Goal: Task Accomplishment & Management: Manage account settings

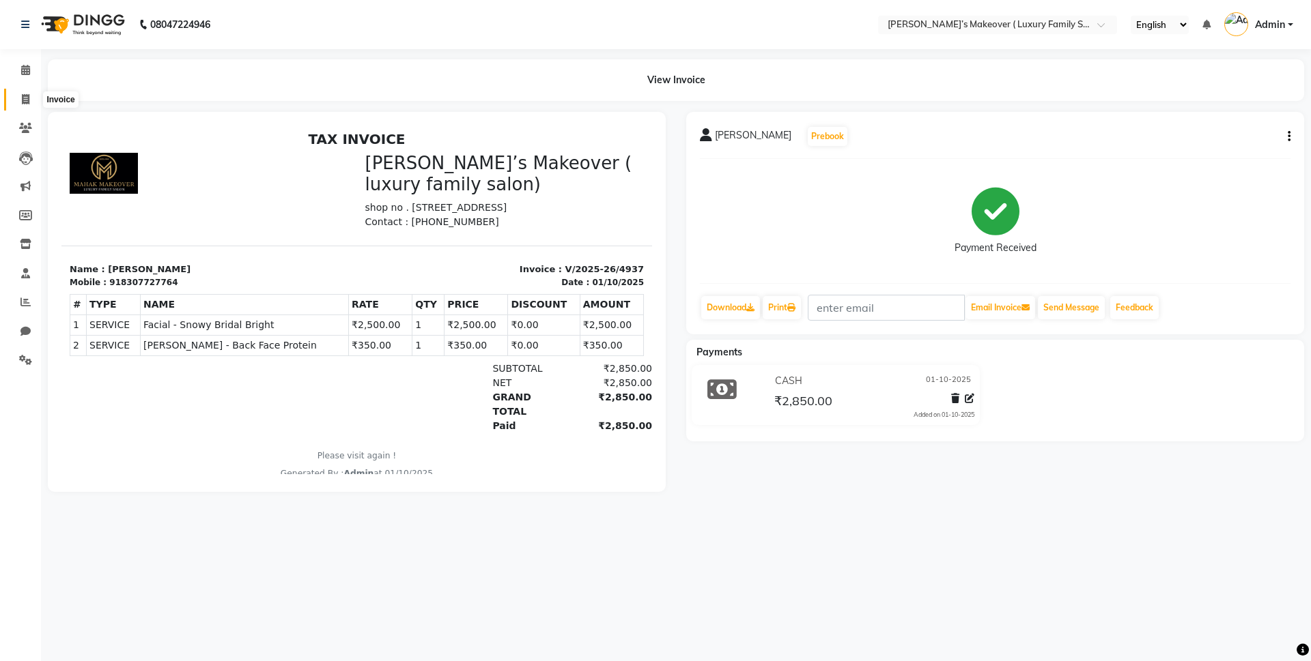
click at [20, 98] on span at bounding box center [26, 100] width 24 height 16
select select "service"
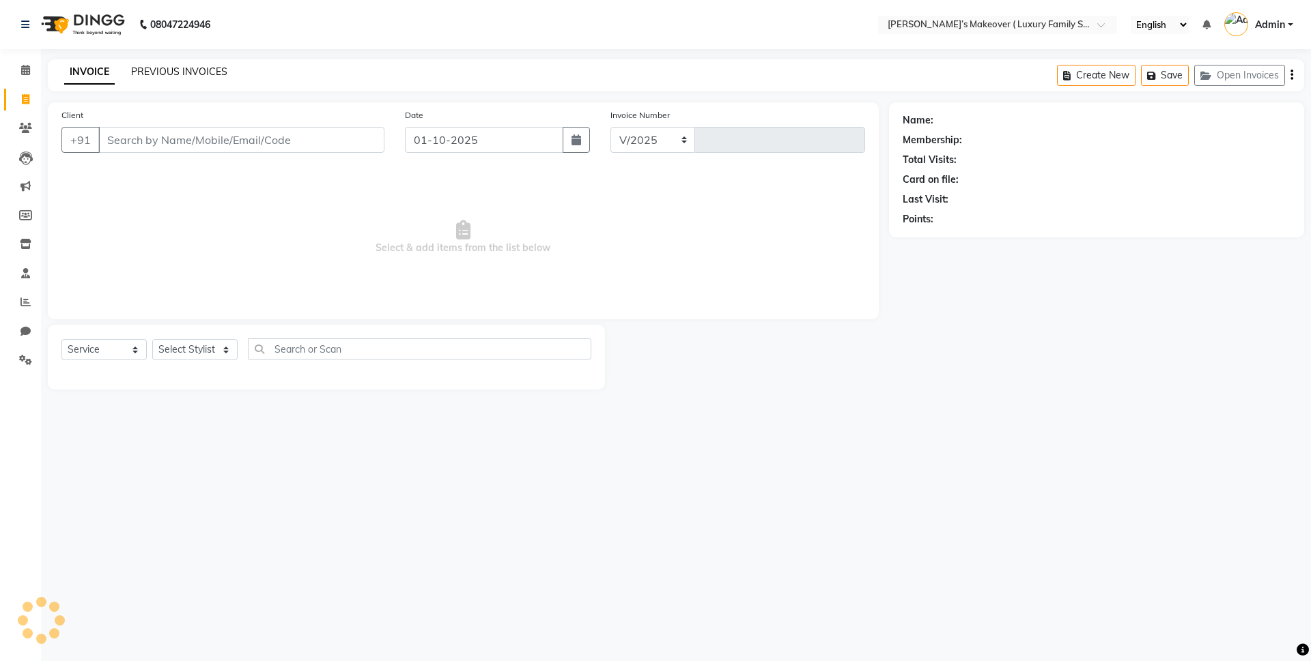
select select "7777"
type input "4938"
click at [181, 69] on link "PREVIOUS INVOICES" at bounding box center [179, 72] width 96 height 12
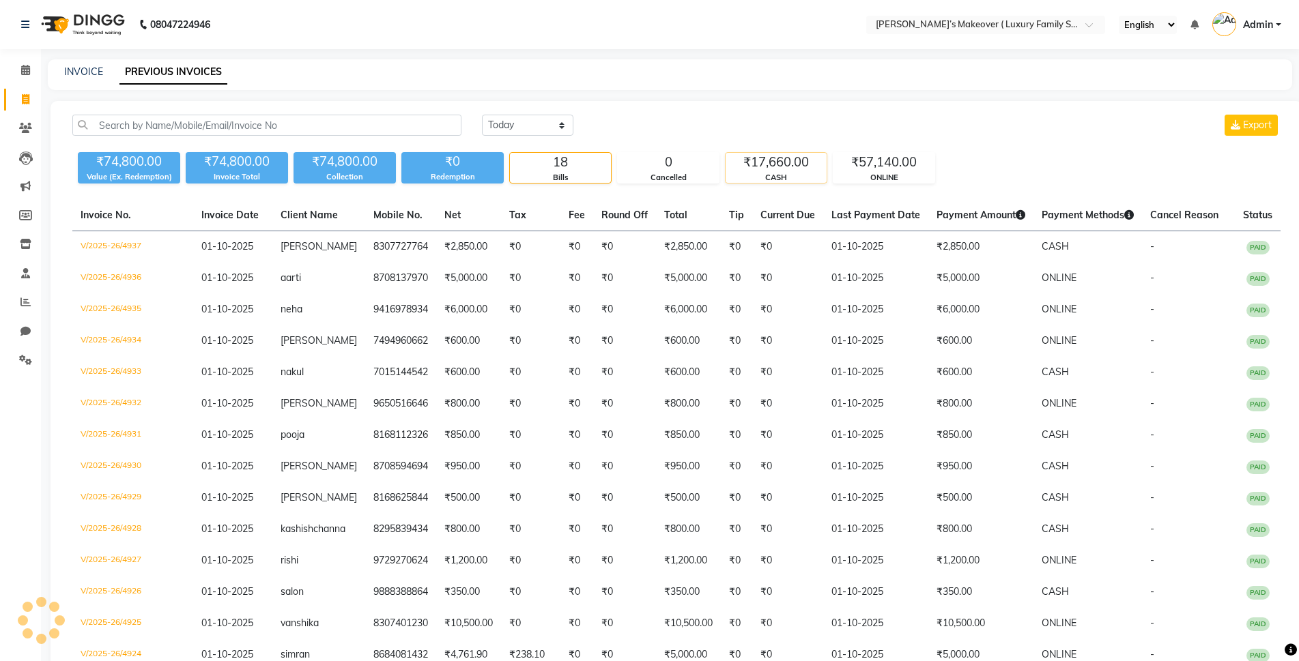
click at [779, 170] on div "₹17,660.00" at bounding box center [776, 162] width 101 height 19
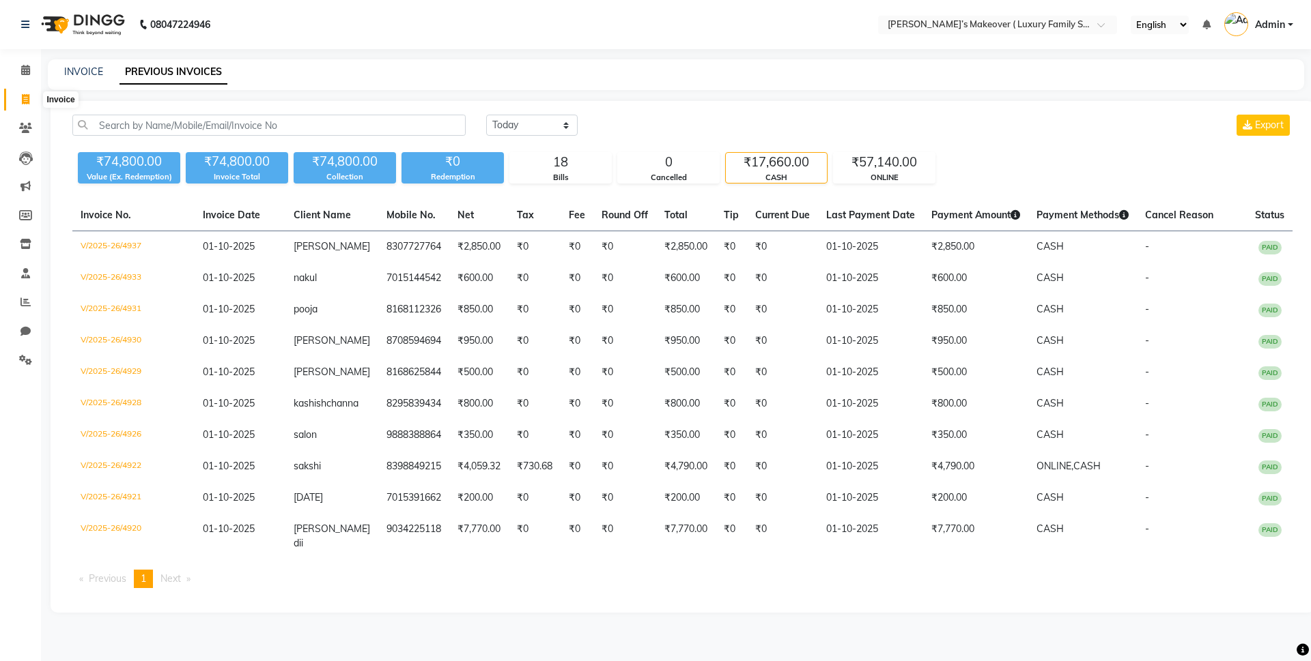
click at [25, 94] on icon at bounding box center [26, 99] width 8 height 10
select select "service"
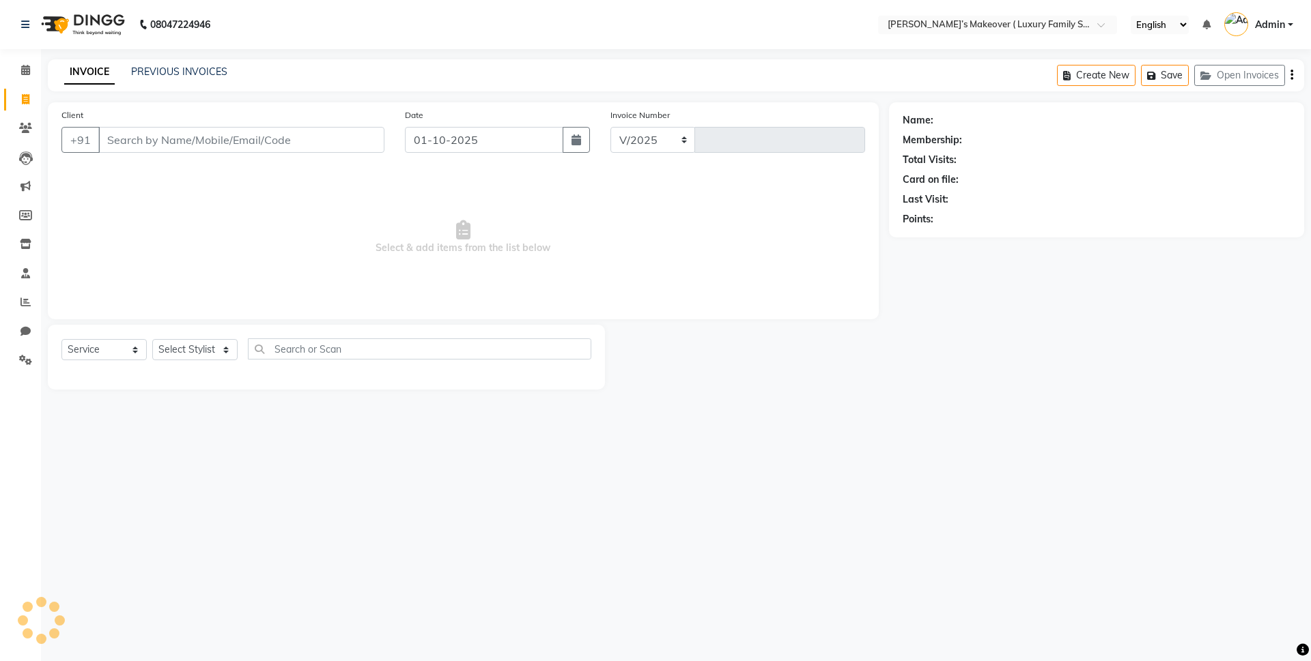
select select "7777"
type input "4938"
click at [154, 149] on input "Client" at bounding box center [241, 140] width 286 height 26
type input "9138080886"
click at [387, 141] on div "Client +91 9138080886 Add Client" at bounding box center [222, 136] width 343 height 56
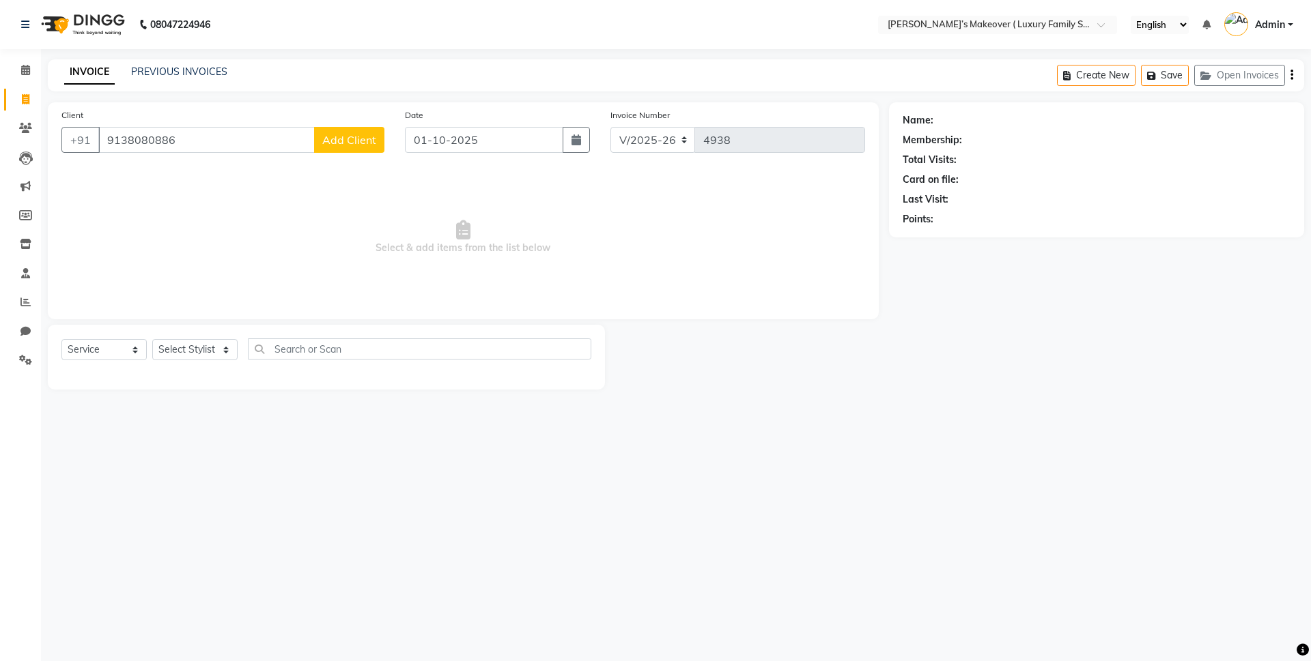
click at [381, 142] on button "Add Client" at bounding box center [349, 140] width 70 height 26
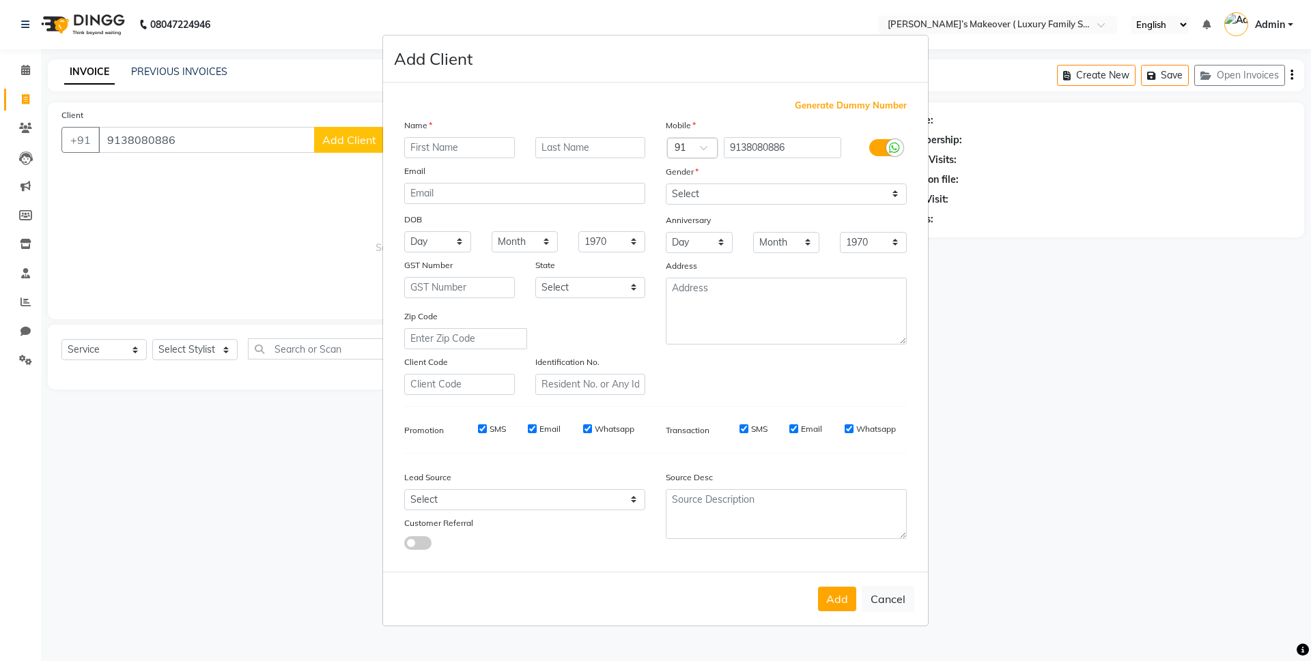
click at [441, 145] on input "text" at bounding box center [459, 147] width 111 height 21
type input "[PERSON_NAME]"
click at [856, 200] on select "Select Male Female Other Prefer Not To Say" at bounding box center [785, 194] width 241 height 21
select select "female"
click at [665, 184] on select "Select Male Female Other Prefer Not To Say" at bounding box center [785, 194] width 241 height 21
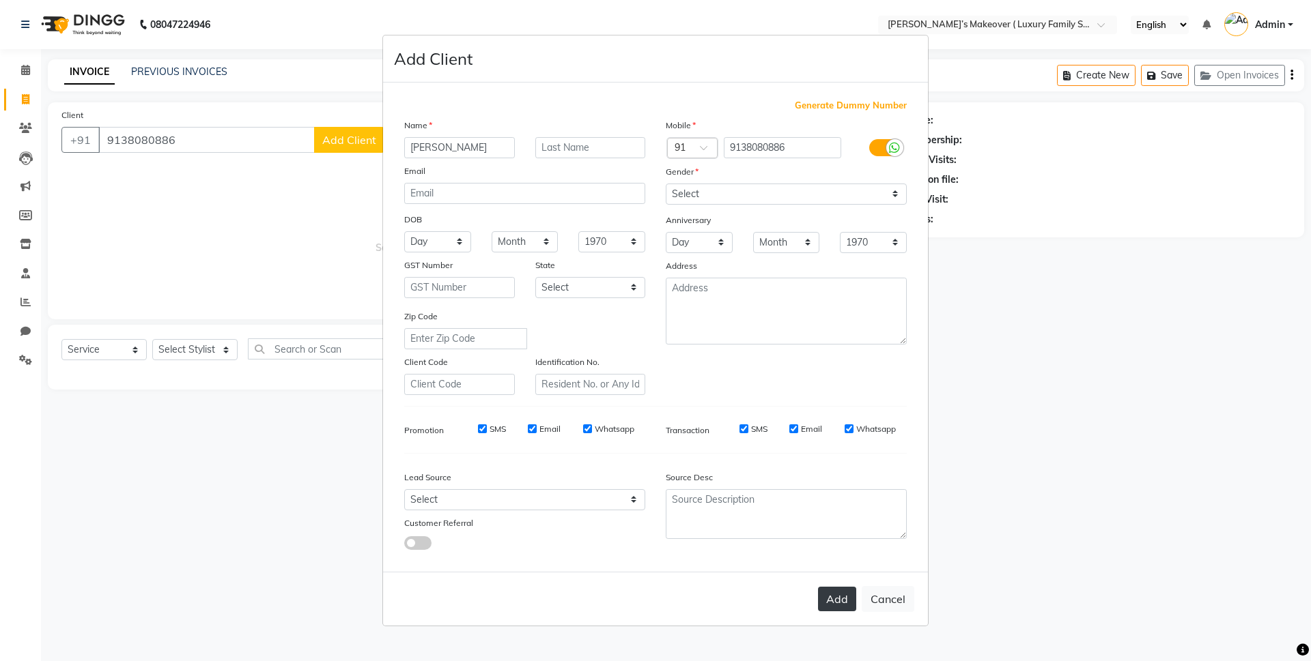
click at [850, 587] on button "Add" at bounding box center [837, 599] width 38 height 25
select select
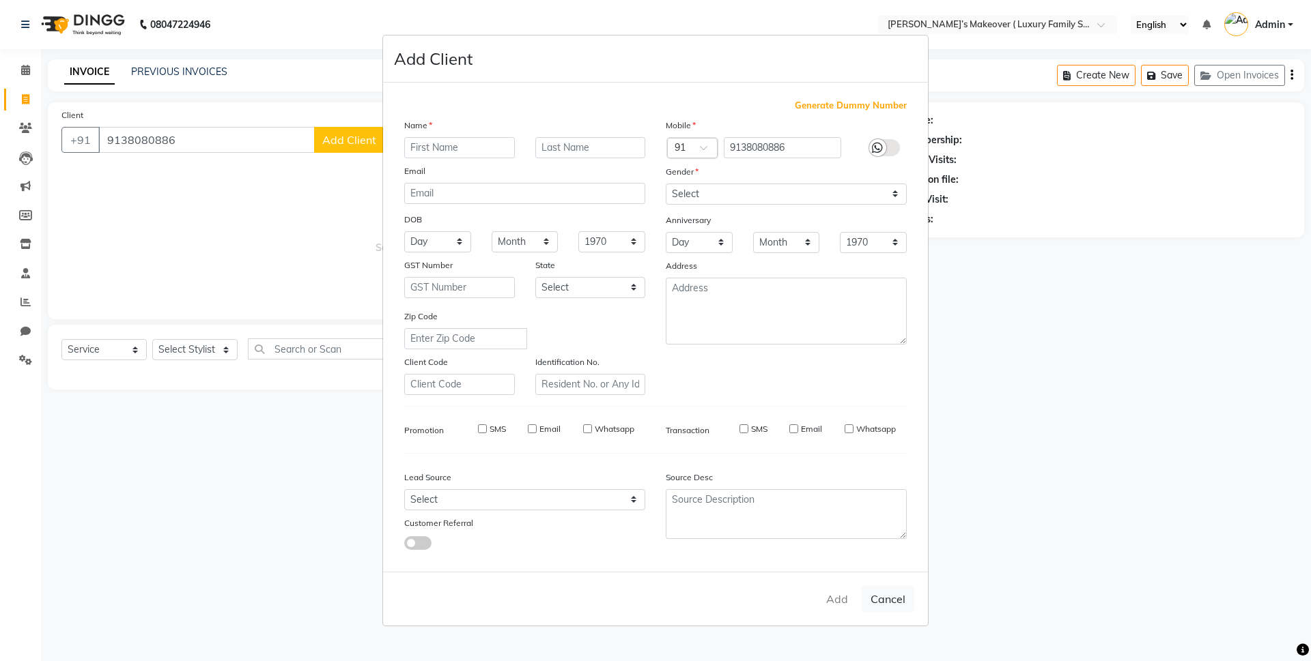
select select
checkbox input "false"
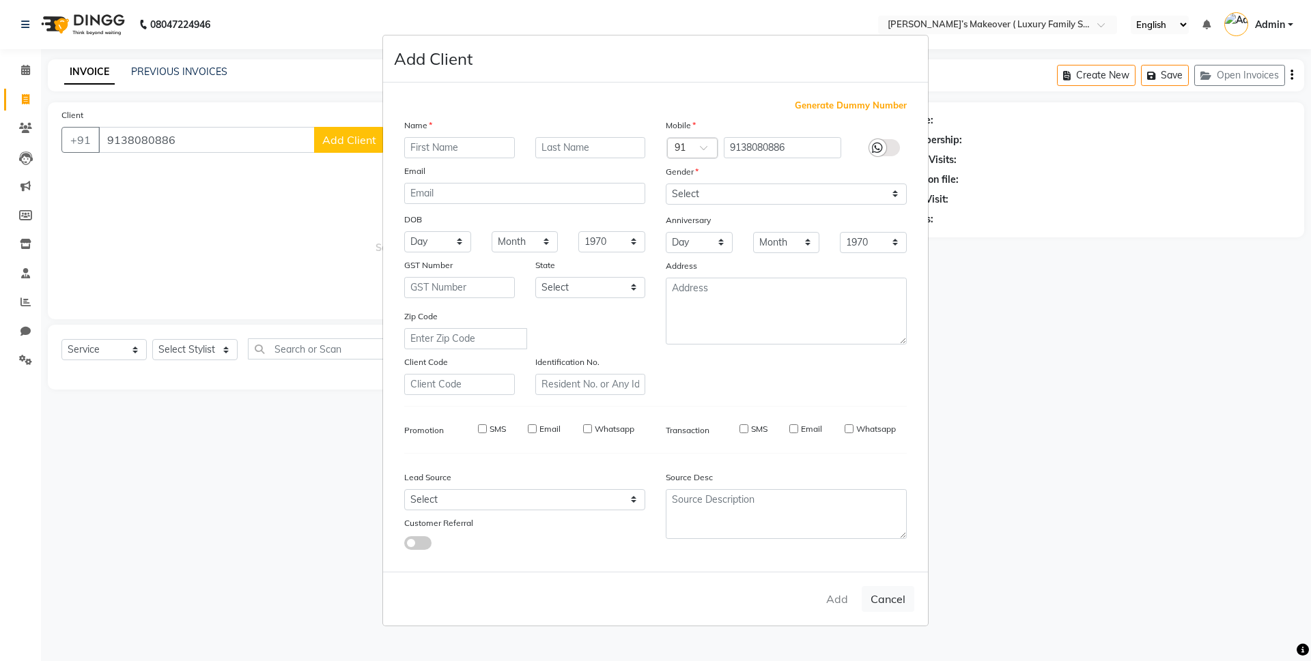
checkbox input "false"
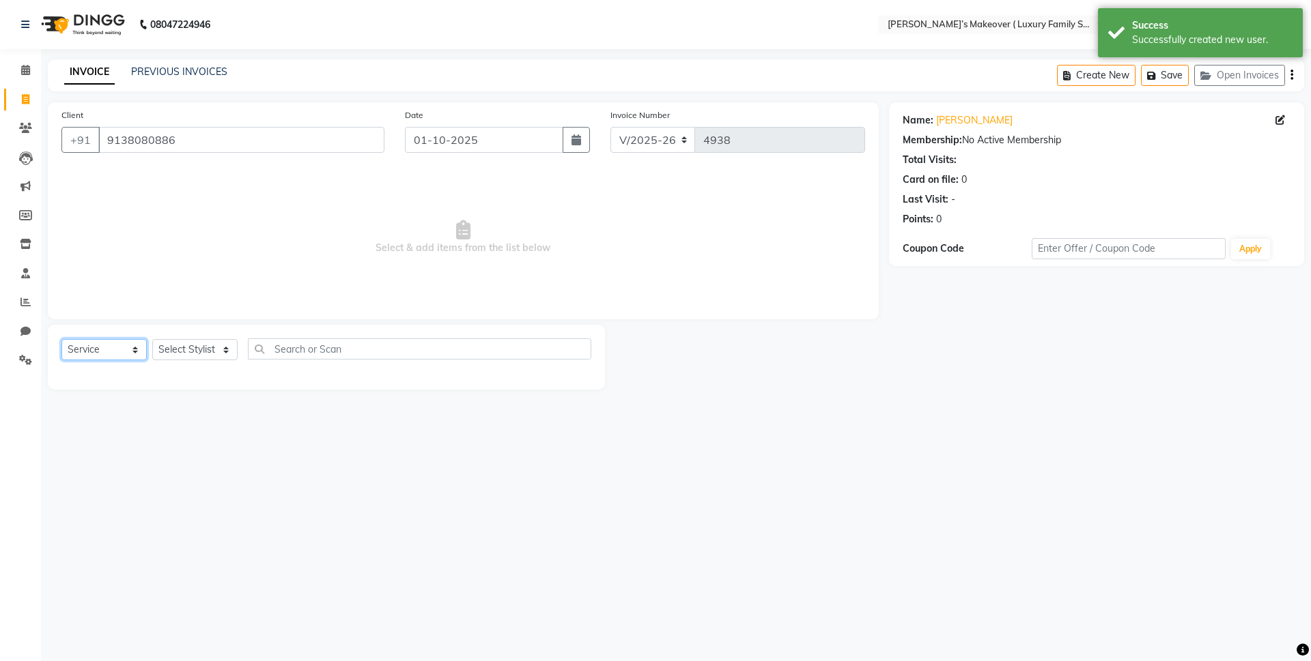
click at [99, 347] on select "Select Service Product Membership Package Voucher Prepaid Gift Card" at bounding box center [103, 349] width 85 height 21
click at [61, 339] on select "Select Service Product Membership Package Voucher Prepaid Gift Card" at bounding box center [103, 349] width 85 height 21
click at [195, 350] on select "Select Stylist Aarish Anas salmani Ankit Anshika Anshul Astha Bhoomi lamba Dipt…" at bounding box center [194, 349] width 85 height 21
click at [180, 347] on select "Select Stylist Aarish Anas salmani Ankit Anshika Anshul Astha Bhoomi lamba Dipt…" at bounding box center [194, 349] width 85 height 21
select select "91701"
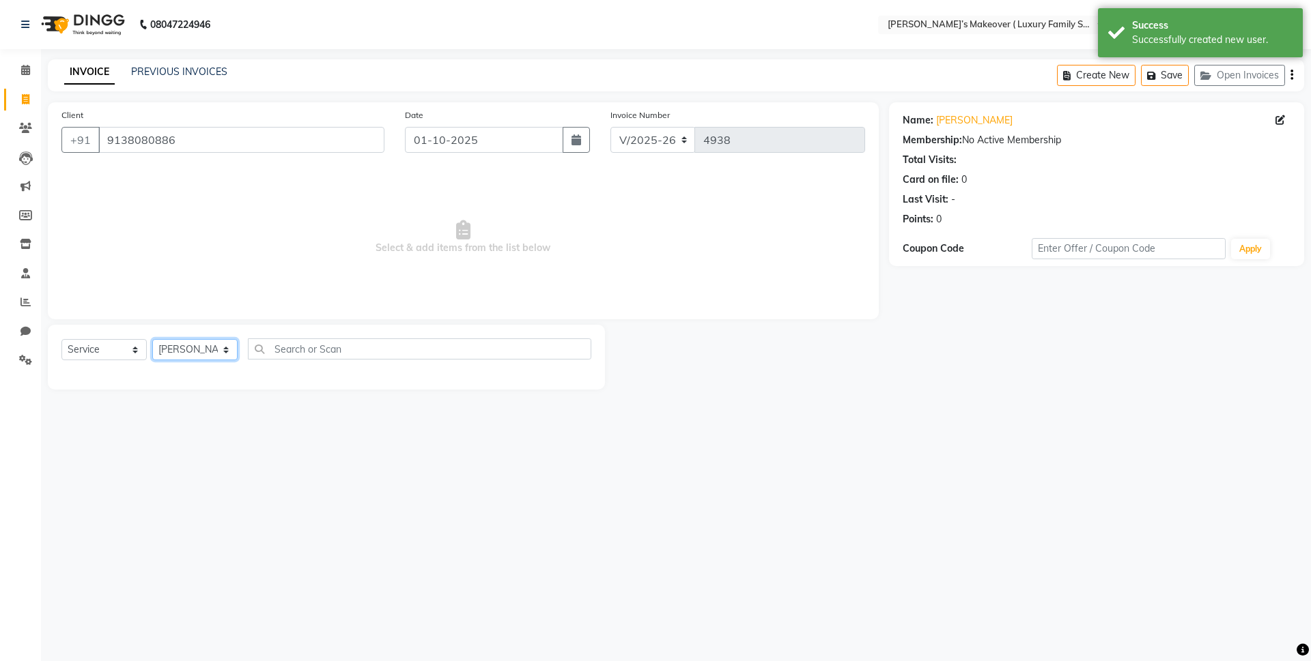
click at [152, 339] on select "Select Stylist Aarish Anas salmani Ankit Anshika Anshul Astha Bhoomi lamba Dipt…" at bounding box center [194, 349] width 85 height 21
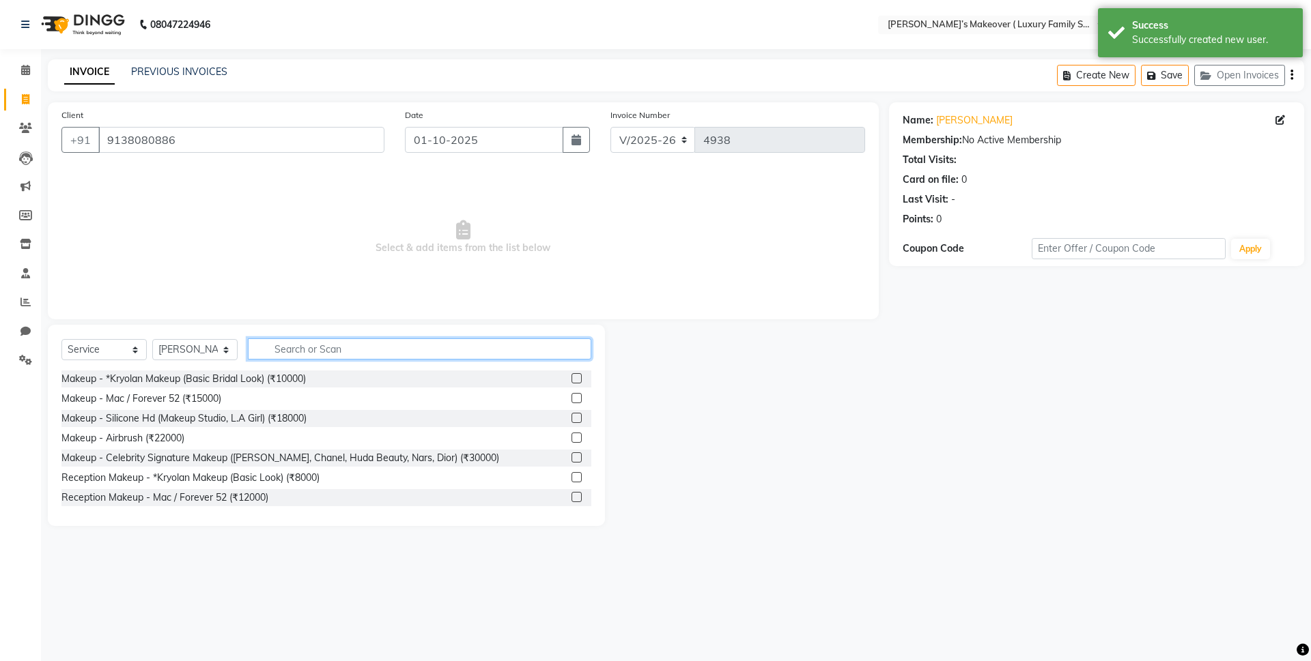
click at [319, 351] on input "text" at bounding box center [419, 349] width 343 height 21
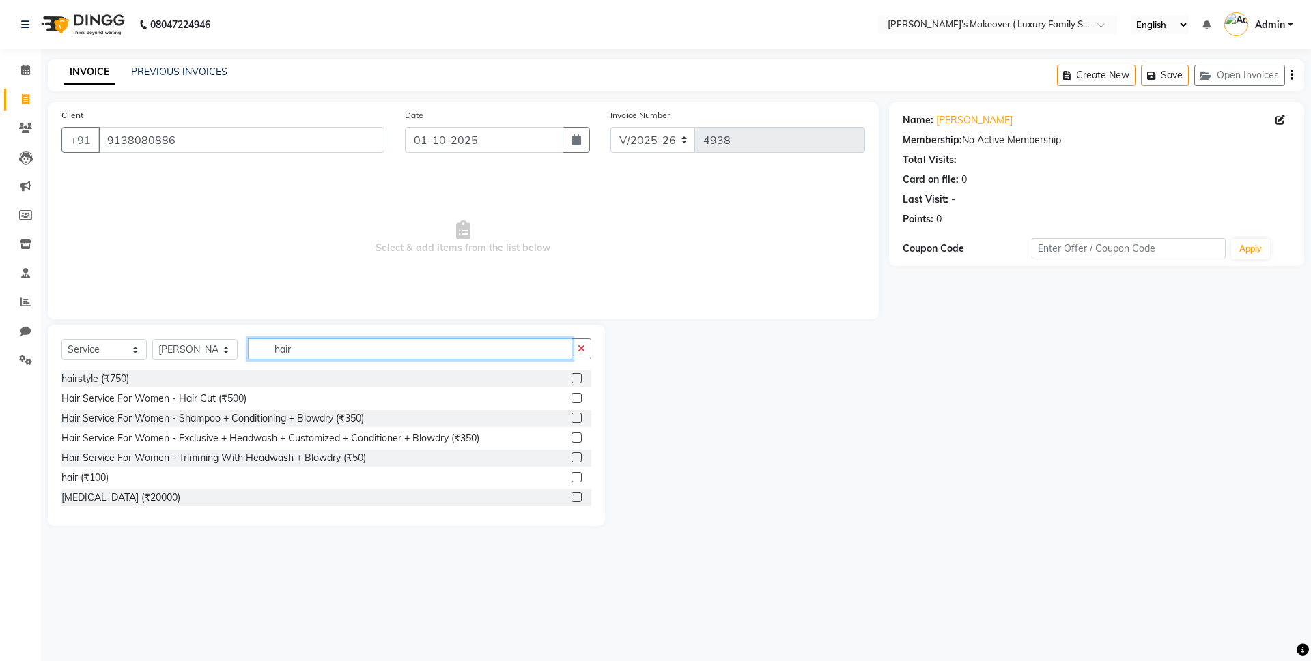
type input "hair"
click at [571, 395] on label at bounding box center [576, 398] width 10 height 10
click at [571, 395] on input "checkbox" at bounding box center [575, 399] width 9 height 9
checkbox input "true"
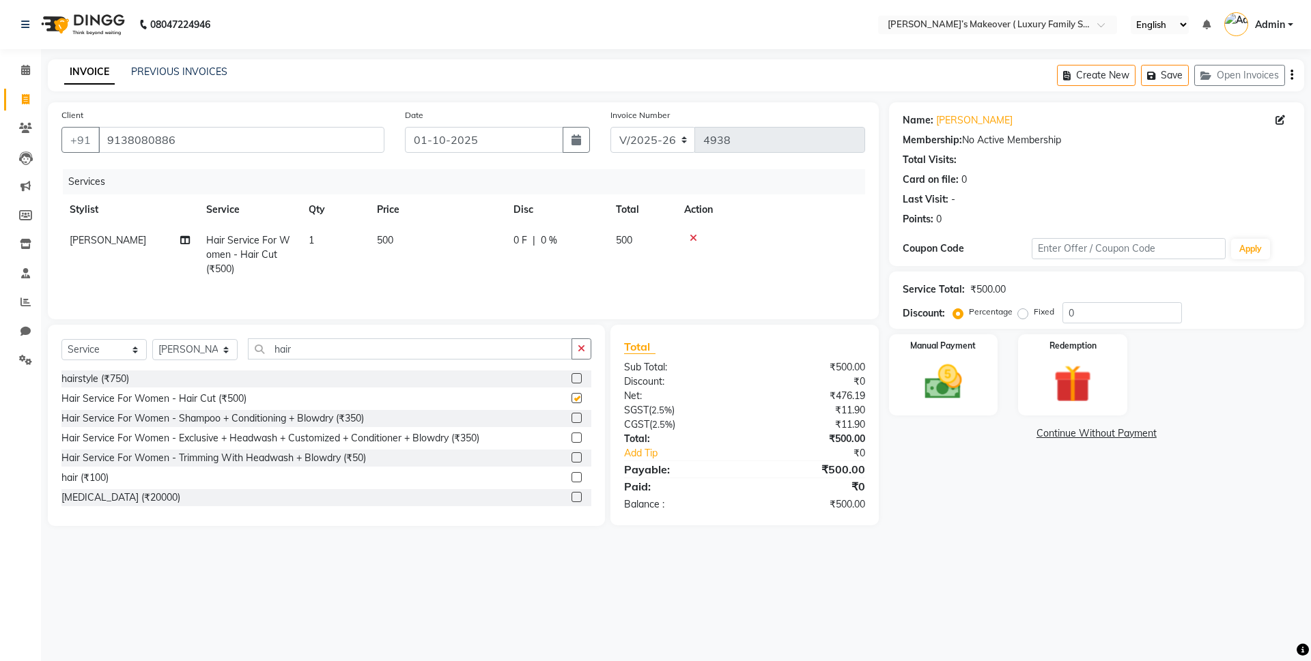
click at [414, 245] on td "500" at bounding box center [437, 254] width 137 height 59
select select "91701"
checkbox input "false"
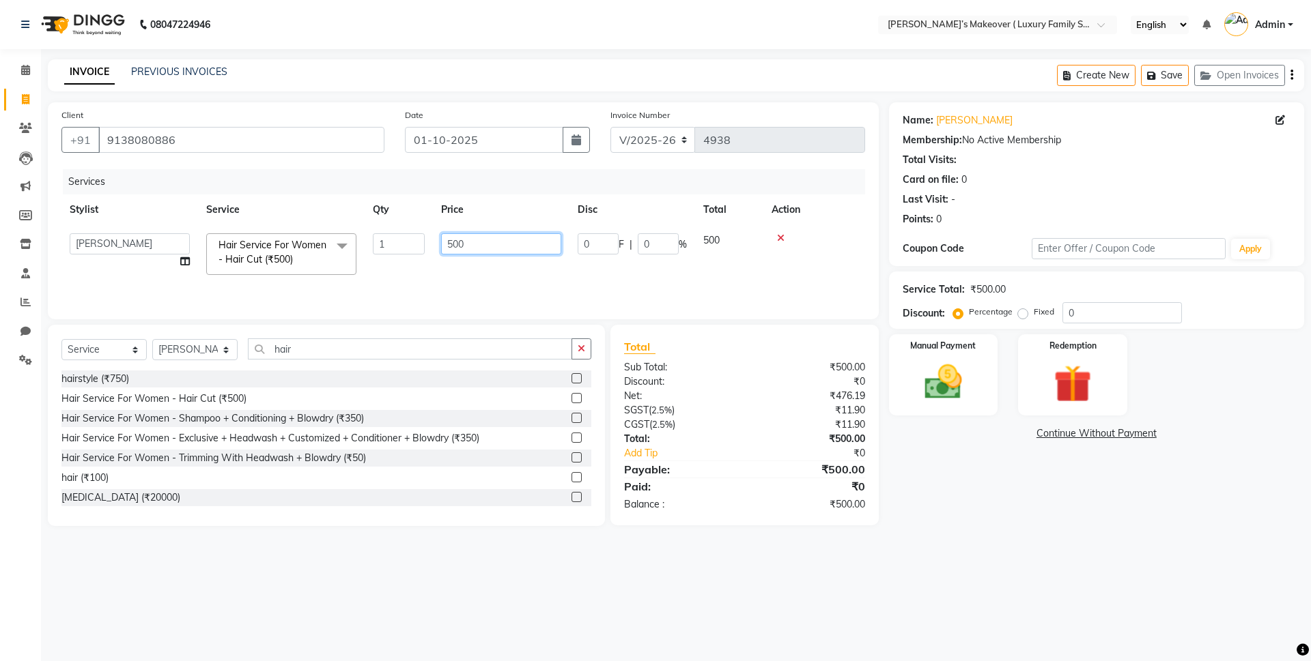
click at [457, 238] on input "500" at bounding box center [501, 243] width 120 height 21
type input "250"
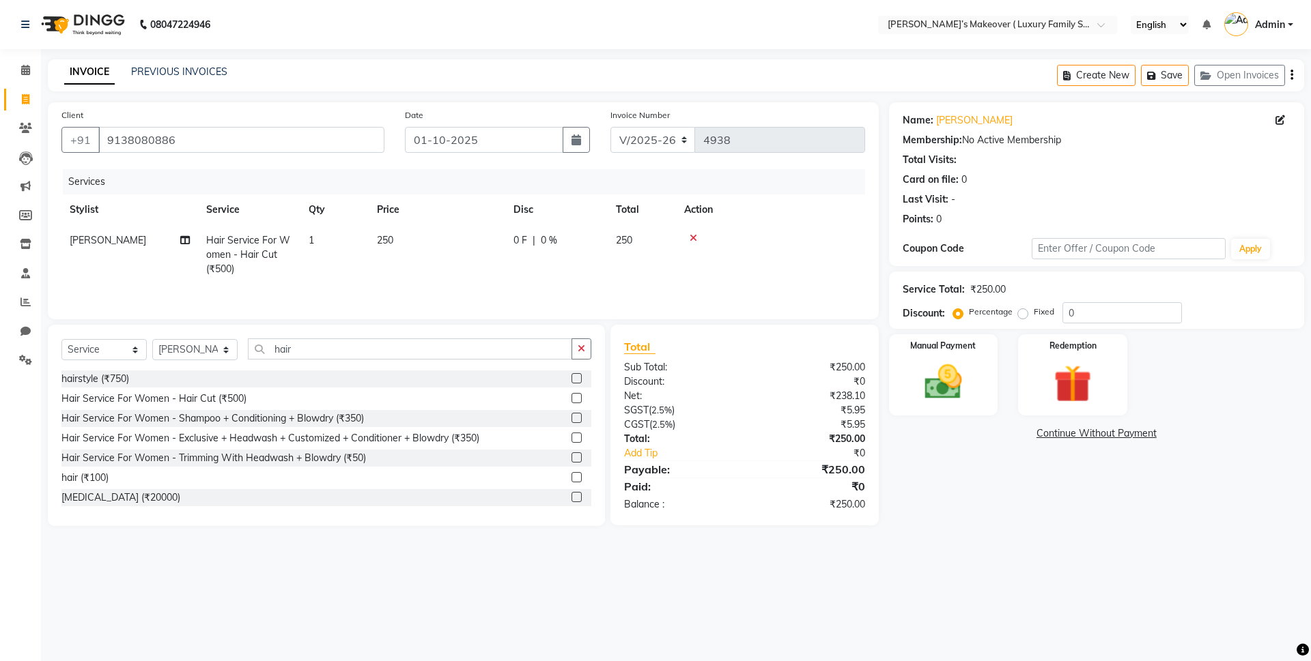
click at [1291, 75] on icon "button" at bounding box center [1291, 75] width 3 height 1
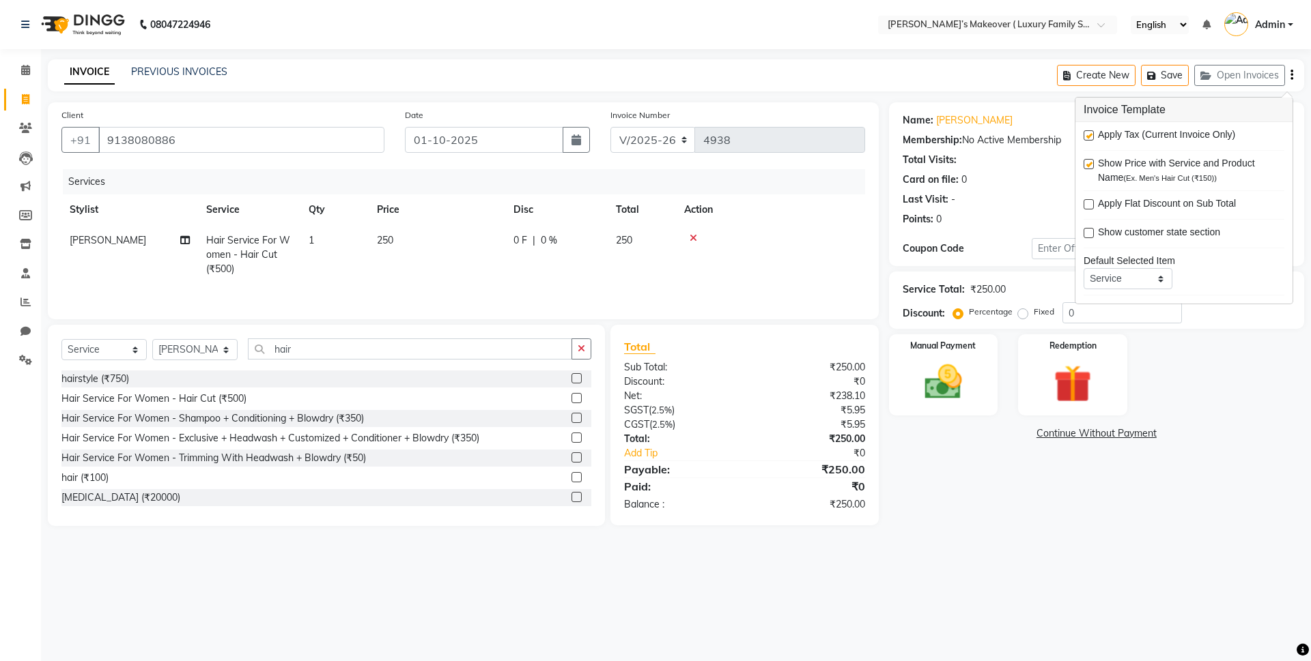
click at [1093, 130] on div "Apply Tax (Current Invoice Only)" at bounding box center [1183, 136] width 201 height 17
click at [1087, 136] on label at bounding box center [1088, 135] width 10 height 10
click at [1087, 136] on input "checkbox" at bounding box center [1087, 136] width 9 height 9
checkbox input "false"
click at [965, 401] on img at bounding box center [942, 382] width 63 height 45
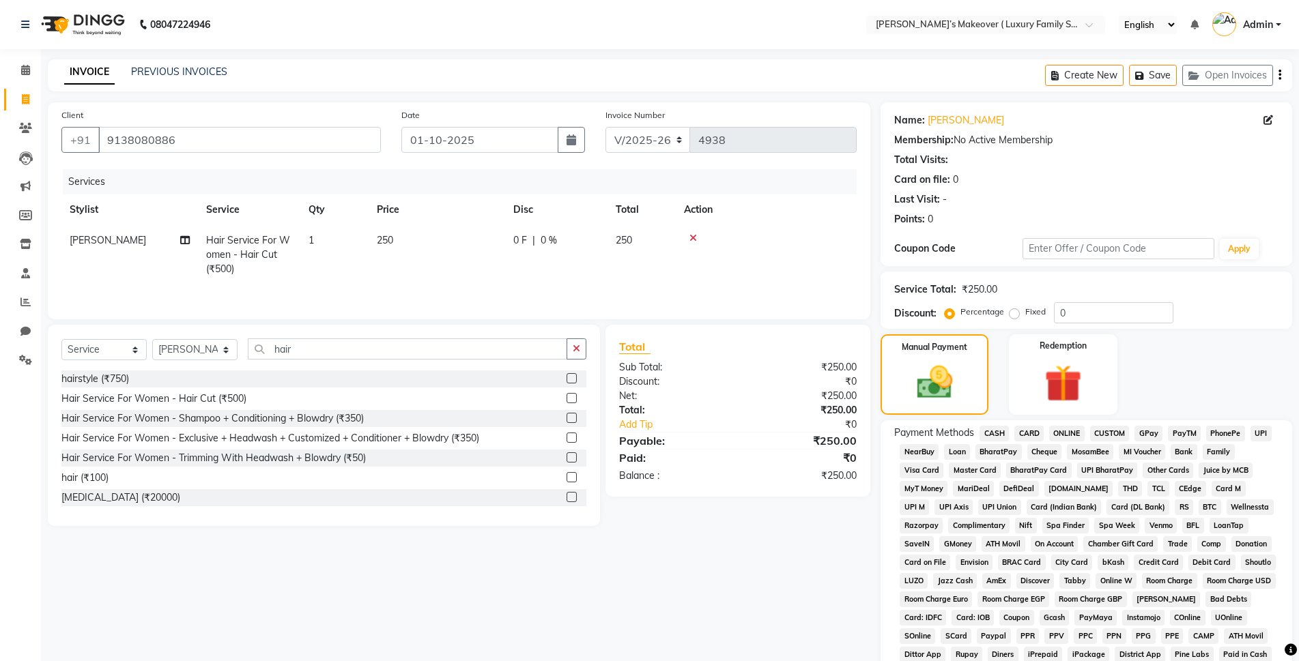
click at [997, 429] on span "CASH" at bounding box center [993, 434] width 29 height 16
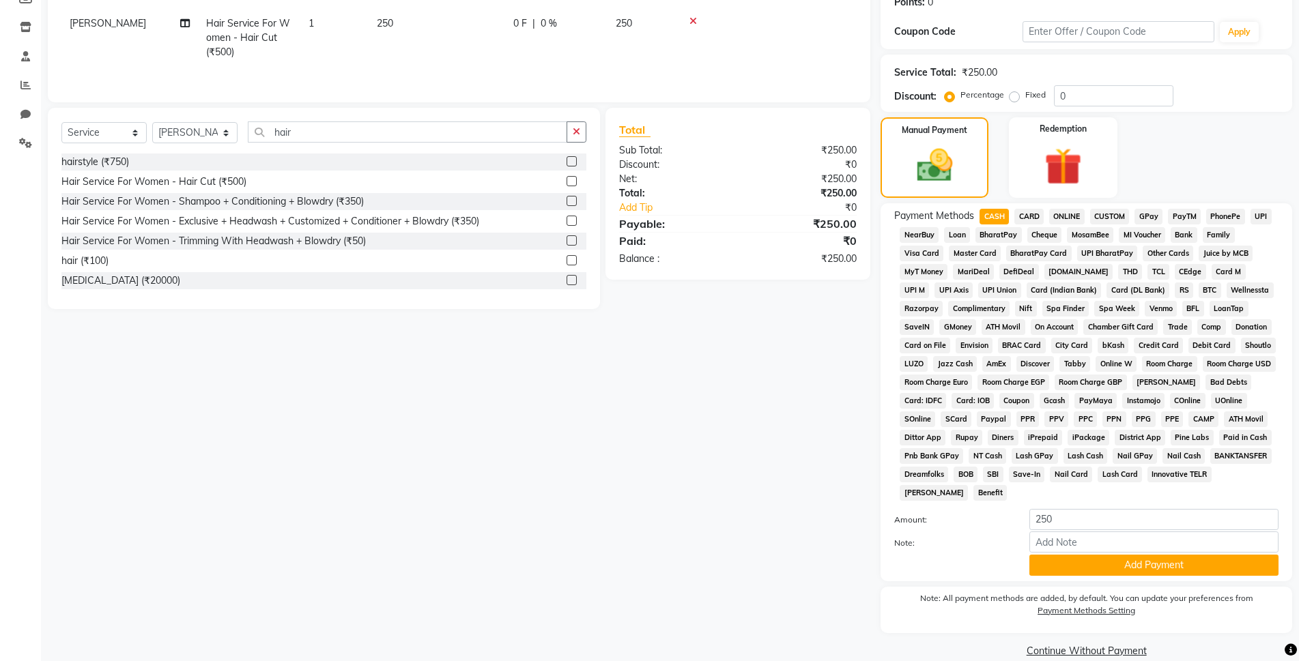
scroll to position [238, 0]
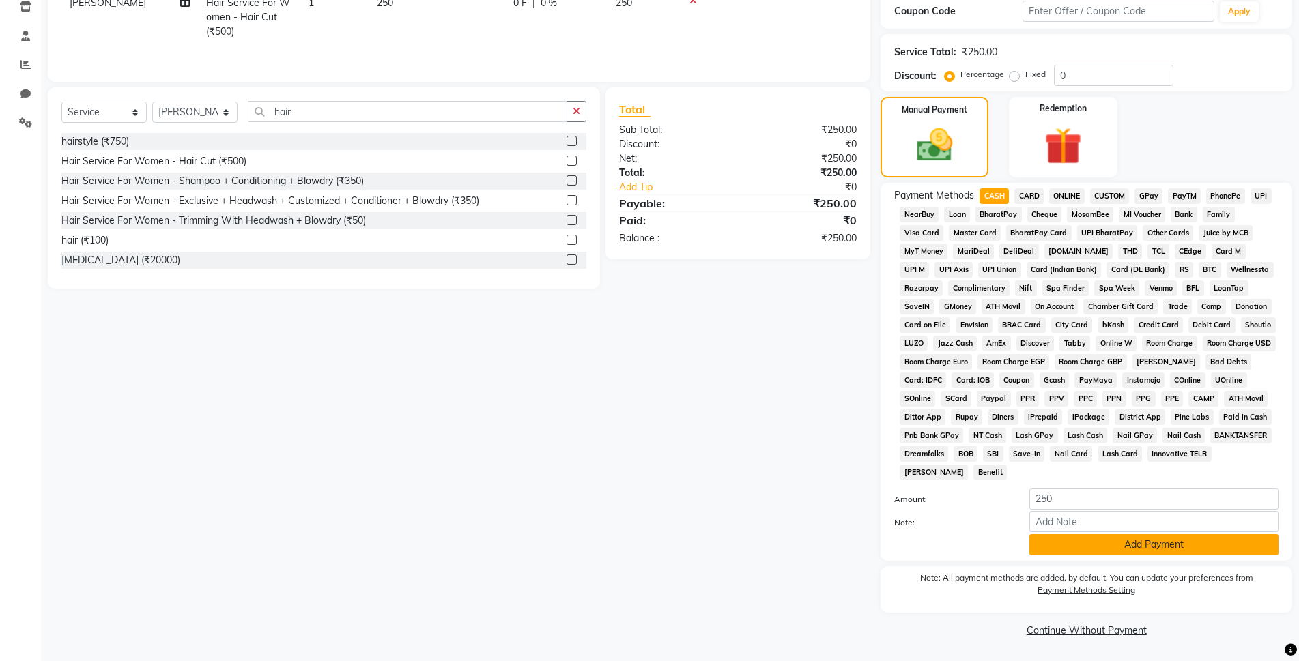
click at [1058, 543] on button "Add Payment" at bounding box center [1153, 544] width 249 height 21
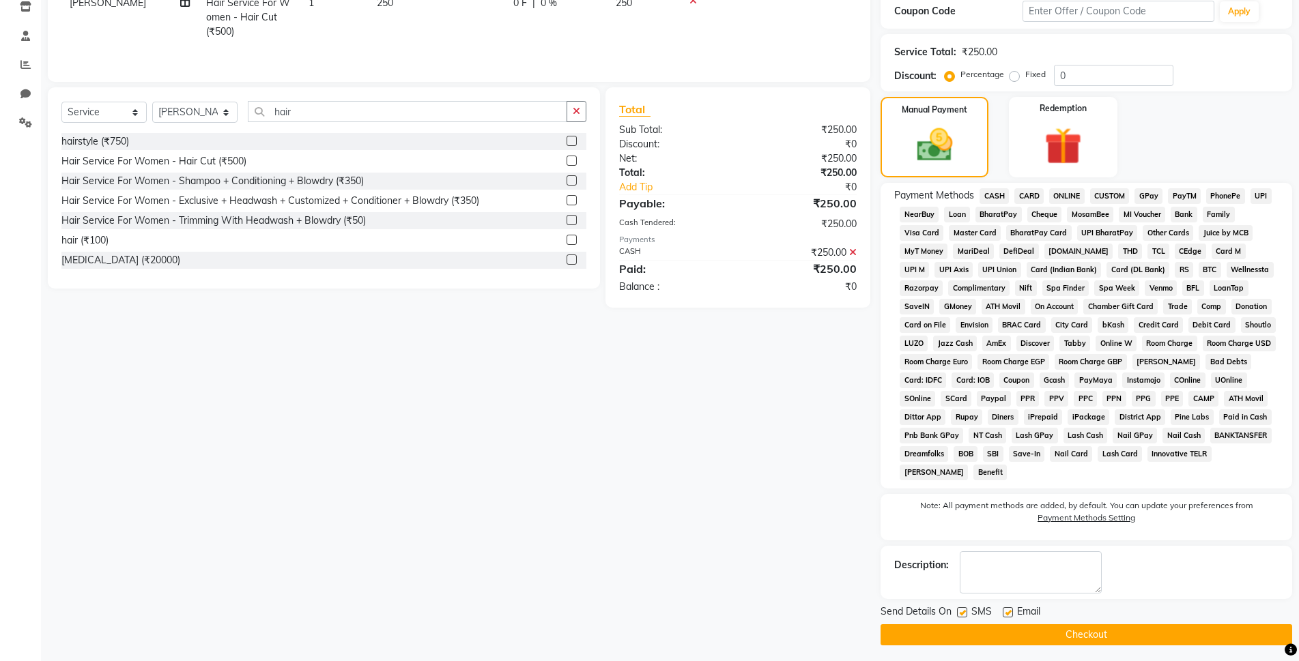
click at [1085, 638] on button "Checkout" at bounding box center [1087, 635] width 412 height 21
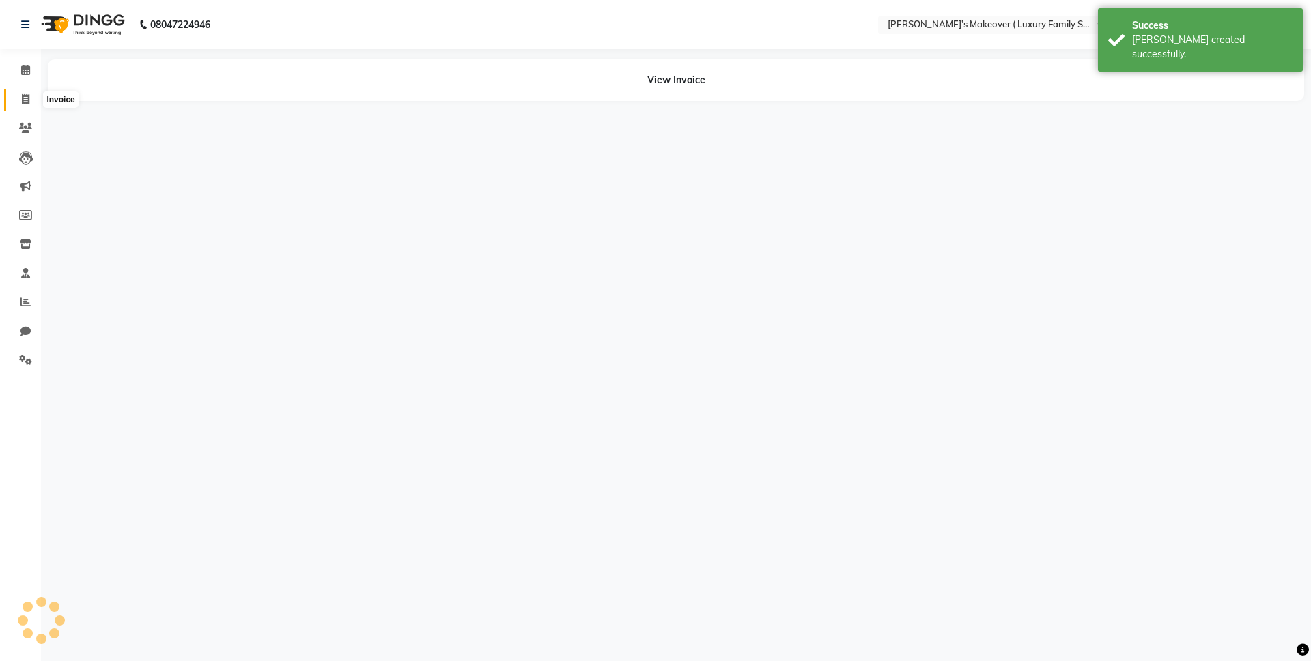
click at [23, 100] on icon at bounding box center [26, 99] width 8 height 10
select select "service"
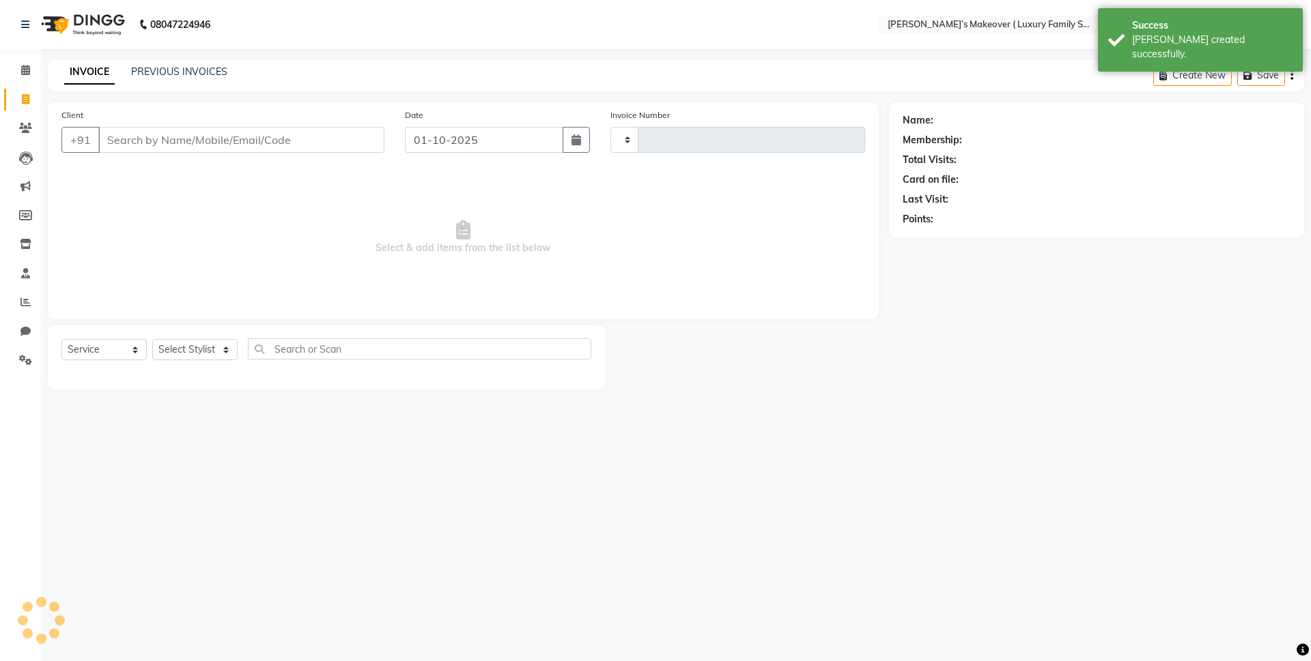
type input "4939"
select select "7777"
click at [139, 136] on input "Client" at bounding box center [241, 140] width 286 height 26
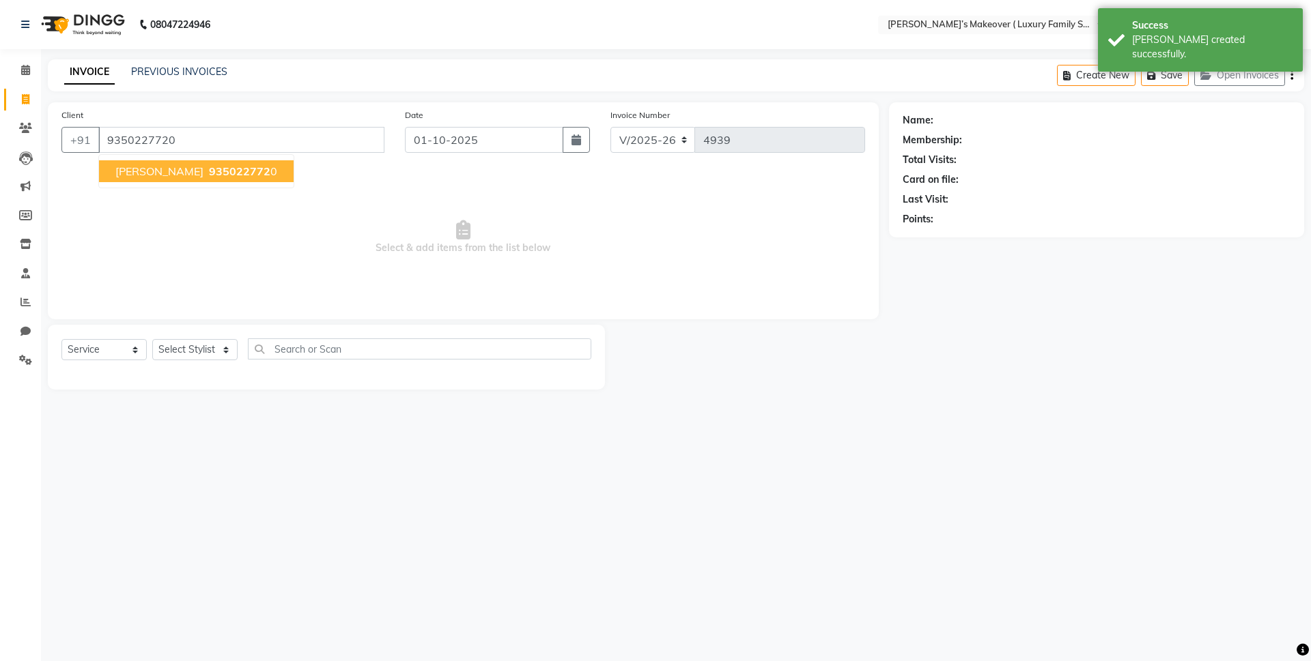
type input "9350227720"
click at [179, 164] on button "dhruv 935022772 0" at bounding box center [196, 171] width 195 height 22
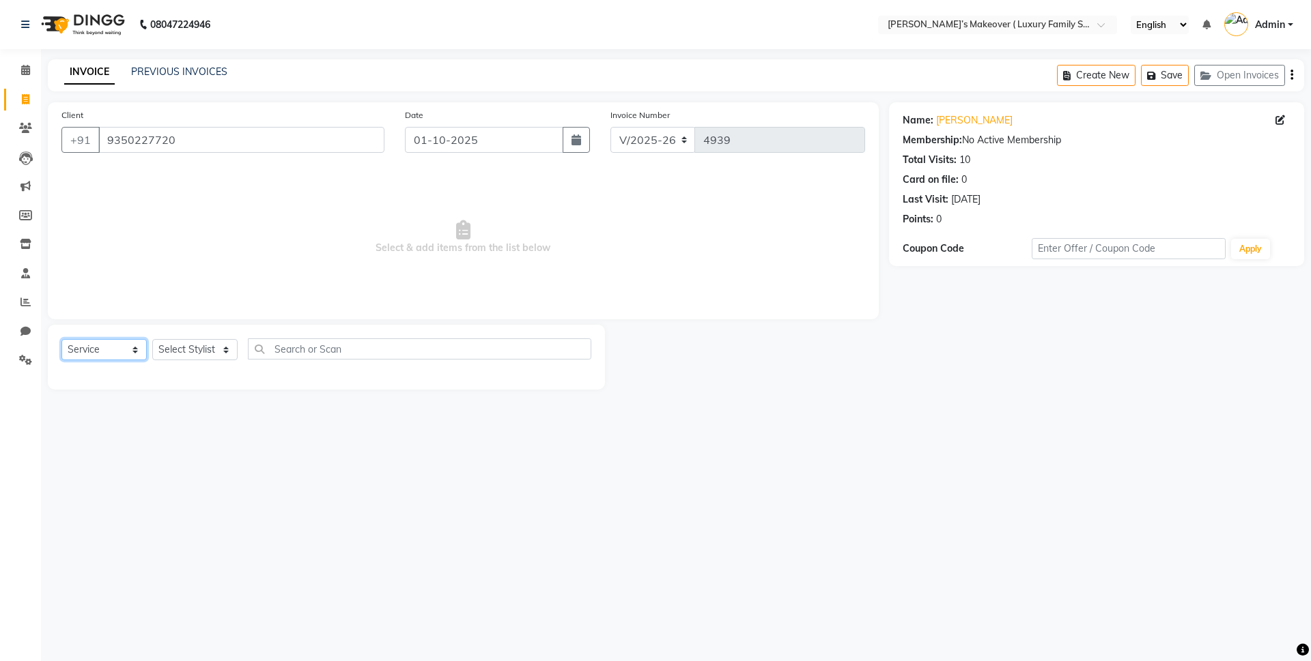
click at [126, 352] on select "Select Service Product Membership Package Voucher Prepaid Gift Card" at bounding box center [103, 349] width 85 height 21
click at [61, 339] on select "Select Service Product Membership Package Voucher Prepaid Gift Card" at bounding box center [103, 349] width 85 height 21
click at [181, 349] on select "Select Stylist Aarish Anas salmani Ankit Anshika Anshul Astha Bhoomi lamba Dipt…" at bounding box center [194, 349] width 85 height 21
select select "69510"
click at [152, 339] on select "Select Stylist Aarish Anas salmani Ankit Anshika Anshul Astha Bhoomi lamba Dipt…" at bounding box center [194, 349] width 85 height 21
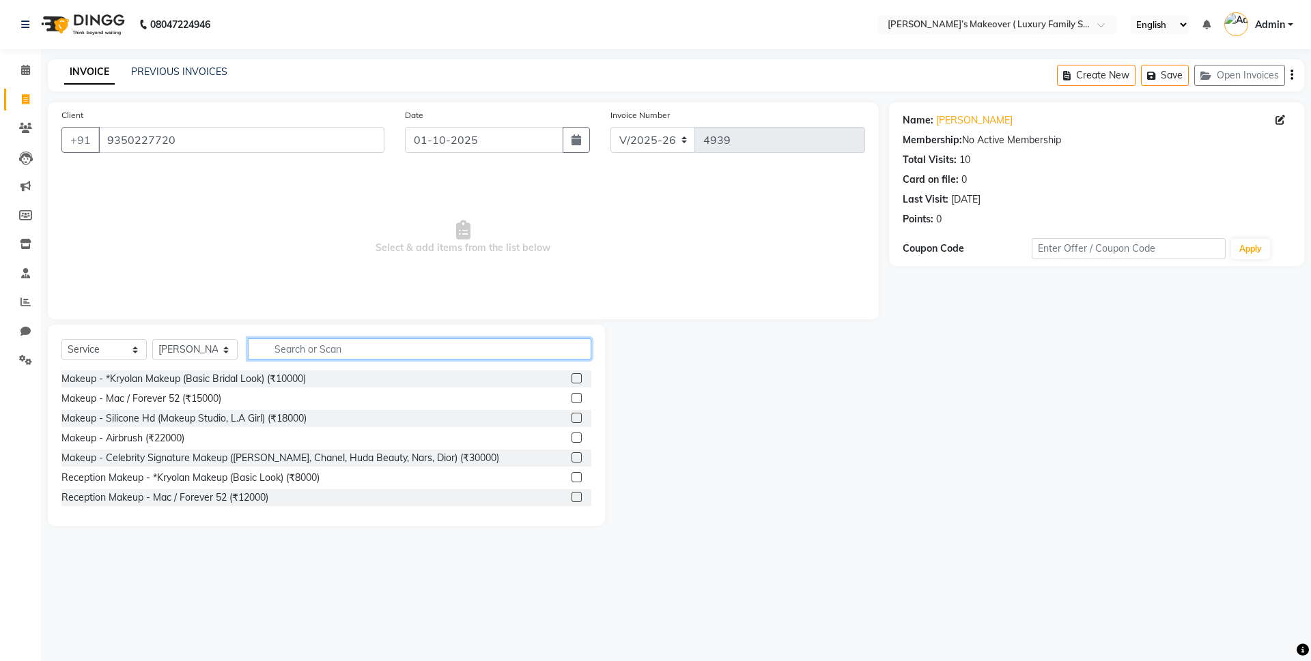
click at [280, 346] on input "text" at bounding box center [419, 349] width 343 height 21
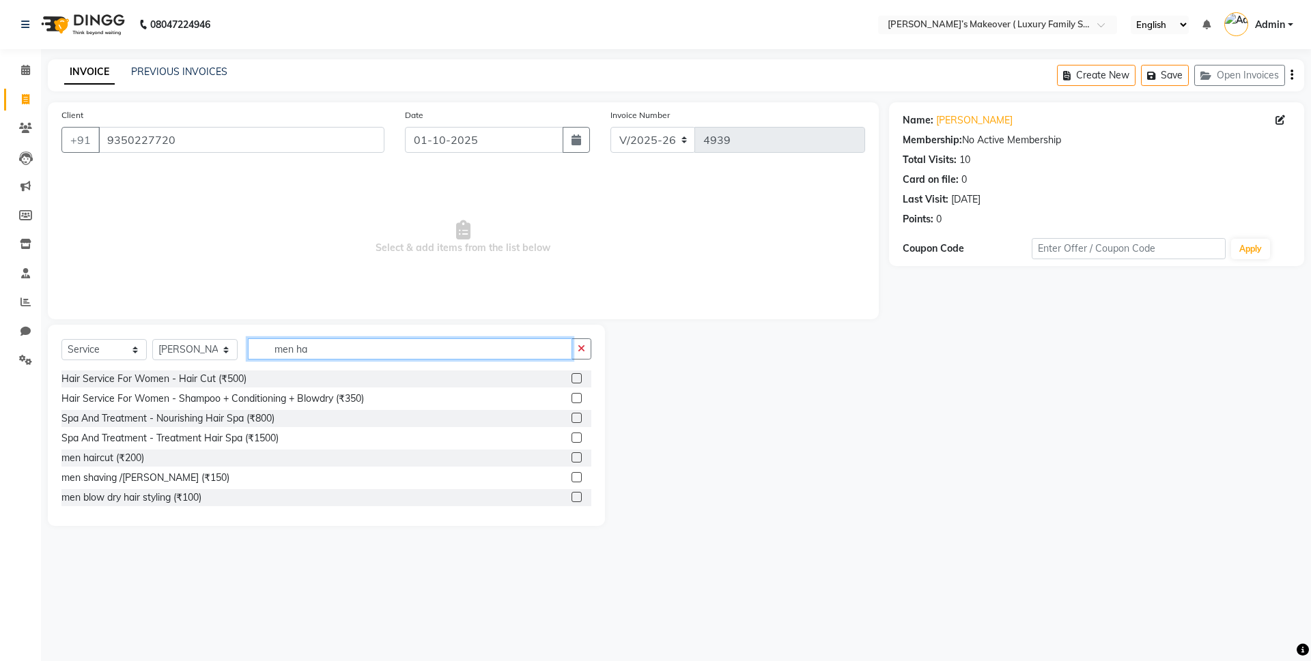
type input "men ha"
click at [571, 455] on label at bounding box center [576, 458] width 10 height 10
click at [571, 455] on input "checkbox" at bounding box center [575, 458] width 9 height 9
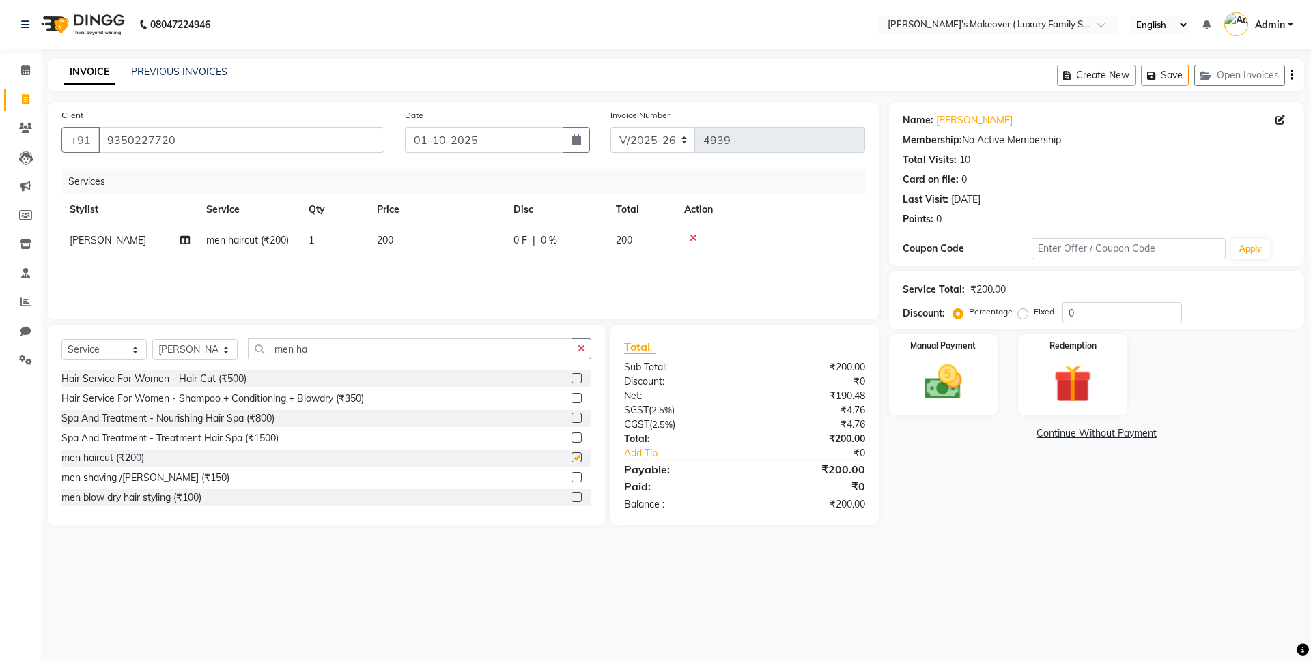
checkbox input "false"
click at [1291, 76] on icon "button" at bounding box center [1291, 75] width 3 height 1
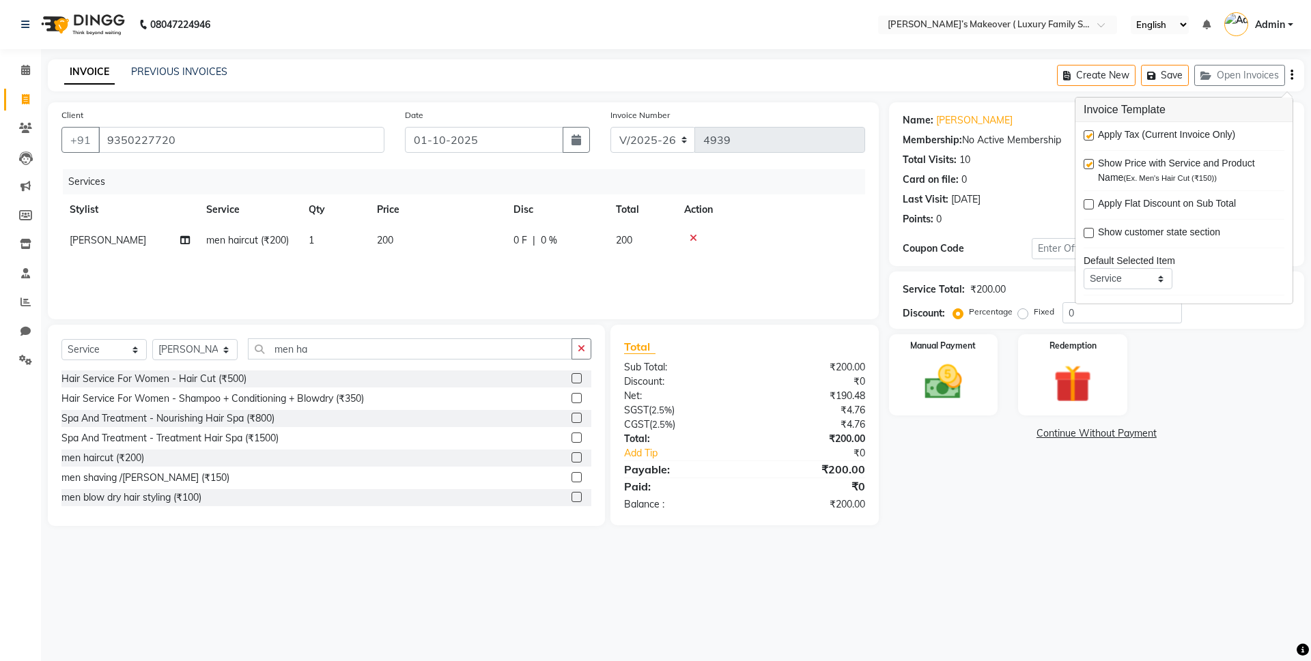
click at [1083, 134] on label at bounding box center [1088, 135] width 10 height 10
click at [1083, 134] on input "checkbox" at bounding box center [1087, 136] width 9 height 9
checkbox input "false"
click at [957, 357] on div "Manual Payment" at bounding box center [942, 375] width 113 height 84
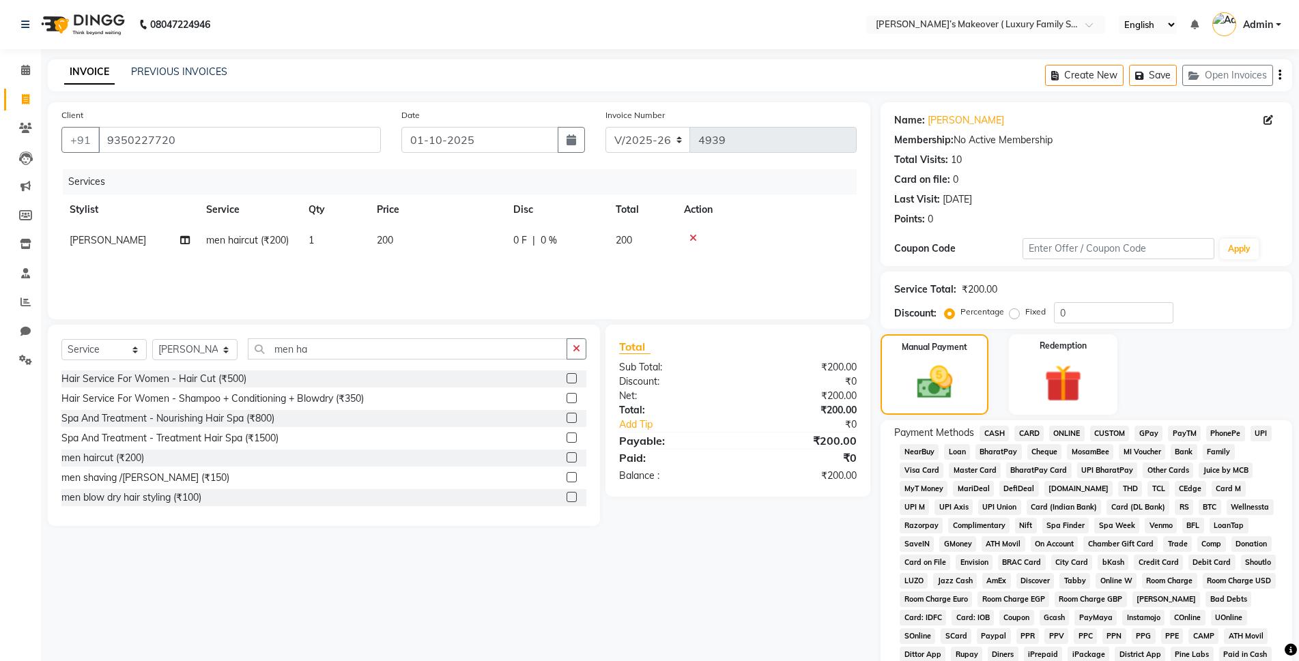
click at [1068, 429] on span "ONLINE" at bounding box center [1066, 434] width 35 height 16
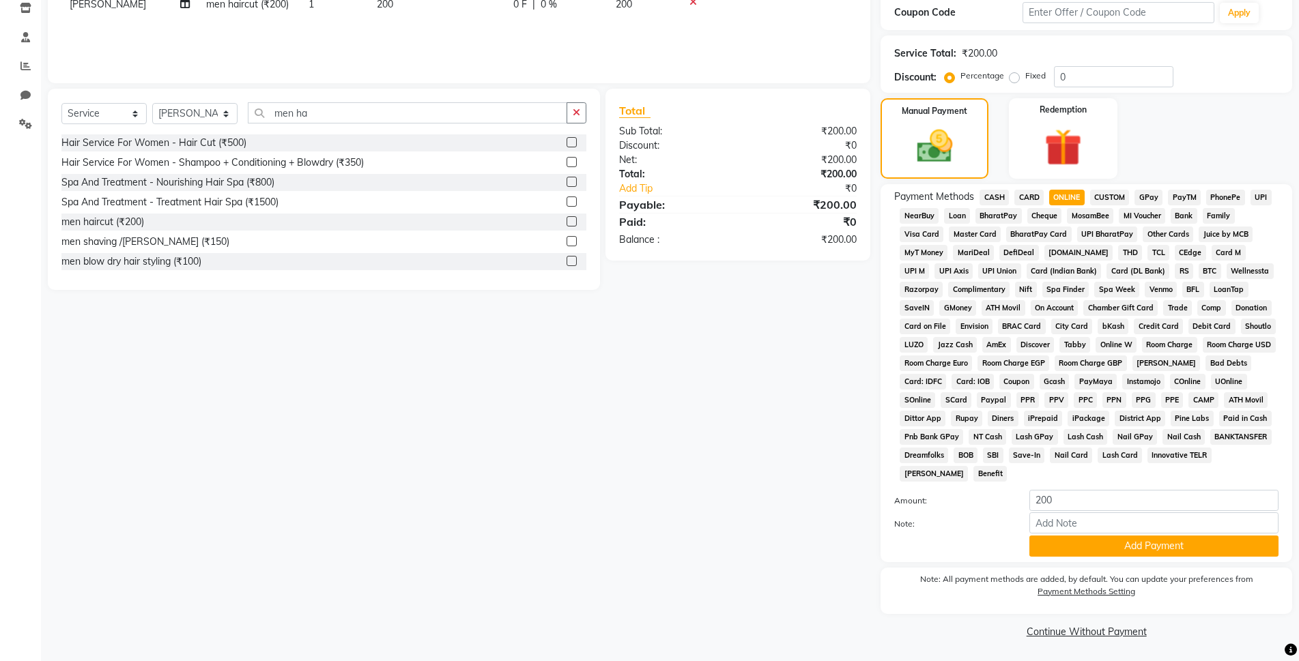
scroll to position [238, 0]
click at [1102, 534] on button "Add Payment" at bounding box center [1153, 544] width 249 height 21
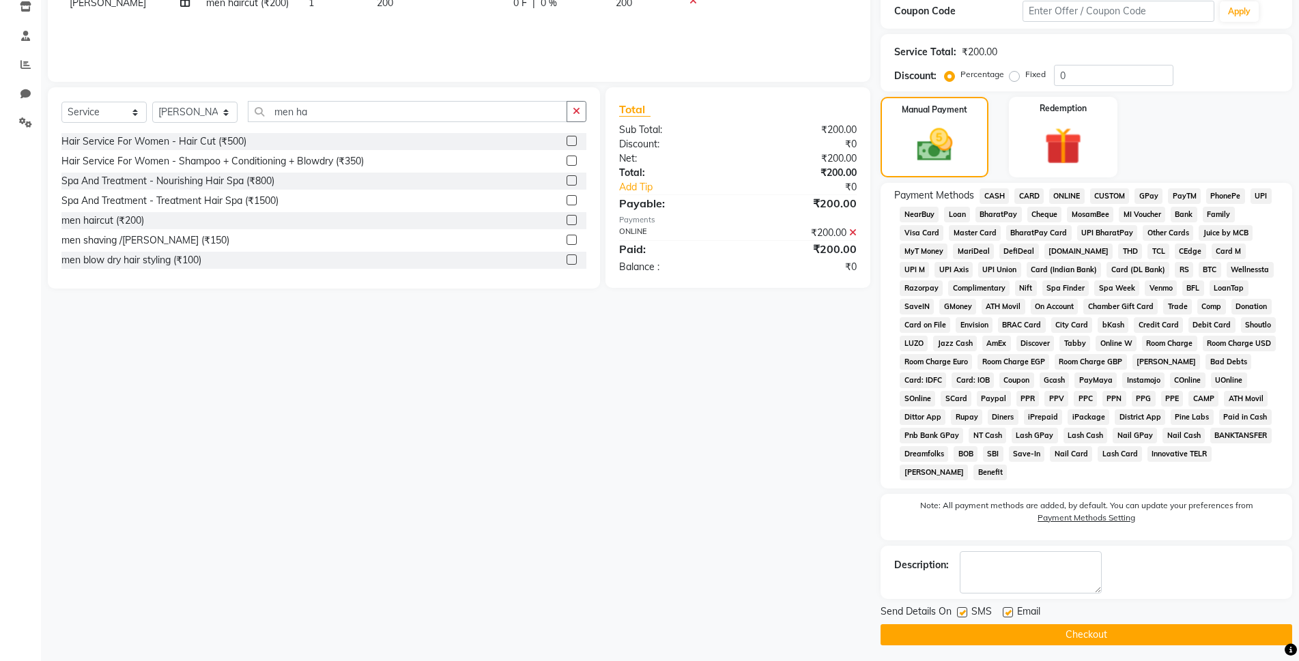
click at [1092, 631] on button "Checkout" at bounding box center [1087, 635] width 412 height 21
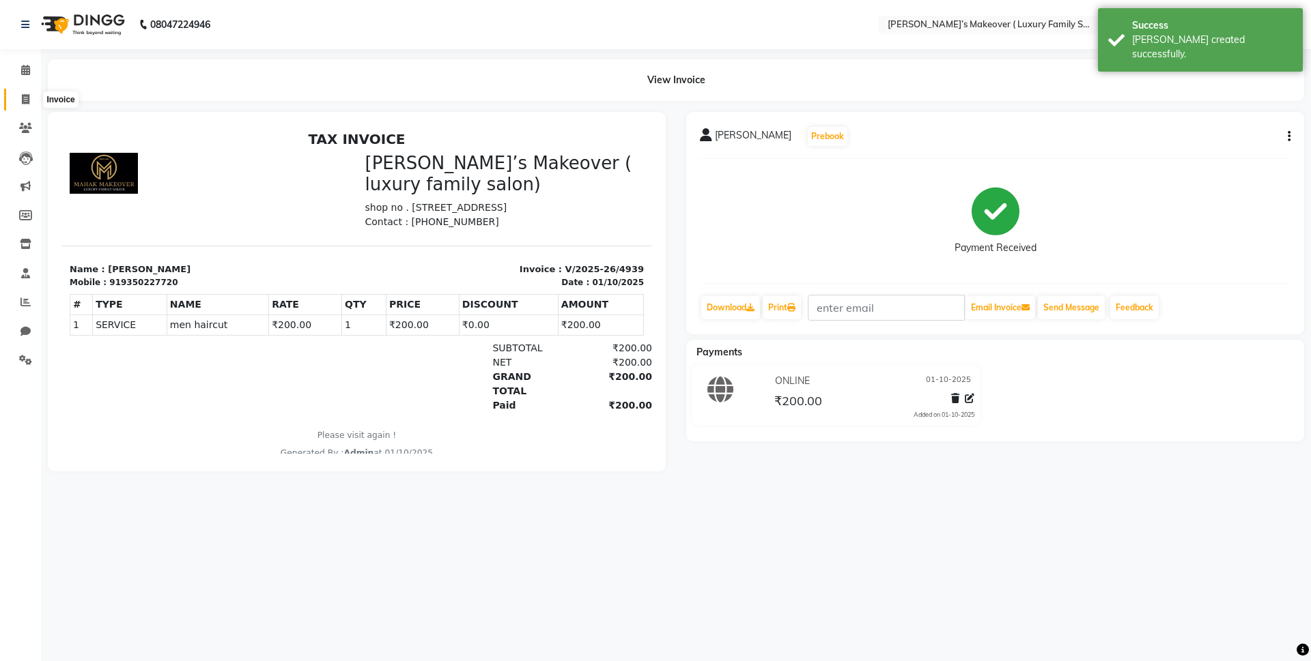
click at [23, 98] on icon at bounding box center [26, 99] width 8 height 10
select select "service"
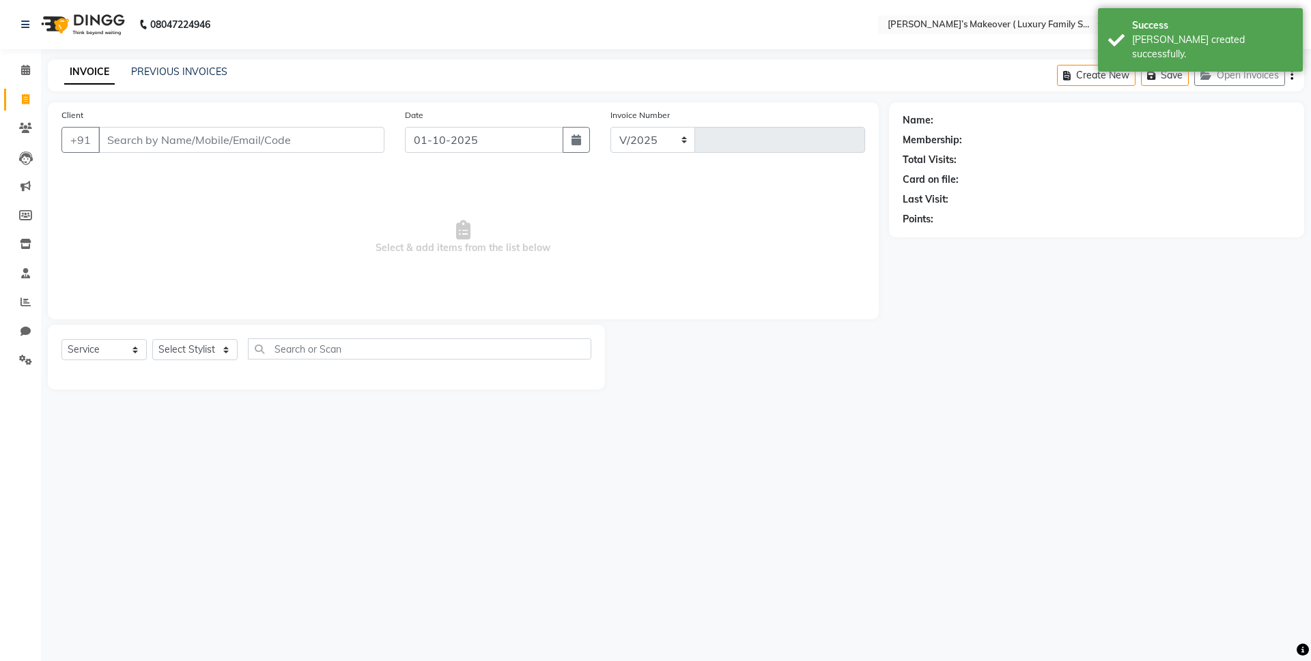
select select "7777"
type input "4940"
click at [140, 139] on input "Client" at bounding box center [241, 140] width 286 height 26
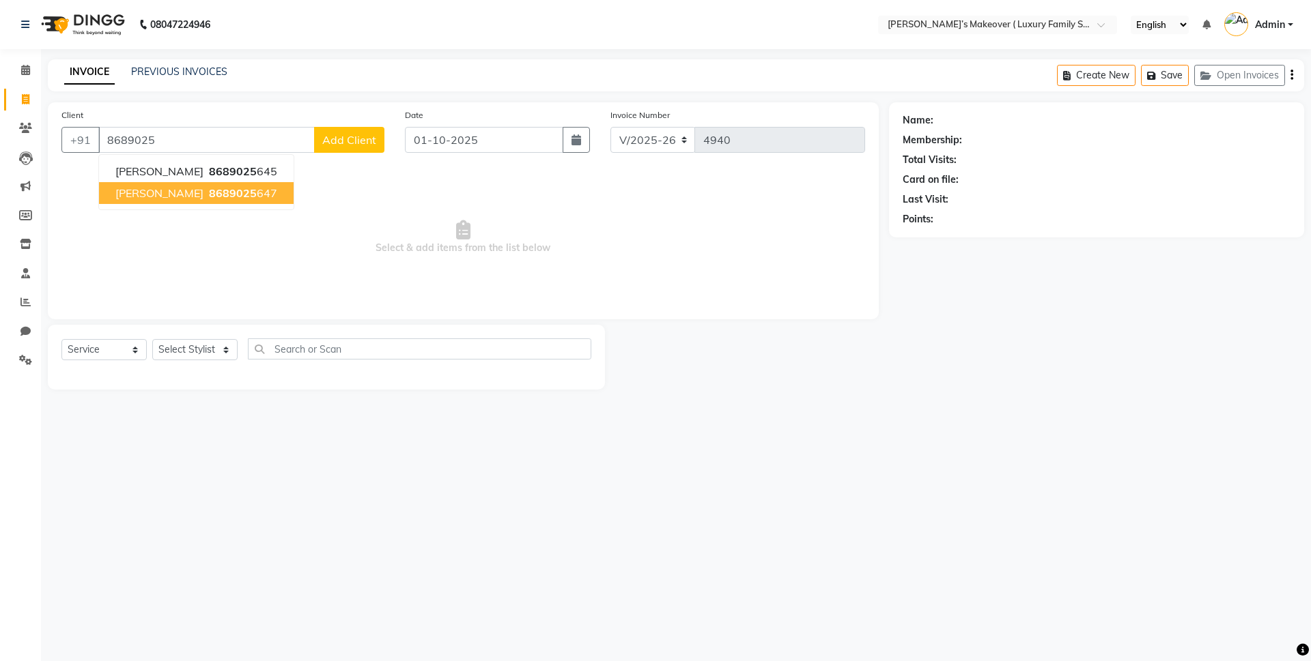
click at [206, 188] on ngb-highlight "8689025 647" at bounding box center [241, 193] width 71 height 14
type input "8689025647"
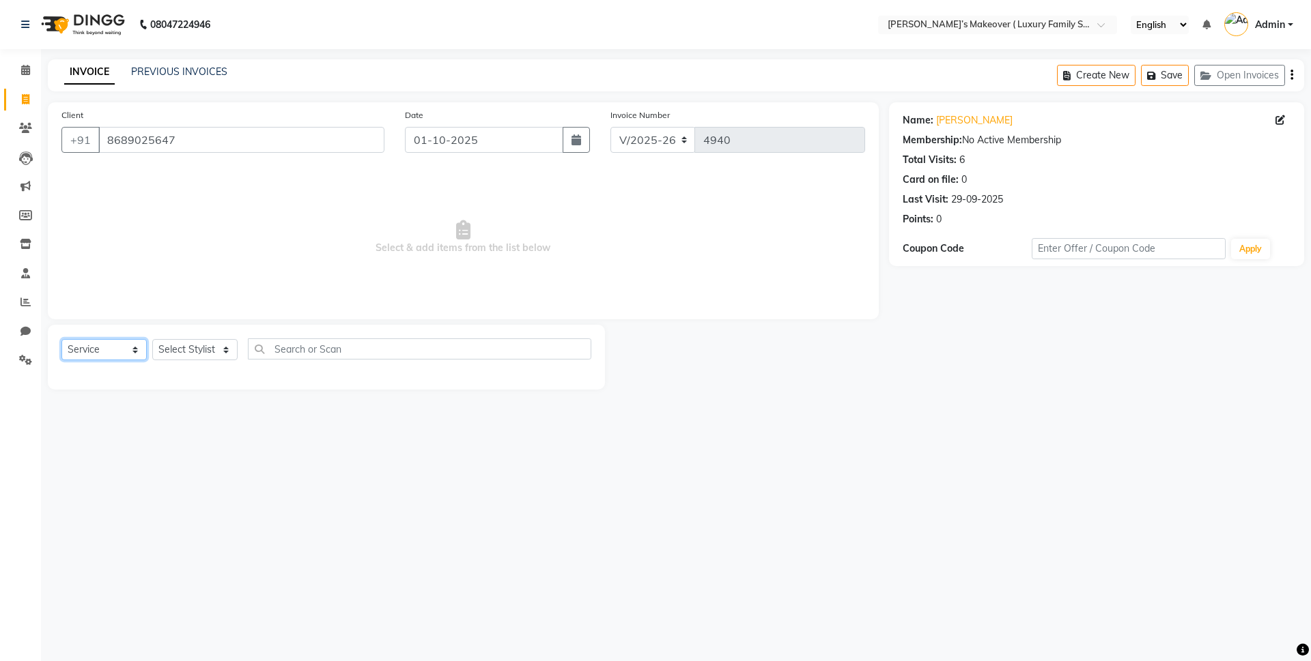
click at [104, 353] on select "Select Service Product Membership Package Voucher Prepaid Gift Card" at bounding box center [103, 349] width 85 height 21
click at [61, 339] on select "Select Service Product Membership Package Voucher Prepaid Gift Card" at bounding box center [103, 349] width 85 height 21
click at [102, 354] on select "Select Service Product Membership Package Voucher Prepaid Gift Card" at bounding box center [103, 349] width 85 height 21
click at [61, 339] on select "Select Service Product Membership Package Voucher Prepaid Gift Card" at bounding box center [103, 349] width 85 height 21
click at [178, 343] on select "Select Stylist Aarish Anas salmani Ankit Anshika Anshul Astha Bhoomi lamba Dipt…" at bounding box center [194, 349] width 85 height 21
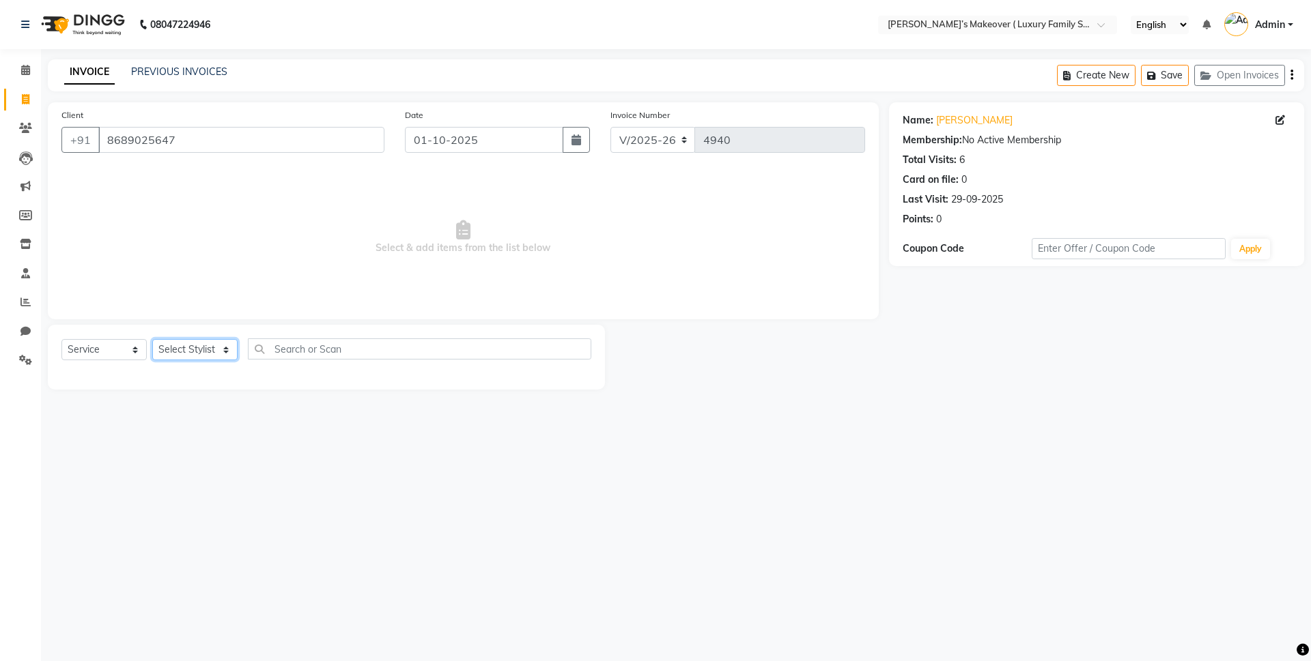
select select "69507"
click at [152, 339] on select "Select Stylist Aarish Anas salmani Ankit Anshika Anshul Astha Bhoomi lamba Dipt…" at bounding box center [194, 349] width 85 height 21
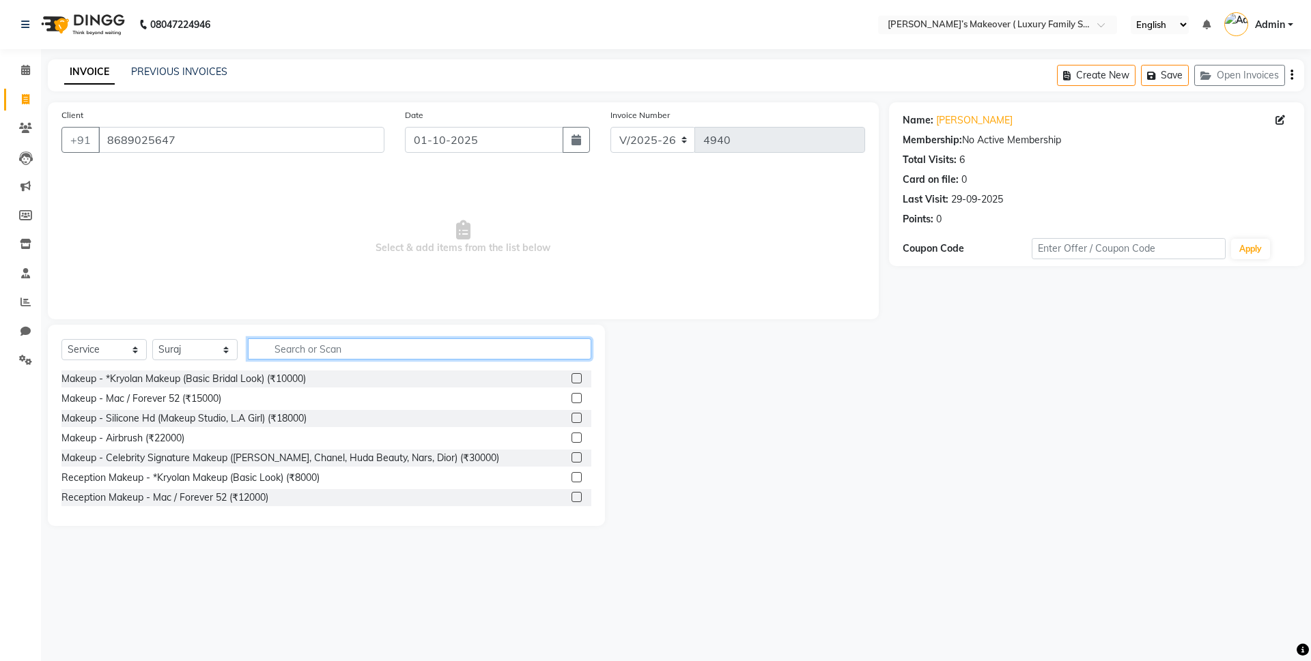
click at [315, 339] on input "text" at bounding box center [419, 349] width 343 height 21
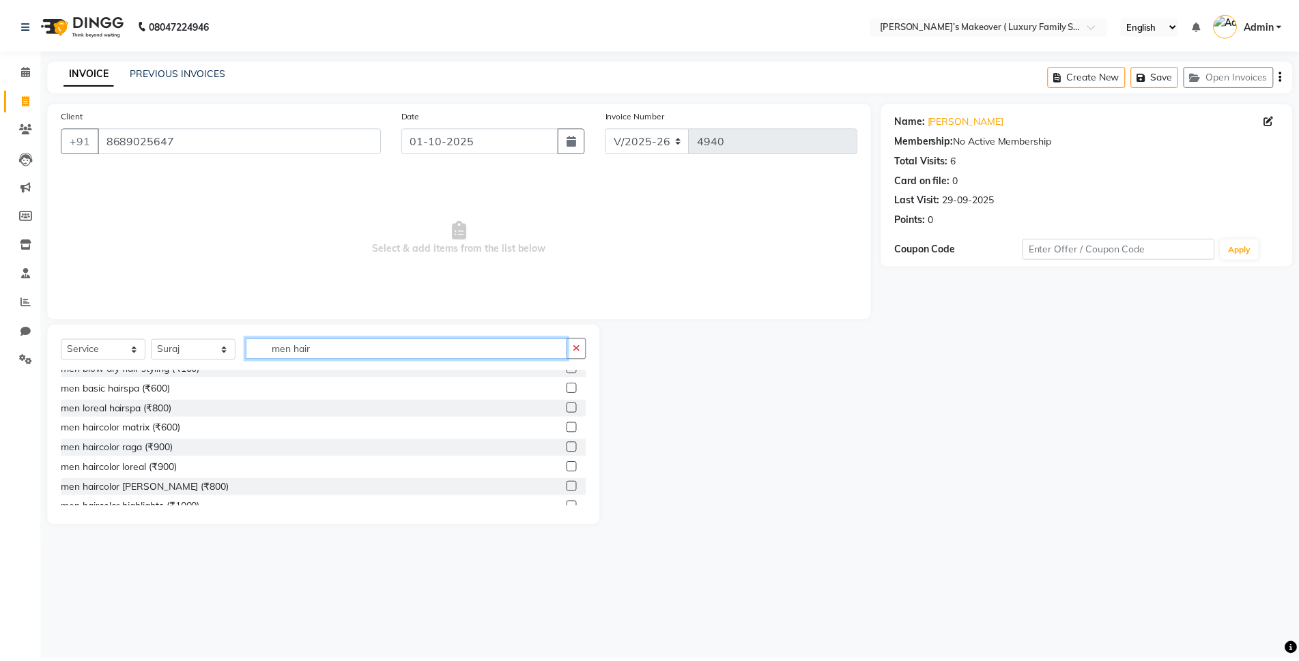
scroll to position [180, 0]
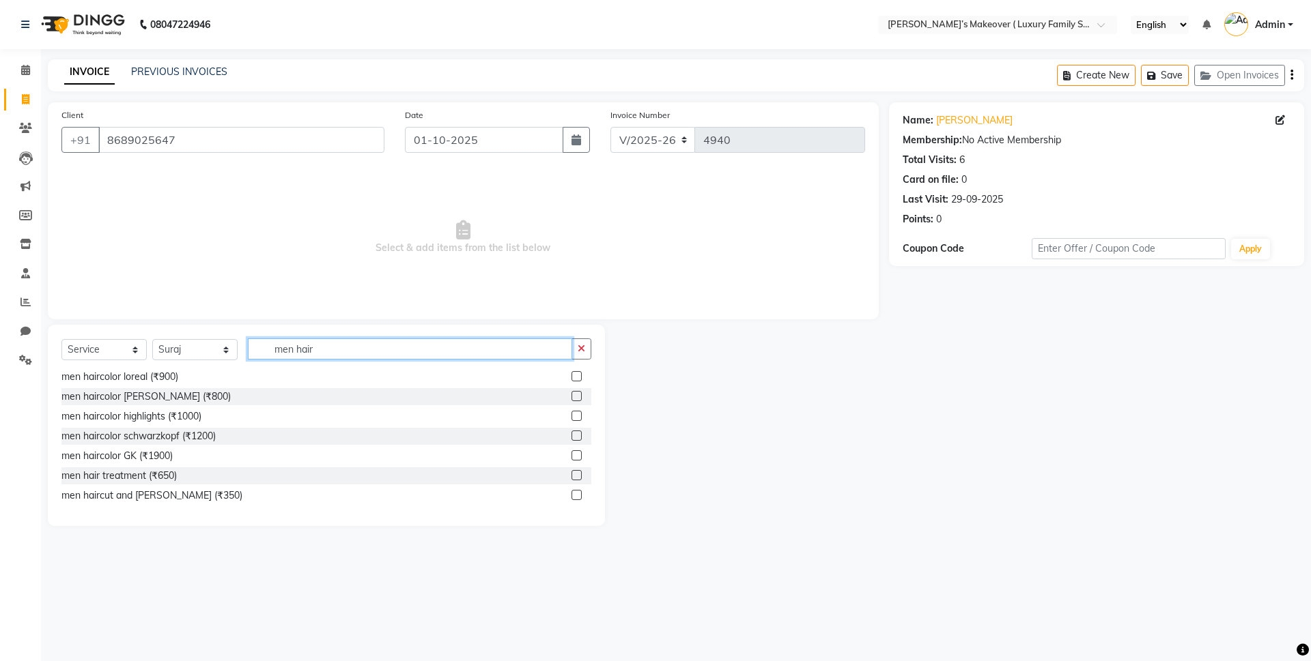
type input "men hair"
click at [571, 493] on label at bounding box center [576, 495] width 10 height 10
click at [571, 493] on input "checkbox" at bounding box center [575, 495] width 9 height 9
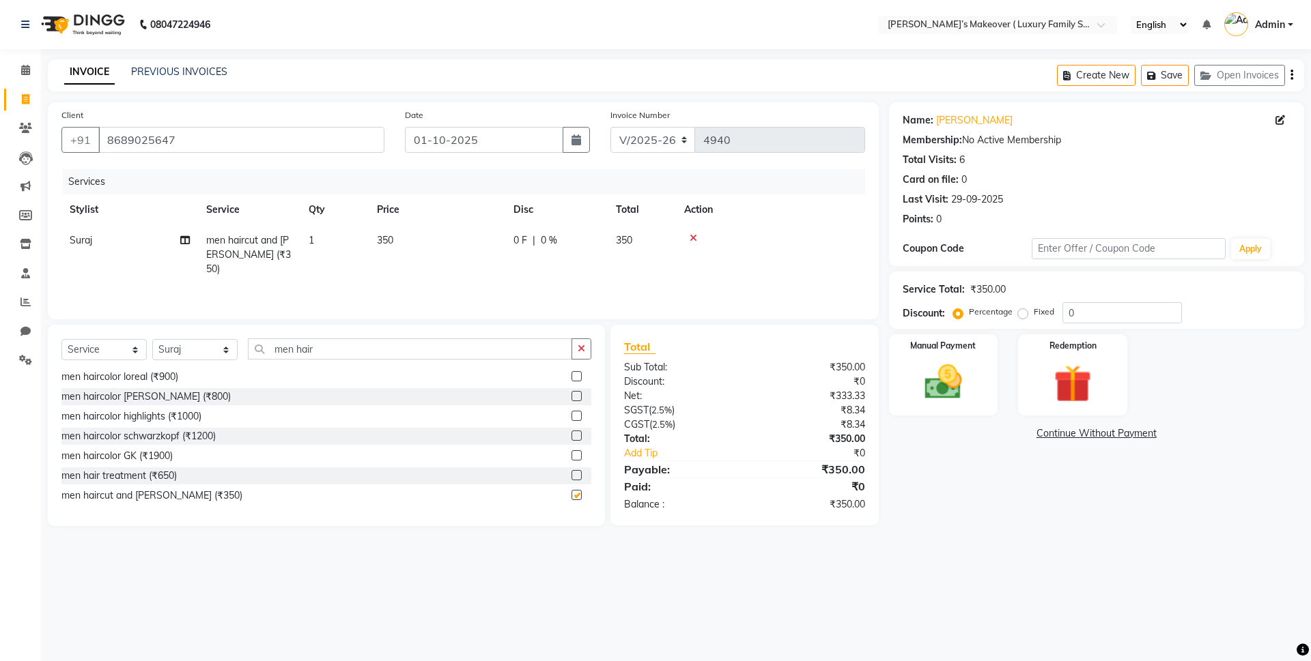
checkbox input "false"
click at [1293, 72] on div "Create New Save Open Invoices" at bounding box center [1180, 75] width 247 height 32
click at [1290, 76] on icon "button" at bounding box center [1291, 75] width 3 height 1
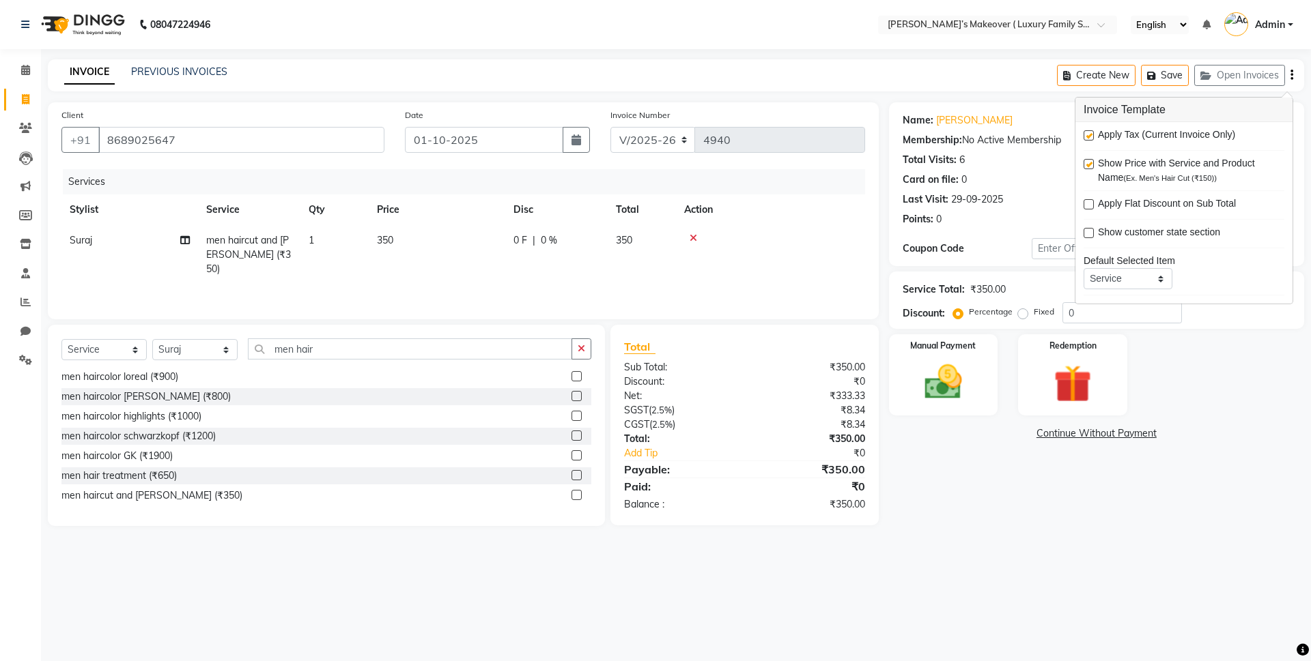
click at [1088, 133] on label at bounding box center [1088, 135] width 10 height 10
click at [1088, 133] on input "checkbox" at bounding box center [1087, 136] width 9 height 9
checkbox input "false"
click at [964, 354] on div "Manual Payment" at bounding box center [942, 375] width 113 height 84
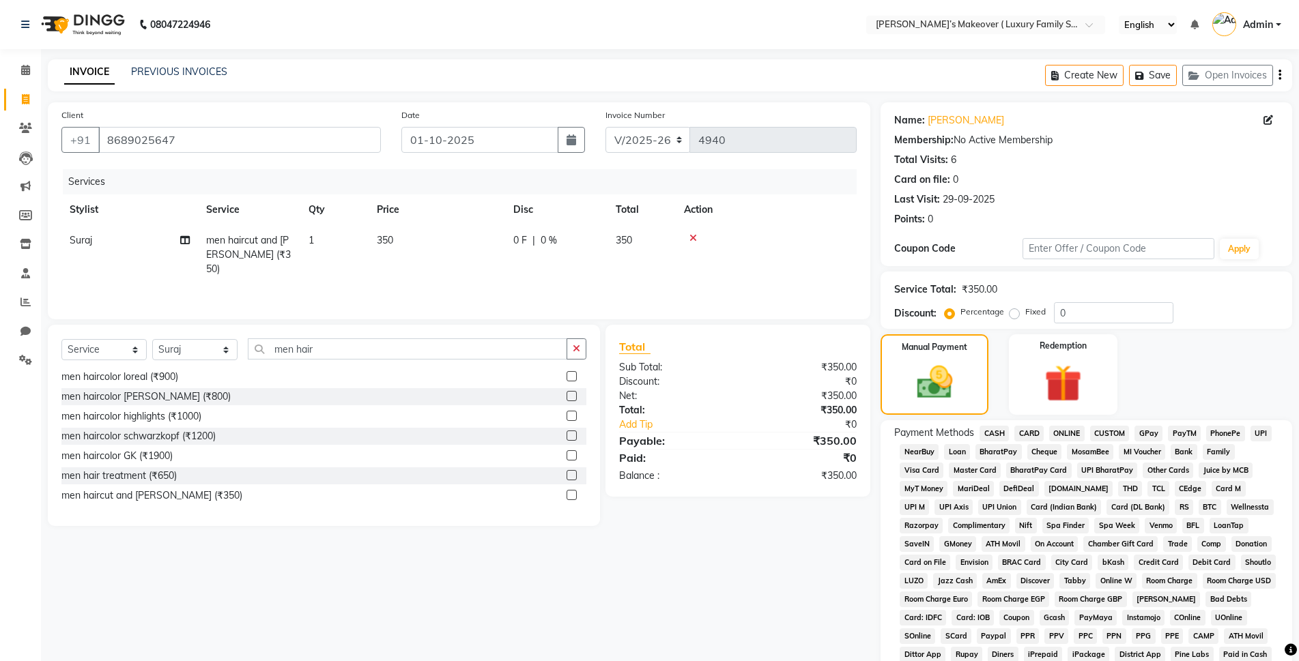
click at [998, 437] on span "CASH" at bounding box center [993, 434] width 29 height 16
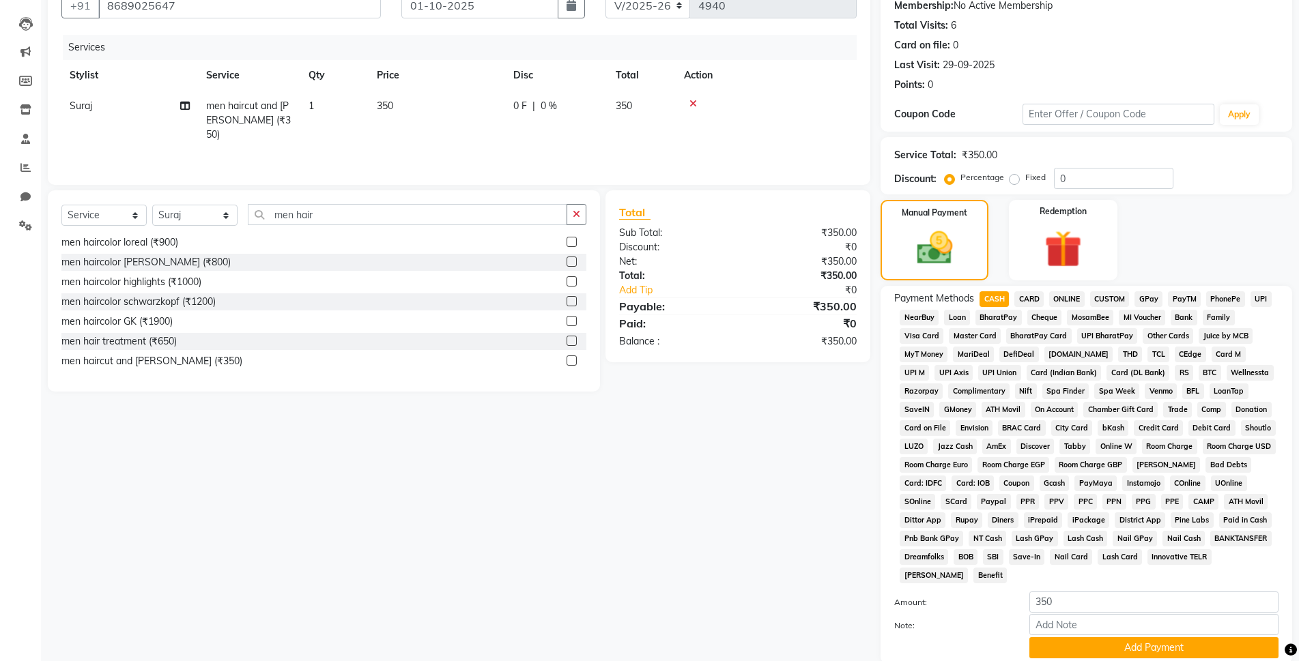
scroll to position [238, 0]
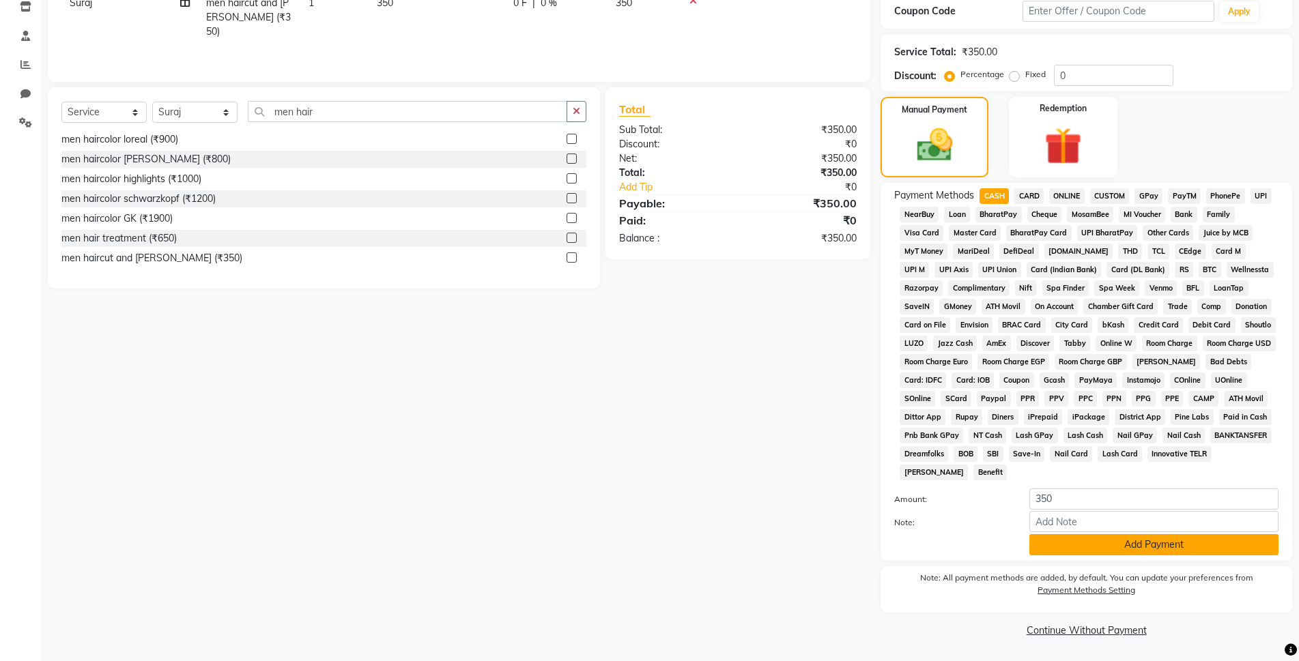
click at [1055, 541] on button "Add Payment" at bounding box center [1153, 544] width 249 height 21
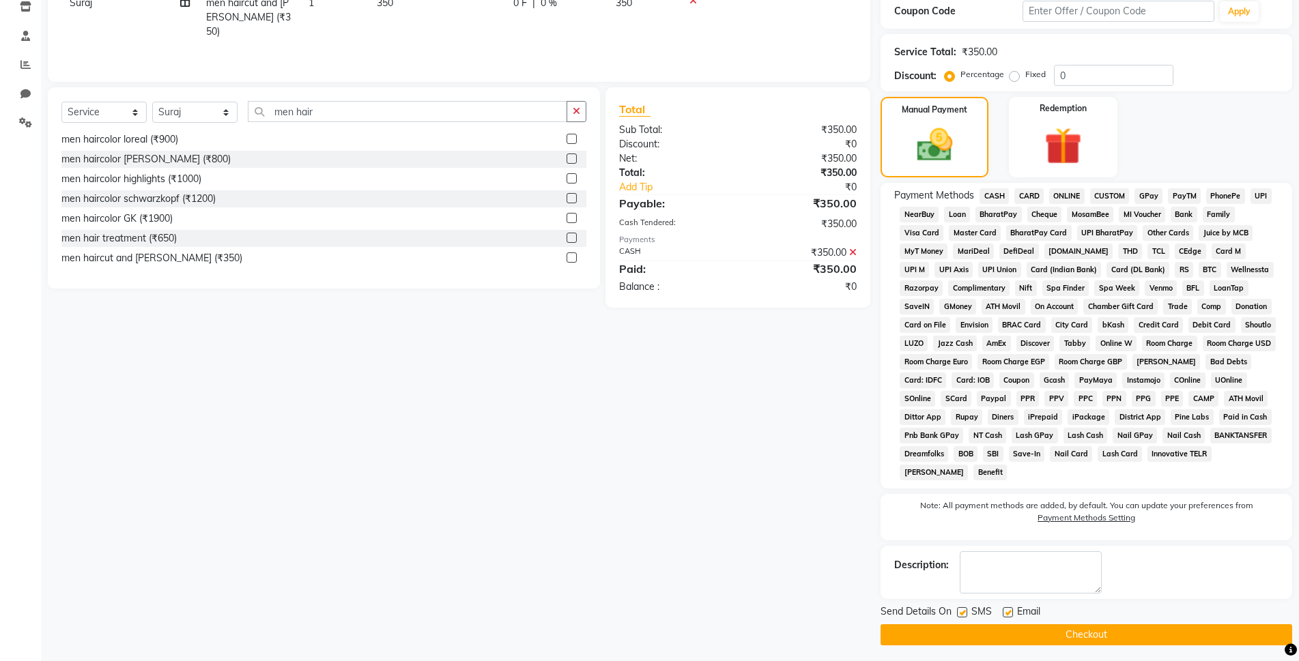
click at [1077, 627] on button "Checkout" at bounding box center [1087, 635] width 412 height 21
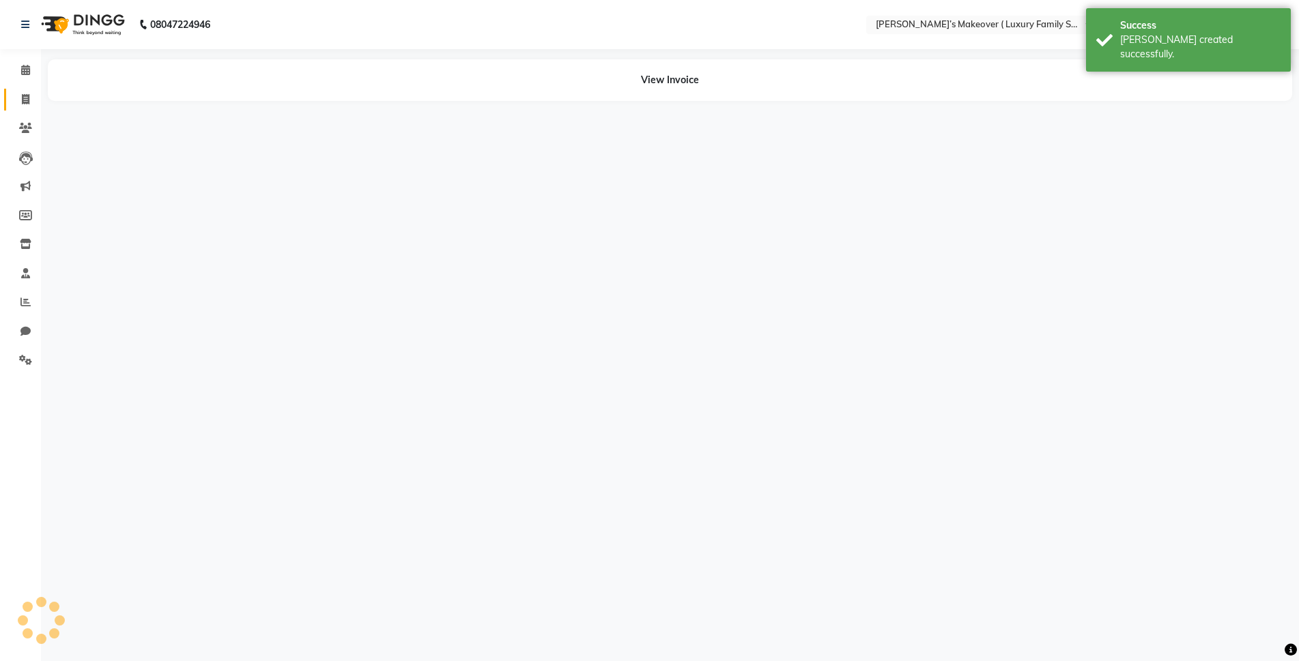
click at [28, 98] on icon at bounding box center [26, 99] width 8 height 10
select select "service"
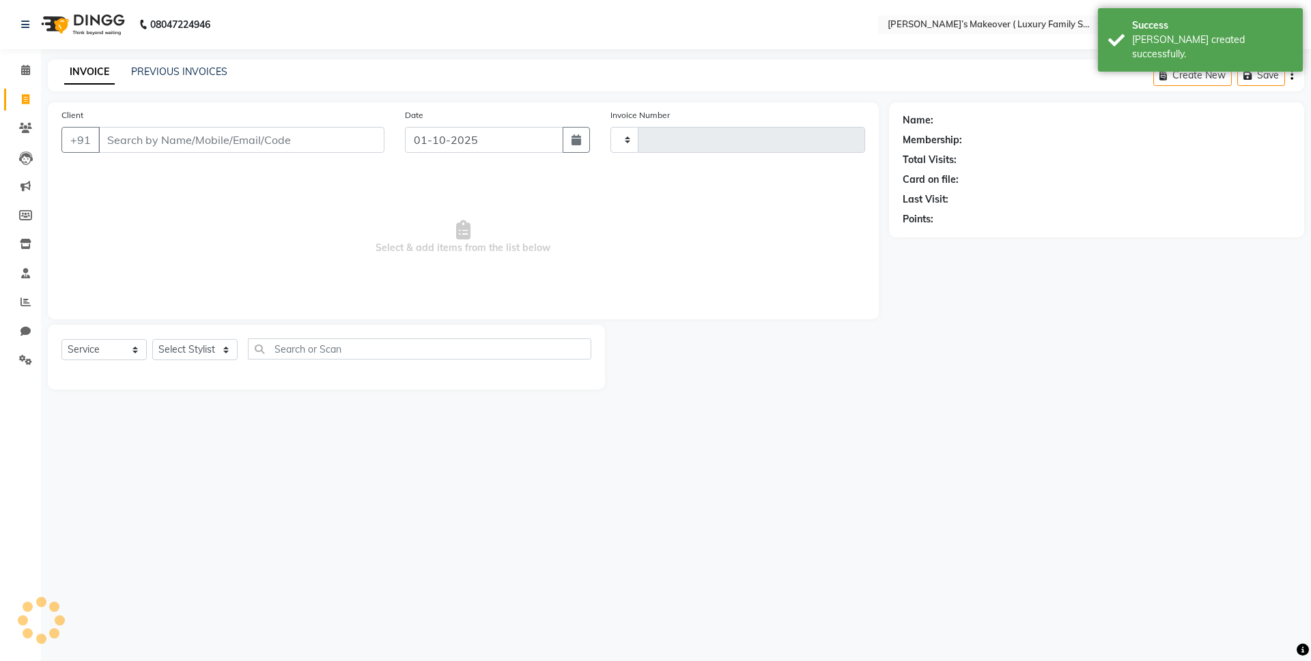
click at [204, 141] on input "Client" at bounding box center [241, 140] width 286 height 26
type input "4941"
select select "7777"
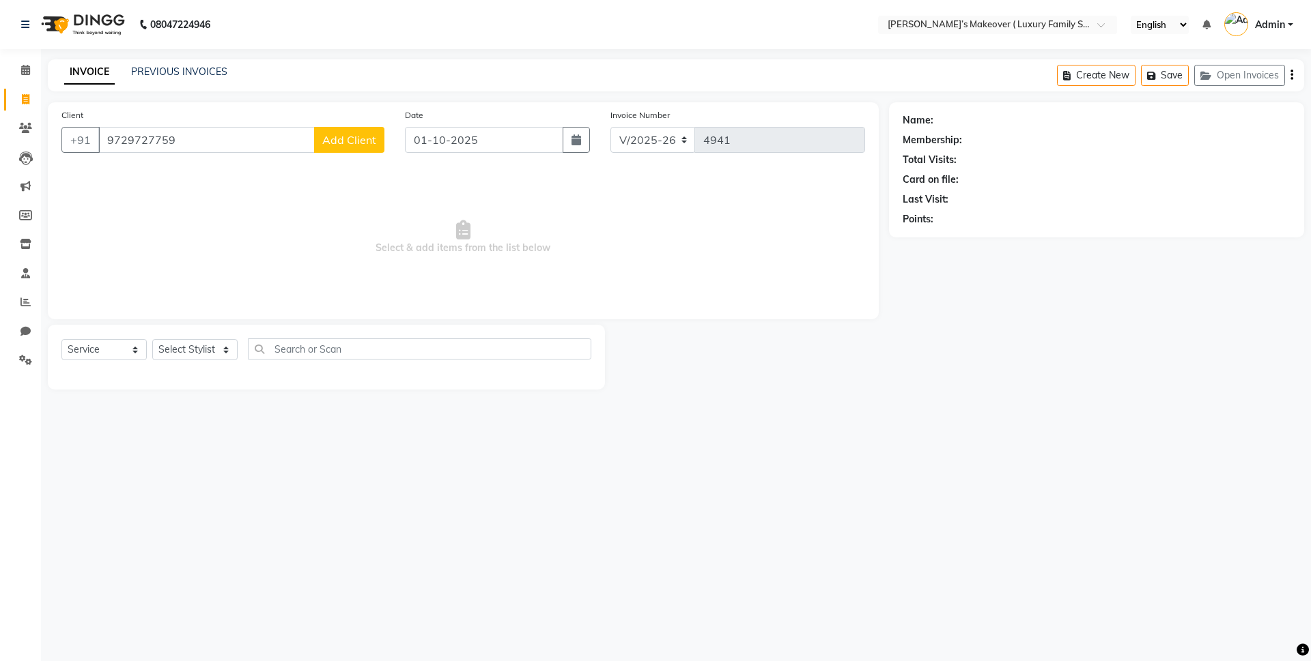
type input "9729727759"
click at [344, 134] on span "Add Client" at bounding box center [349, 140] width 54 height 14
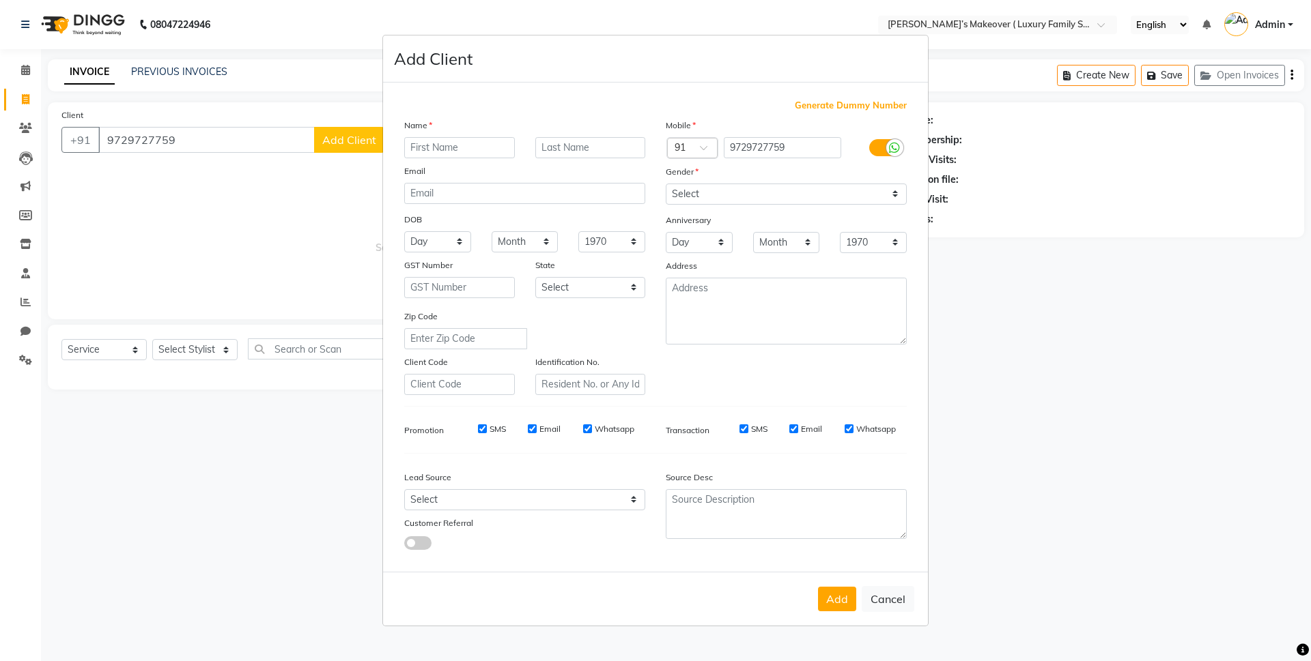
click at [423, 138] on input "text" at bounding box center [459, 147] width 111 height 21
type input "[PERSON_NAME]"
drag, startPoint x: 829, startPoint y: 190, endPoint x: 754, endPoint y: 273, distance: 112.6
click at [827, 190] on select "Select Male Female Other Prefer Not To Say" at bounding box center [785, 194] width 241 height 21
select select "female"
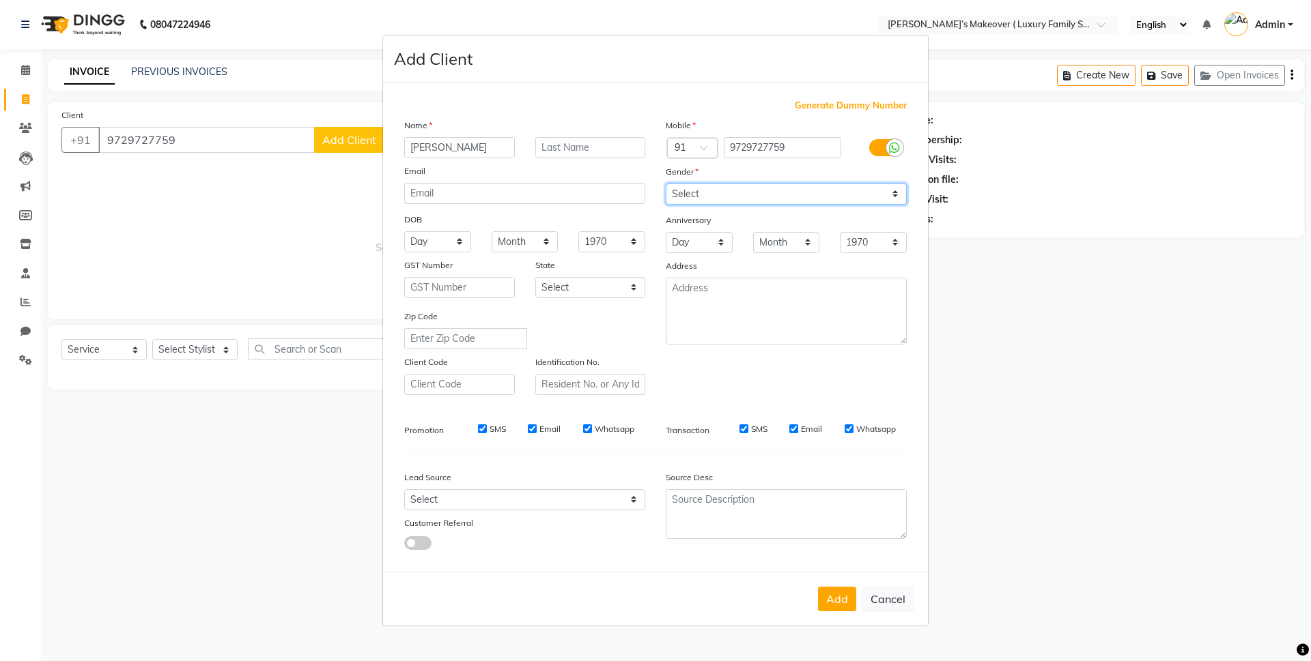
click at [665, 184] on select "Select Male Female Other Prefer Not To Say" at bounding box center [785, 194] width 241 height 21
click at [837, 587] on button "Add" at bounding box center [837, 599] width 38 height 25
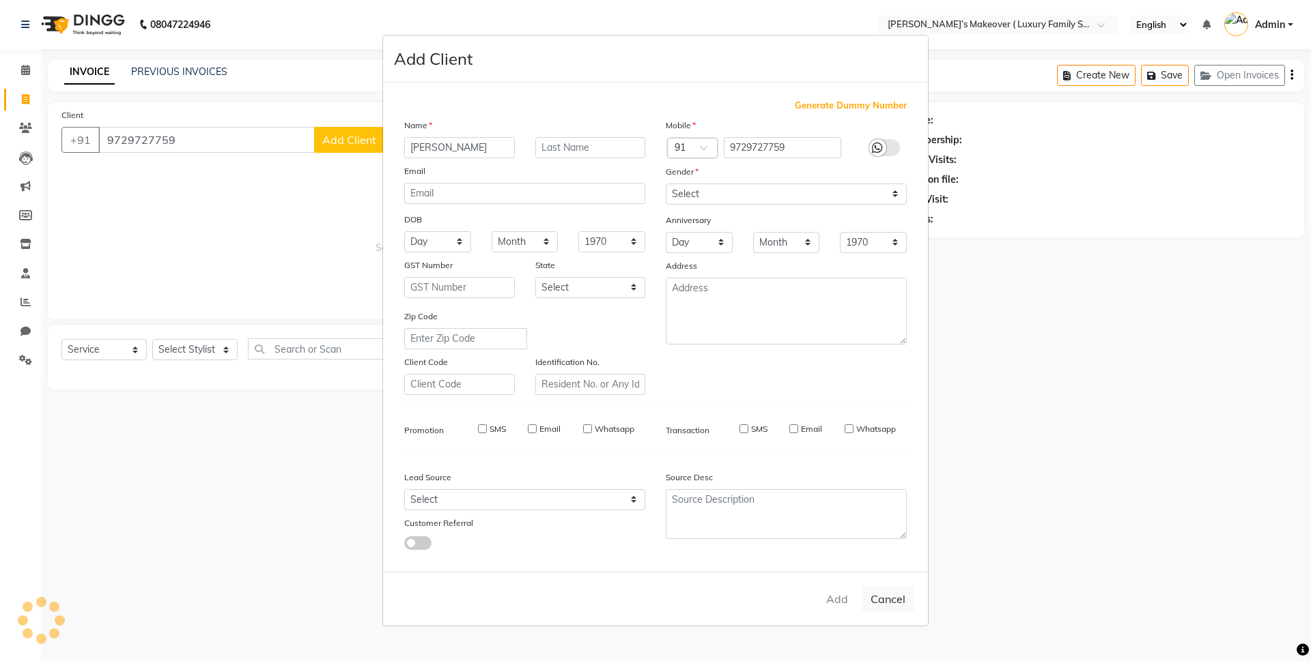
select select
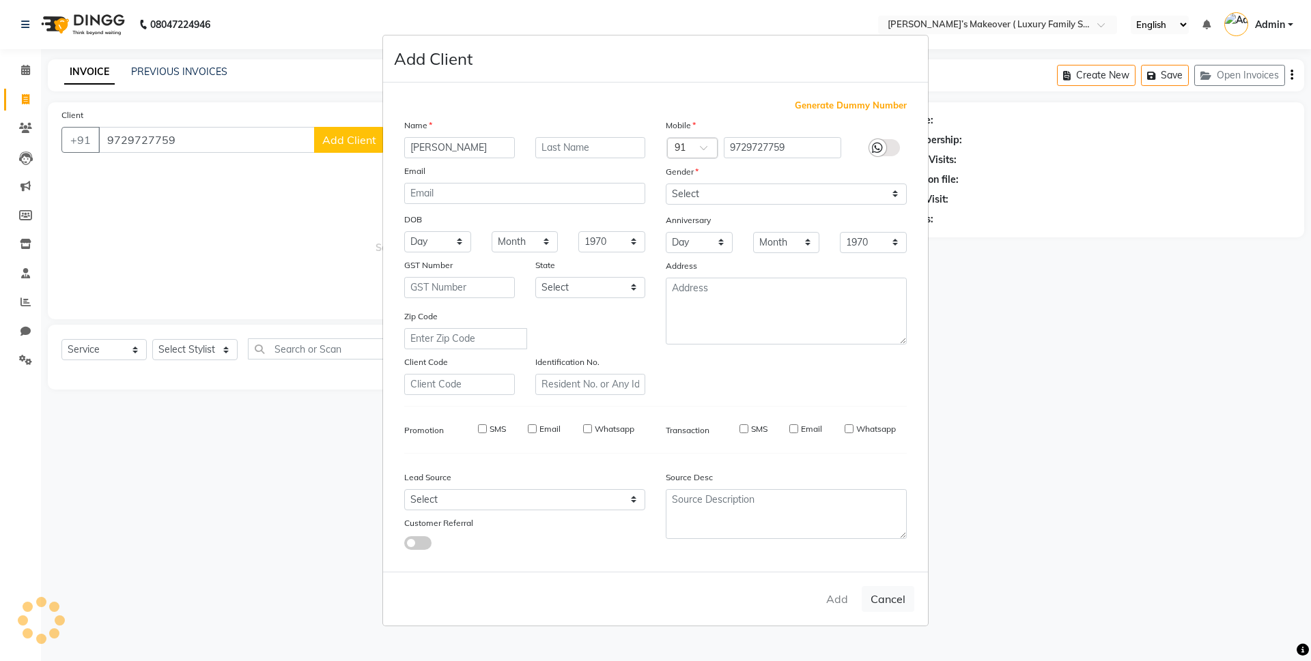
select select
checkbox input "false"
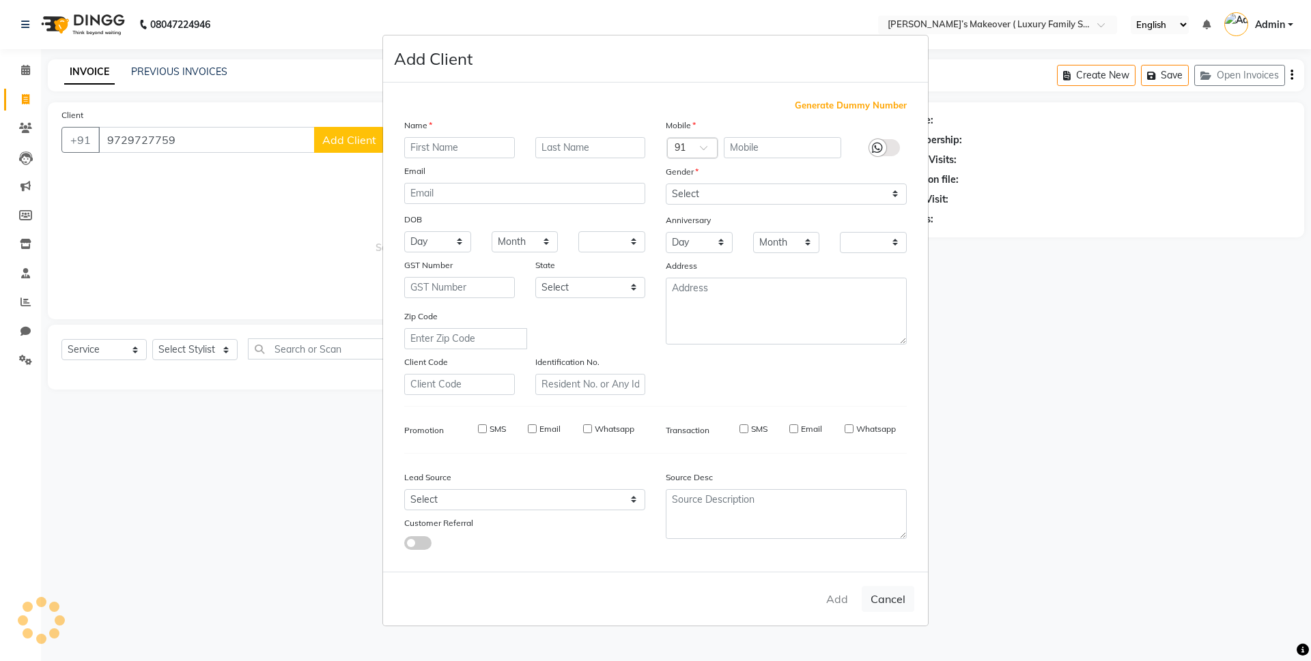
checkbox input "false"
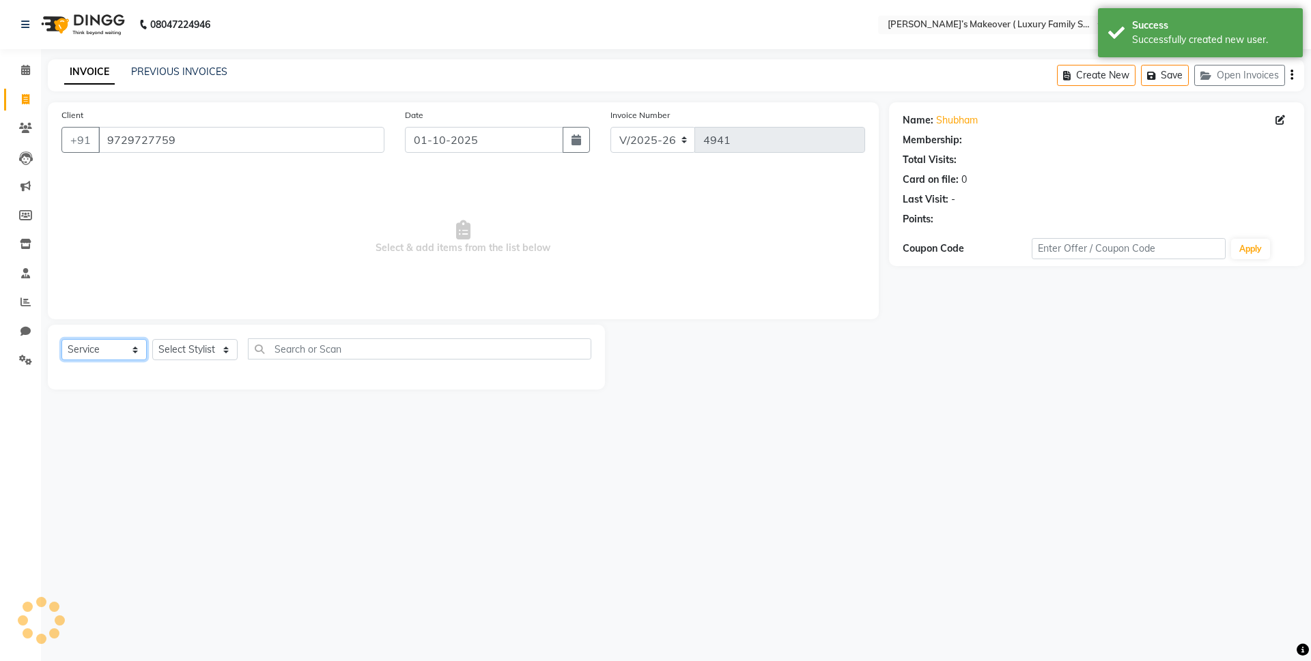
click at [95, 350] on select "Select Service Product Membership Package Voucher Prepaid Gift Card" at bounding box center [103, 349] width 85 height 21
click at [61, 339] on select "Select Service Product Membership Package Voucher Prepaid Gift Card" at bounding box center [103, 349] width 85 height 21
click at [170, 354] on select "Select Stylist Aarish Anas salmani Ankit Anshika Anshul Astha Bhoomi lamba Dipt…" at bounding box center [194, 349] width 85 height 21
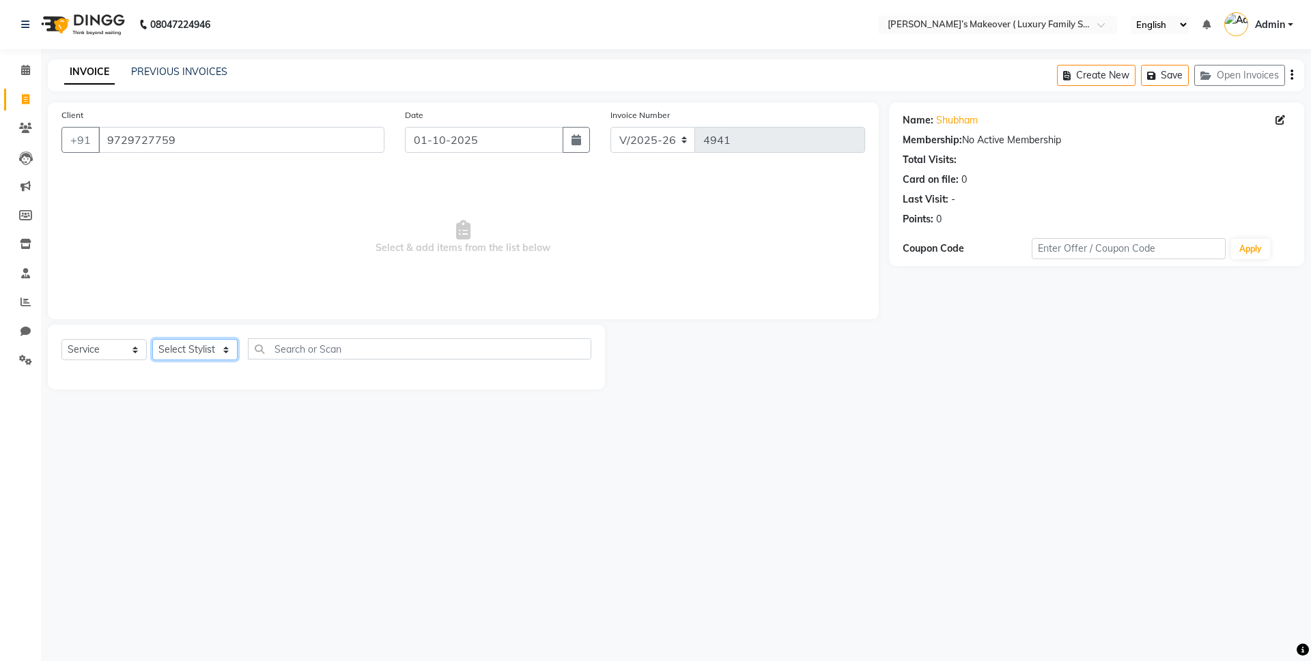
select select "69506"
click at [152, 339] on select "Select Stylist Aarish Anas salmani Ankit Anshika Anshul Astha Bhoomi lamba Dipt…" at bounding box center [194, 349] width 85 height 21
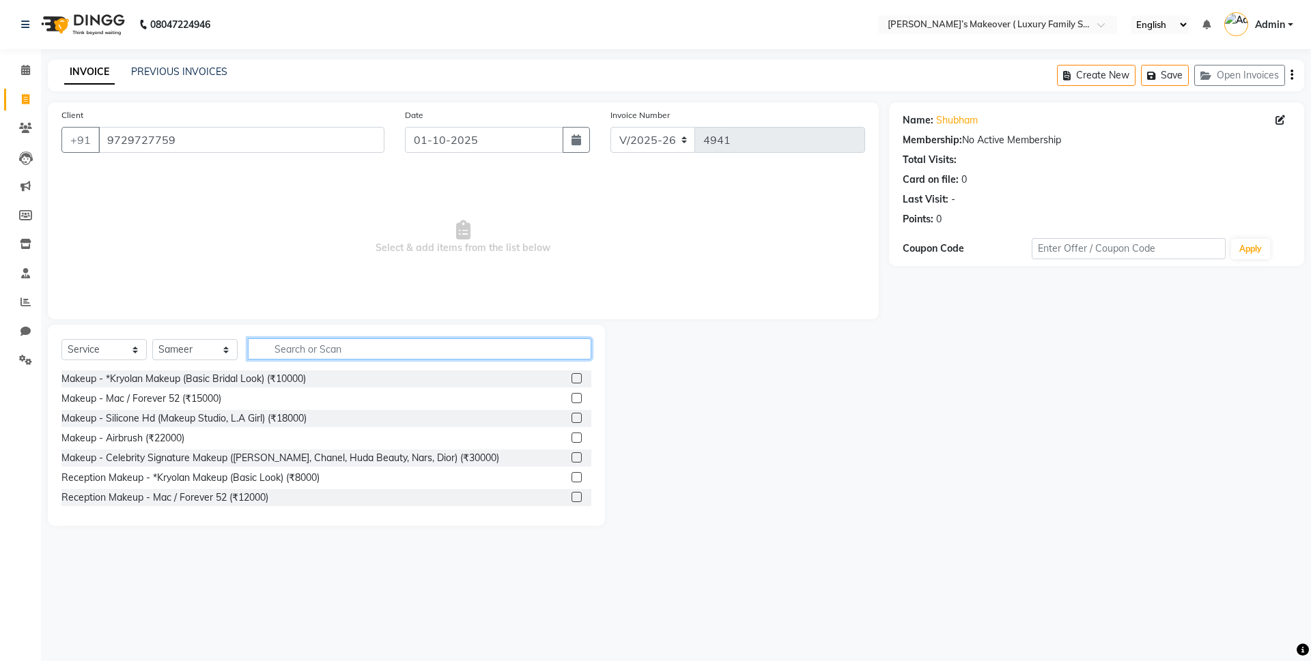
click at [349, 345] on input "text" at bounding box center [419, 349] width 343 height 21
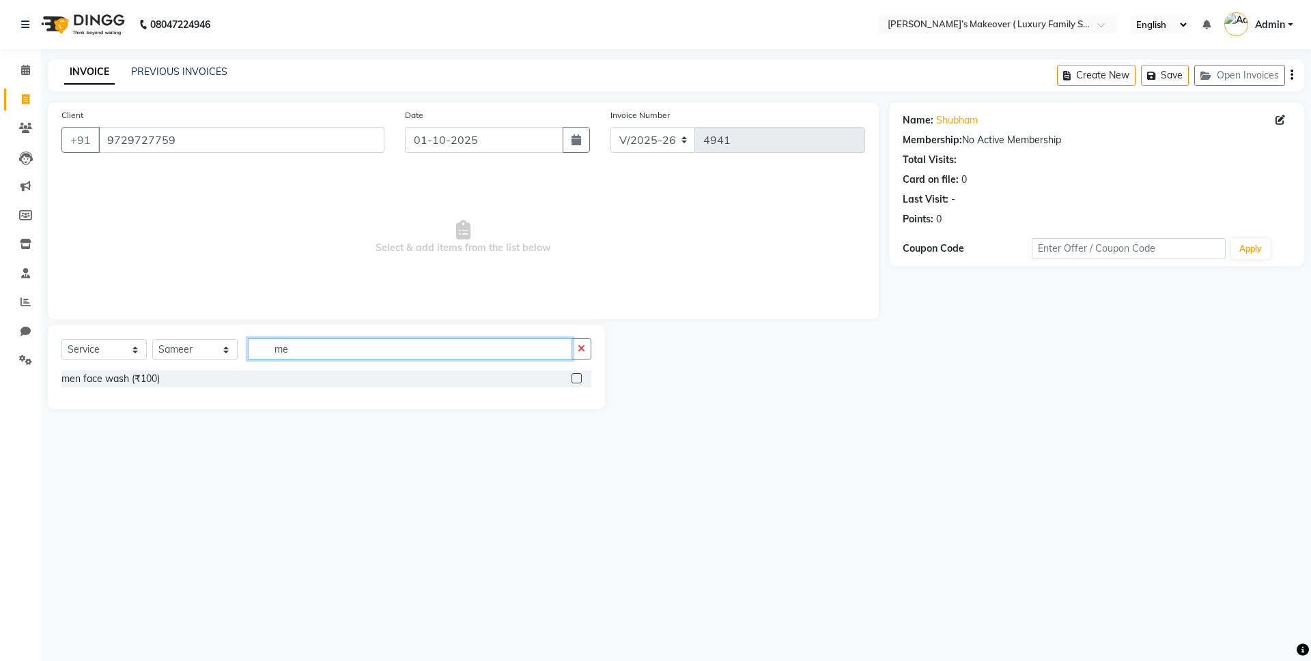
type input "m"
type input "orga"
click at [572, 397] on label at bounding box center [576, 398] width 10 height 10
click at [572, 397] on input "checkbox" at bounding box center [575, 399] width 9 height 9
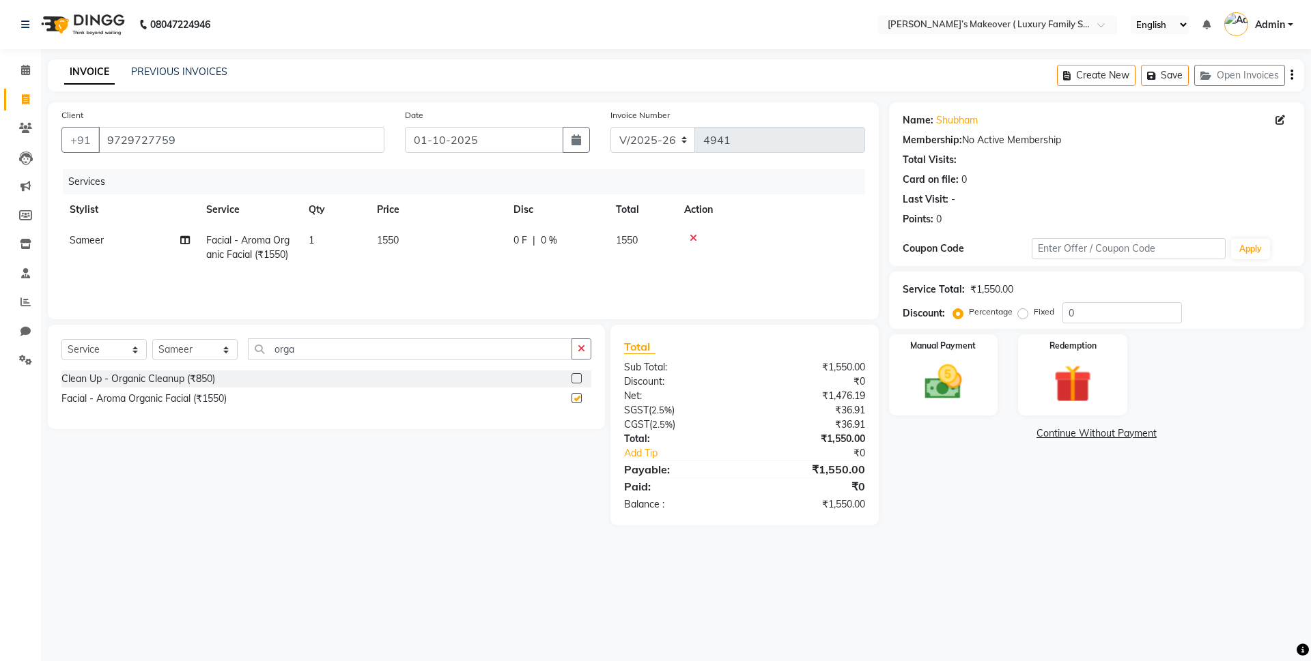
checkbox input "false"
click at [474, 349] on input "orga" at bounding box center [410, 349] width 324 height 21
type input "o"
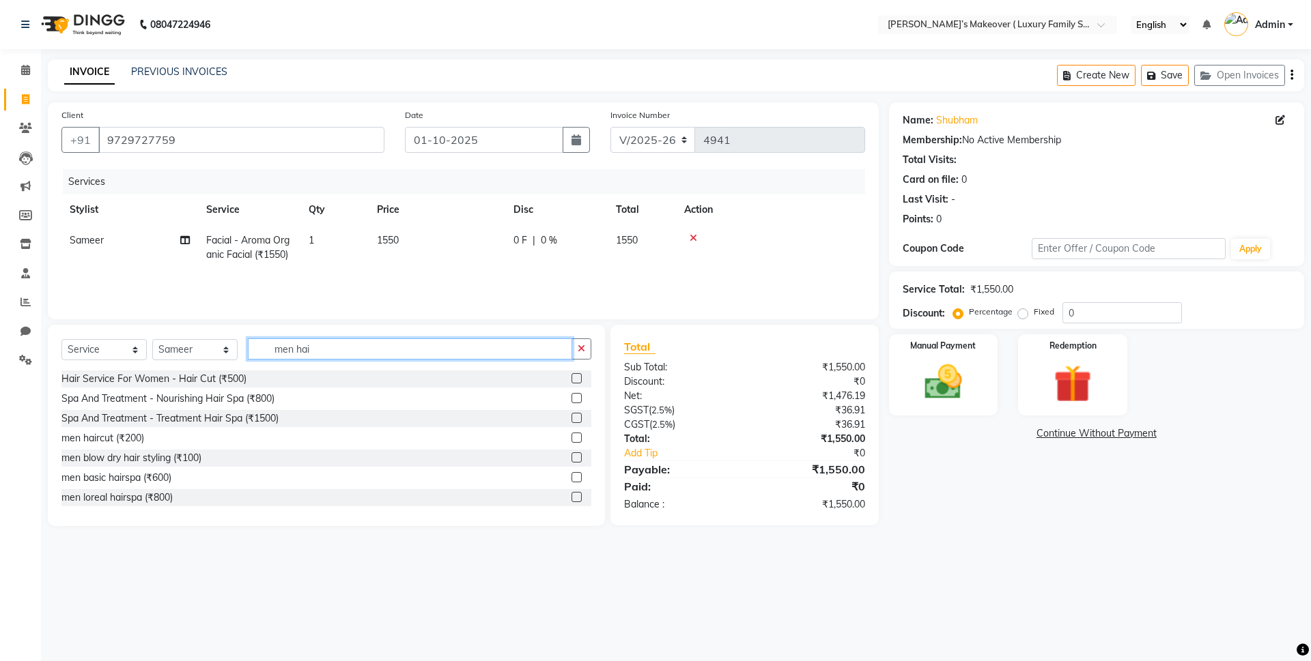
type input "men hair"
click at [22, 100] on icon at bounding box center [26, 99] width 8 height 10
select select "service"
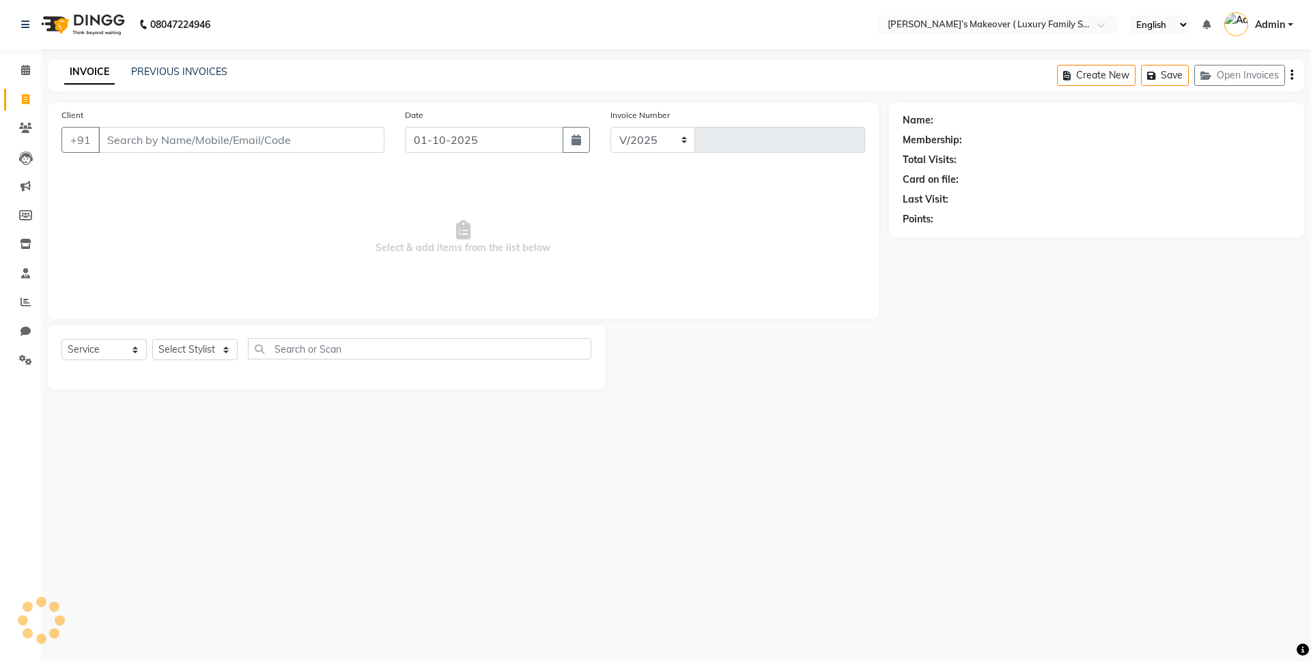
select select "7777"
type input "4941"
click at [277, 134] on input "Client" at bounding box center [241, 140] width 286 height 26
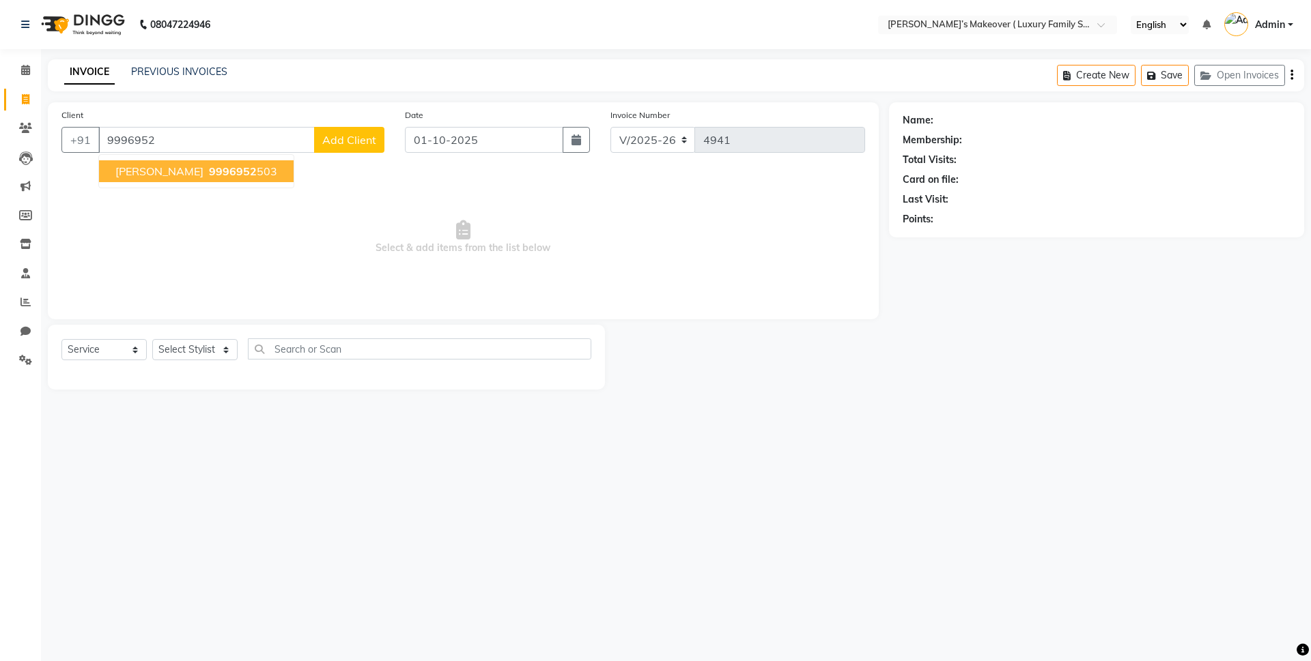
click at [227, 164] on button "gopika 9996952 503" at bounding box center [196, 171] width 195 height 22
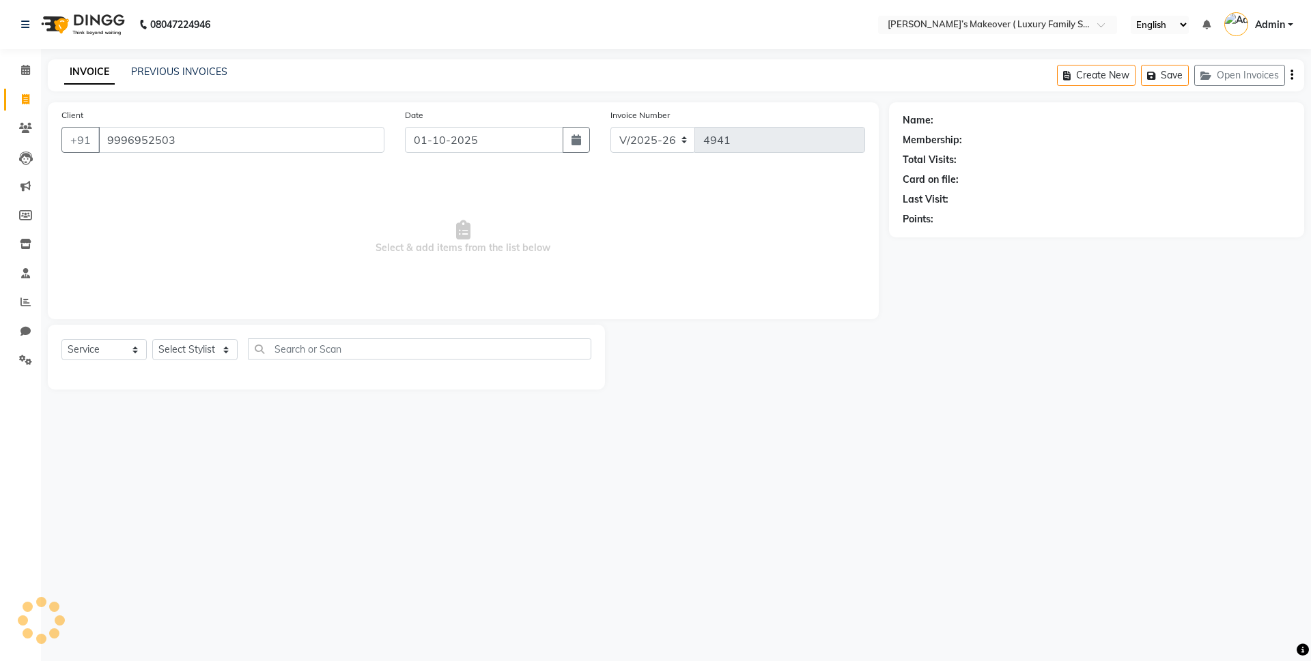
type input "9996952503"
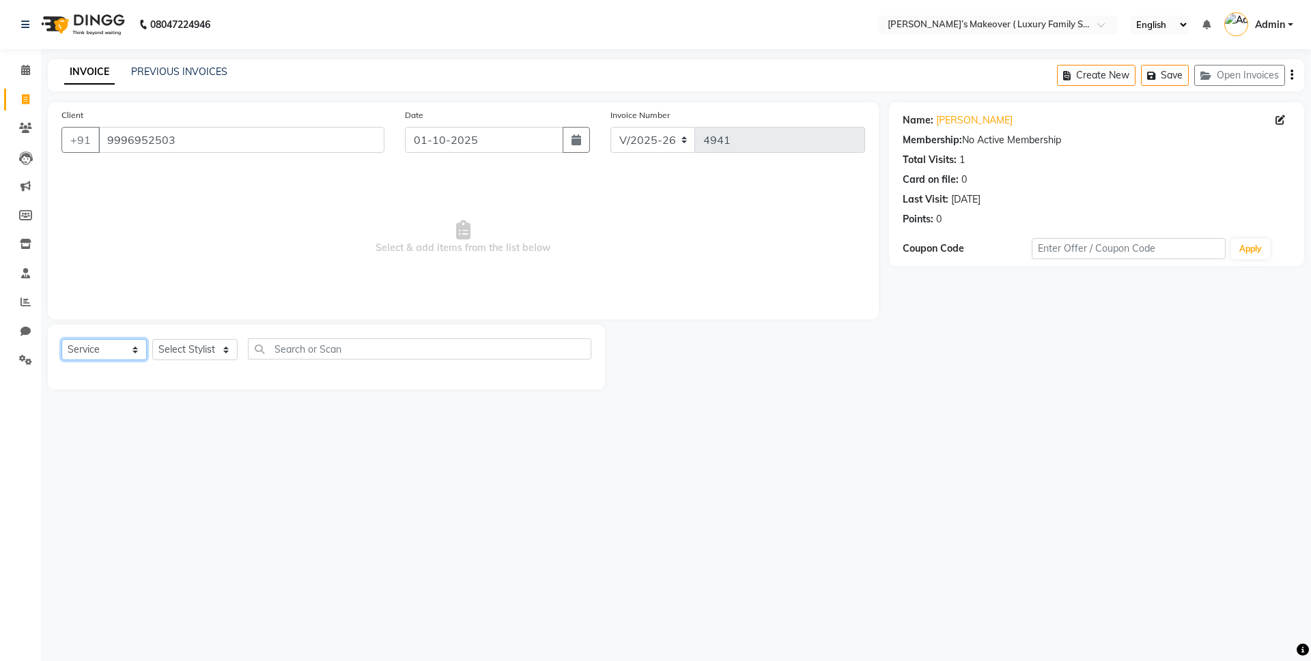
click at [95, 343] on select "Select Service Product Membership Package Voucher Prepaid Gift Card" at bounding box center [103, 349] width 85 height 21
click at [61, 339] on select "Select Service Product Membership Package Voucher Prepaid Gift Card" at bounding box center [103, 349] width 85 height 21
drag, startPoint x: 98, startPoint y: 343, endPoint x: 96, endPoint y: 356, distance: 13.1
click at [98, 343] on select "Select Service Product Membership Package Voucher Prepaid Gift Card" at bounding box center [103, 349] width 85 height 21
click at [61, 339] on select "Select Service Product Membership Package Voucher Prepaid Gift Card" at bounding box center [103, 349] width 85 height 21
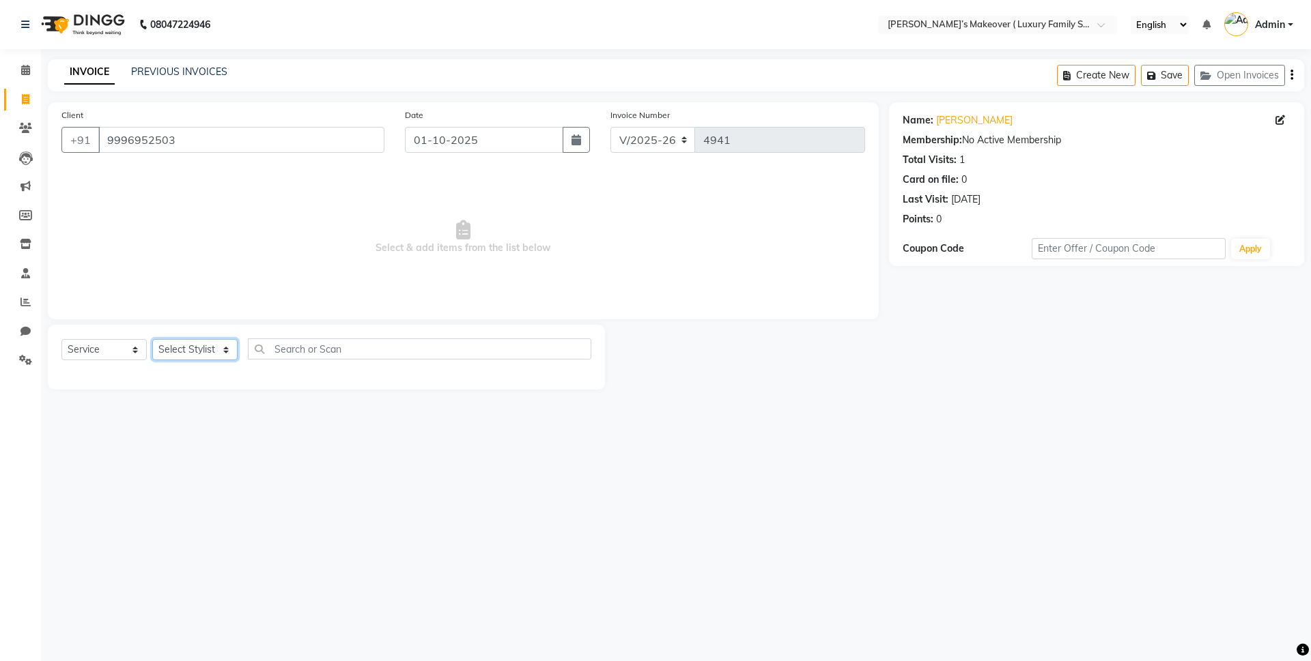
click at [198, 347] on select "Select Stylist Aarish Anas salmani Ankit Anshika Anshul Astha Bhoomi lamba Dipt…" at bounding box center [194, 349] width 85 height 21
select select "69516"
click at [152, 339] on select "Select Stylist Aarish Anas salmani Ankit Anshika Anshul Astha Bhoomi lamba Dipt…" at bounding box center [194, 349] width 85 height 21
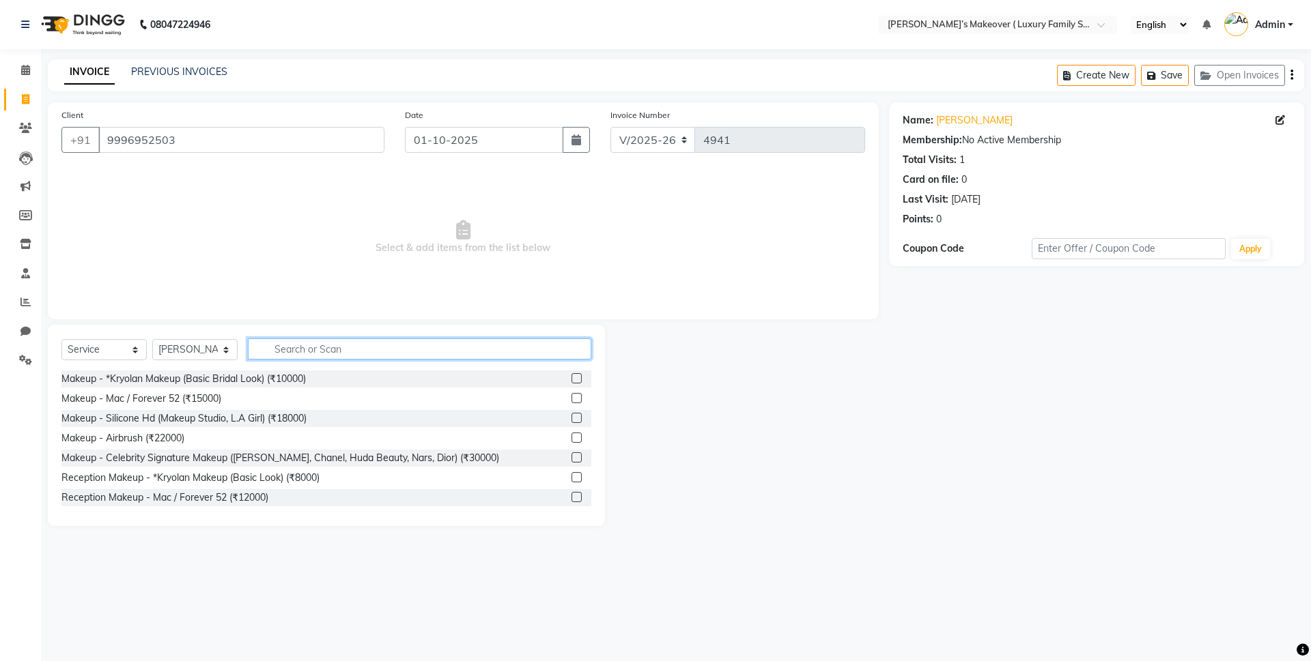
click at [303, 355] on input "text" at bounding box center [419, 349] width 343 height 21
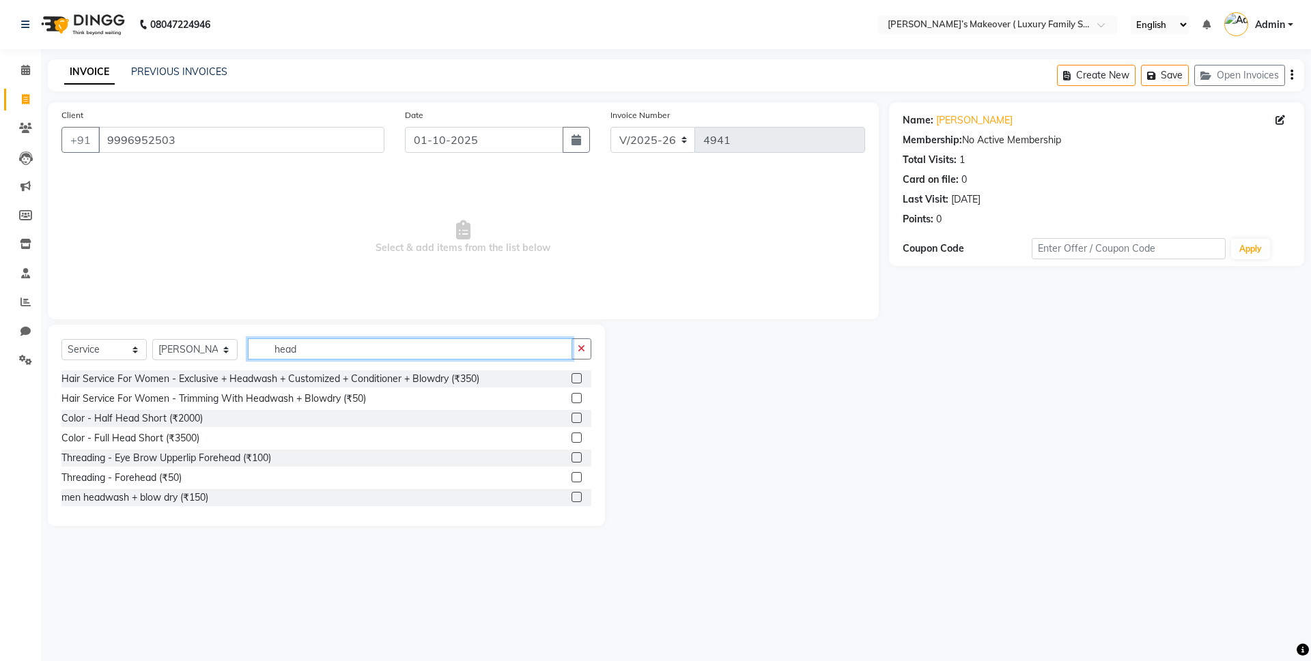
type input "head"
click at [571, 375] on label at bounding box center [576, 378] width 10 height 10
click at [571, 375] on input "checkbox" at bounding box center [575, 379] width 9 height 9
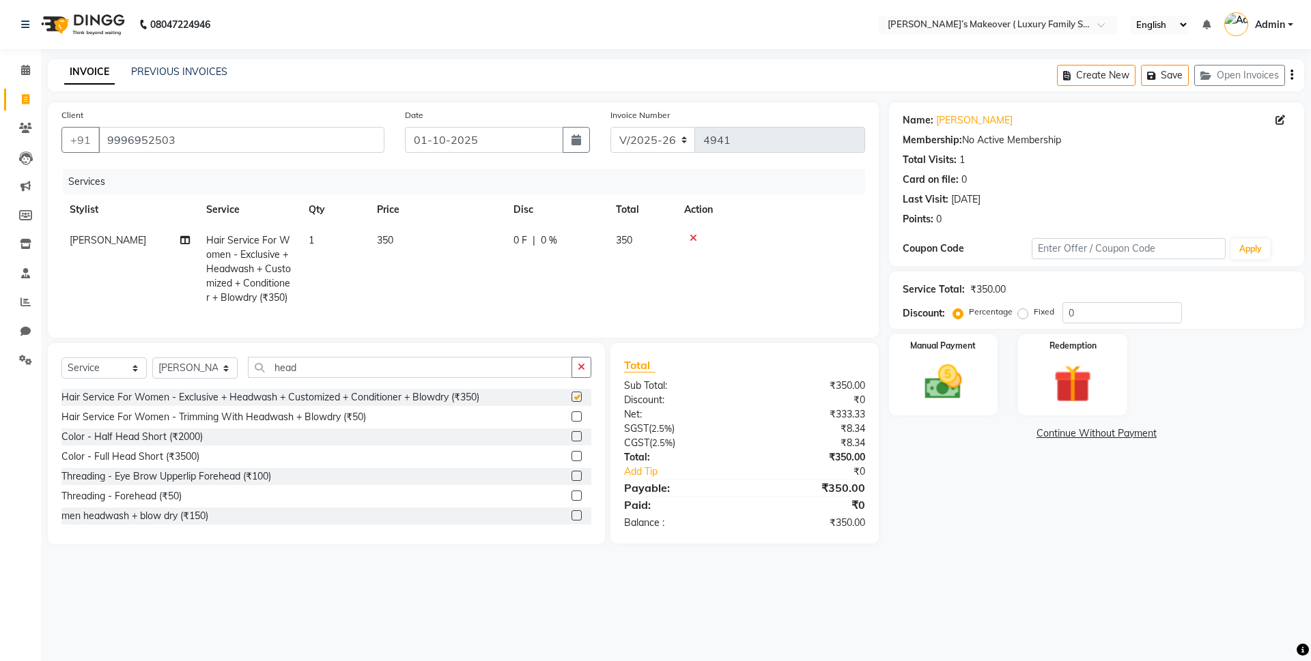
click at [517, 356] on div "Select Service Product Membership Package Voucher Prepaid Gift Card Select Styl…" at bounding box center [326, 443] width 557 height 201
checkbox input "false"
click at [517, 371] on input "head" at bounding box center [410, 367] width 324 height 21
type input "h"
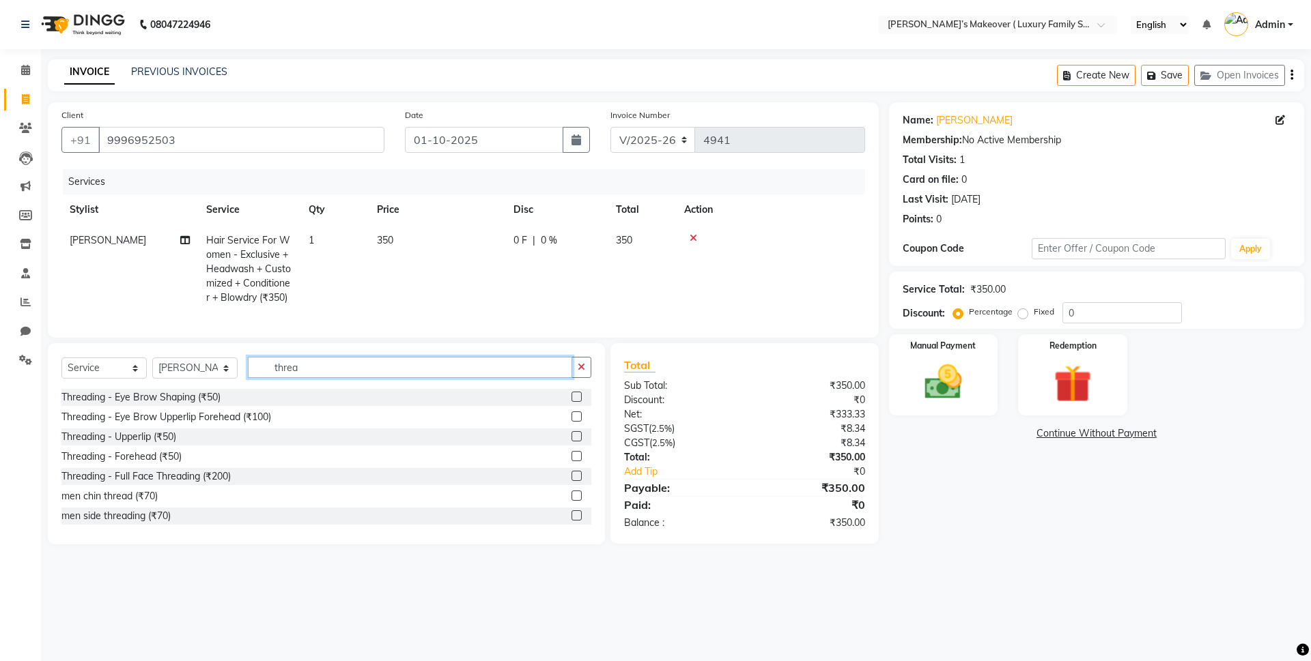
type input "threa"
click at [571, 422] on label at bounding box center [576, 417] width 10 height 10
click at [571, 422] on input "checkbox" at bounding box center [575, 417] width 9 height 9
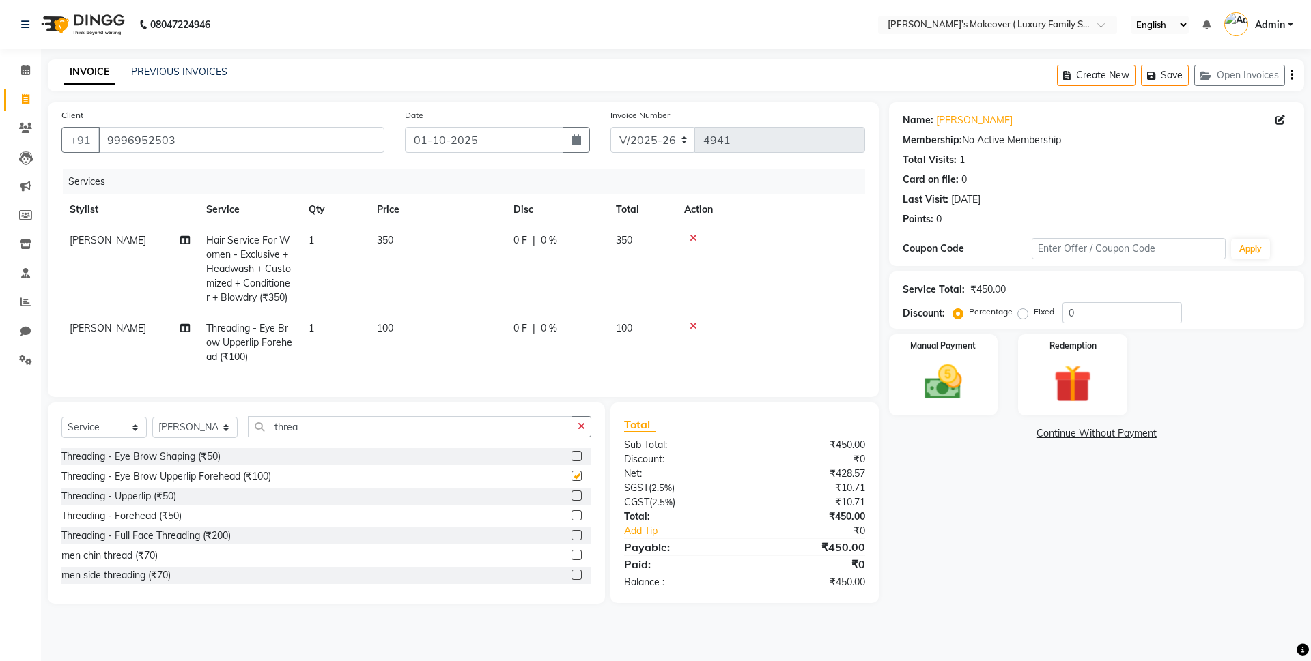
checkbox input "false"
click at [1290, 75] on icon "button" at bounding box center [1291, 75] width 3 height 1
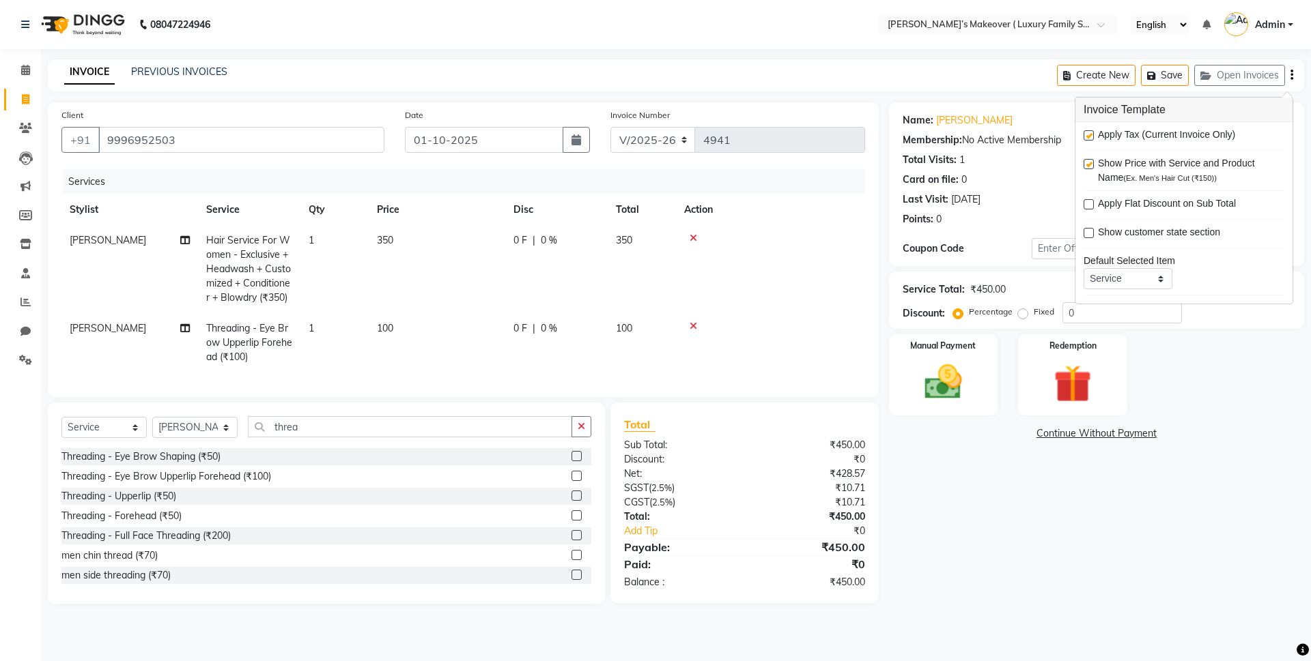
click at [1087, 135] on label at bounding box center [1088, 135] width 10 height 10
click at [1087, 135] on input "checkbox" at bounding box center [1087, 136] width 9 height 9
checkbox input "false"
click at [950, 330] on div "Name: Gopika Membership: No Active Membership Total Visits: 1 Card on file: 0 L…" at bounding box center [1101, 353] width 425 height 502
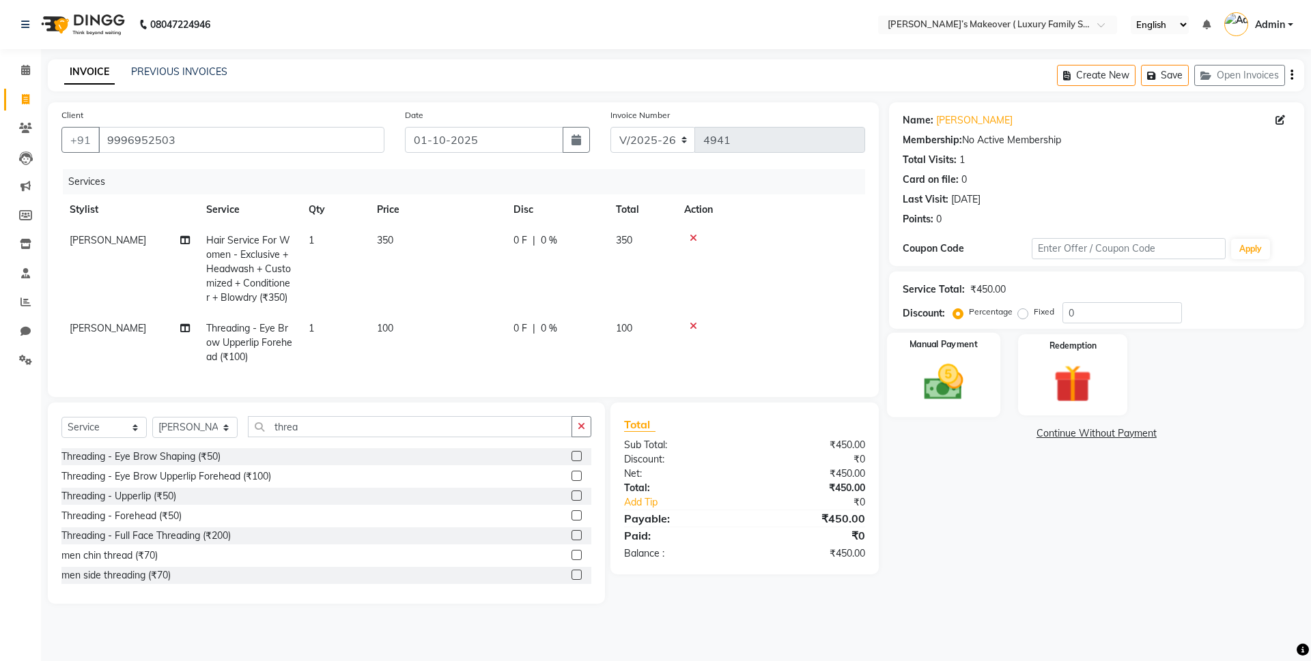
click at [949, 347] on label "Manual Payment" at bounding box center [943, 345] width 68 height 13
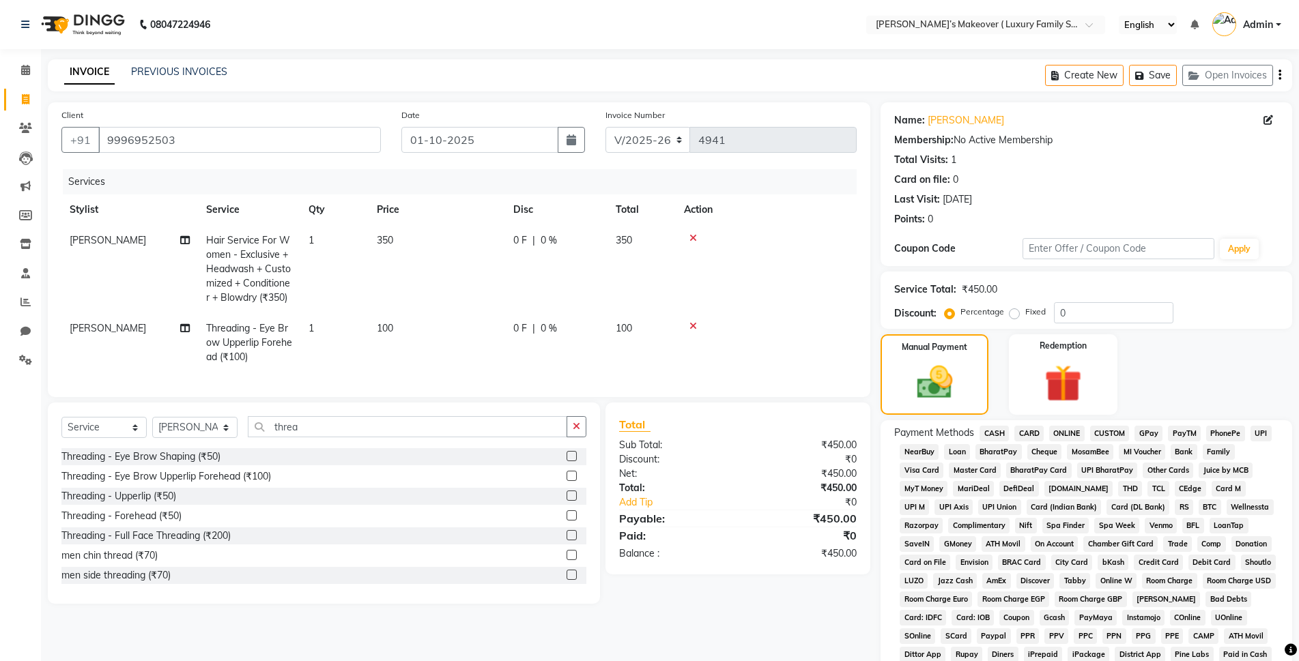
click at [991, 433] on span "CASH" at bounding box center [993, 434] width 29 height 16
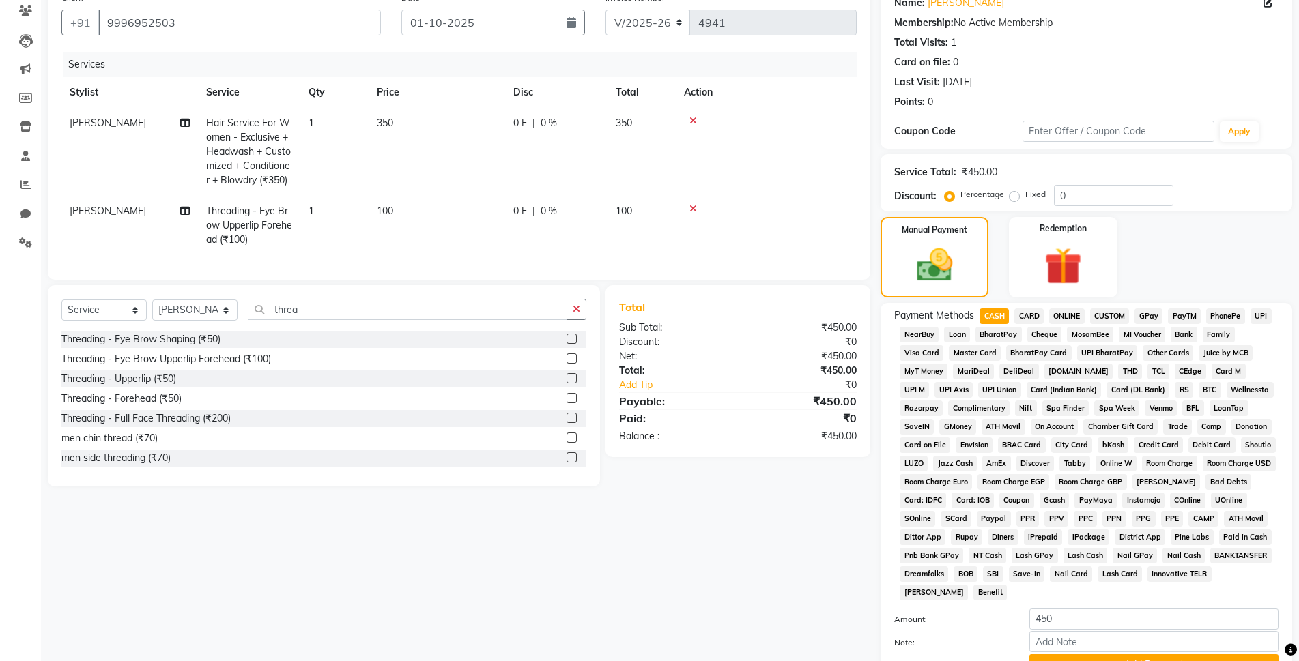
scroll to position [238, 0]
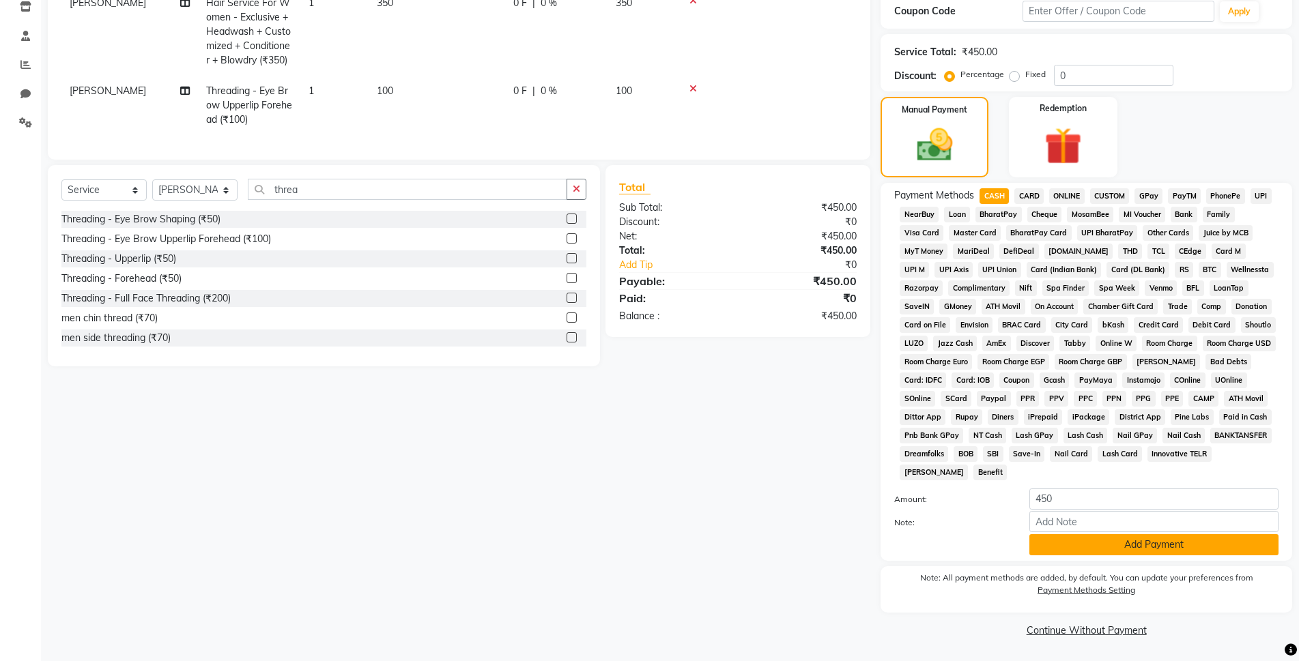
click at [1088, 548] on button "Add Payment" at bounding box center [1153, 544] width 249 height 21
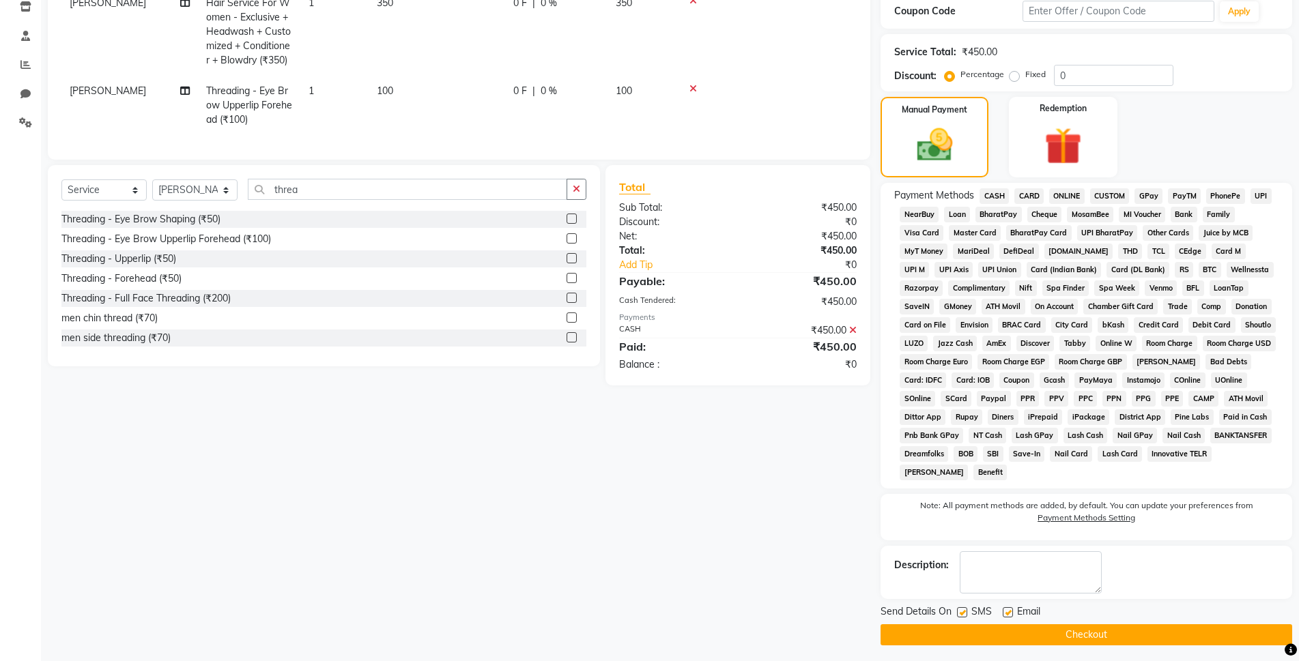
click at [1088, 636] on button "Checkout" at bounding box center [1087, 635] width 412 height 21
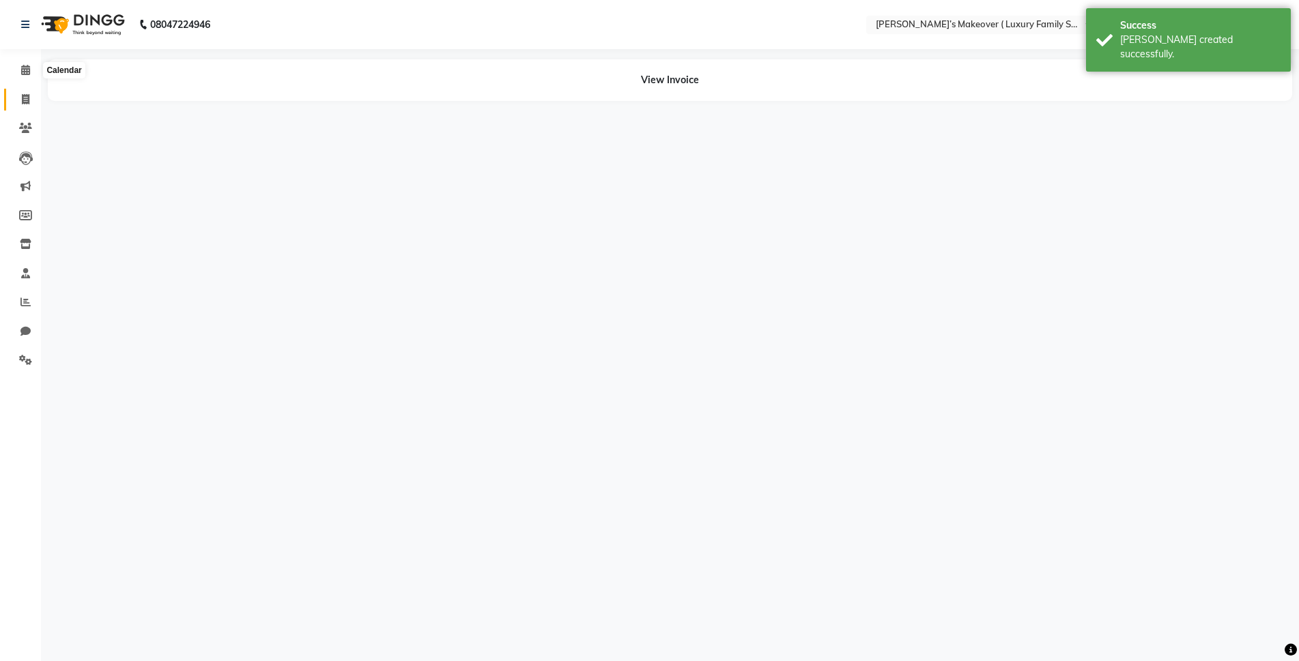
click at [24, 92] on span at bounding box center [26, 100] width 24 height 16
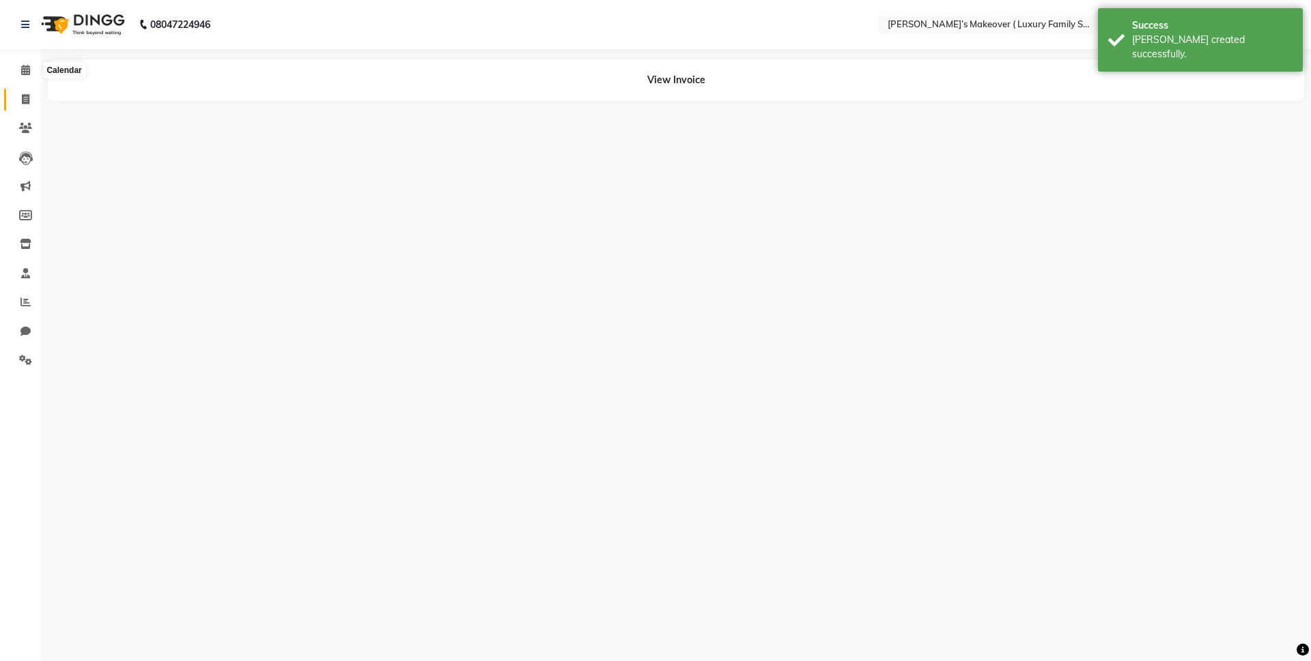
select select "service"
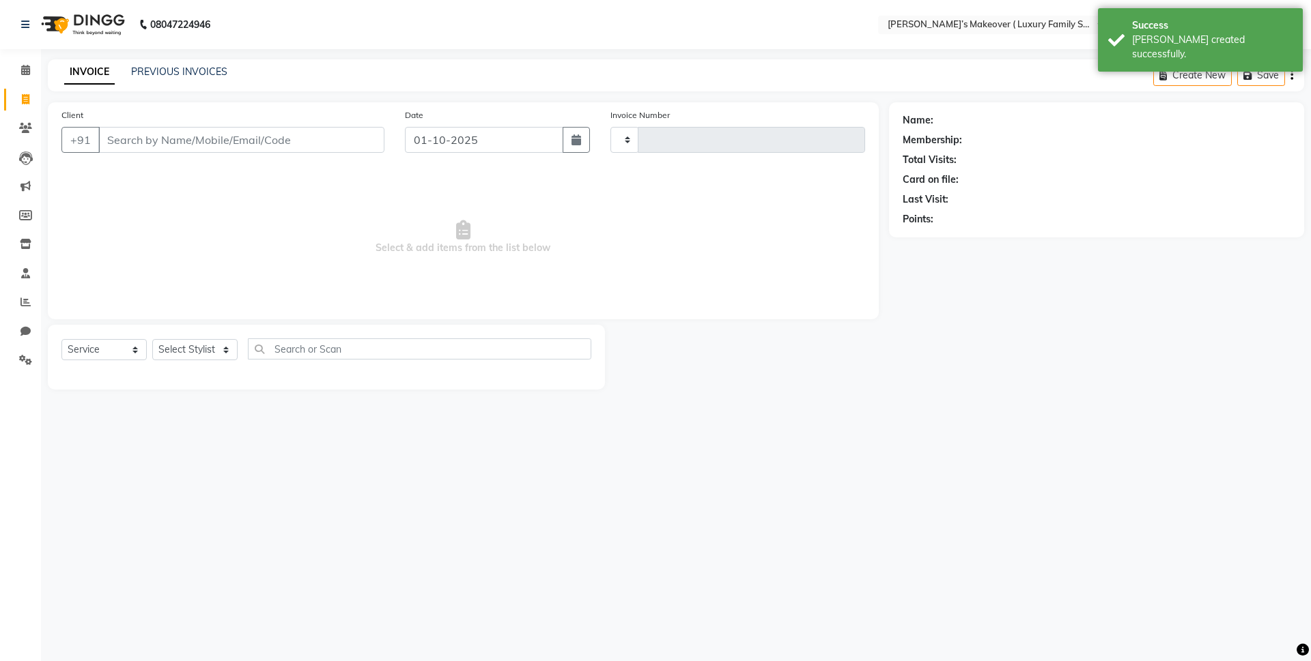
click at [190, 136] on input "Client" at bounding box center [241, 140] width 286 height 26
select select "7777"
type input "4942"
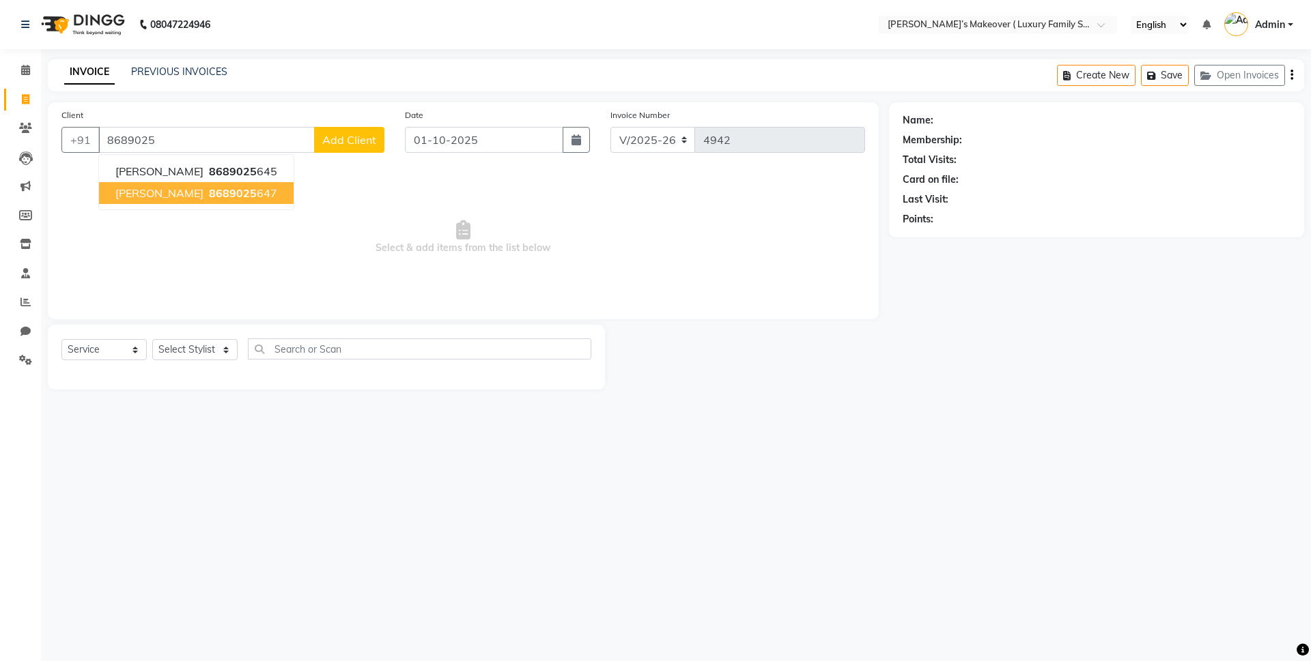
click at [209, 192] on span "8689025" at bounding box center [233, 193] width 48 height 14
type input "8689025647"
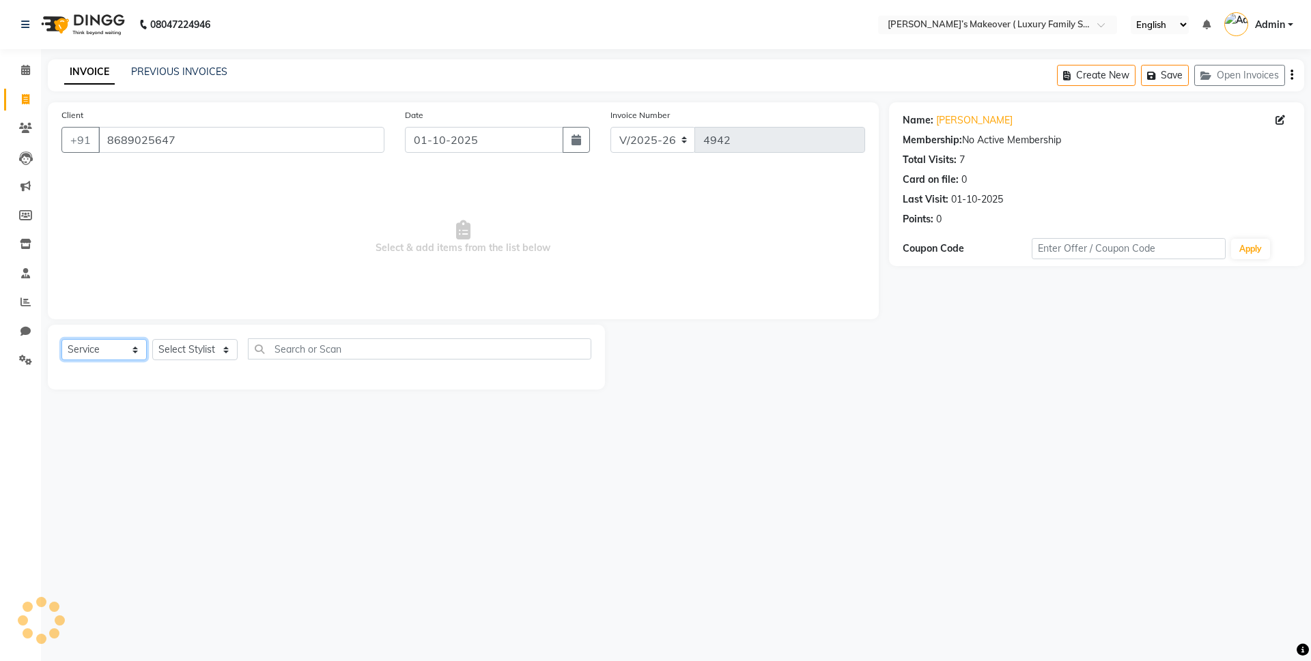
click at [97, 354] on select "Select Service Product Membership Package Voucher Prepaid Gift Card" at bounding box center [103, 349] width 85 height 21
click at [61, 339] on select "Select Service Product Membership Package Voucher Prepaid Gift Card" at bounding box center [103, 349] width 85 height 21
click at [201, 347] on select "Select Stylist Aarish Anas salmani Ankit Anshika Anshul Astha Bhoomi lamba Dipt…" at bounding box center [194, 349] width 85 height 21
select select "69505"
click at [152, 339] on select "Select Stylist Aarish Anas salmani Ankit Anshika Anshul Astha Bhoomi lamba Dipt…" at bounding box center [194, 349] width 85 height 21
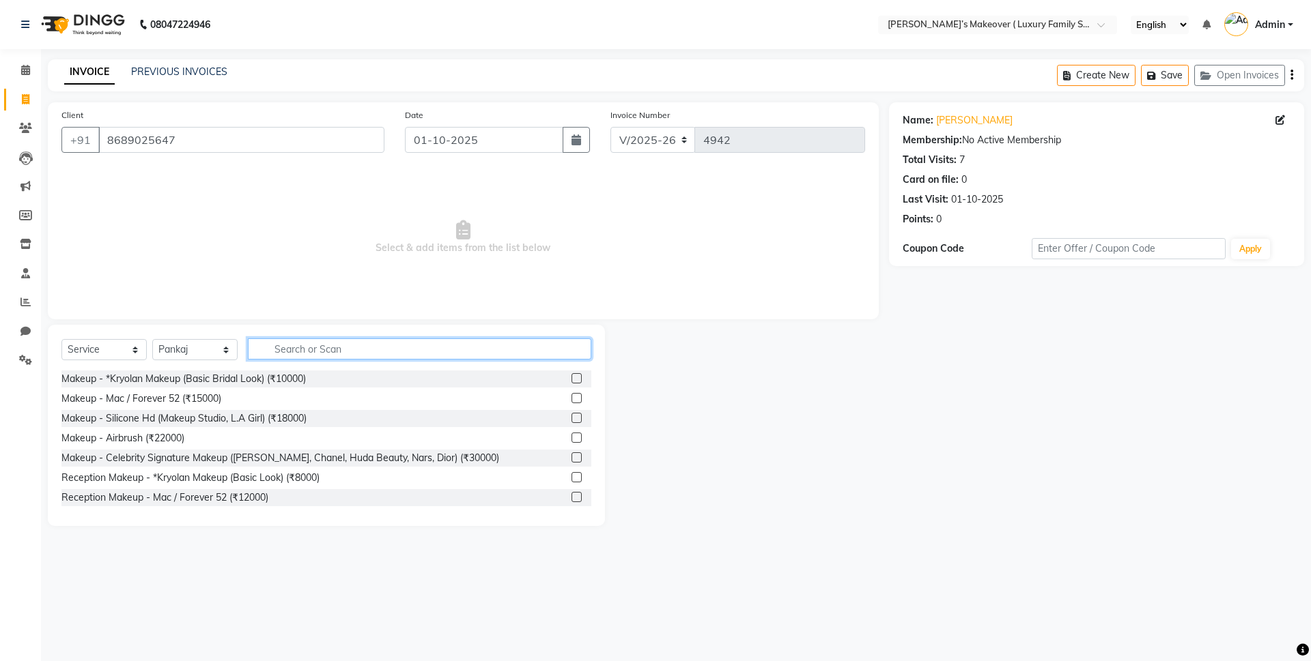
click at [356, 347] on input "text" at bounding box center [419, 349] width 343 height 21
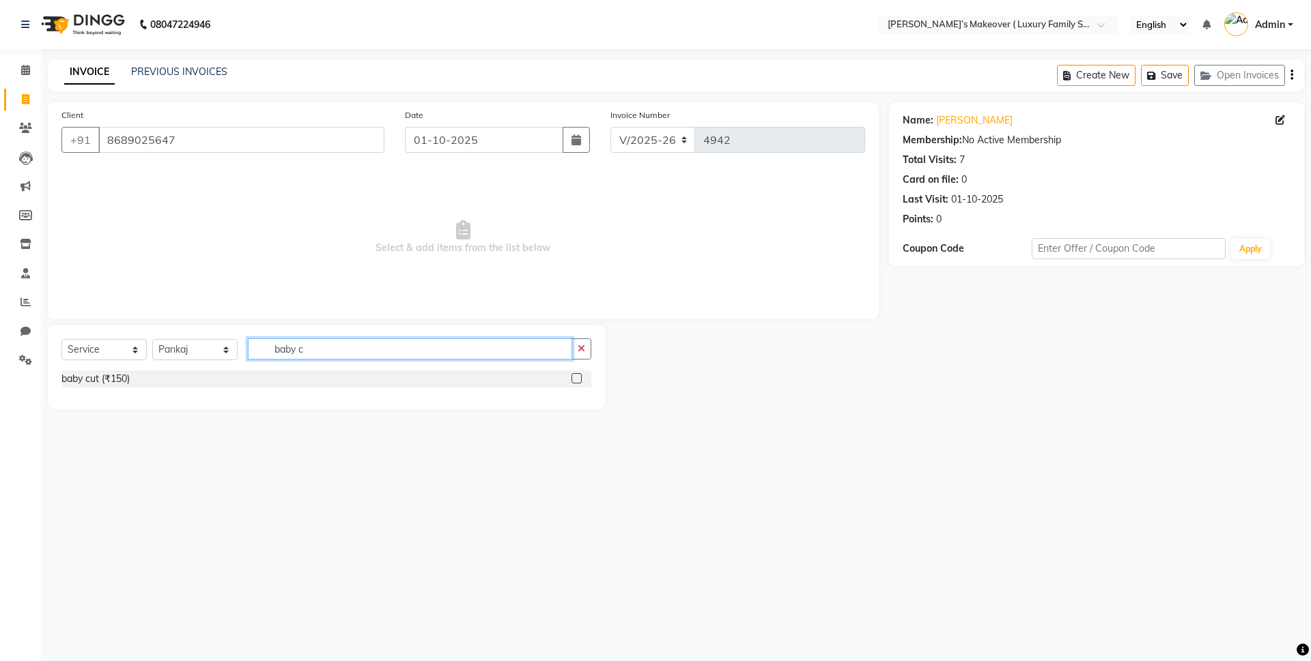
type input "baby c"
click at [571, 382] on label at bounding box center [576, 378] width 10 height 10
click at [571, 382] on input "checkbox" at bounding box center [575, 379] width 9 height 9
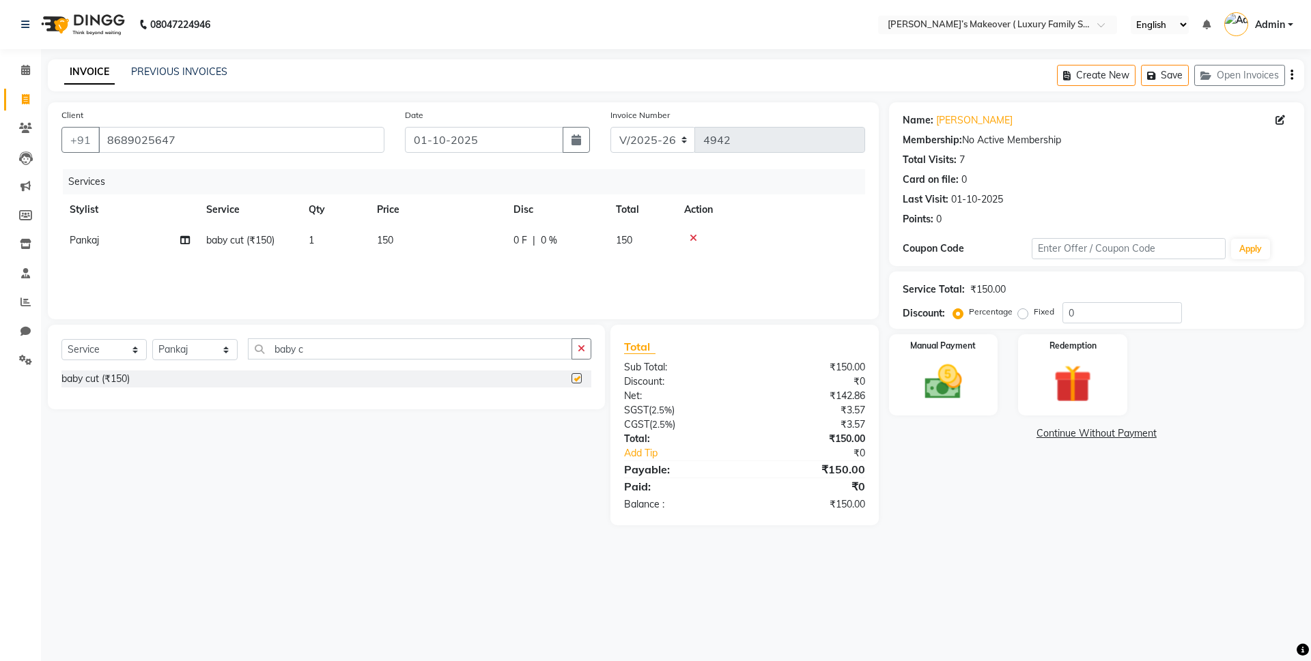
checkbox input "false"
click at [389, 237] on span "150" at bounding box center [385, 240] width 16 height 12
select select "69505"
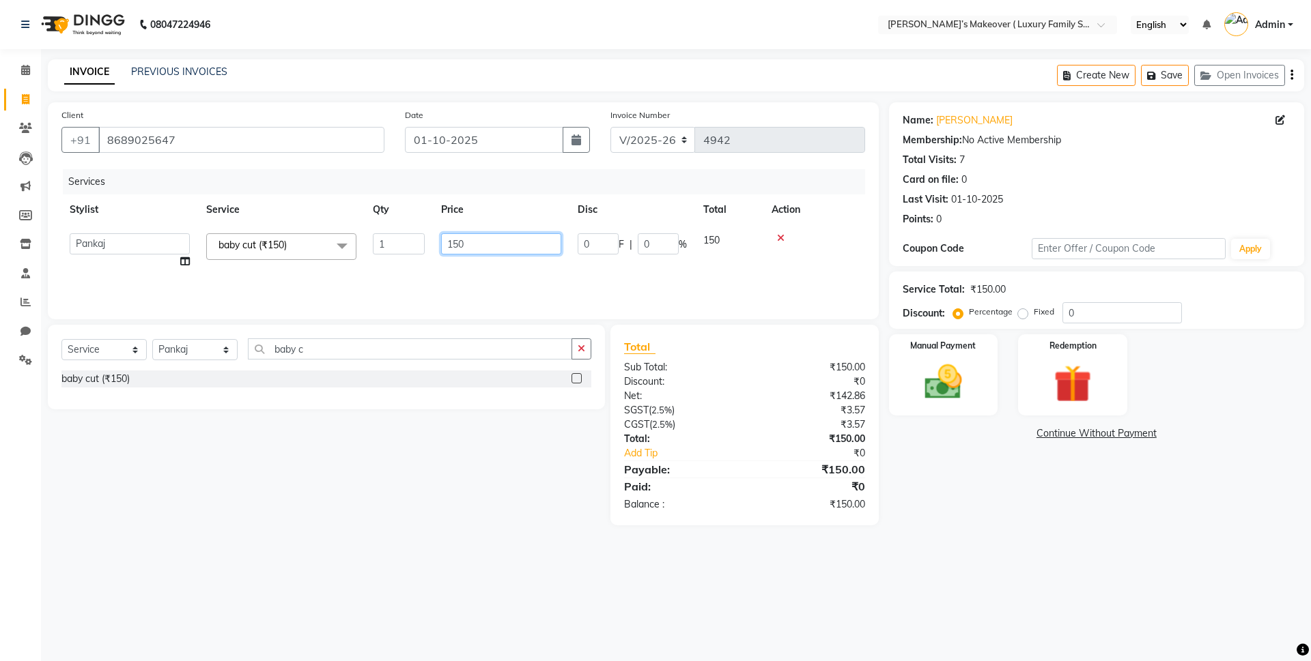
click at [457, 238] on input "150" at bounding box center [501, 243] width 120 height 21
type input "200"
click at [713, 375] on div "Discount:" at bounding box center [679, 382] width 130 height 14
click at [1291, 75] on icon "button" at bounding box center [1291, 75] width 3 height 1
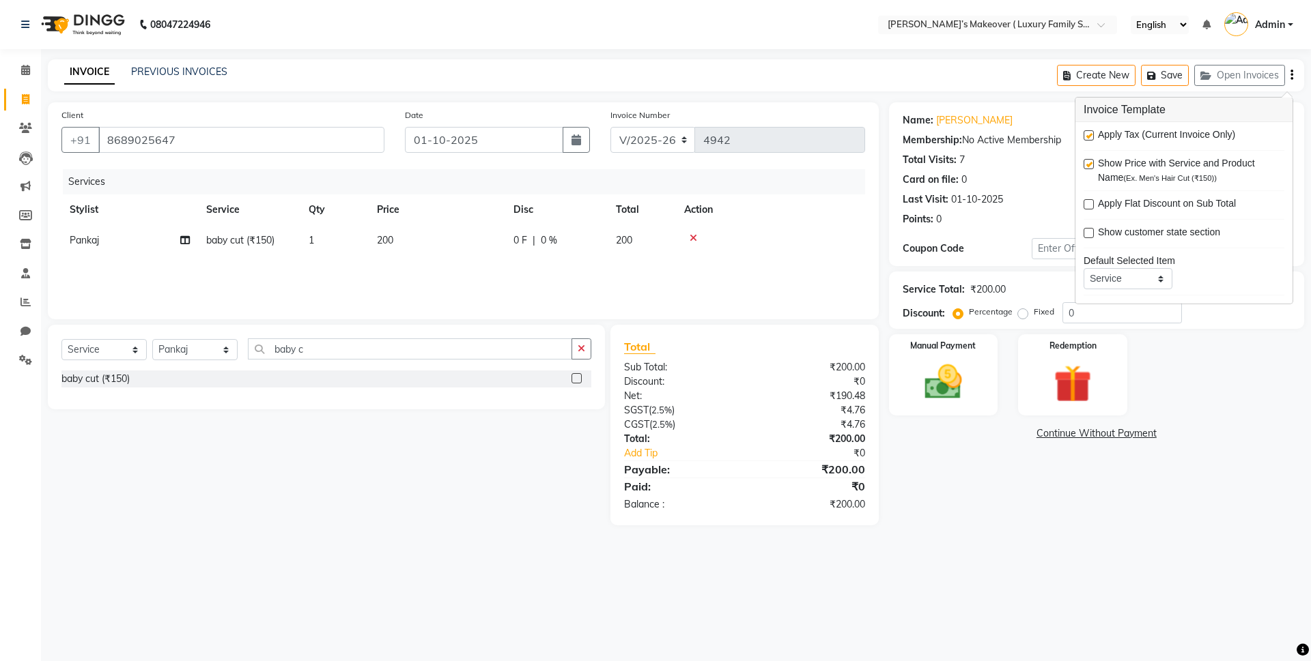
click at [1090, 134] on label at bounding box center [1088, 135] width 10 height 10
click at [1090, 134] on input "checkbox" at bounding box center [1087, 136] width 9 height 9
checkbox input "false"
click at [973, 384] on img at bounding box center [942, 382] width 63 height 45
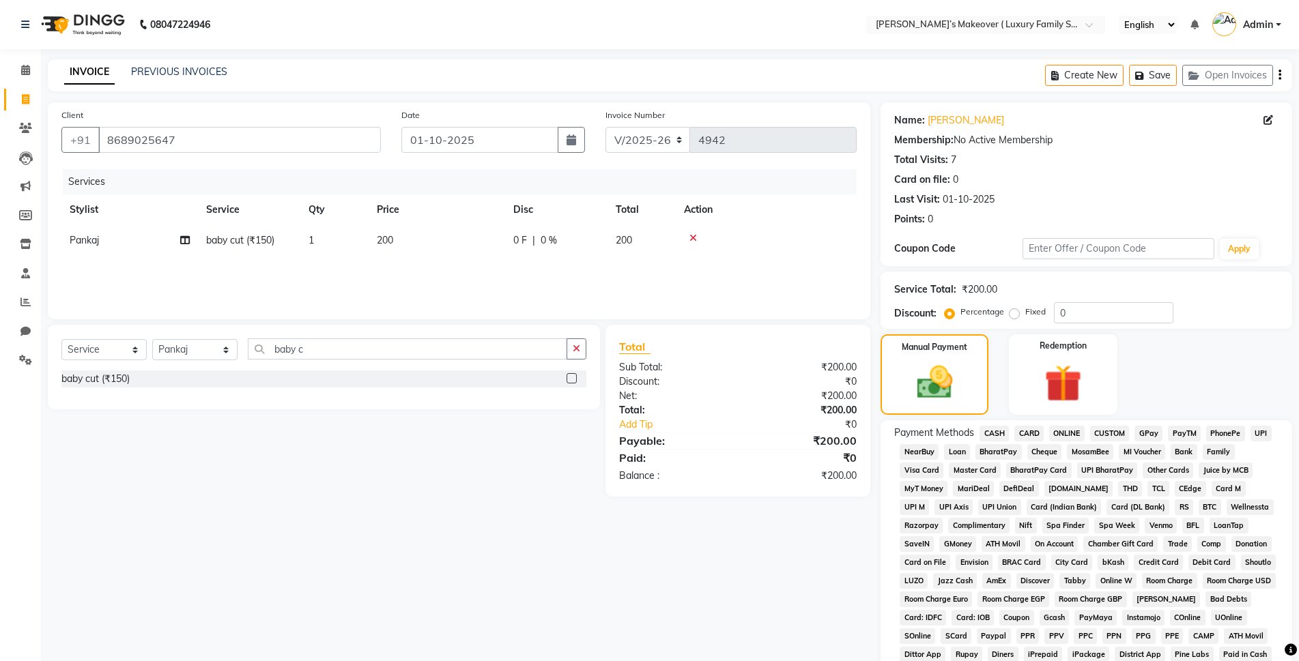
click at [988, 428] on span "CASH" at bounding box center [993, 434] width 29 height 16
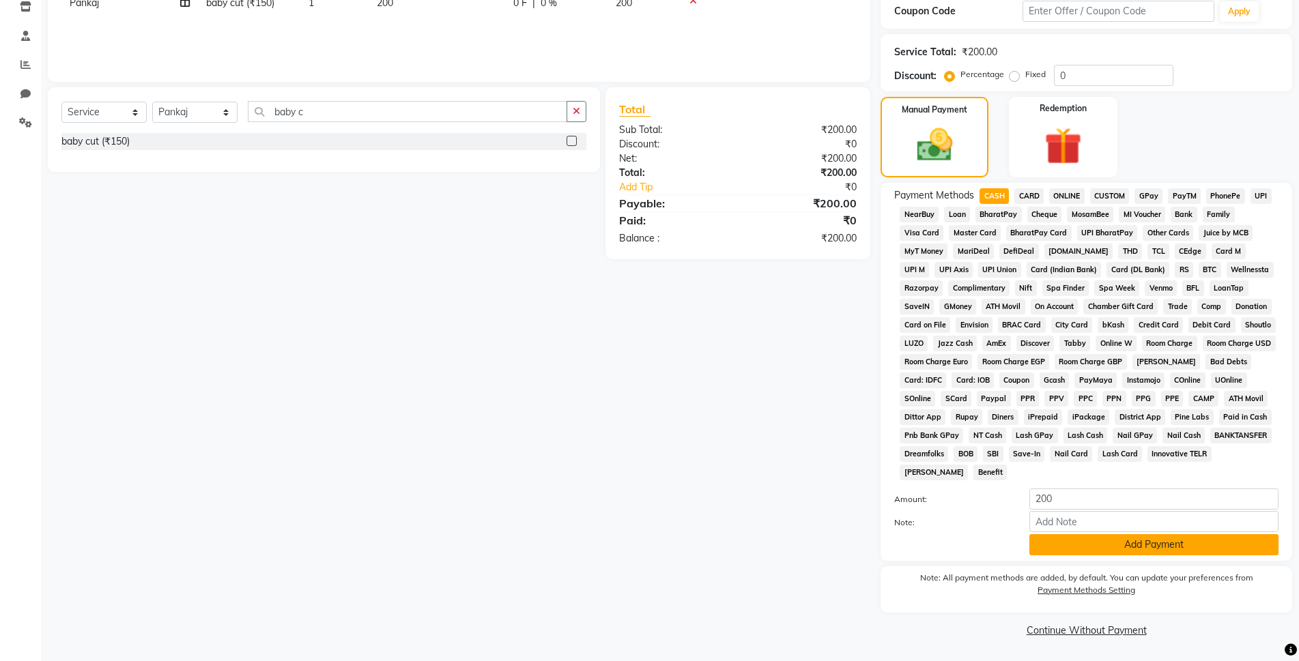
click at [1088, 547] on button "Add Payment" at bounding box center [1153, 544] width 249 height 21
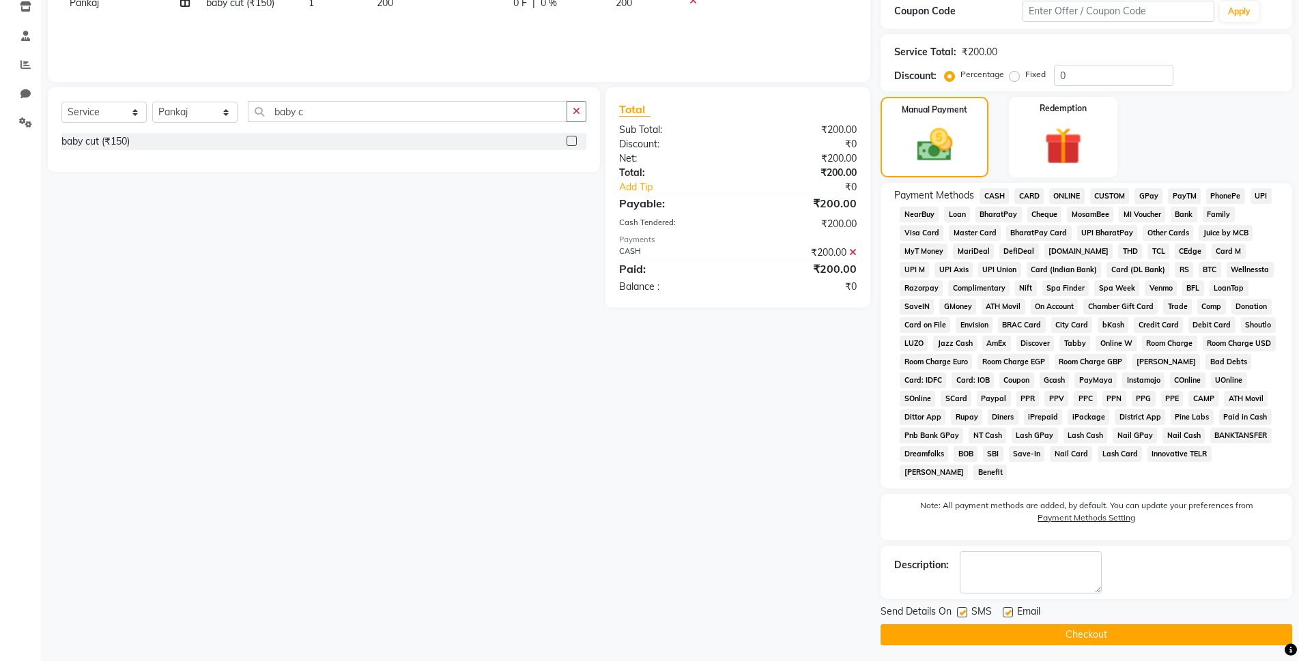
click at [1089, 638] on button "Checkout" at bounding box center [1087, 635] width 412 height 21
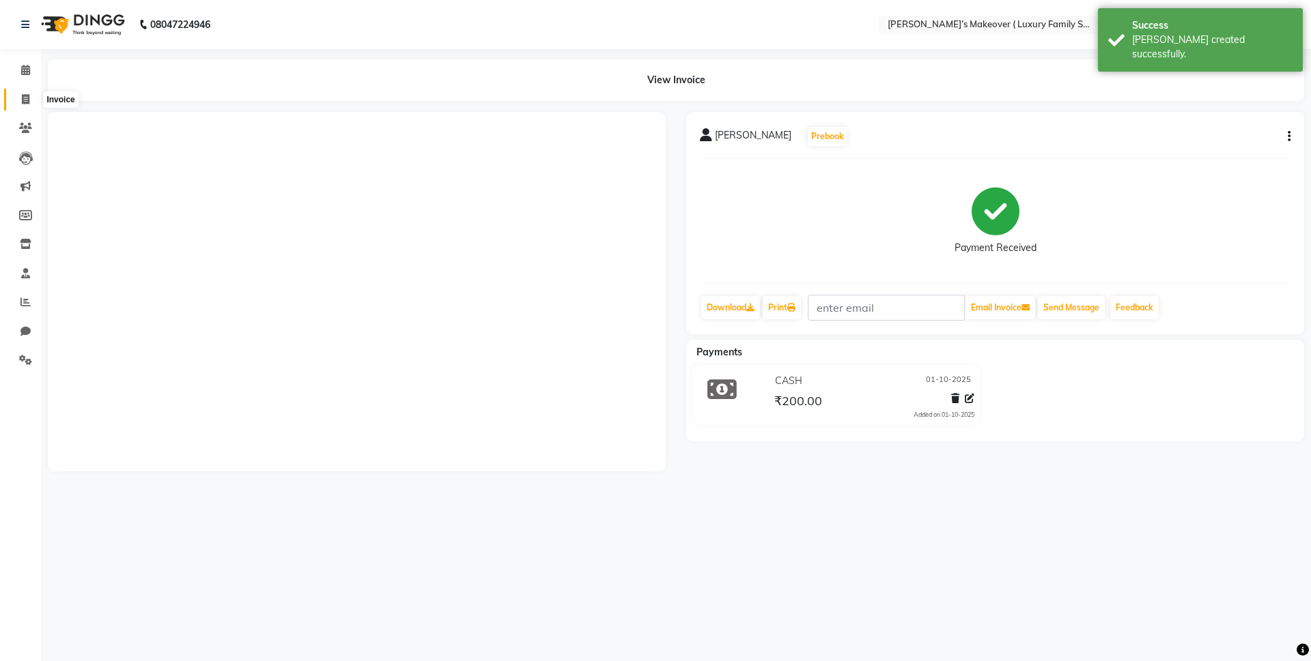
click at [16, 103] on span at bounding box center [26, 100] width 24 height 16
select select "service"
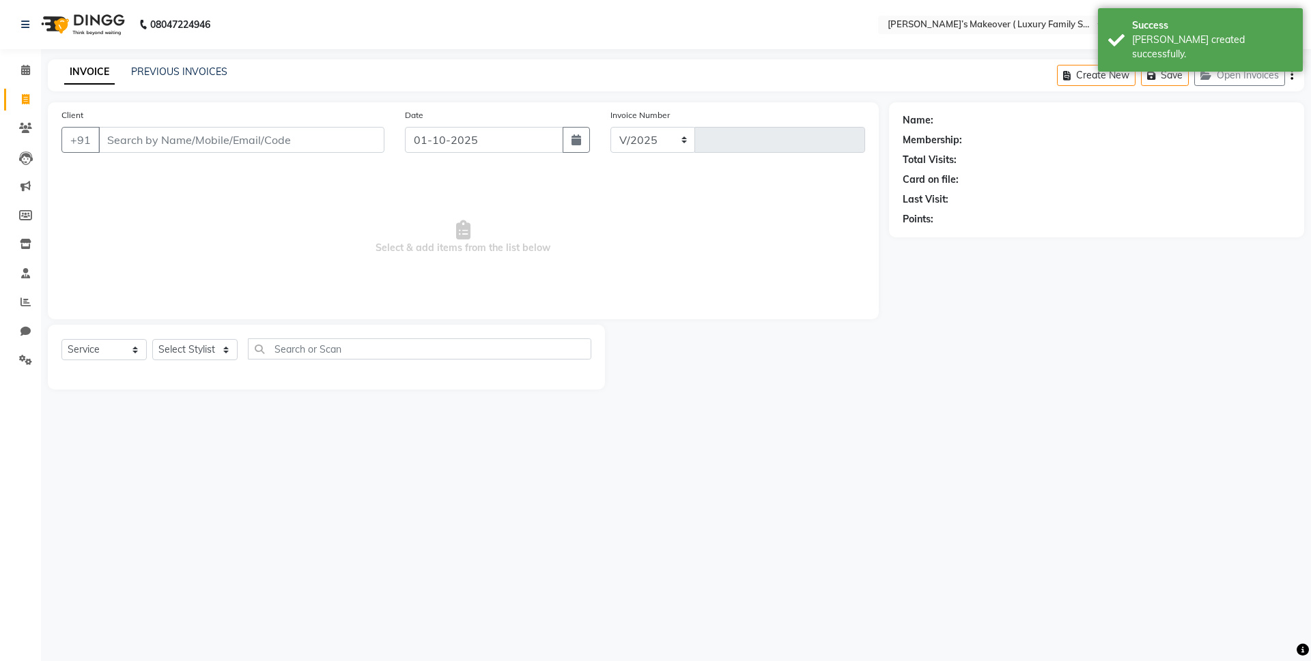
select select "7777"
type input "4943"
click at [203, 143] on input "Client" at bounding box center [241, 140] width 286 height 26
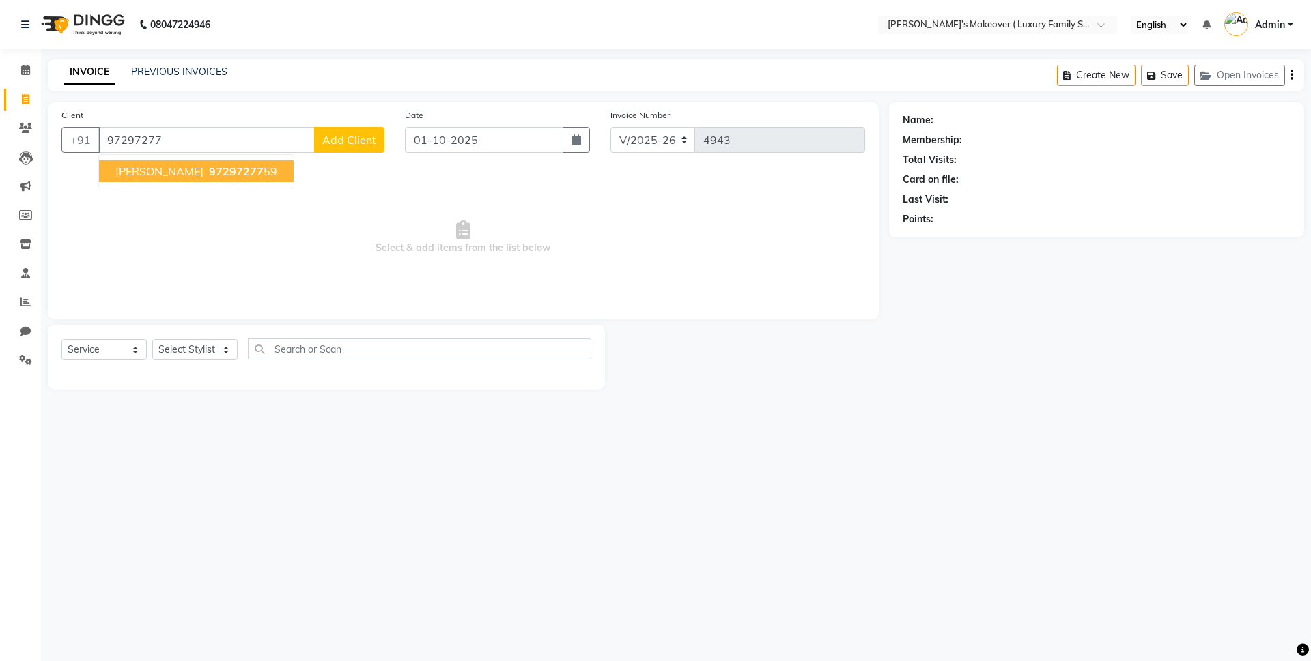
click at [209, 170] on span "97297277" at bounding box center [236, 171] width 55 height 14
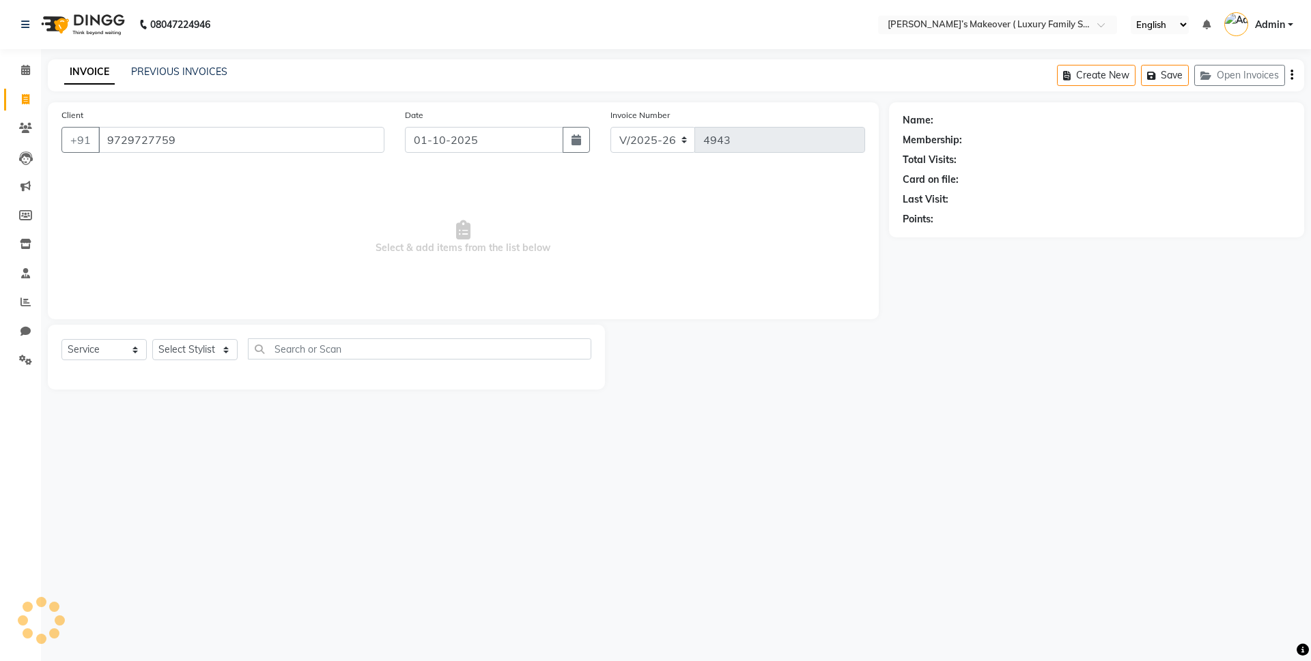
type input "9729727759"
click at [110, 352] on select "Select Service Product Membership Package Voucher Prepaid Gift Card" at bounding box center [103, 349] width 85 height 21
click at [61, 339] on select "Select Service Product Membership Package Voucher Prepaid Gift Card" at bounding box center [103, 349] width 85 height 21
click at [217, 343] on select "Select Stylist Aarish Anas salmani Ankit Anshika Anshul Astha Bhoomi lamba Dipt…" at bounding box center [194, 349] width 85 height 21
select select "69506"
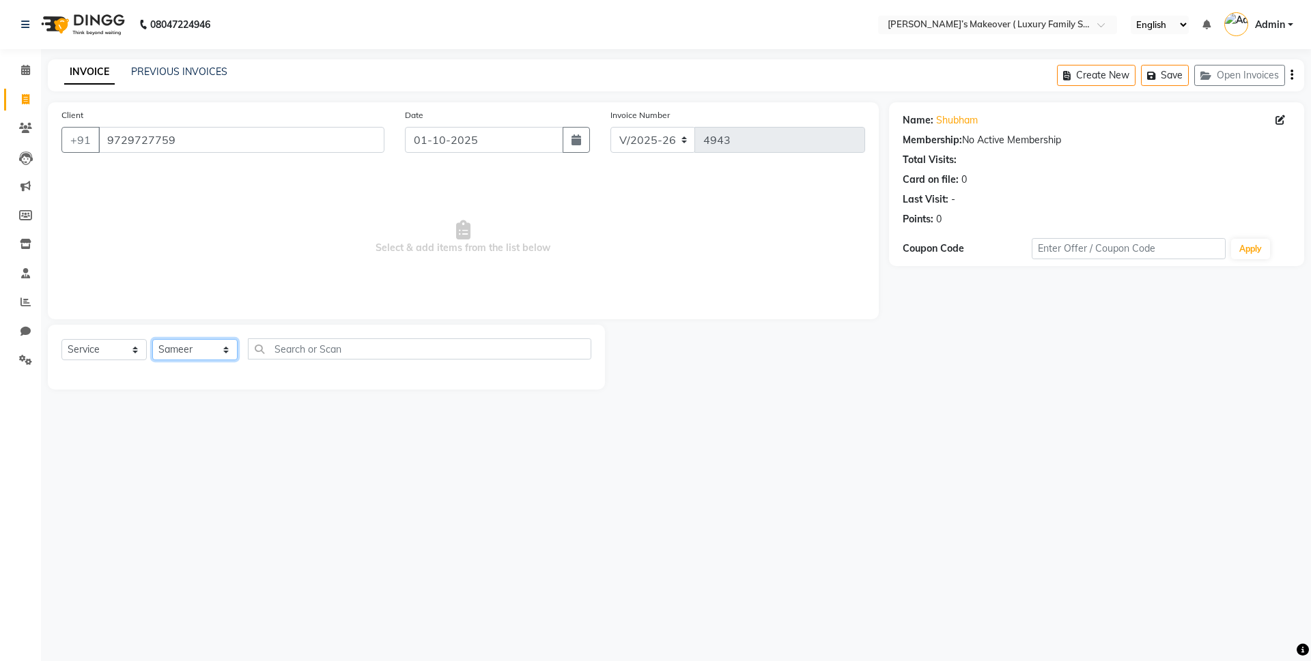
click at [152, 339] on select "Select Stylist Aarish Anas salmani Ankit Anshika Anshul Astha Bhoomi lamba Dipt…" at bounding box center [194, 349] width 85 height 21
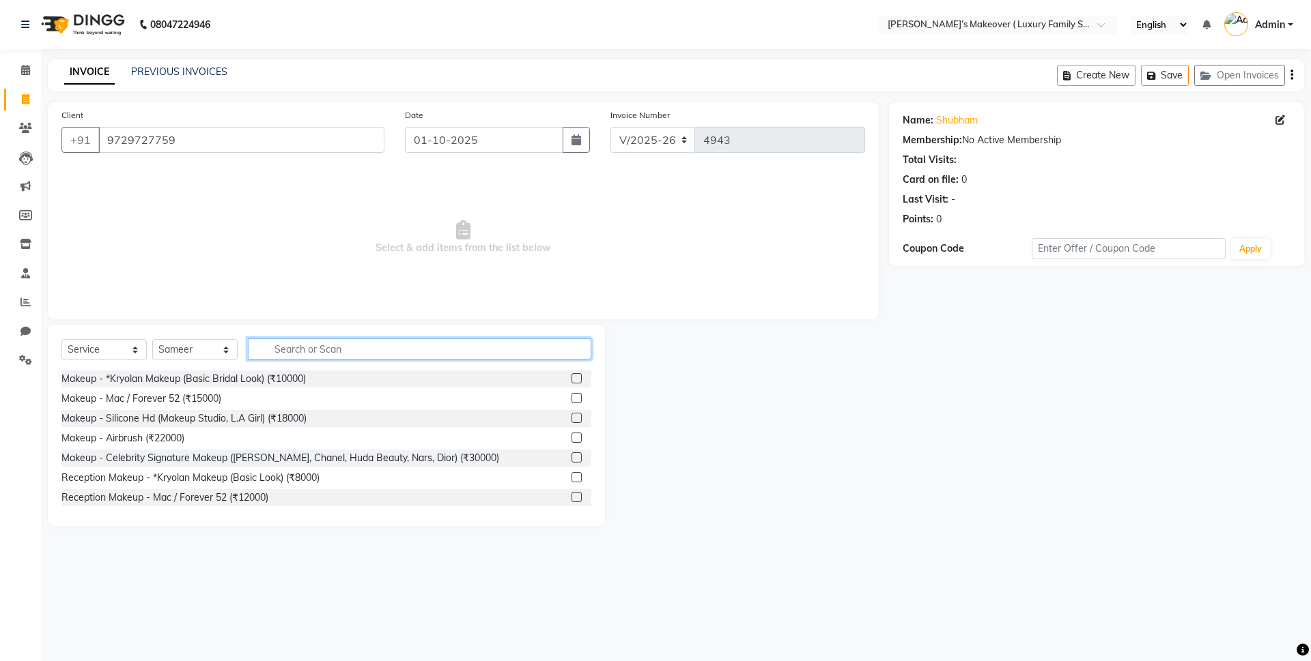
click at [298, 350] on input "text" at bounding box center [419, 349] width 343 height 21
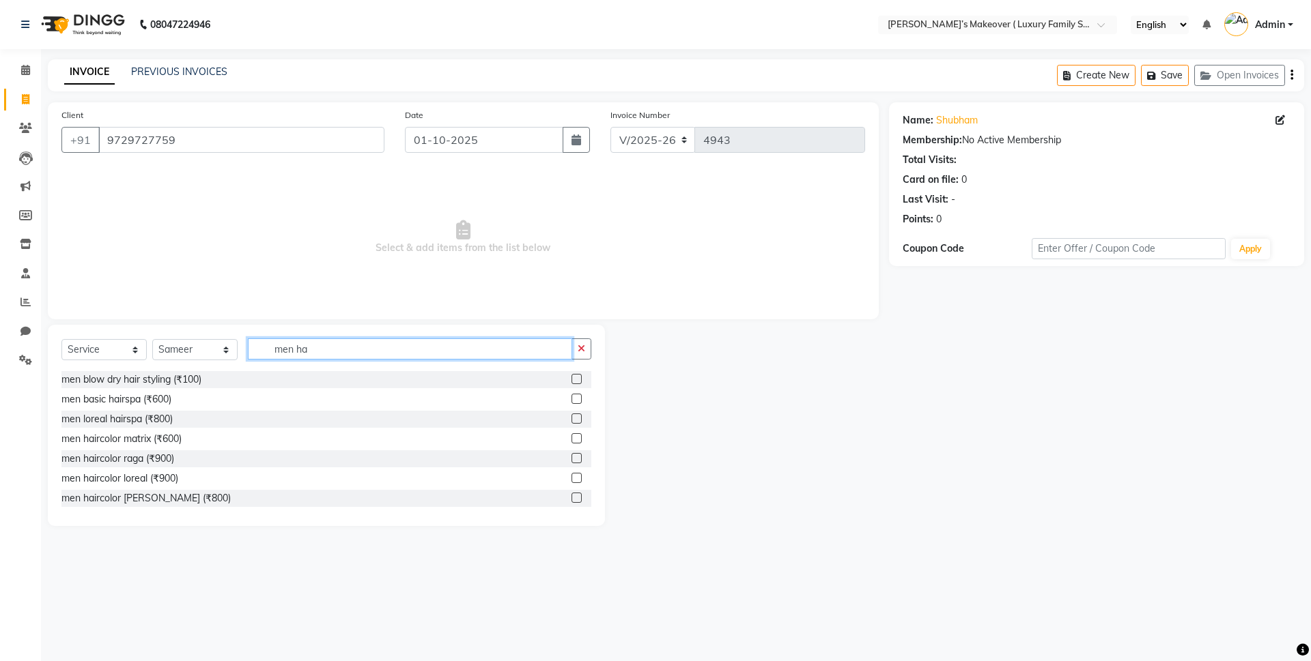
scroll to position [240, 0]
type input "men ha"
click at [571, 496] on label at bounding box center [576, 495] width 10 height 10
click at [571, 496] on input "checkbox" at bounding box center [575, 495] width 9 height 9
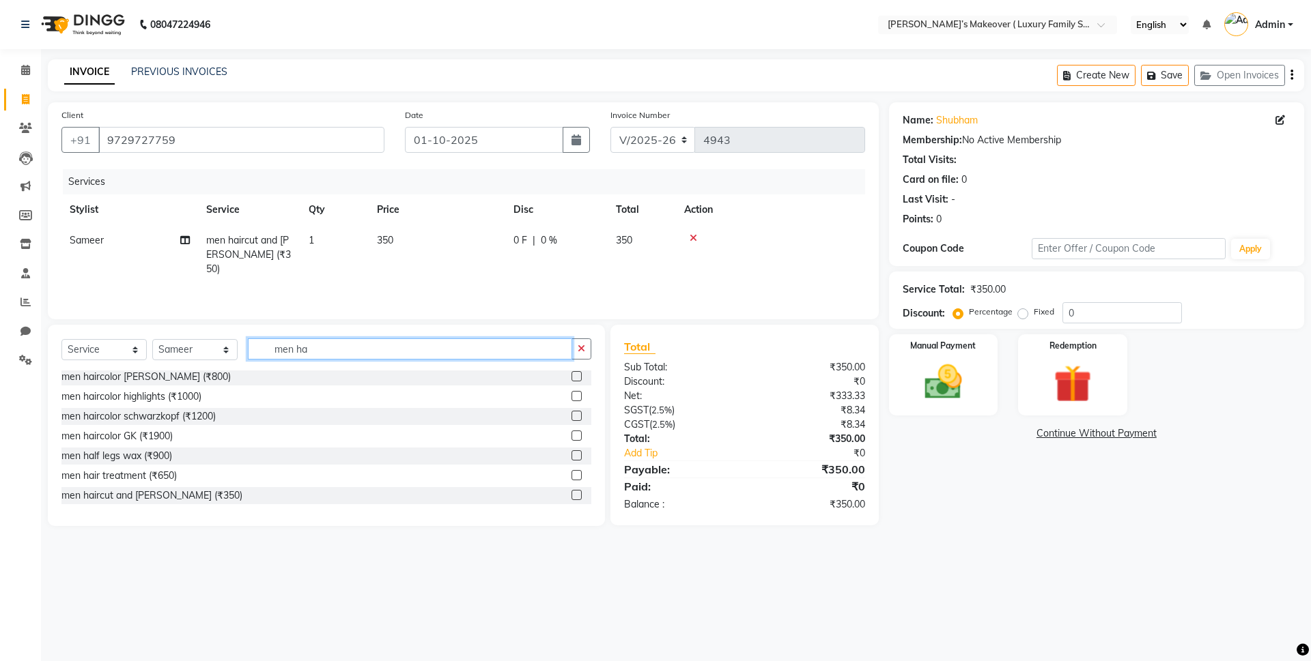
checkbox input "false"
drag, startPoint x: 378, startPoint y: 347, endPoint x: 391, endPoint y: 341, distance: 14.4
click at [389, 342] on input "men ha" at bounding box center [410, 349] width 324 height 21
type input "m"
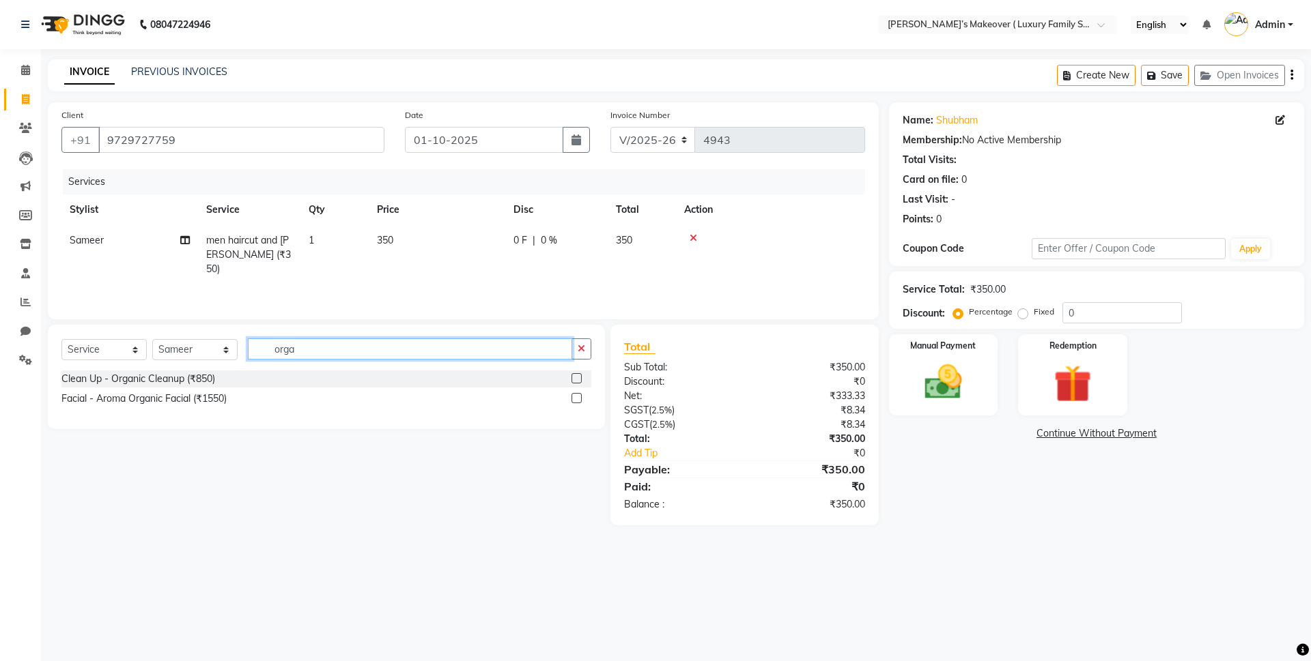
type input "orga"
click at [573, 397] on label at bounding box center [576, 398] width 10 height 10
click at [573, 397] on input "checkbox" at bounding box center [575, 399] width 9 height 9
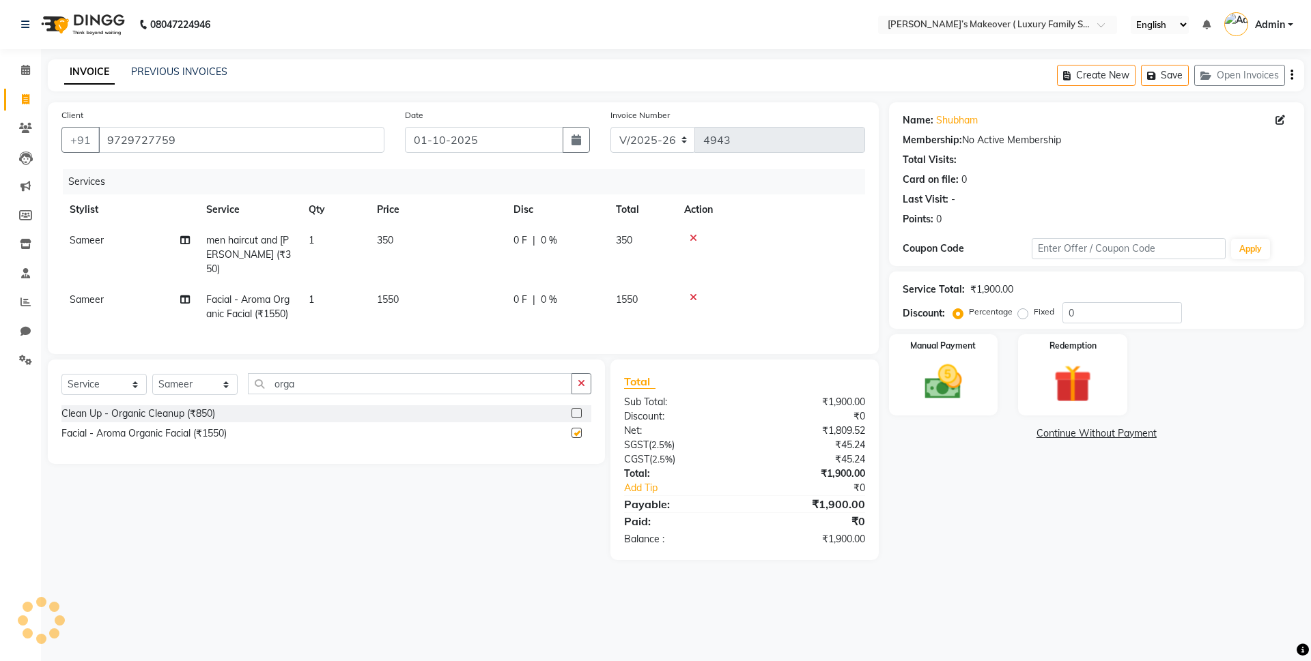
checkbox input "false"
click at [453, 294] on td "1550" at bounding box center [437, 307] width 137 height 45
select select "69506"
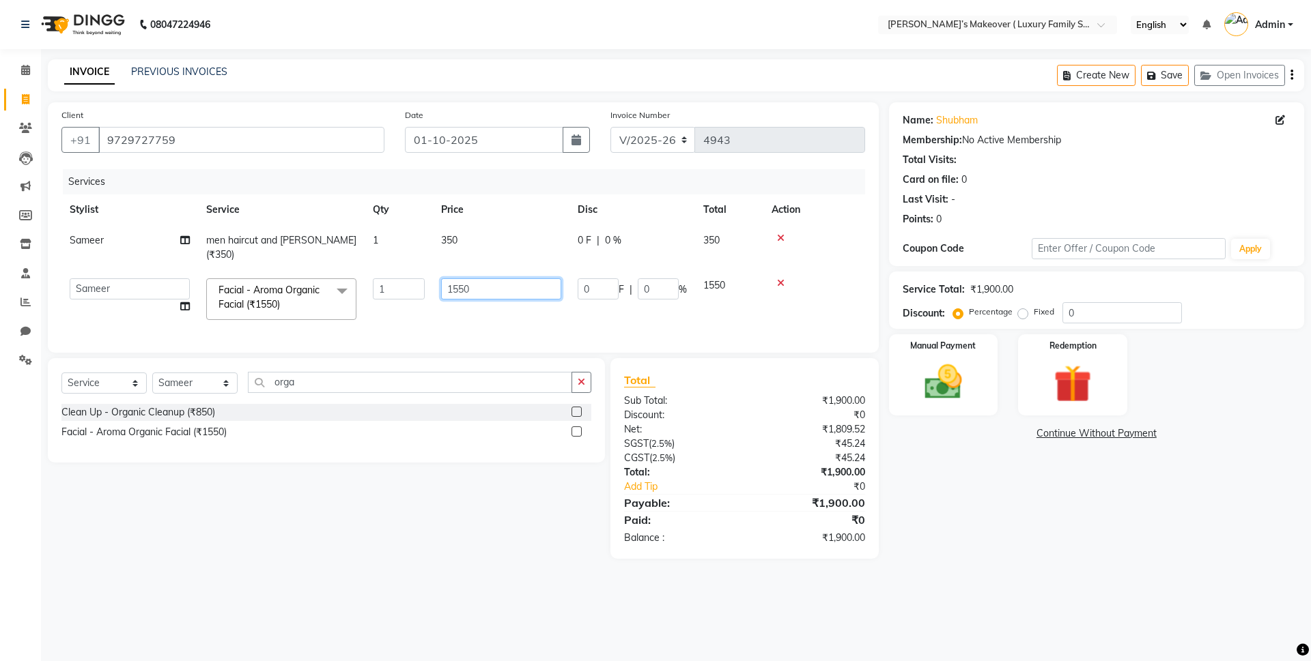
click at [499, 283] on input "1550" at bounding box center [501, 288] width 120 height 21
type input "1500"
click at [760, 500] on div "₹1,900.00" at bounding box center [809, 503] width 130 height 16
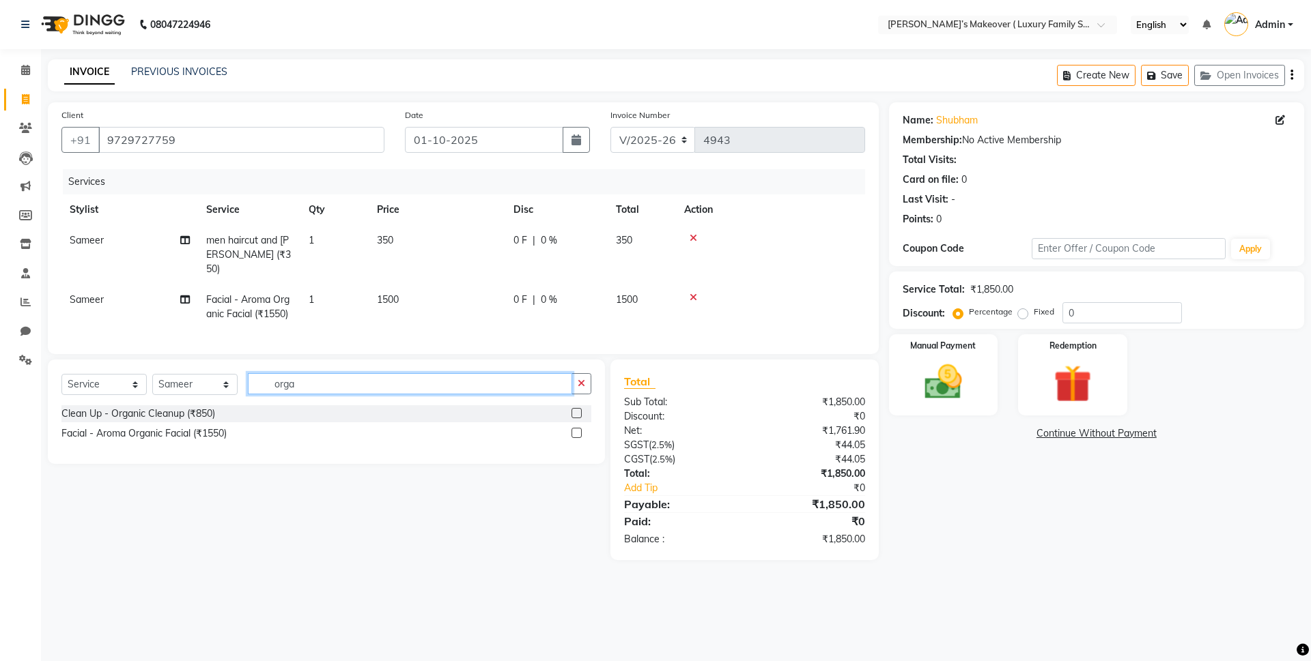
click at [345, 384] on input "orga" at bounding box center [410, 383] width 324 height 21
type input "o"
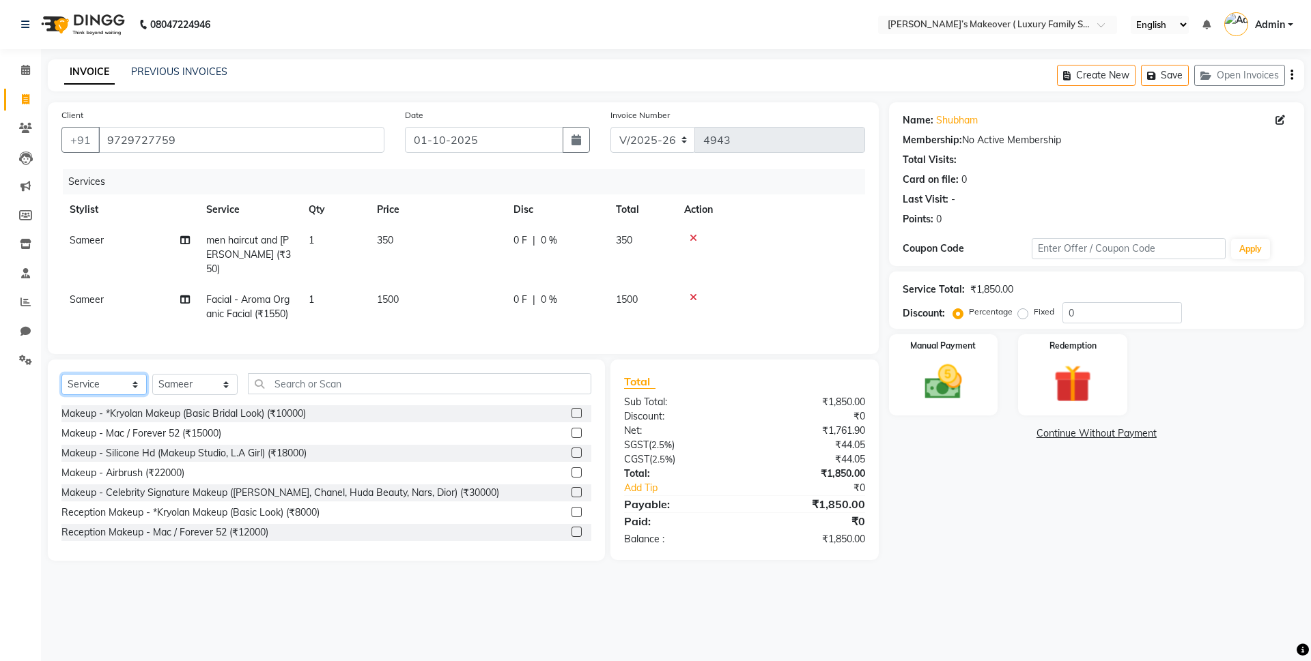
drag, startPoint x: 99, startPoint y: 371, endPoint x: 101, endPoint y: 391, distance: 19.9
click at [99, 374] on select "Select Service Product Membership Package Voucher Prepaid Gift Card" at bounding box center [103, 384] width 85 height 21
select select "product"
click at [61, 374] on select "Select Service Product Membership Package Voucher Prepaid Gift Card" at bounding box center [103, 384] width 85 height 21
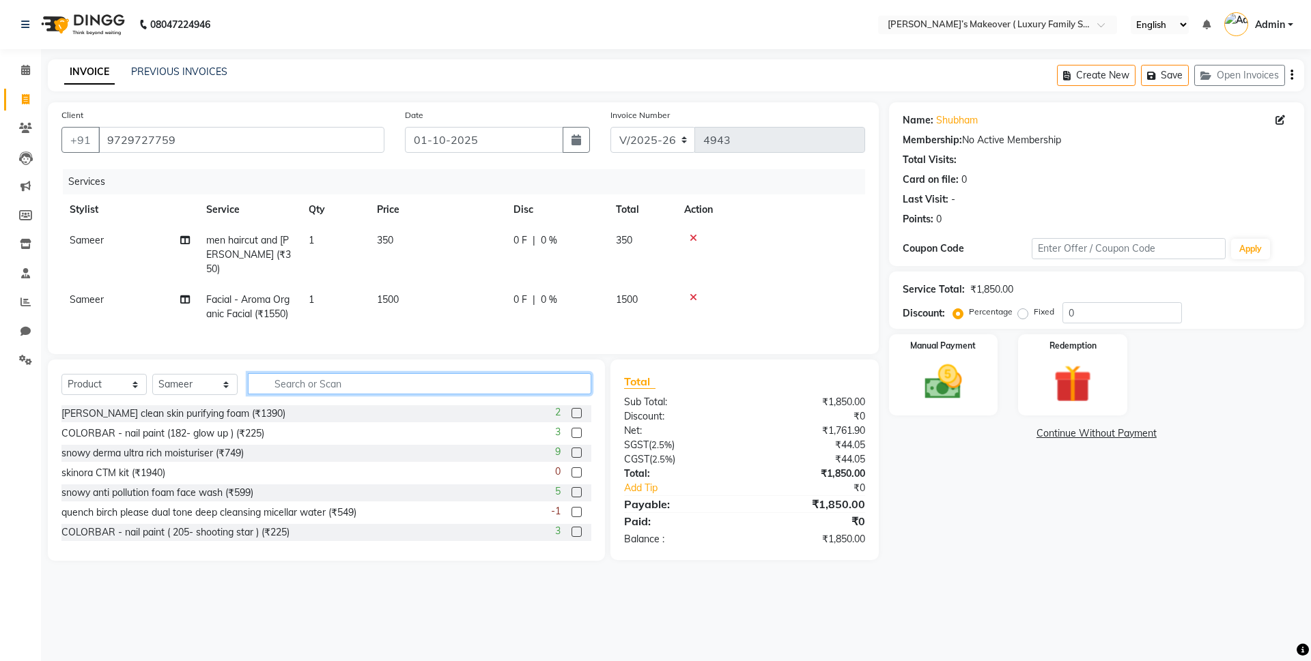
click at [412, 382] on input "text" at bounding box center [419, 383] width 343 height 21
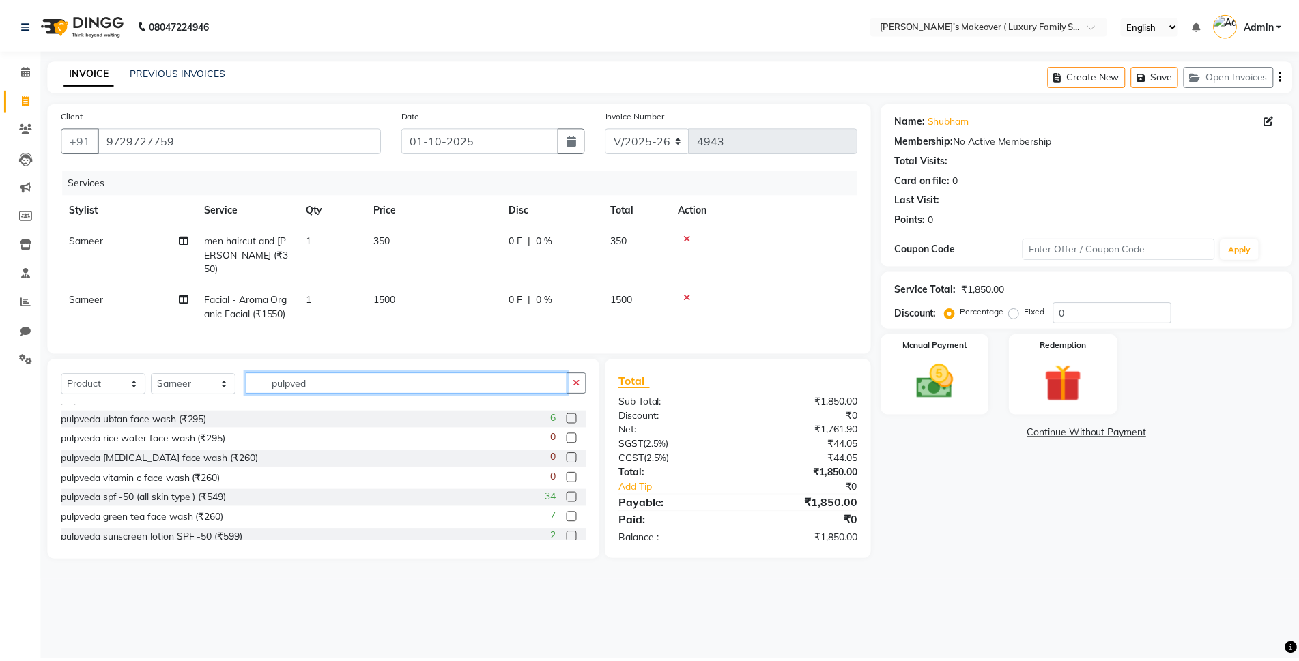
scroll to position [137, 0]
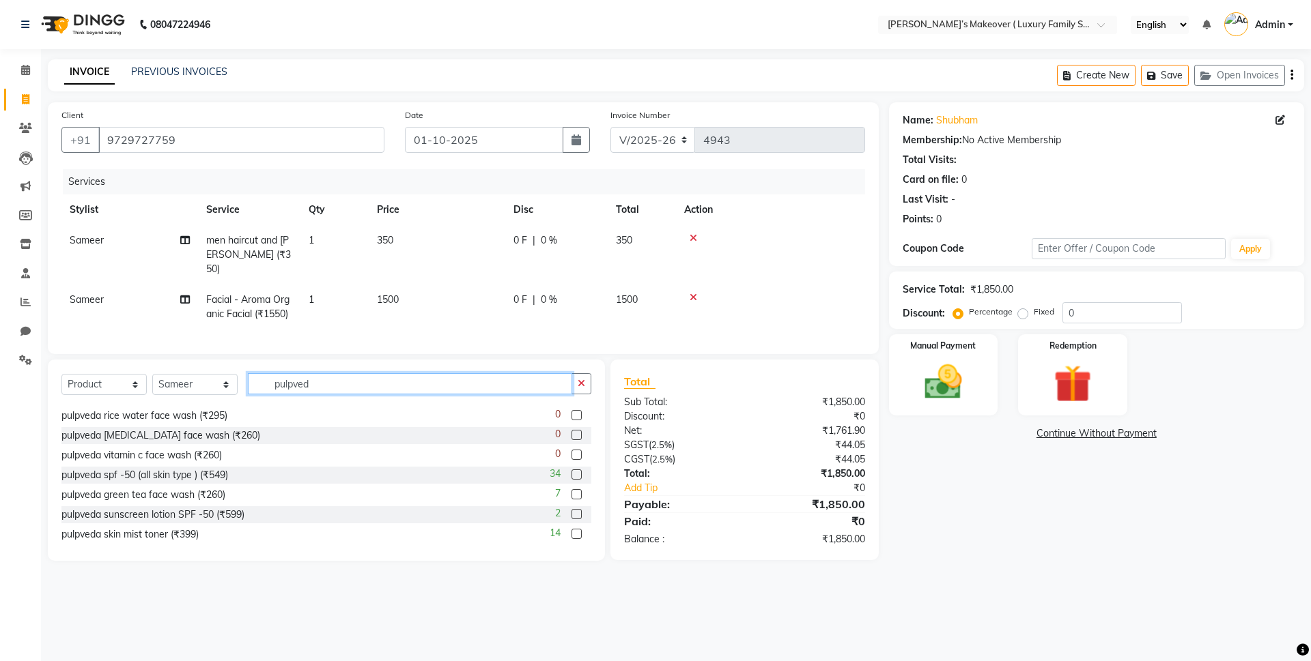
type input "pulpved"
drag, startPoint x: 567, startPoint y: 514, endPoint x: 507, endPoint y: 487, distance: 65.1
click at [571, 515] on label at bounding box center [576, 514] width 10 height 10
click at [571, 515] on input "checkbox" at bounding box center [575, 515] width 9 height 9
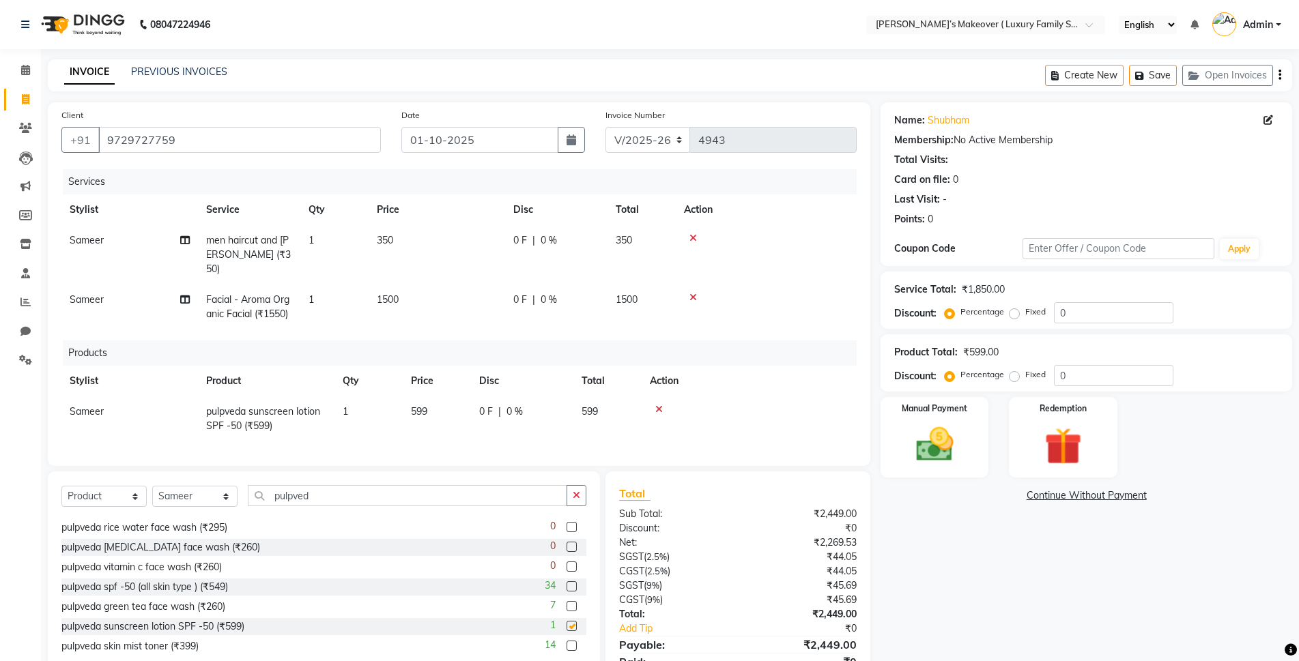
checkbox input "false"
click at [449, 499] on input "pulpved" at bounding box center [407, 495] width 319 height 21
type input "p"
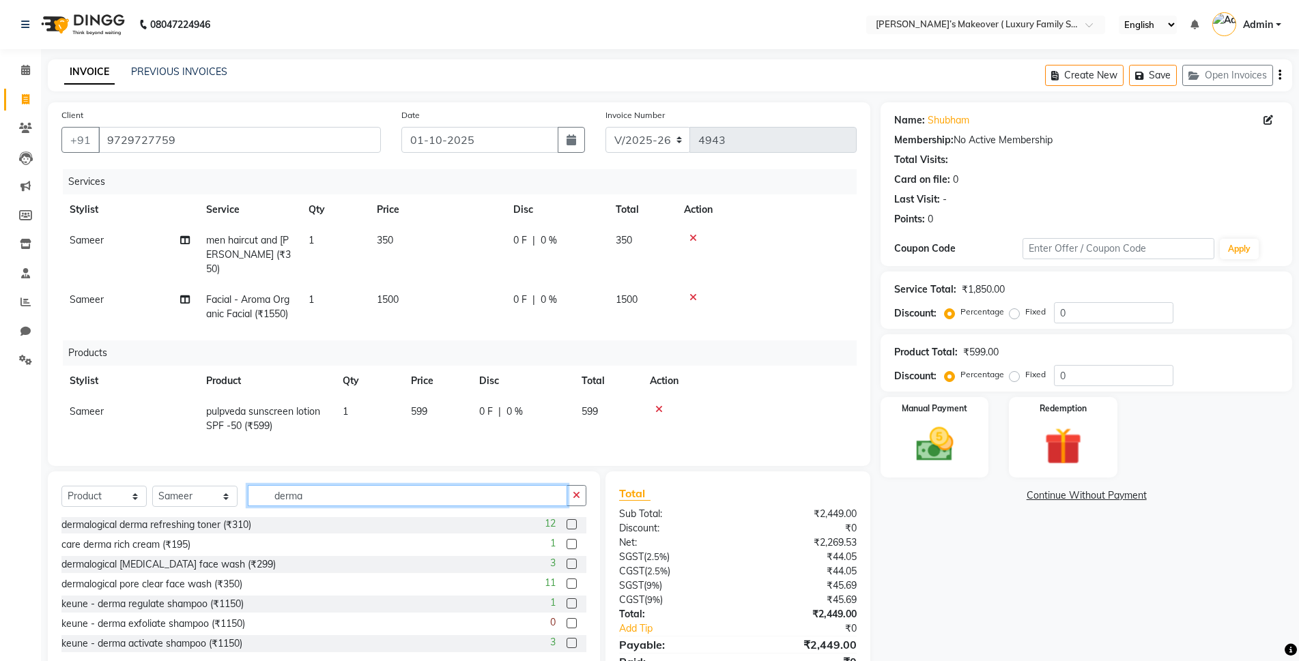
scroll to position [174, 0]
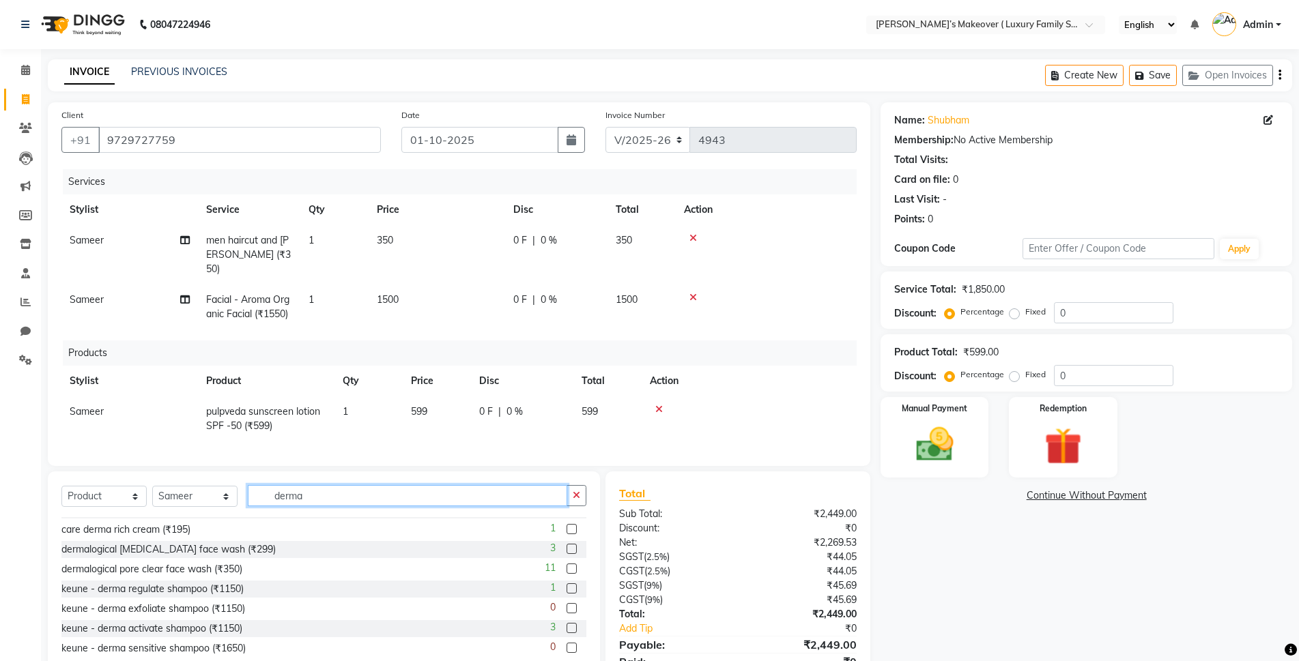
type input "derma"
drag, startPoint x: 555, startPoint y: 564, endPoint x: 548, endPoint y: 563, distance: 7.0
click at [567, 564] on label at bounding box center [572, 569] width 10 height 10
click at [567, 565] on input "checkbox" at bounding box center [571, 569] width 9 height 9
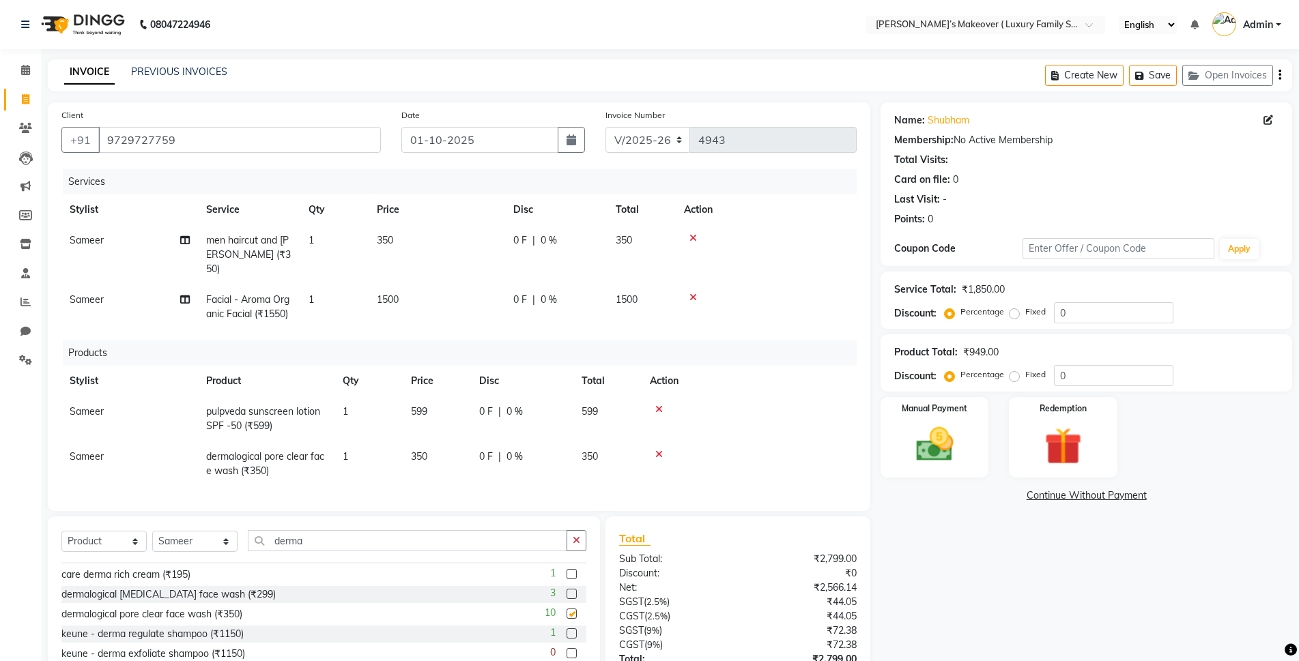
checkbox input "false"
click at [460, 543] on input "derma" at bounding box center [407, 540] width 319 height 21
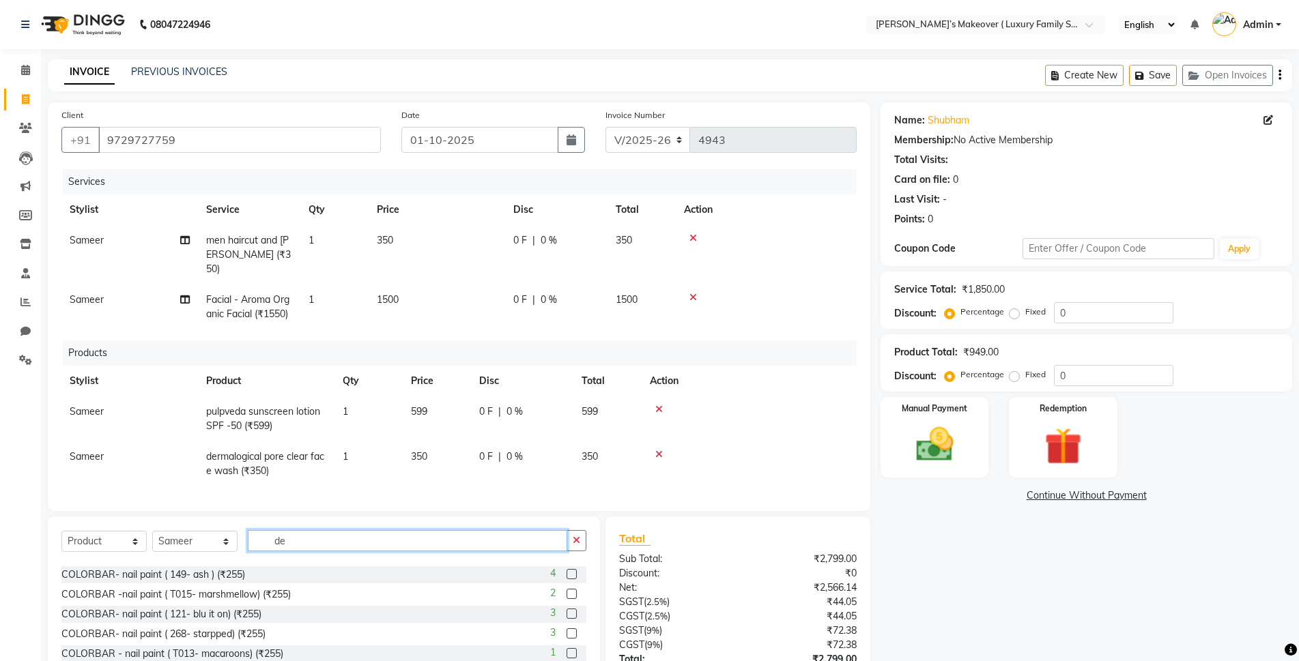
type input "d"
type input "g"
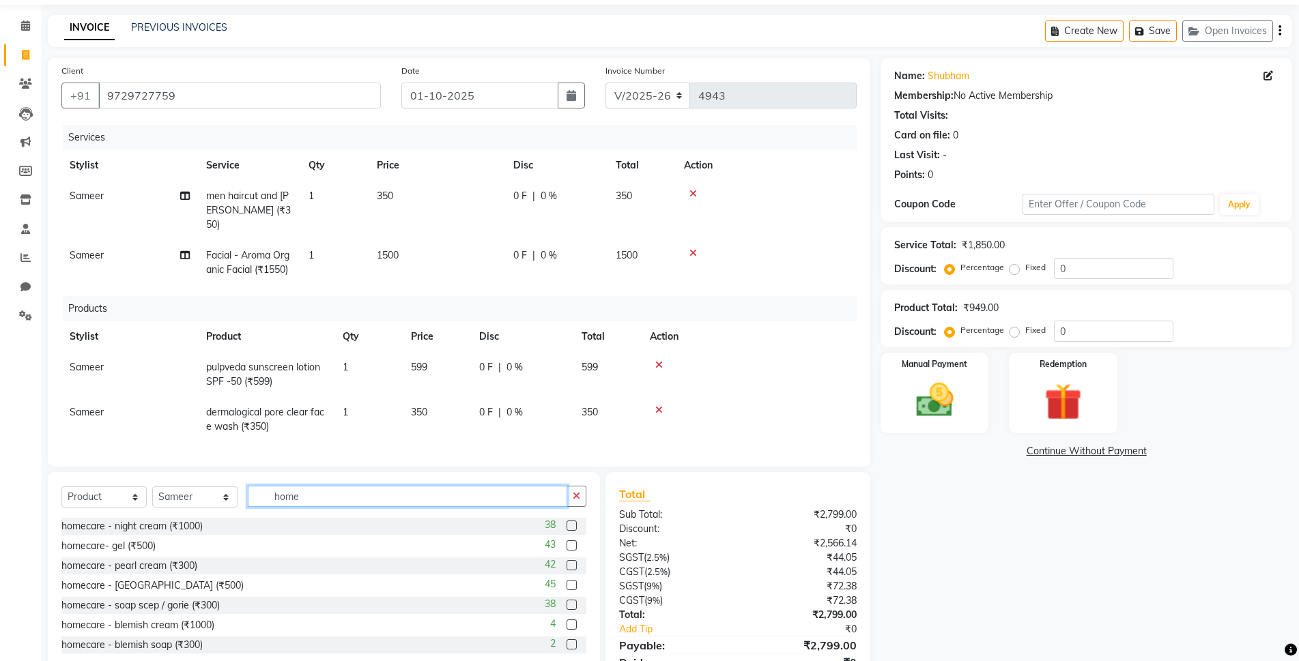
scroll to position [68, 0]
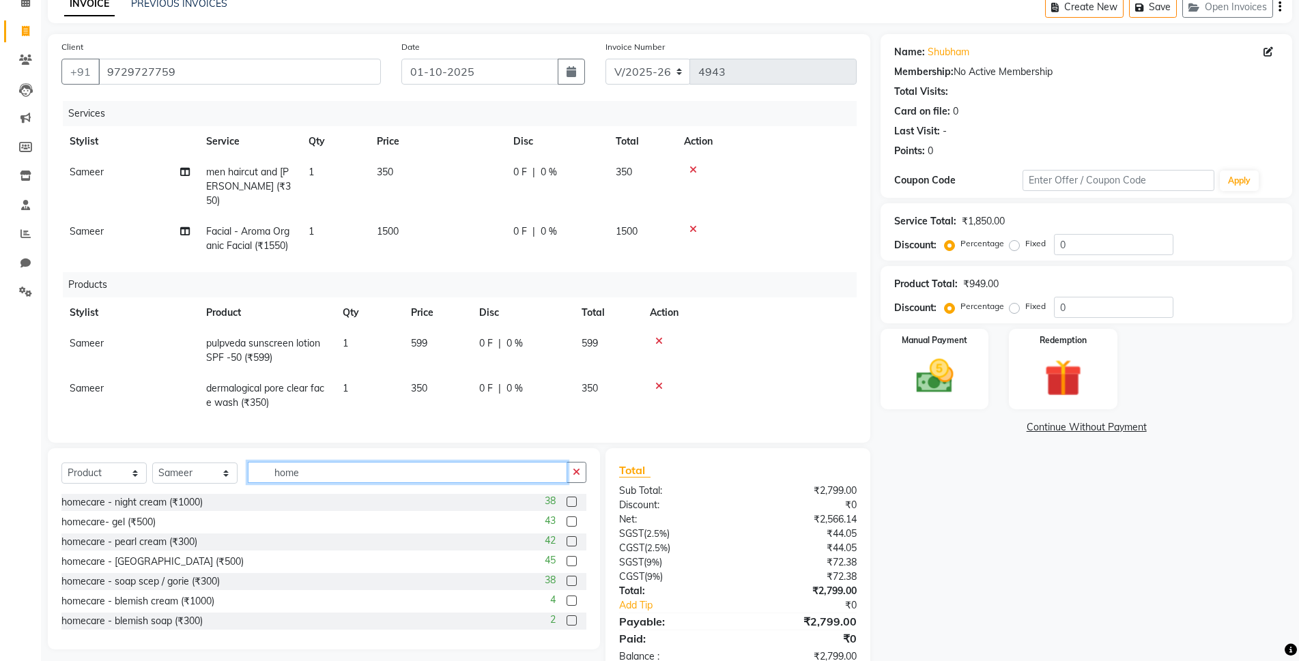
type input "home"
click at [567, 517] on label at bounding box center [572, 522] width 10 height 10
click at [567, 518] on input "checkbox" at bounding box center [571, 522] width 9 height 9
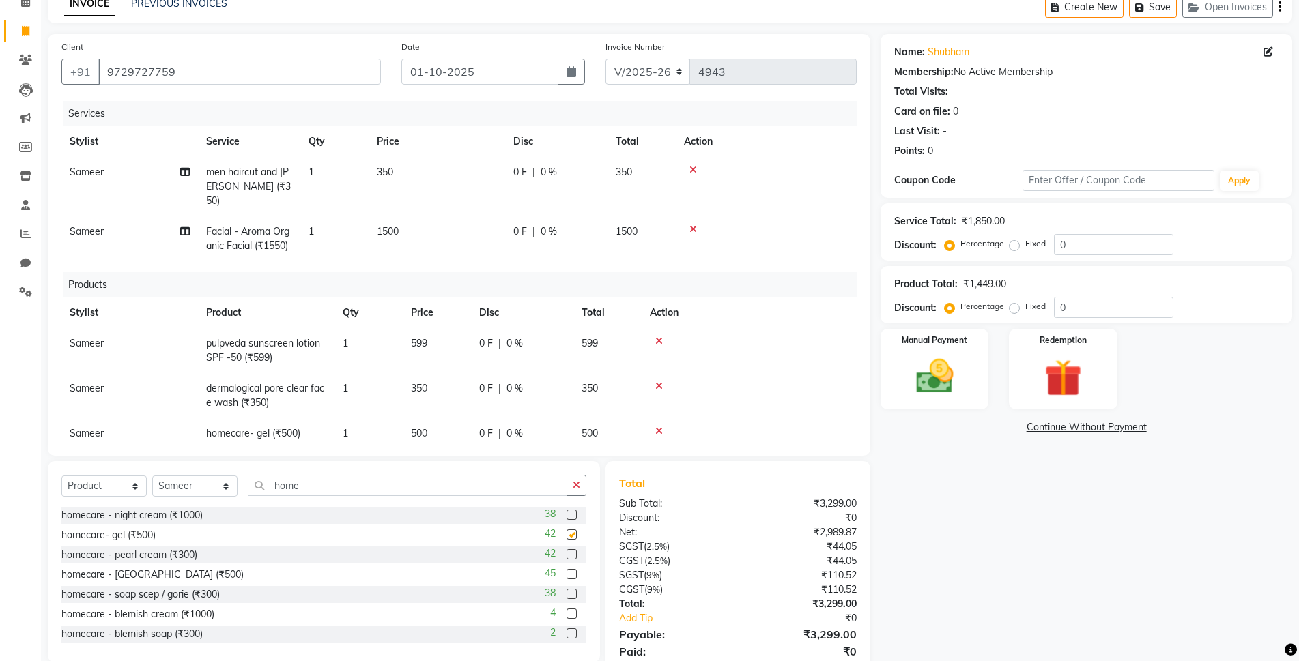
checkbox input "false"
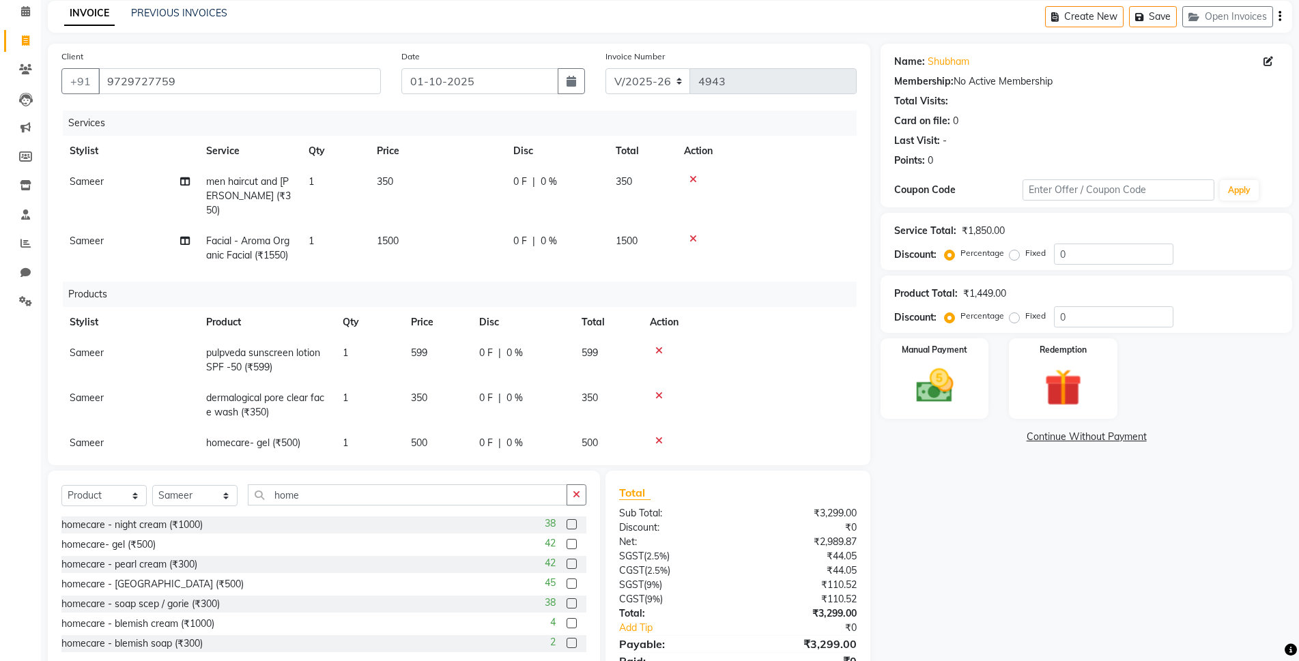
scroll to position [0, 0]
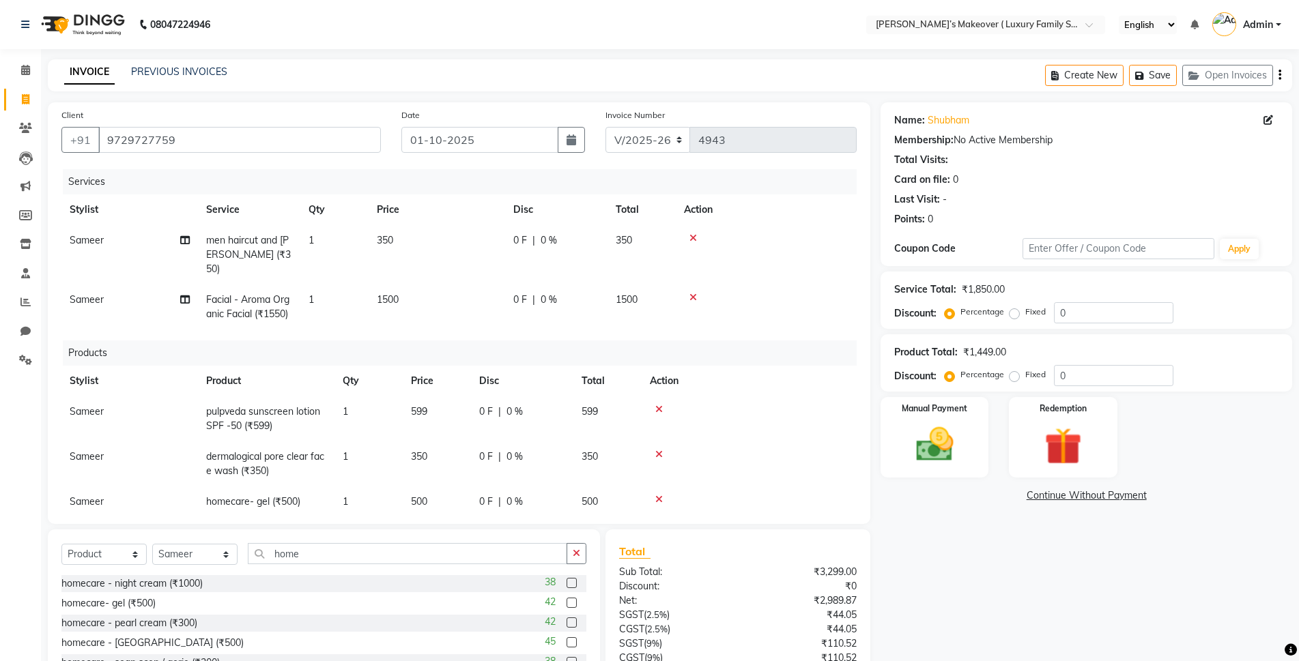
click at [1278, 75] on icon "button" at bounding box center [1279, 75] width 3 height 1
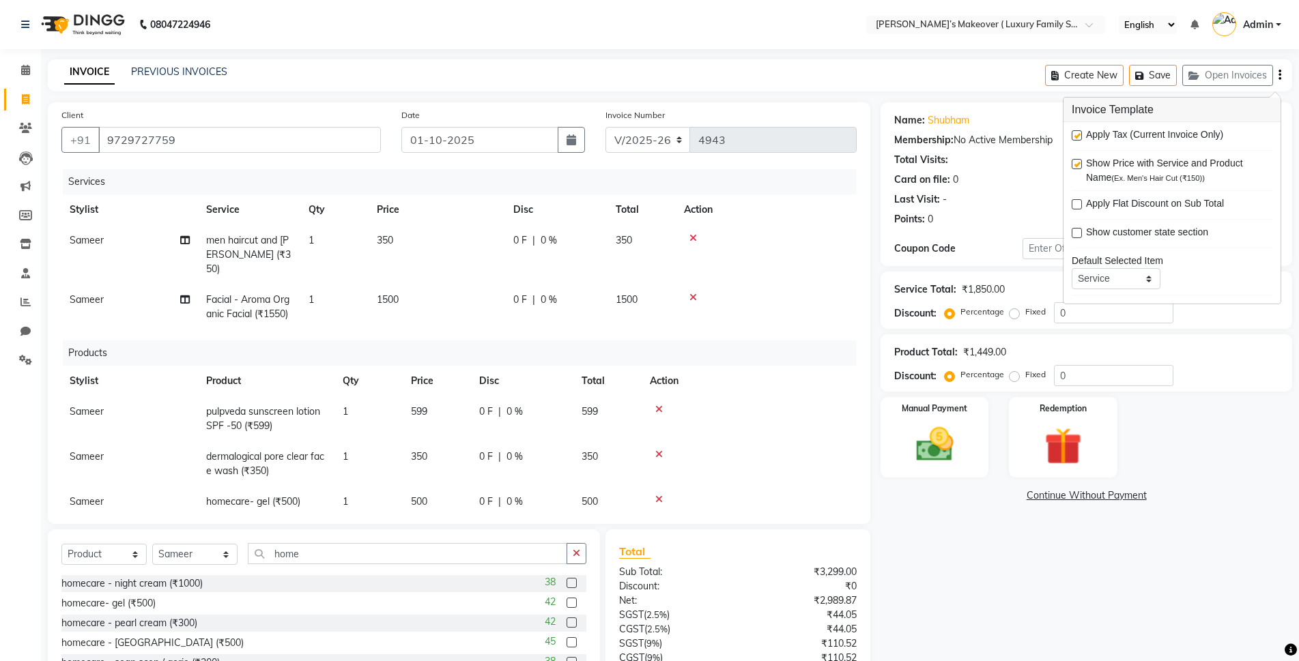
click at [1076, 132] on label at bounding box center [1077, 135] width 10 height 10
click at [1076, 132] on input "checkbox" at bounding box center [1076, 136] width 9 height 9
checkbox input "false"
click at [900, 440] on div "Manual Payment" at bounding box center [934, 437] width 112 height 83
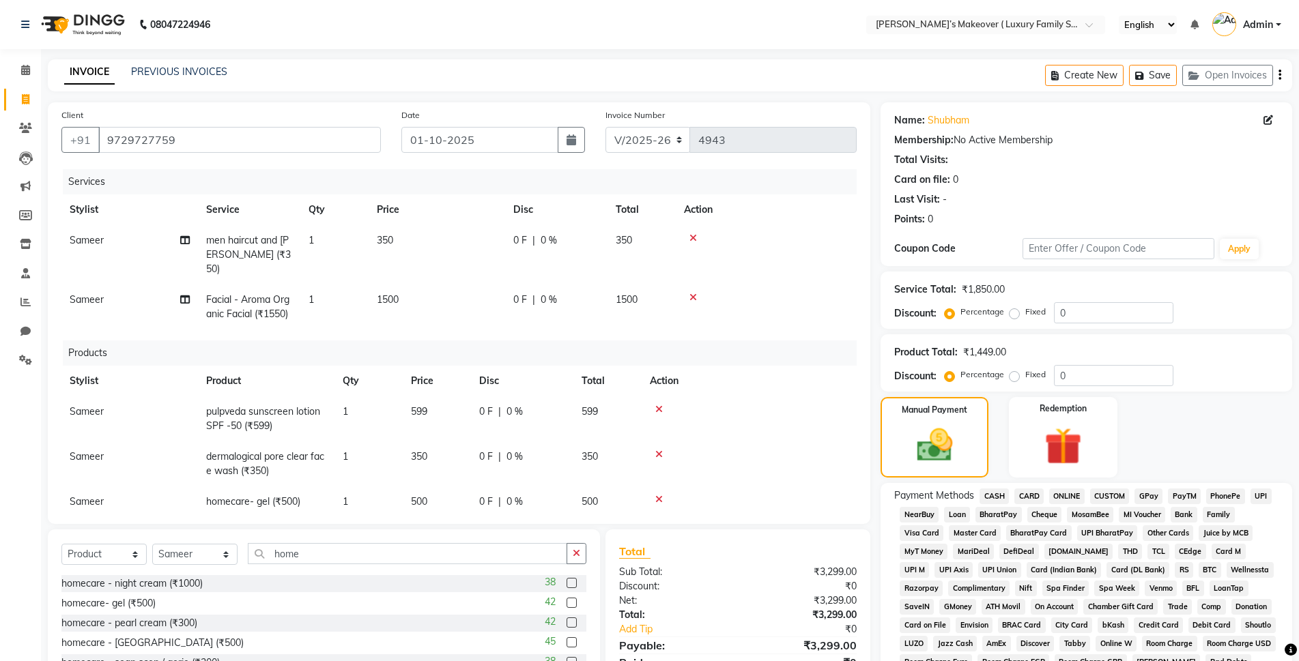
click at [1063, 492] on span "ONLINE" at bounding box center [1066, 497] width 35 height 16
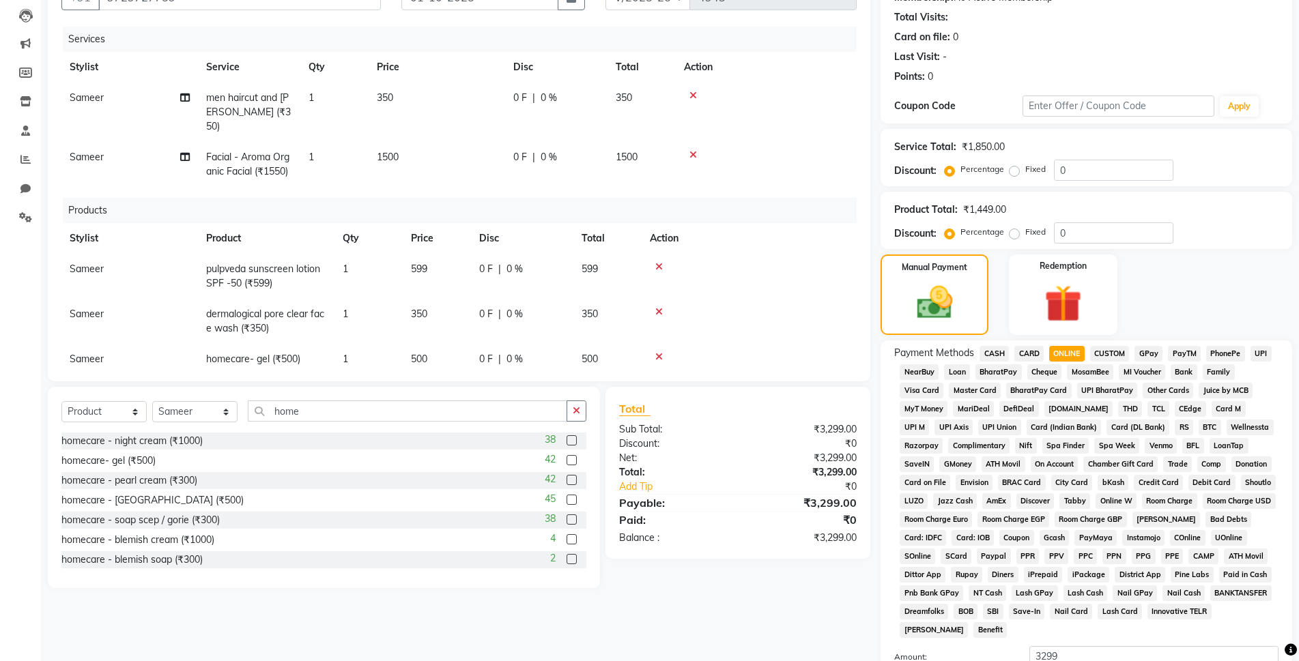
scroll to position [300, 0]
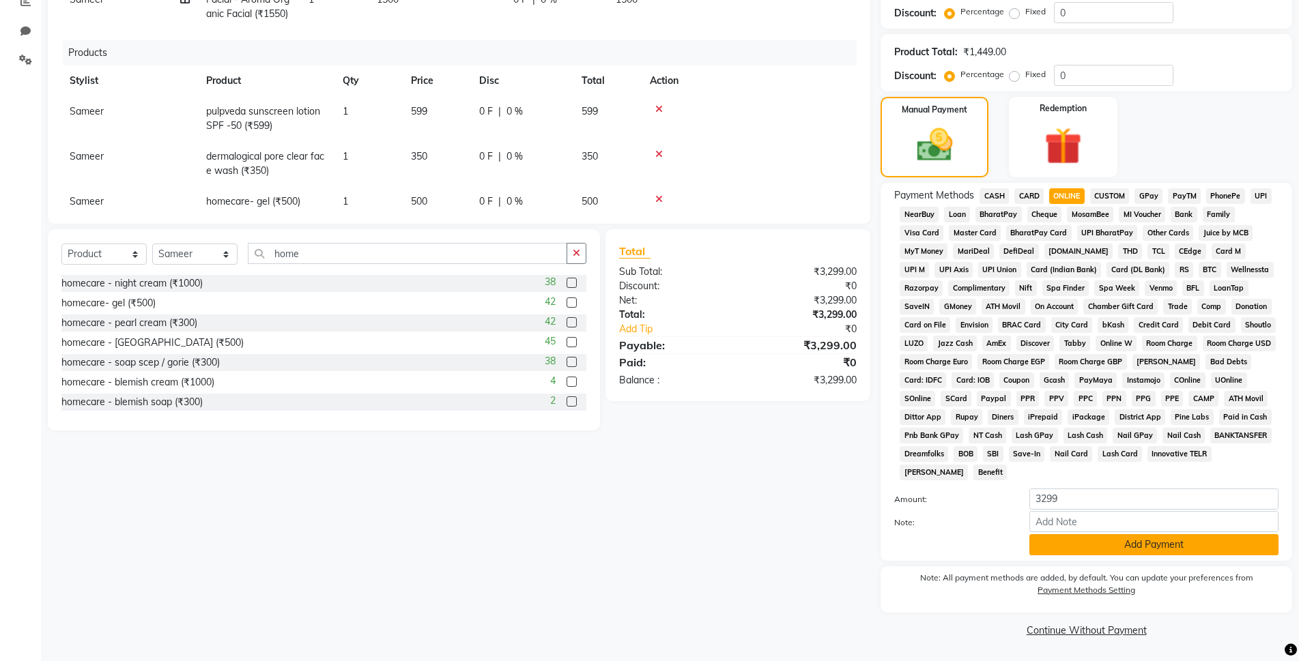
click at [1121, 545] on button "Add Payment" at bounding box center [1153, 544] width 249 height 21
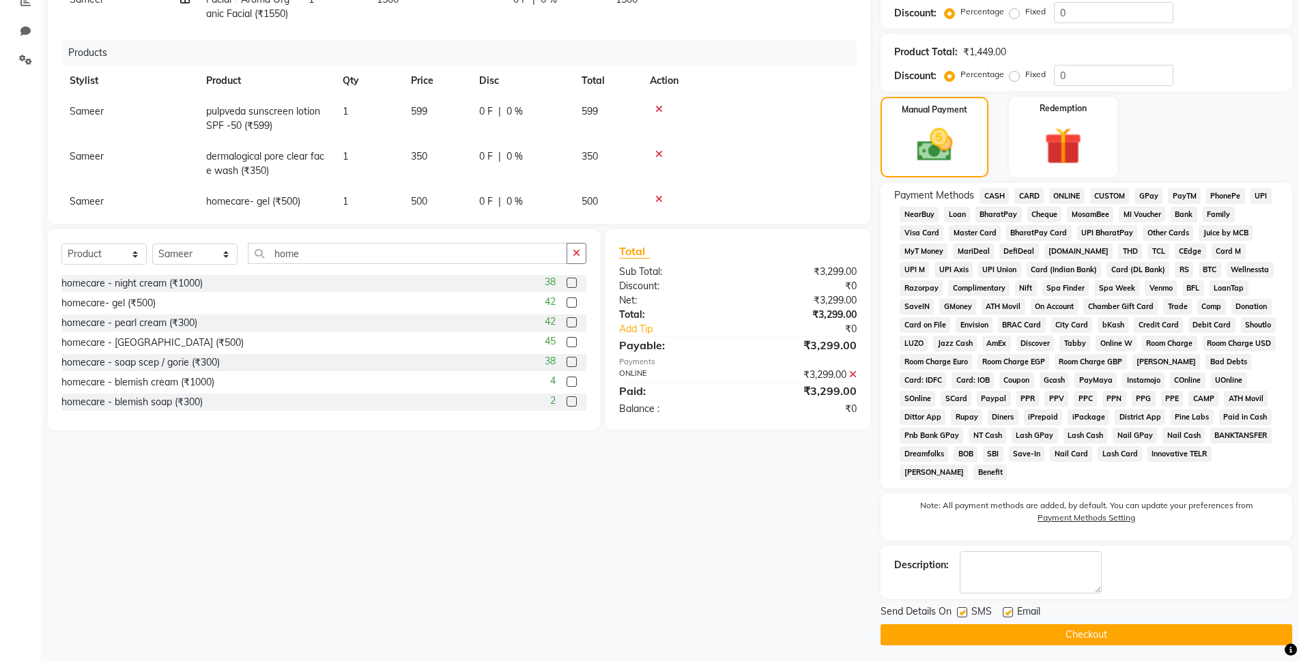
click at [1154, 635] on button "Checkout" at bounding box center [1087, 635] width 412 height 21
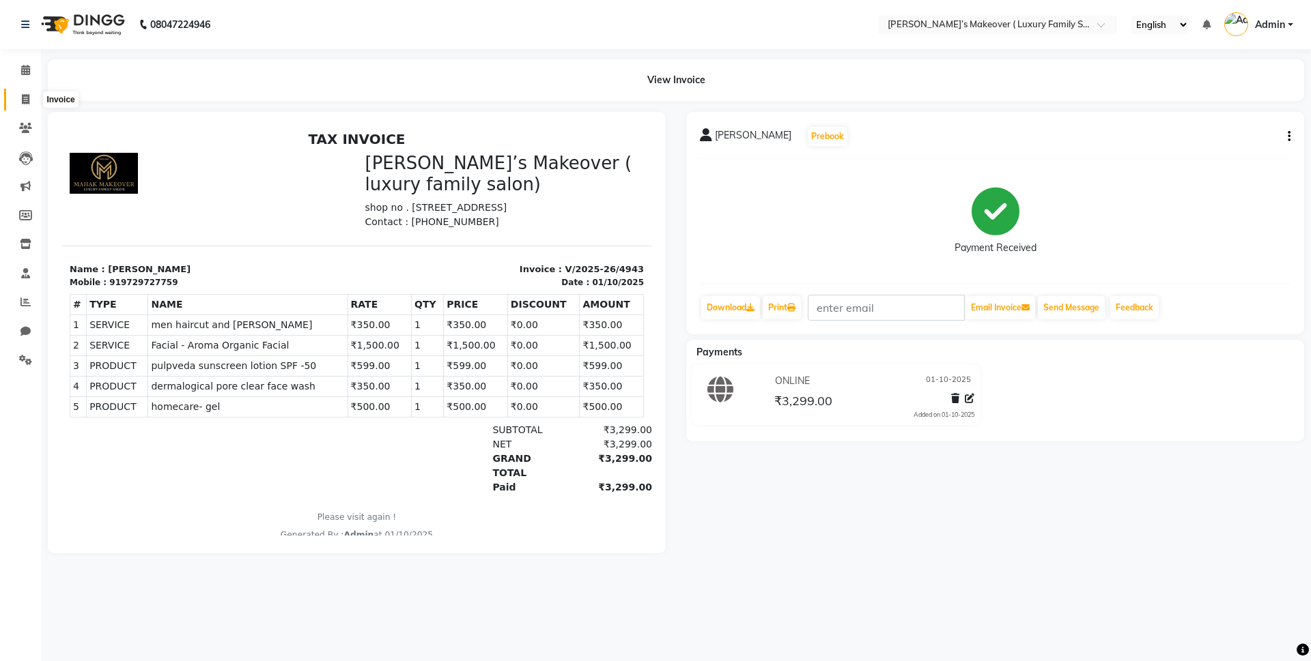
click at [27, 98] on icon at bounding box center [26, 99] width 8 height 10
select select "service"
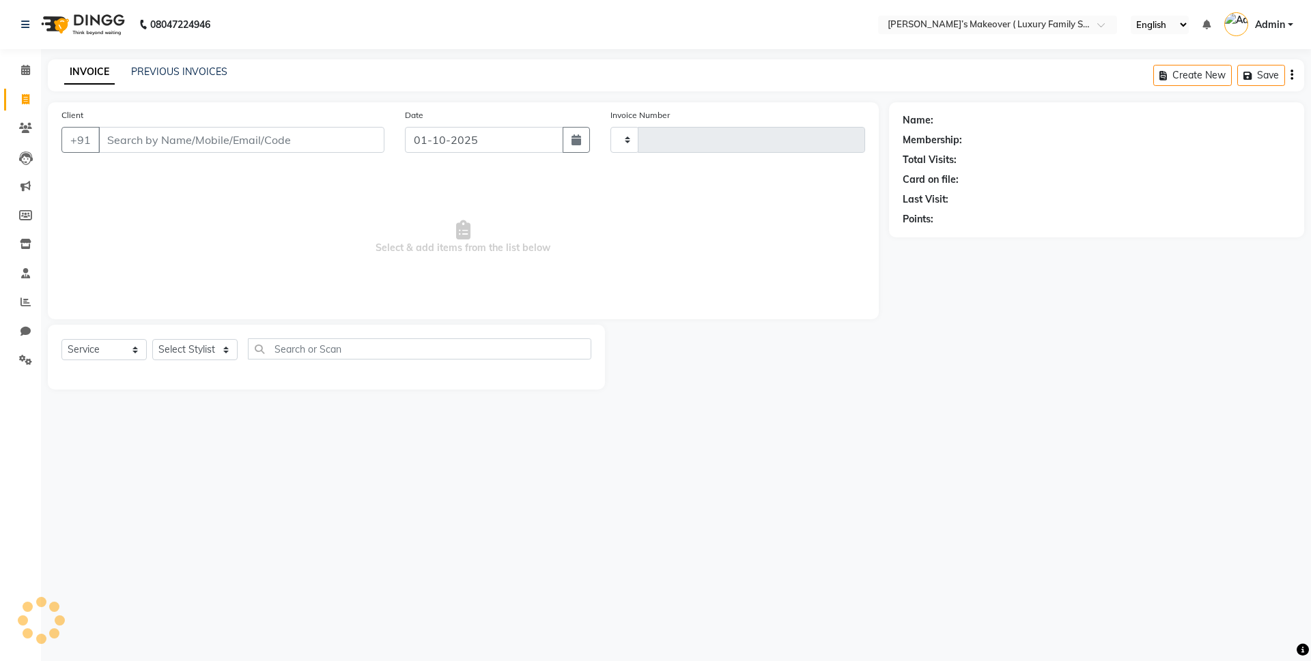
click at [135, 137] on input "Client" at bounding box center [241, 140] width 286 height 26
select select "7777"
type input "4944"
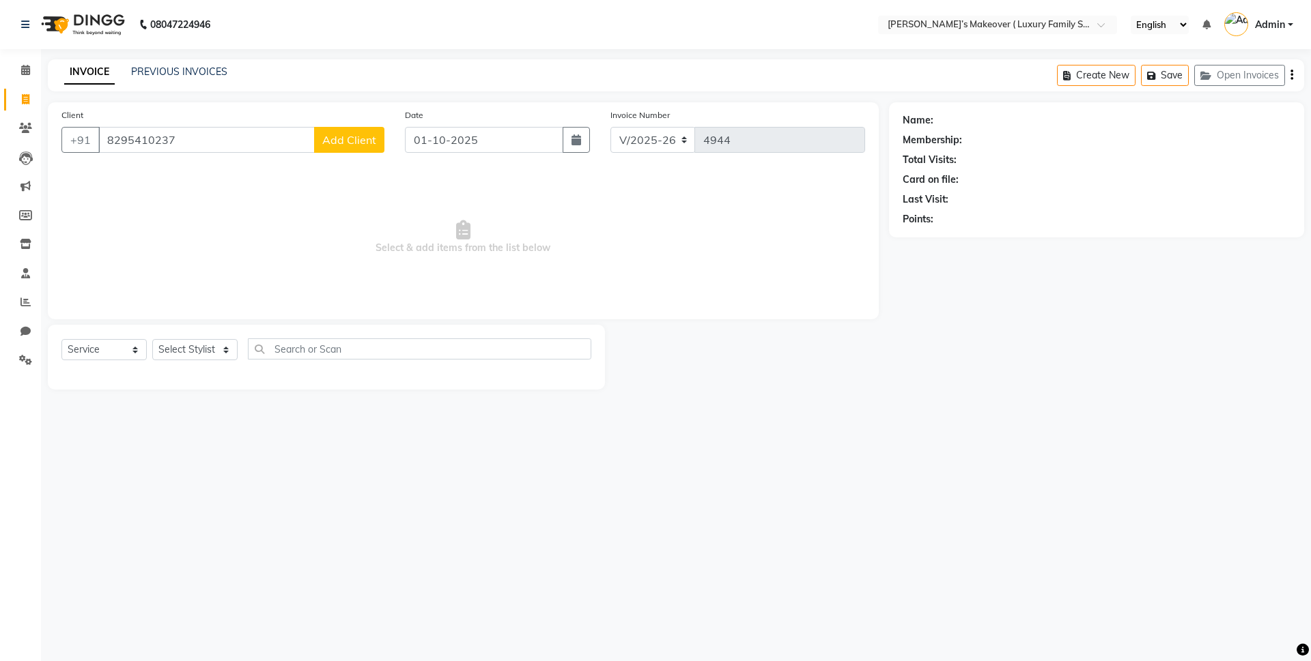
type input "8295410237"
click at [339, 128] on button "Add Client" at bounding box center [349, 140] width 70 height 26
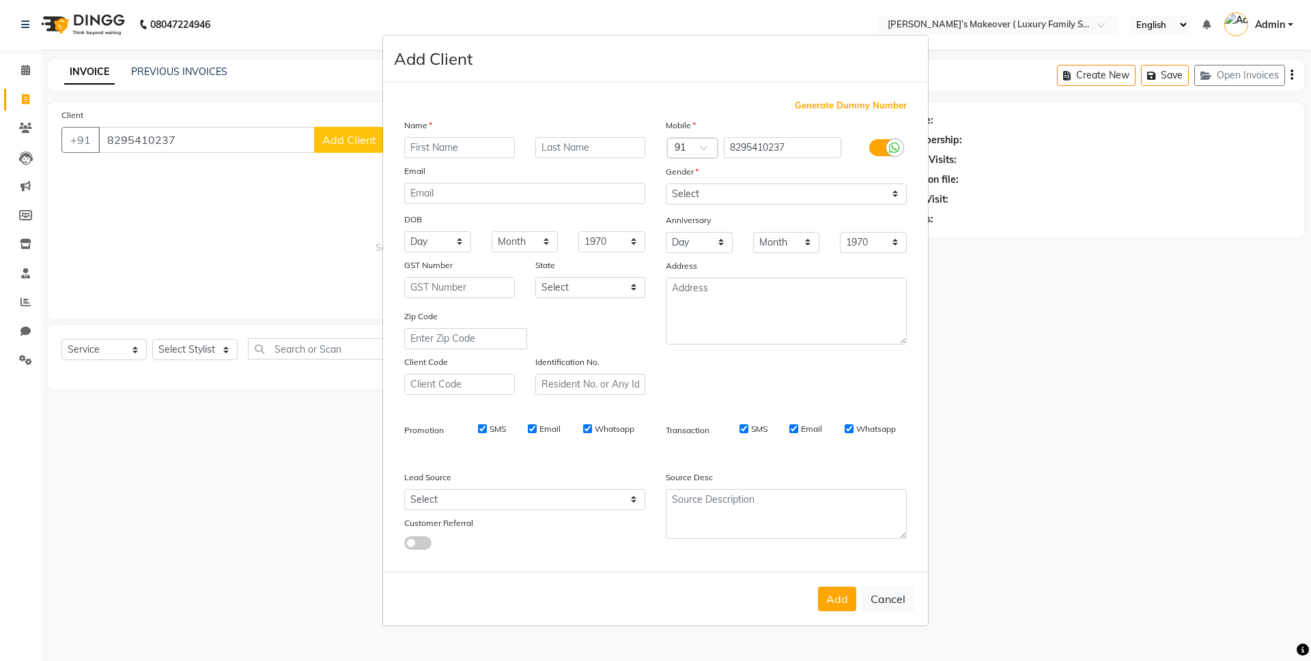
drag, startPoint x: 339, startPoint y: 128, endPoint x: 281, endPoint y: 184, distance: 80.6
click at [281, 184] on ngb-modal-window "Add Client Generate Dummy Number Name Email DOB Day 01 02 03 04 05 06 07 08 09 …" at bounding box center [655, 330] width 1311 height 661
click at [448, 147] on input "text" at bounding box center [459, 147] width 111 height 21
type input "[PERSON_NAME]"
click at [689, 187] on select "Select Male Female Other Prefer Not To Say" at bounding box center [785, 194] width 241 height 21
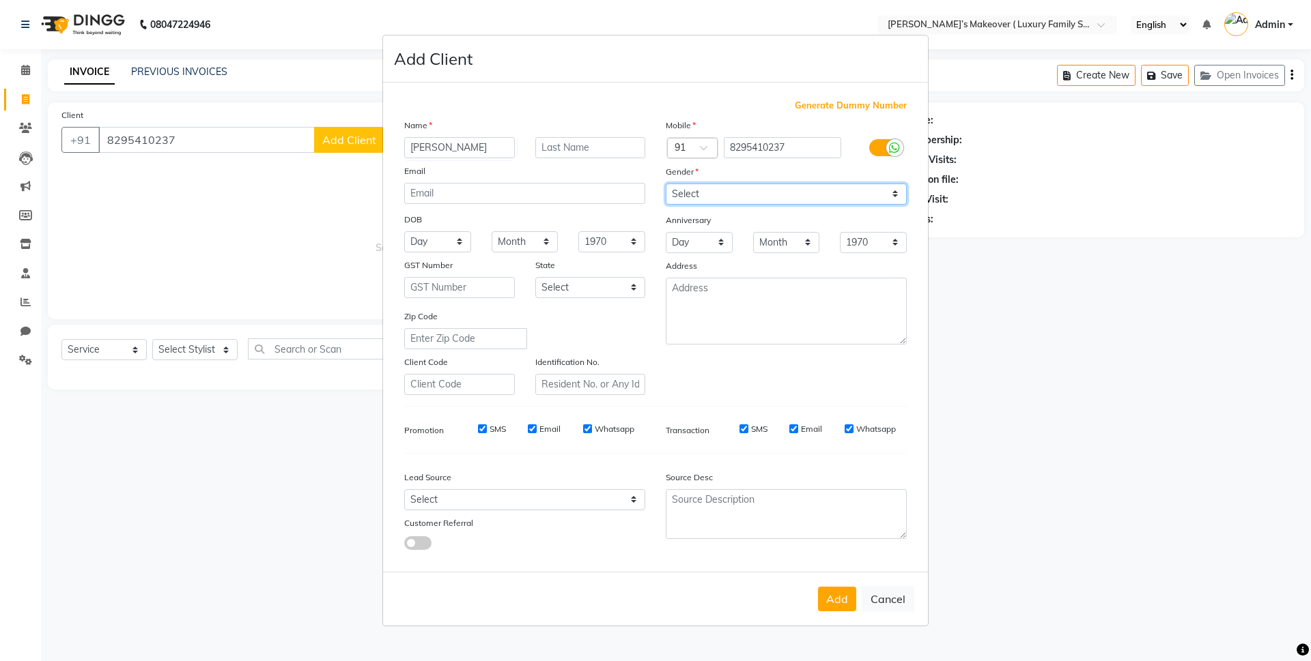
select select "female"
click at [665, 184] on select "Select Male Female Other Prefer Not To Say" at bounding box center [785, 194] width 241 height 21
click at [838, 603] on button "Add" at bounding box center [837, 599] width 38 height 25
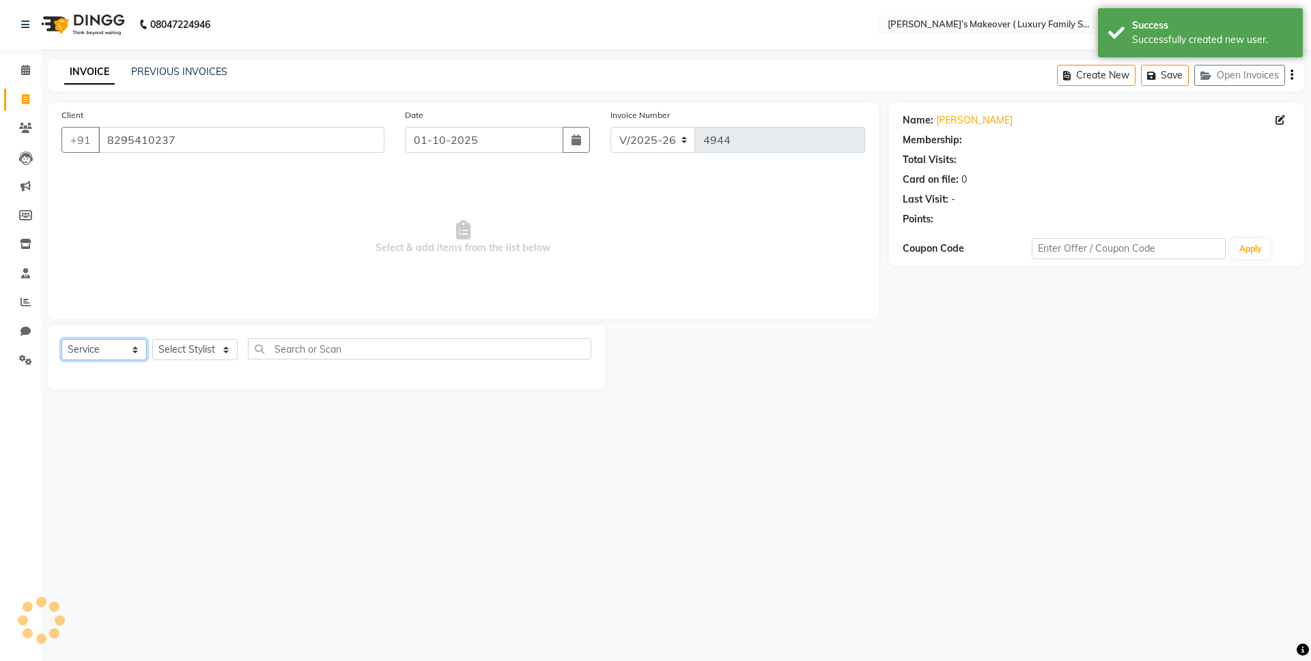
click at [127, 351] on select "Select Service Product Membership Package Voucher Prepaid Gift Card" at bounding box center [103, 349] width 85 height 21
click at [61, 339] on select "Select Service Product Membership Package Voucher Prepaid Gift Card" at bounding box center [103, 349] width 85 height 21
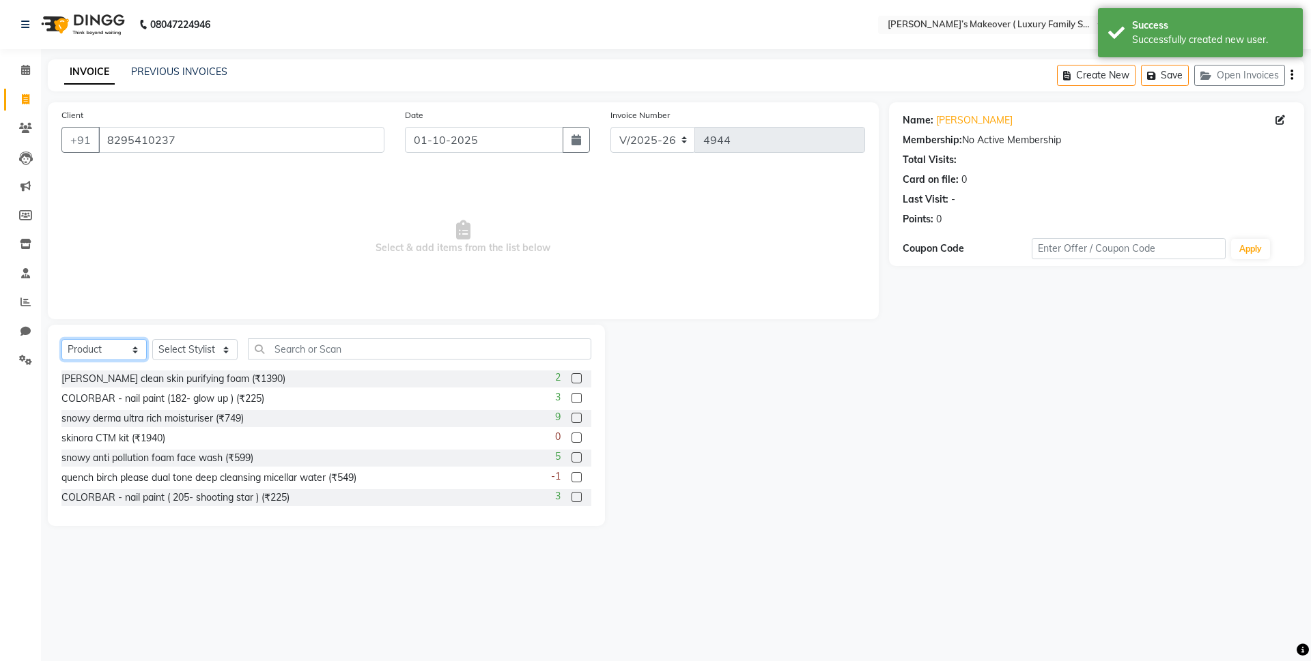
click at [109, 357] on select "Select Service Product Membership Package Voucher Prepaid Gift Card" at bounding box center [103, 349] width 85 height 21
select select "service"
click at [61, 339] on select "Select Service Product Membership Package Voucher Prepaid Gift Card" at bounding box center [103, 349] width 85 height 21
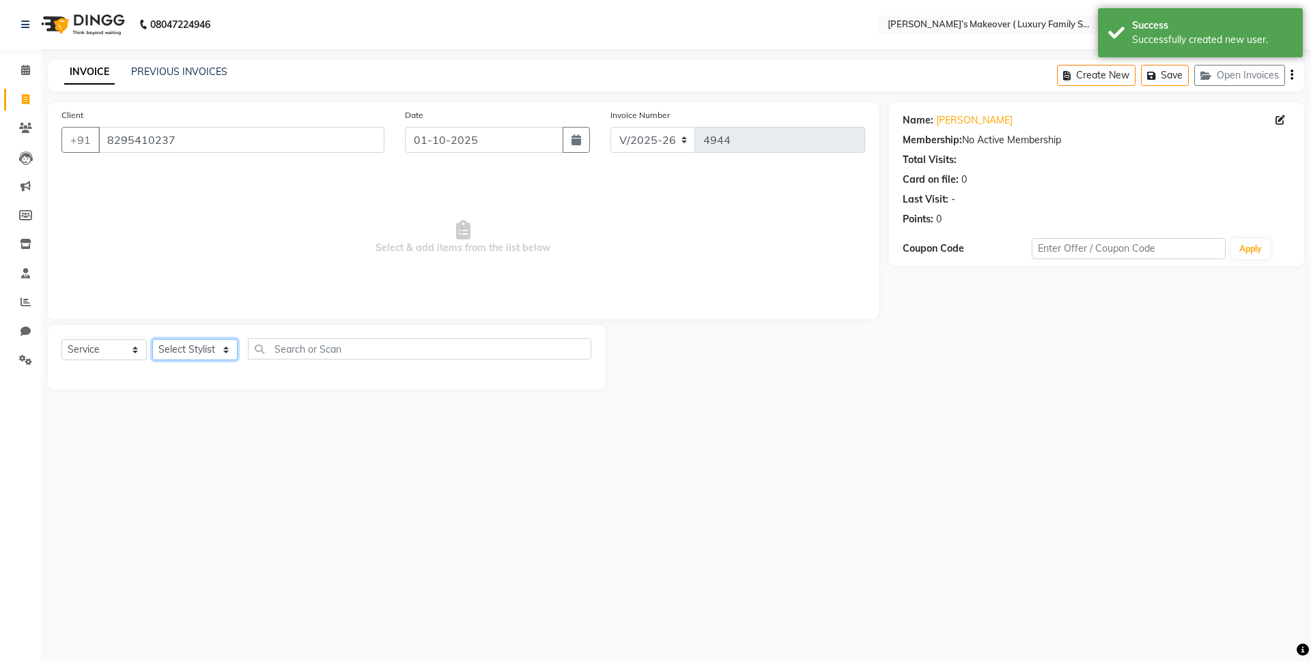
click at [173, 357] on select "Select Stylist Aarish Anas salmani Ankit Anshika Anshul Astha Bhoomi lamba Dipt…" at bounding box center [194, 349] width 85 height 21
select select "69498"
click at [152, 339] on select "Select Stylist Aarish Anas salmani Ankit Anshika Anshul Astha Bhoomi lamba Dipt…" at bounding box center [194, 349] width 85 height 21
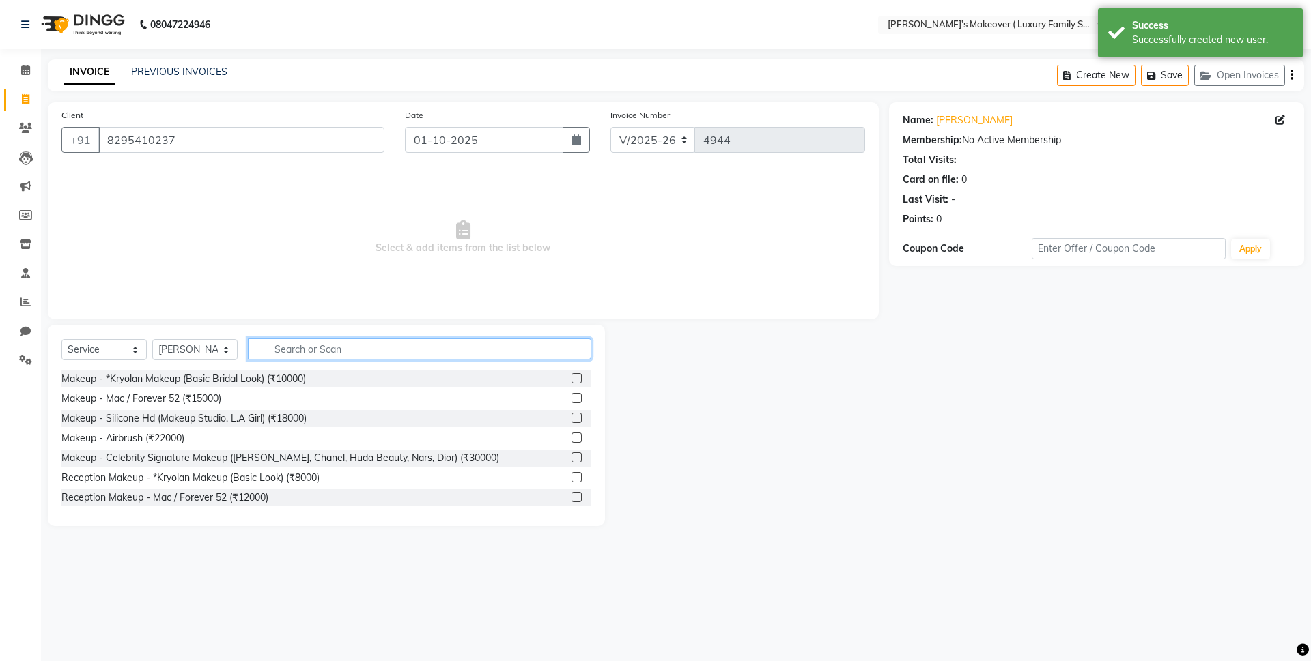
click at [347, 343] on input "text" at bounding box center [419, 349] width 343 height 21
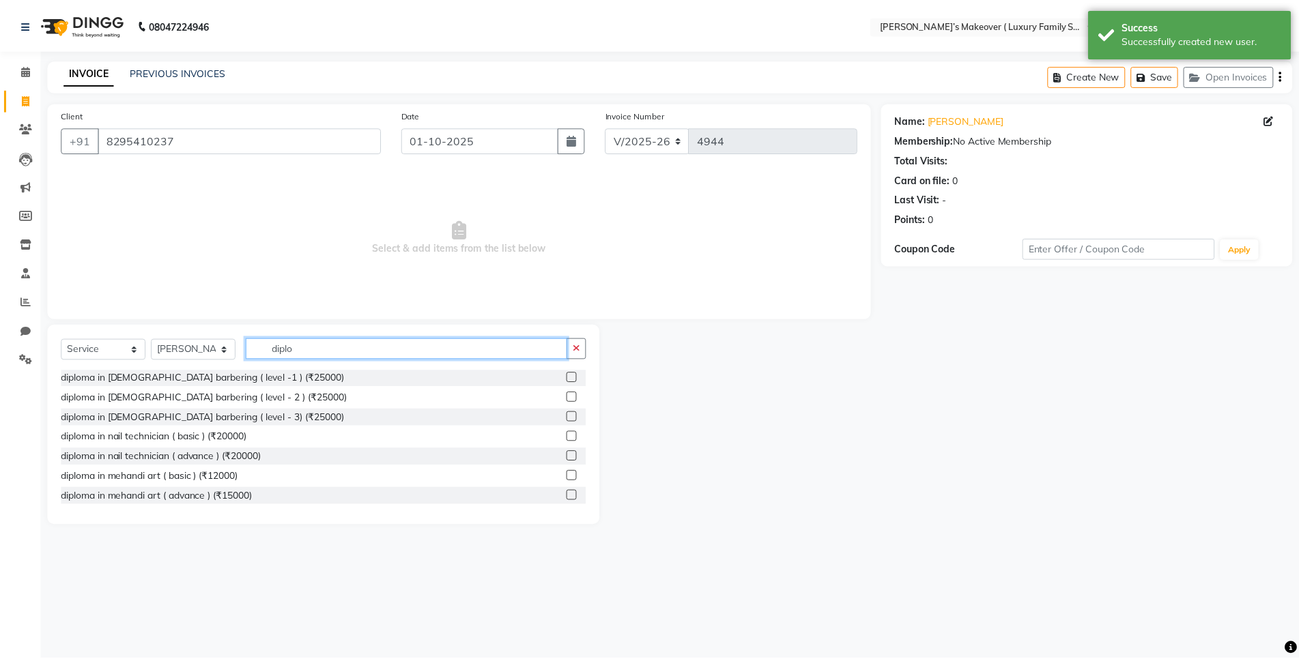
scroll to position [160, 0]
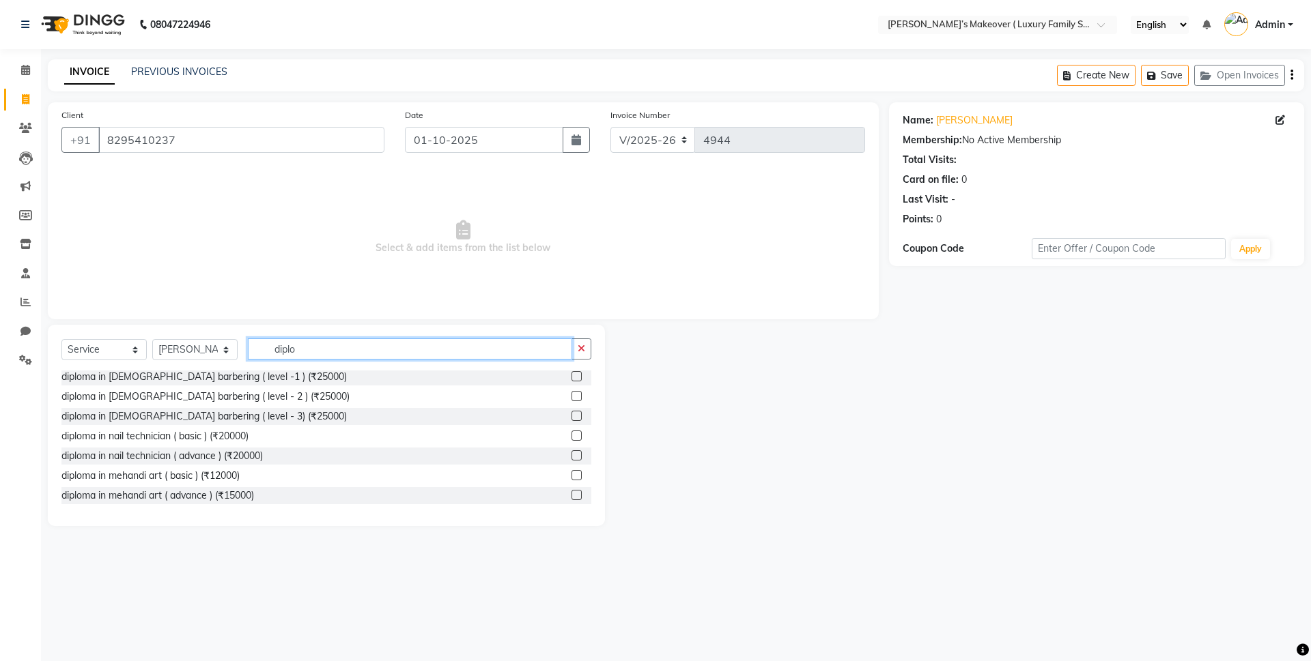
type input "diplo"
click at [571, 435] on label at bounding box center [576, 436] width 10 height 10
click at [571, 435] on input "checkbox" at bounding box center [575, 436] width 9 height 9
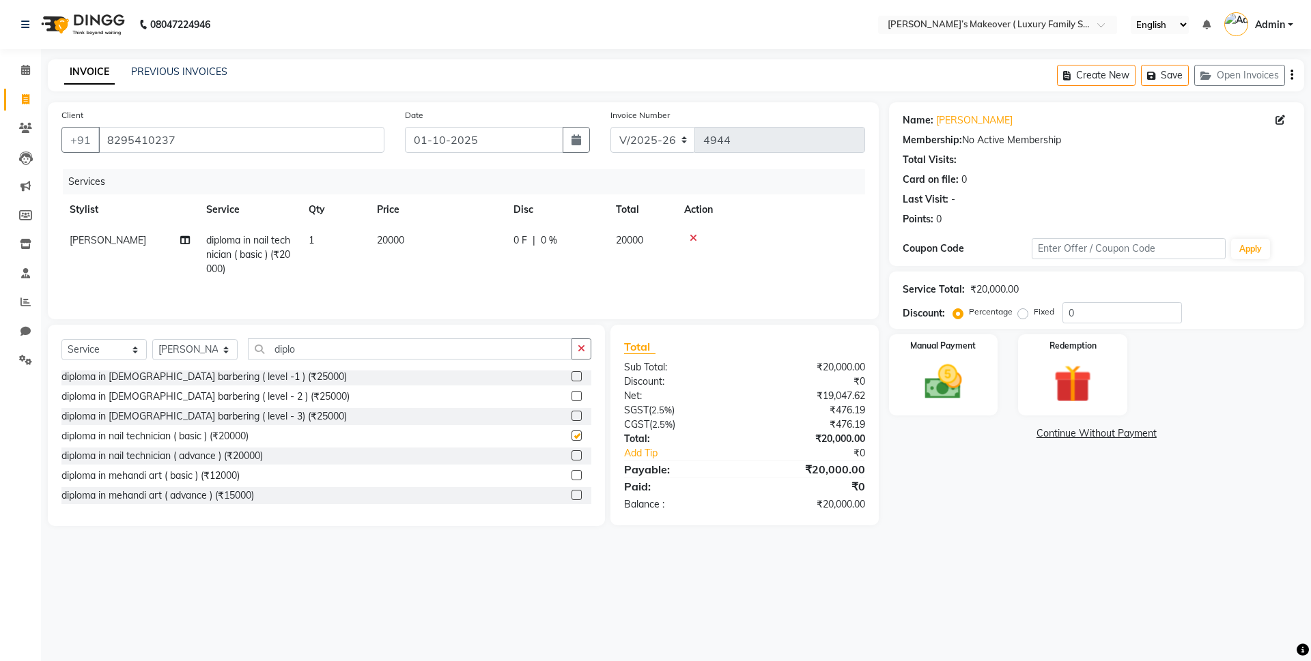
checkbox input "false"
click at [440, 279] on td "20000" at bounding box center [437, 254] width 137 height 59
select select "69498"
click at [440, 227] on td "20000" at bounding box center [501, 254] width 137 height 58
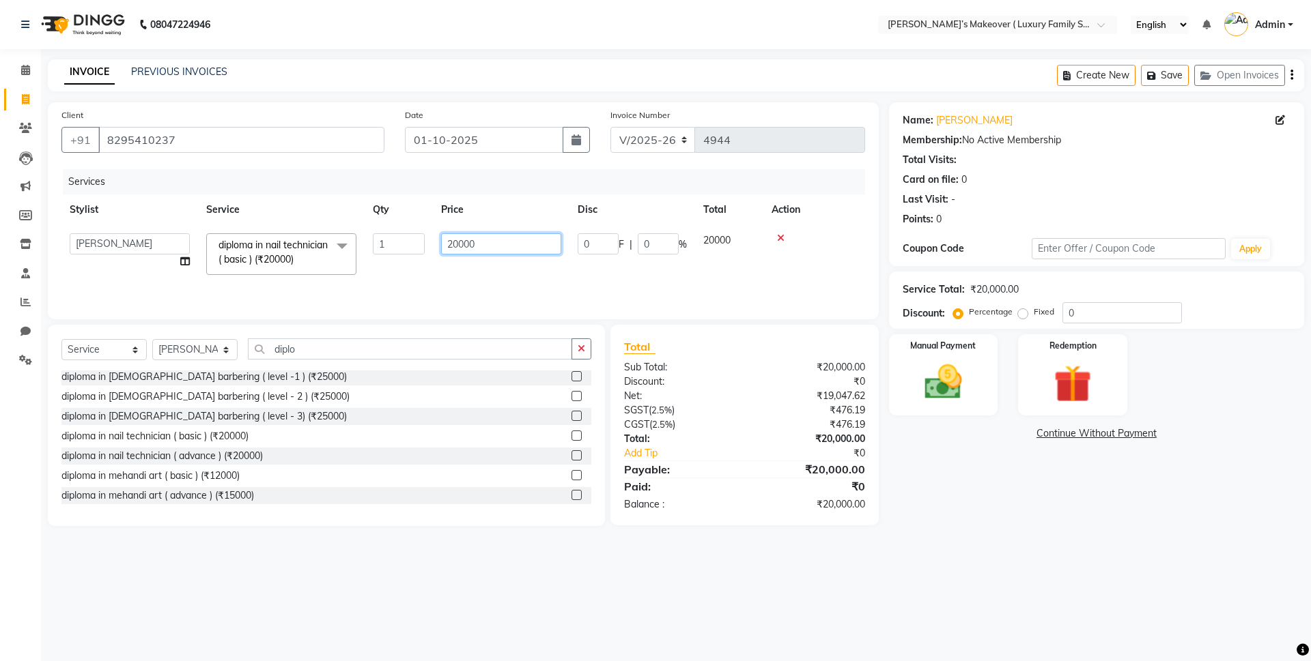
click at [459, 246] on input "20000" at bounding box center [501, 243] width 120 height 21
type input "5000"
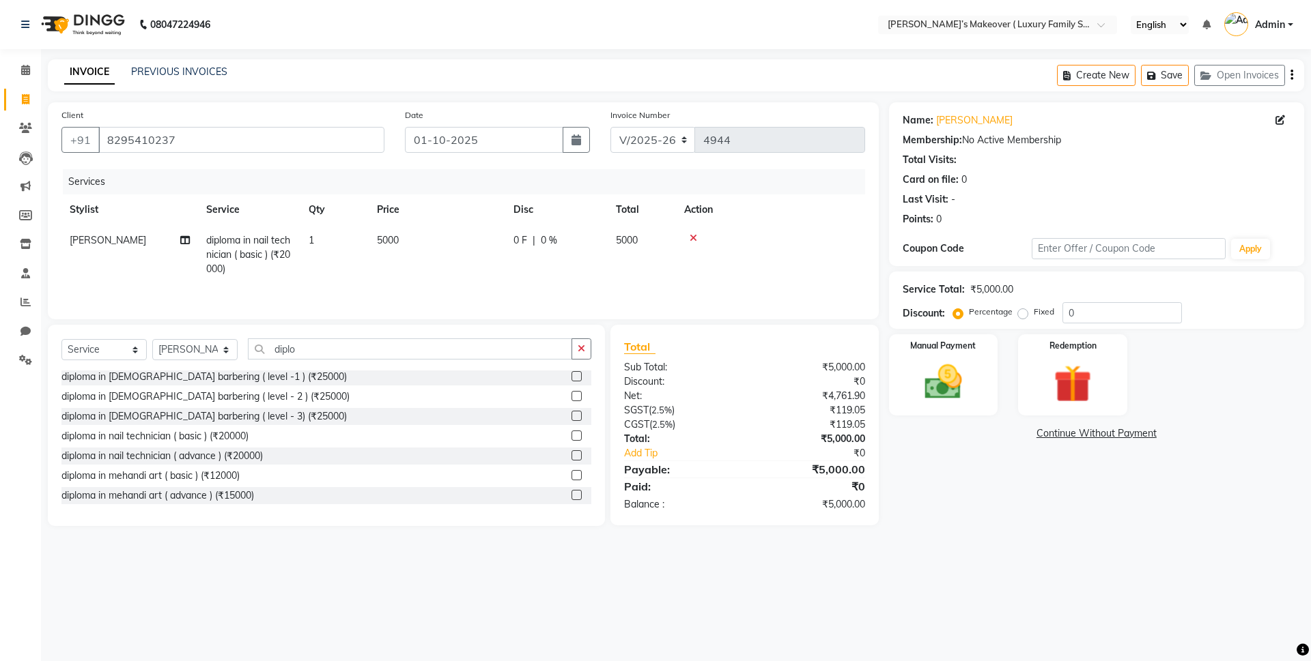
click at [1290, 75] on icon "button" at bounding box center [1291, 75] width 3 height 1
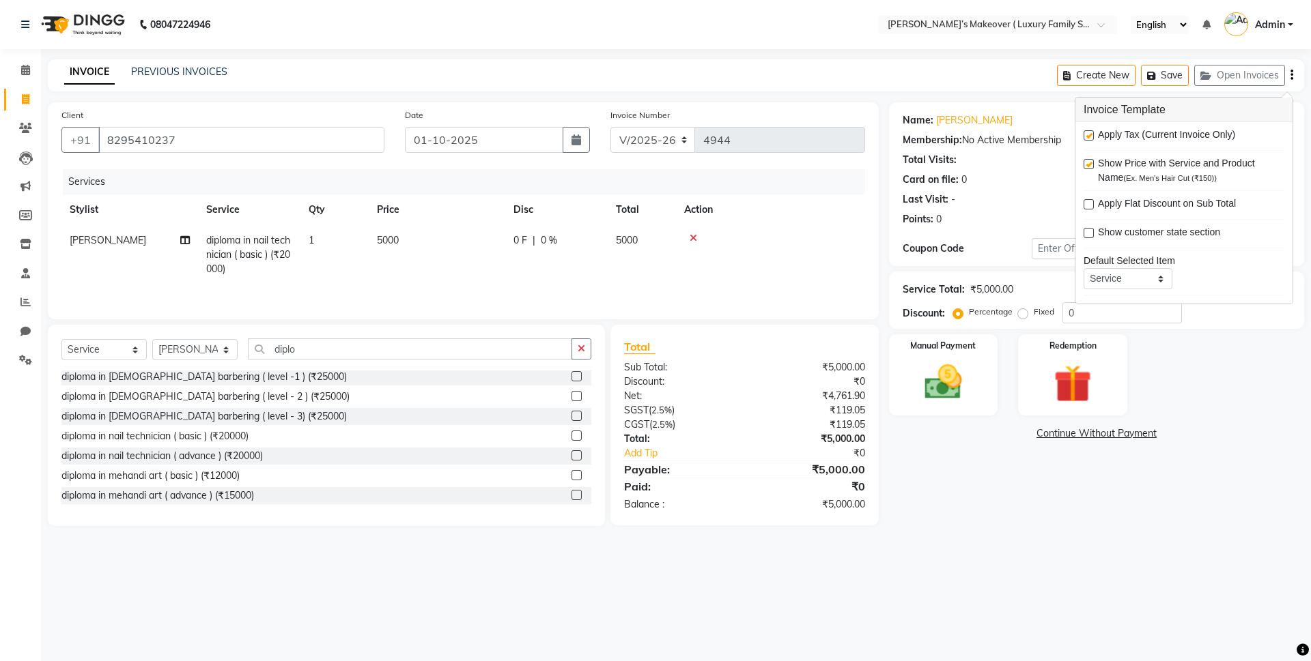
click at [1089, 132] on label at bounding box center [1088, 135] width 10 height 10
click at [1089, 132] on input "checkbox" at bounding box center [1087, 136] width 9 height 9
checkbox input "false"
click at [984, 352] on div "Manual Payment" at bounding box center [942, 375] width 113 height 84
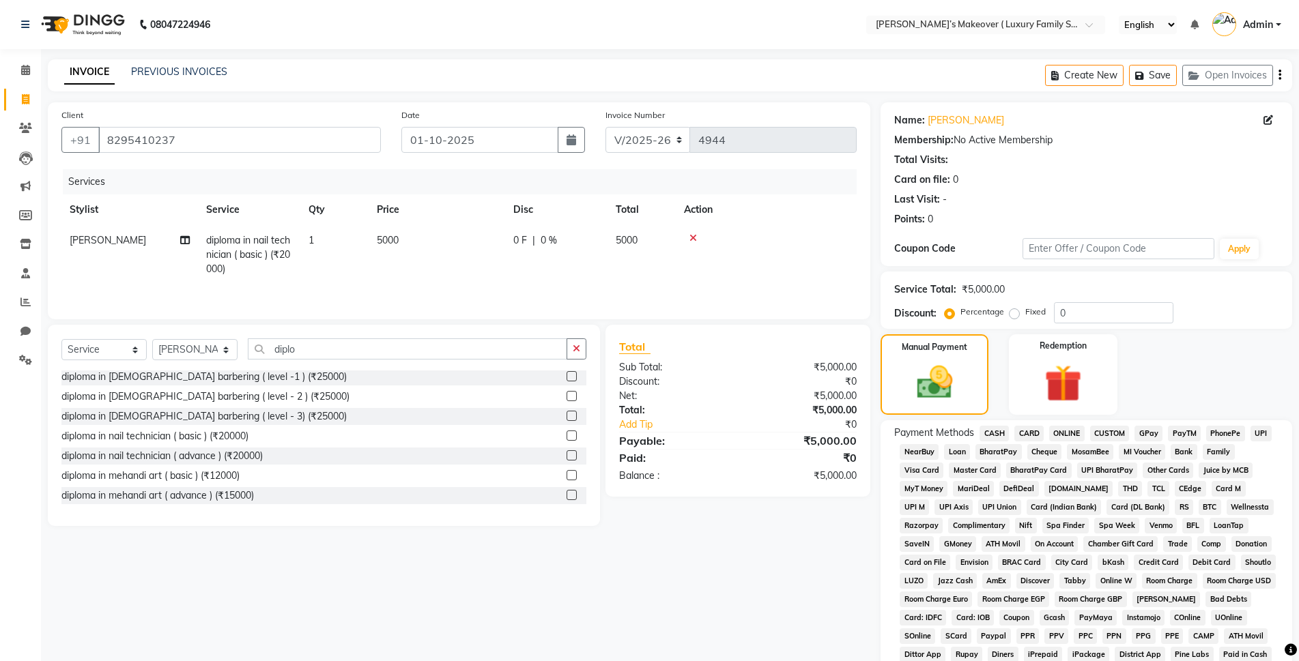
click at [1061, 436] on span "ONLINE" at bounding box center [1066, 434] width 35 height 16
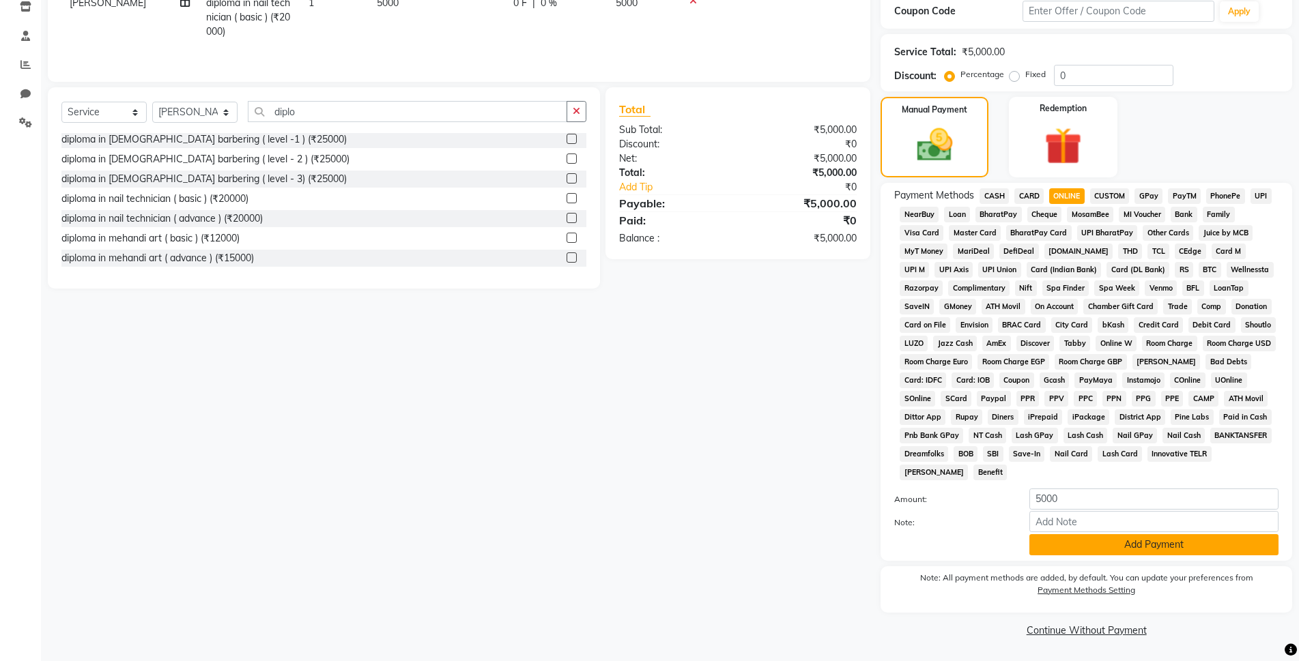
click at [1124, 544] on button "Add Payment" at bounding box center [1153, 544] width 249 height 21
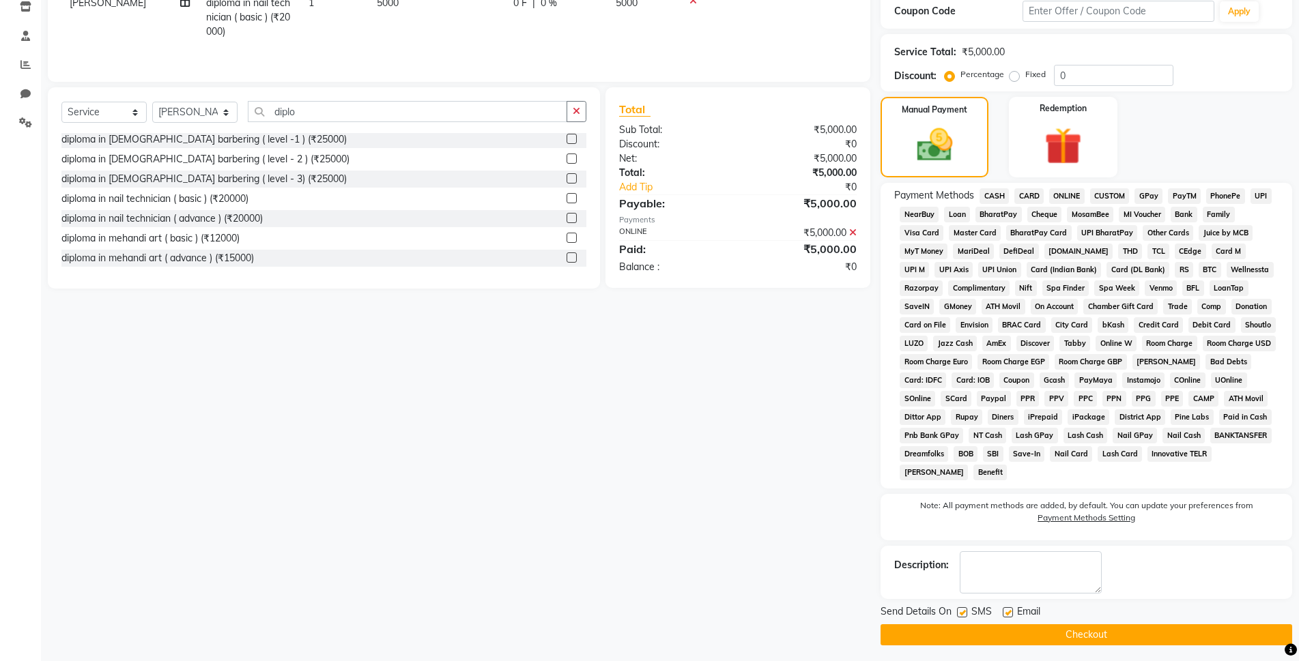
click at [1126, 640] on button "Checkout" at bounding box center [1087, 635] width 412 height 21
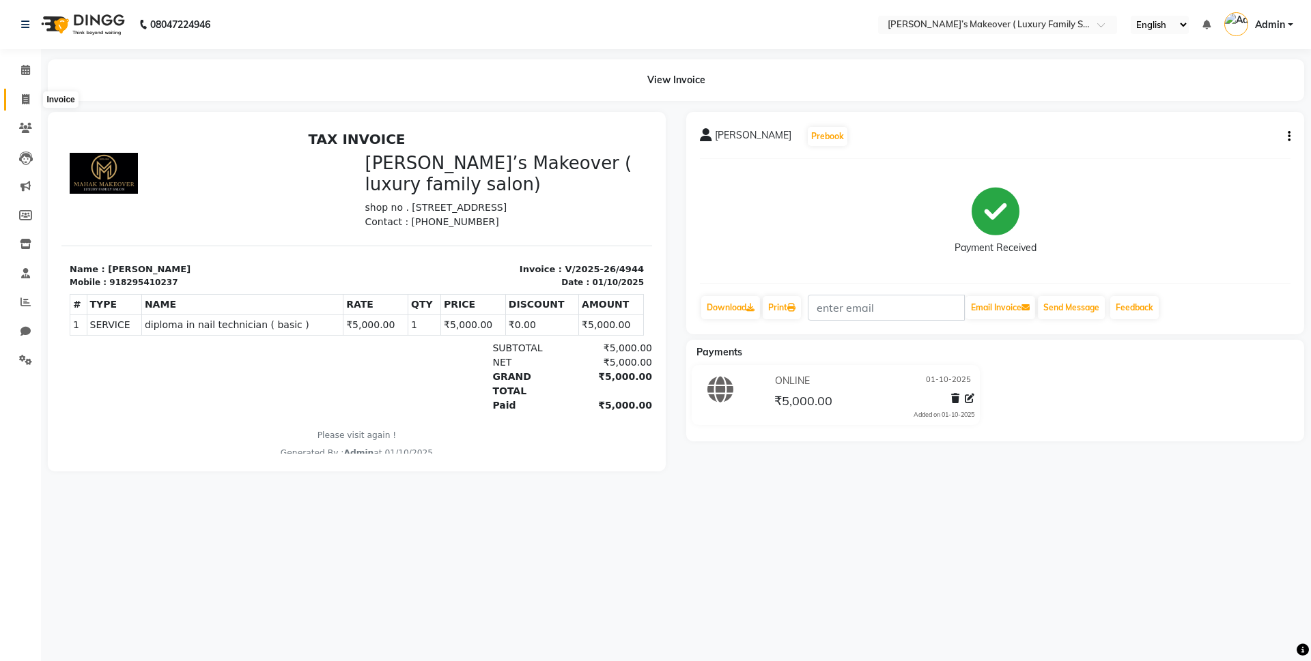
click at [25, 94] on icon at bounding box center [26, 99] width 8 height 10
select select "service"
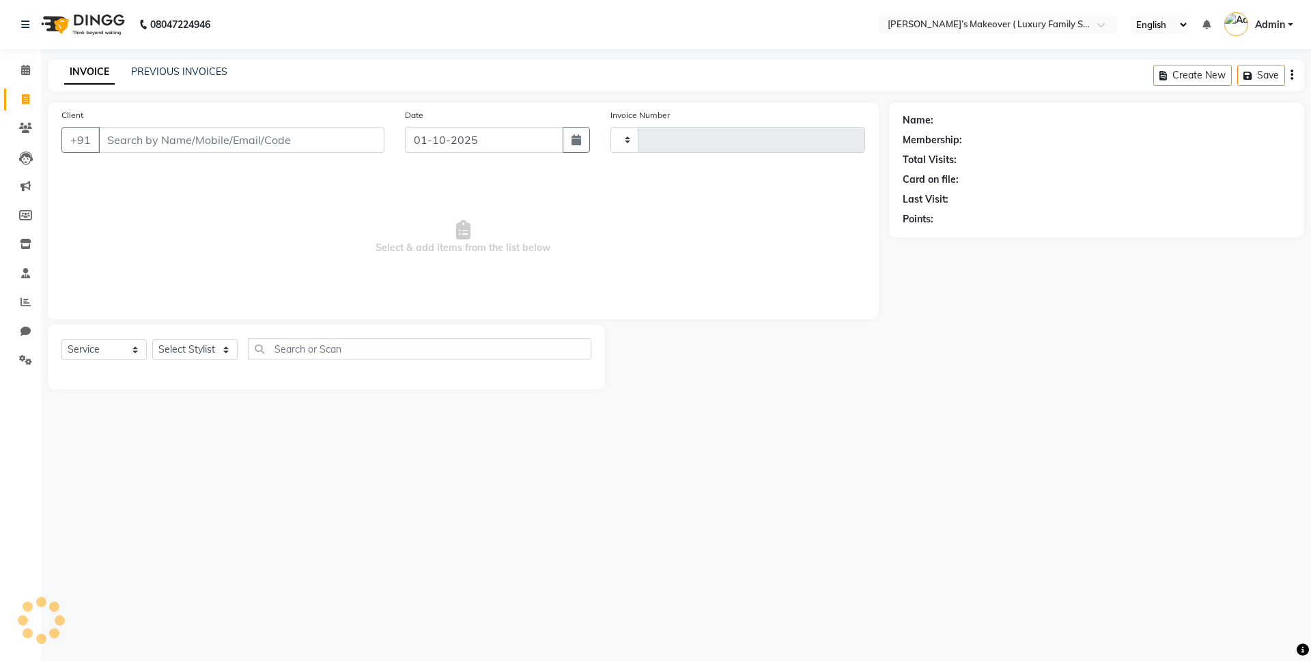
click at [184, 145] on input "Client" at bounding box center [241, 140] width 286 height 26
select select "7777"
type input "4945"
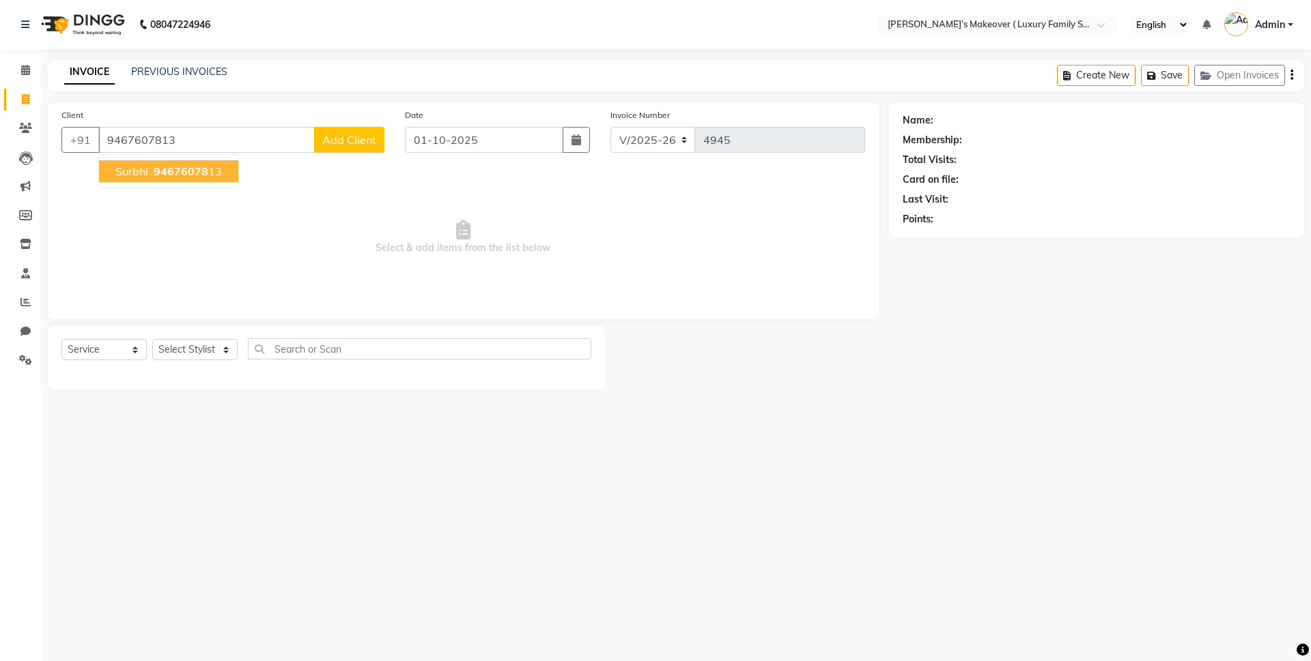
type input "9467607813"
drag, startPoint x: 172, startPoint y: 164, endPoint x: 139, endPoint y: 330, distance: 168.4
click at [172, 165] on span "94676078" at bounding box center [181, 171] width 55 height 14
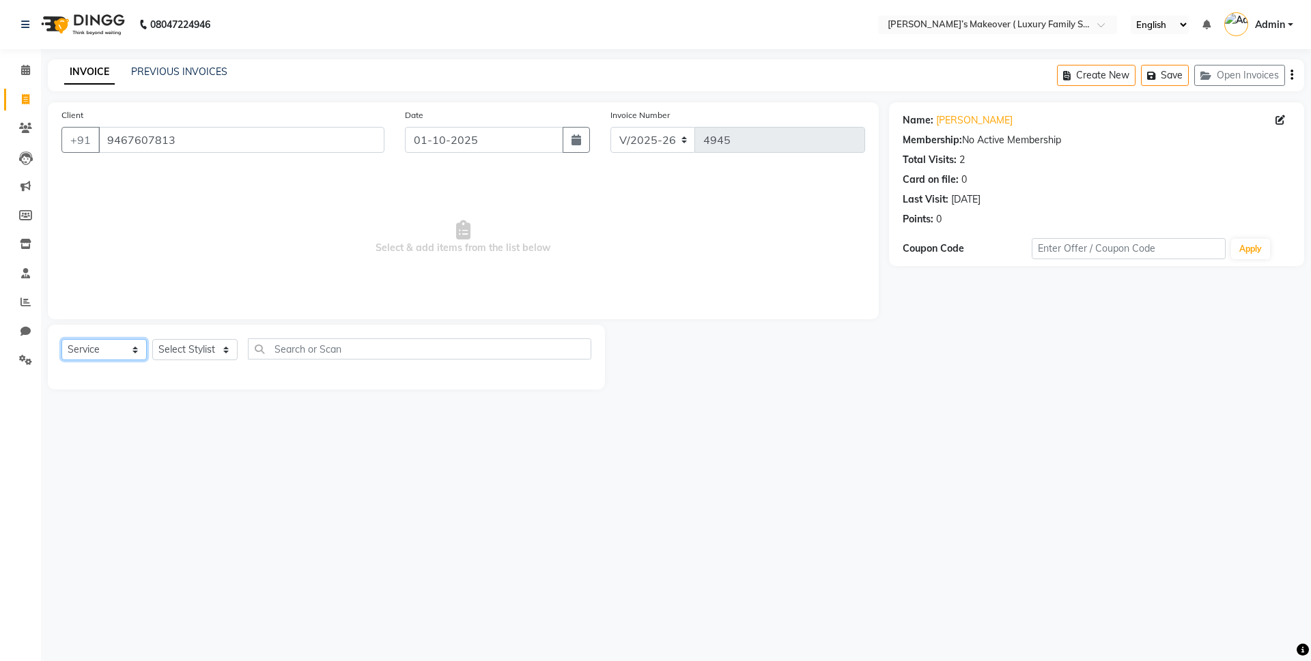
click at [124, 358] on select "Select Service Product Membership Package Voucher Prepaid Gift Card" at bounding box center [103, 349] width 85 height 21
click at [61, 339] on select "Select Service Product Membership Package Voucher Prepaid Gift Card" at bounding box center [103, 349] width 85 height 21
click at [177, 349] on select "Select Stylist Aarish Anas salmani Ankit Anshika Anshul Astha Bhoomi lamba Dipt…" at bounding box center [194, 349] width 85 height 21
select select "69505"
click at [152, 339] on select "Select Stylist Aarish Anas salmani Ankit Anshika Anshul Astha Bhoomi lamba Dipt…" at bounding box center [194, 349] width 85 height 21
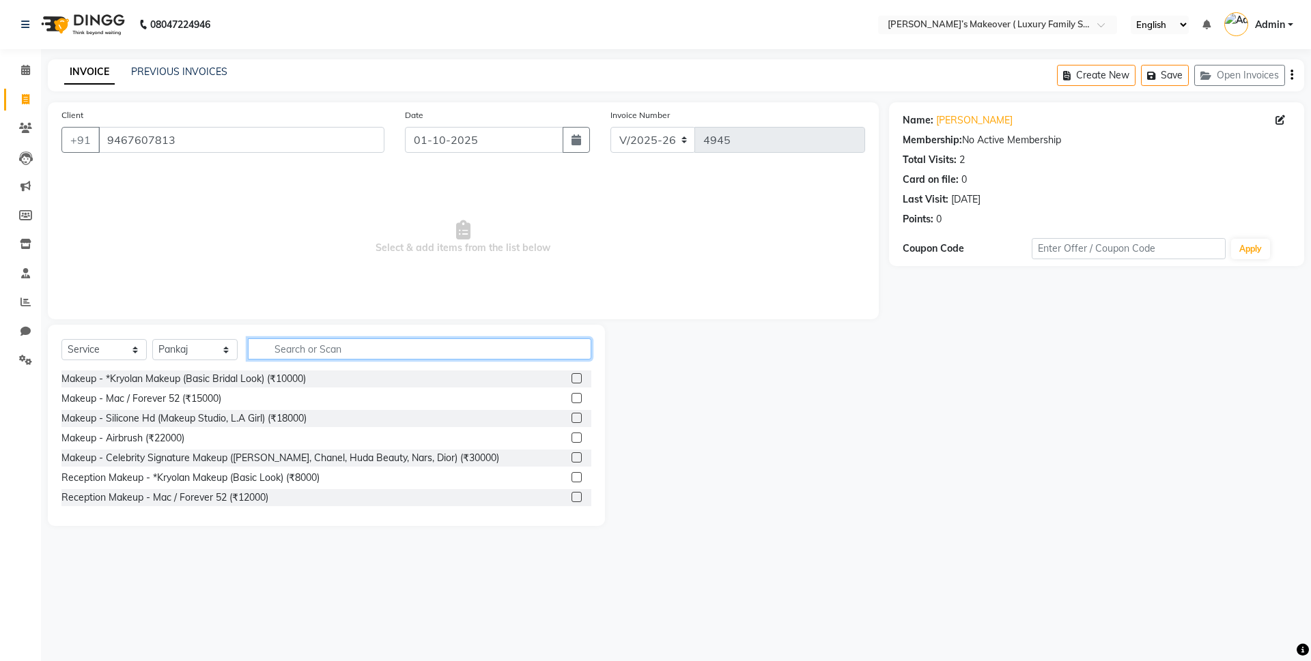
click at [273, 347] on input "text" at bounding box center [419, 349] width 343 height 21
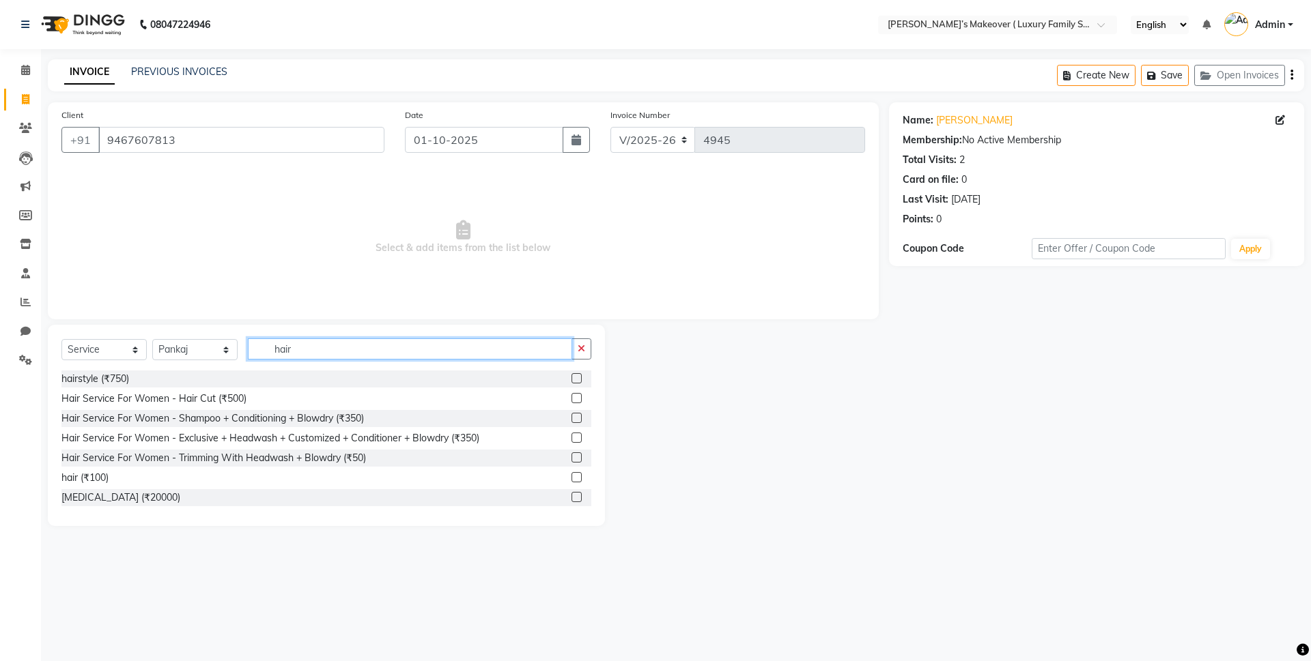
type input "hair"
click at [571, 397] on label at bounding box center [576, 398] width 10 height 10
click at [571, 397] on input "checkbox" at bounding box center [575, 399] width 9 height 9
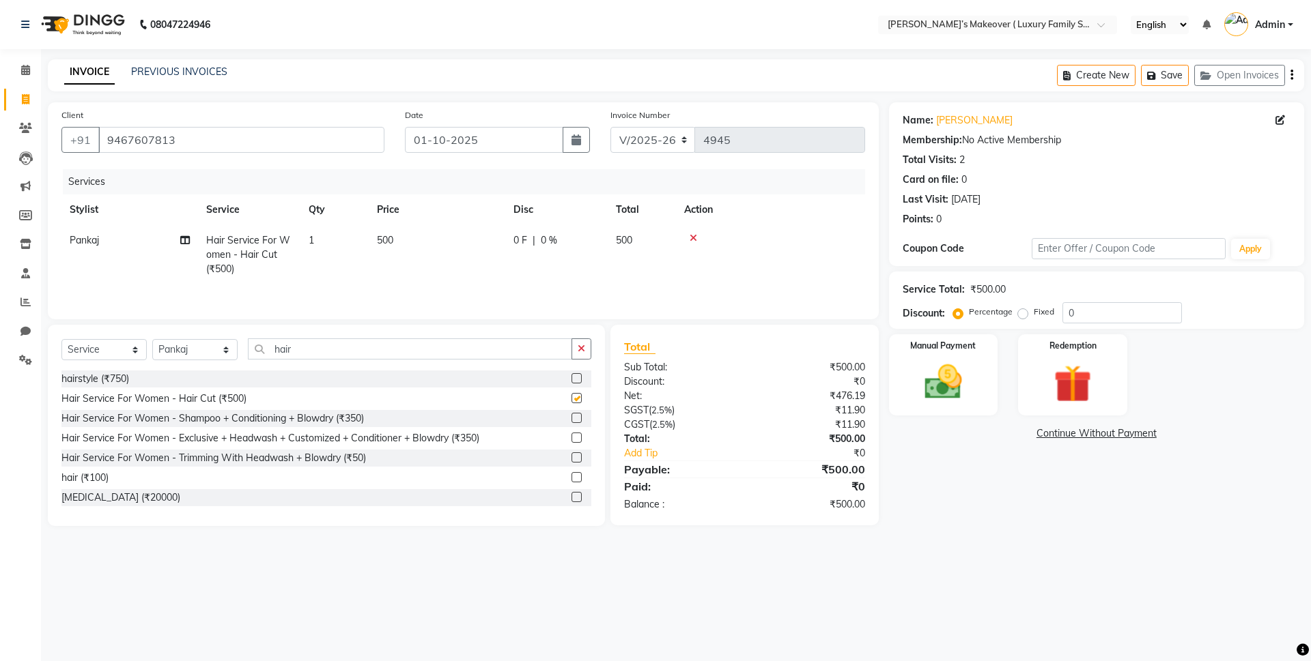
click at [403, 237] on td "500" at bounding box center [437, 254] width 137 height 59
checkbox input "false"
select select "69505"
click at [452, 232] on td "500" at bounding box center [501, 254] width 137 height 58
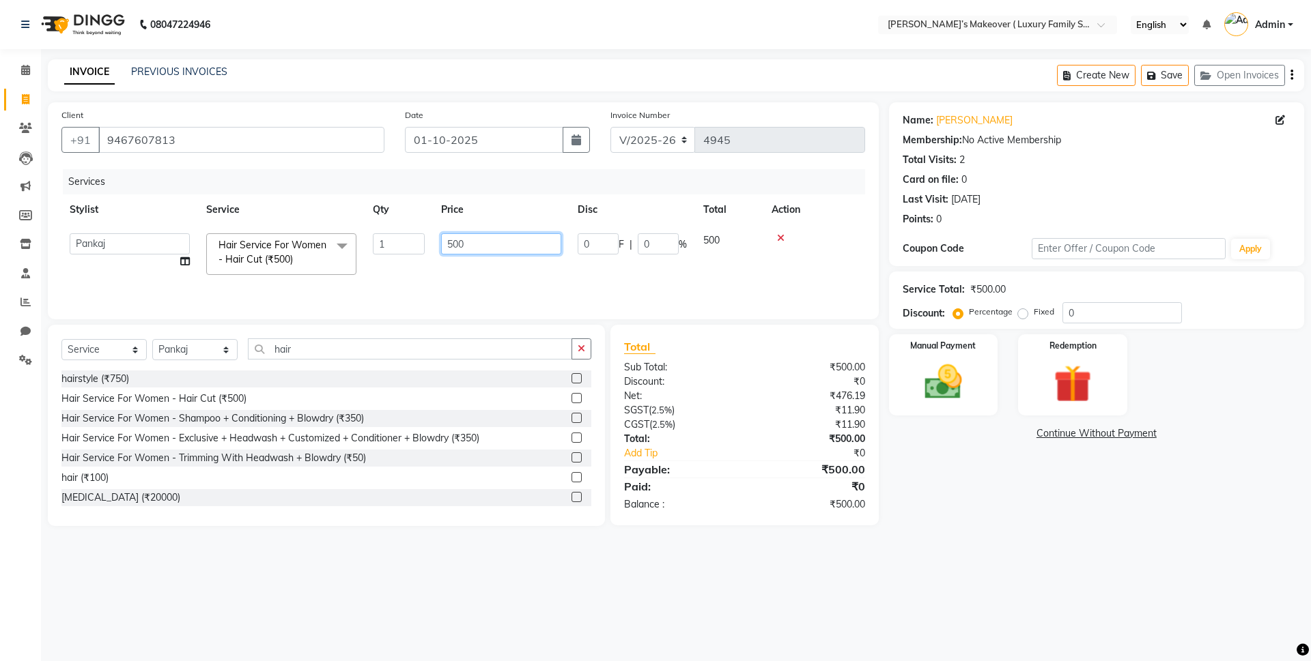
click at [453, 244] on input "500" at bounding box center [501, 243] width 120 height 21
type input "600"
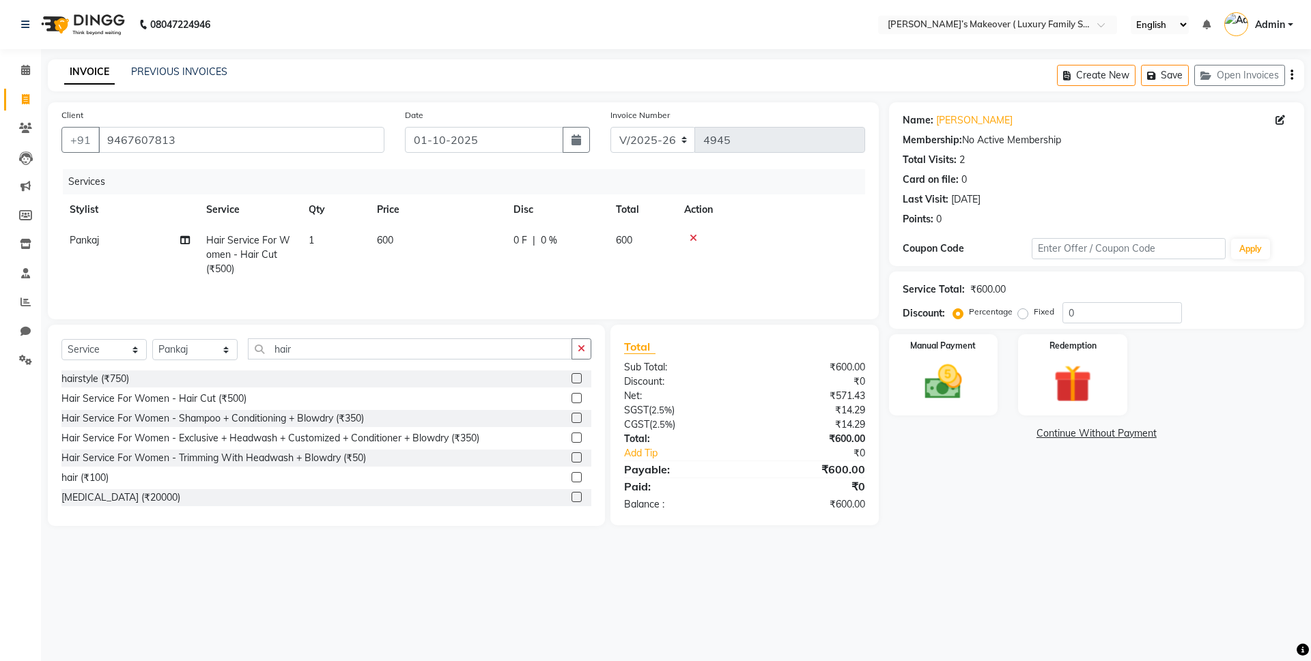
click at [379, 248] on td "600" at bounding box center [437, 254] width 137 height 59
select select "69505"
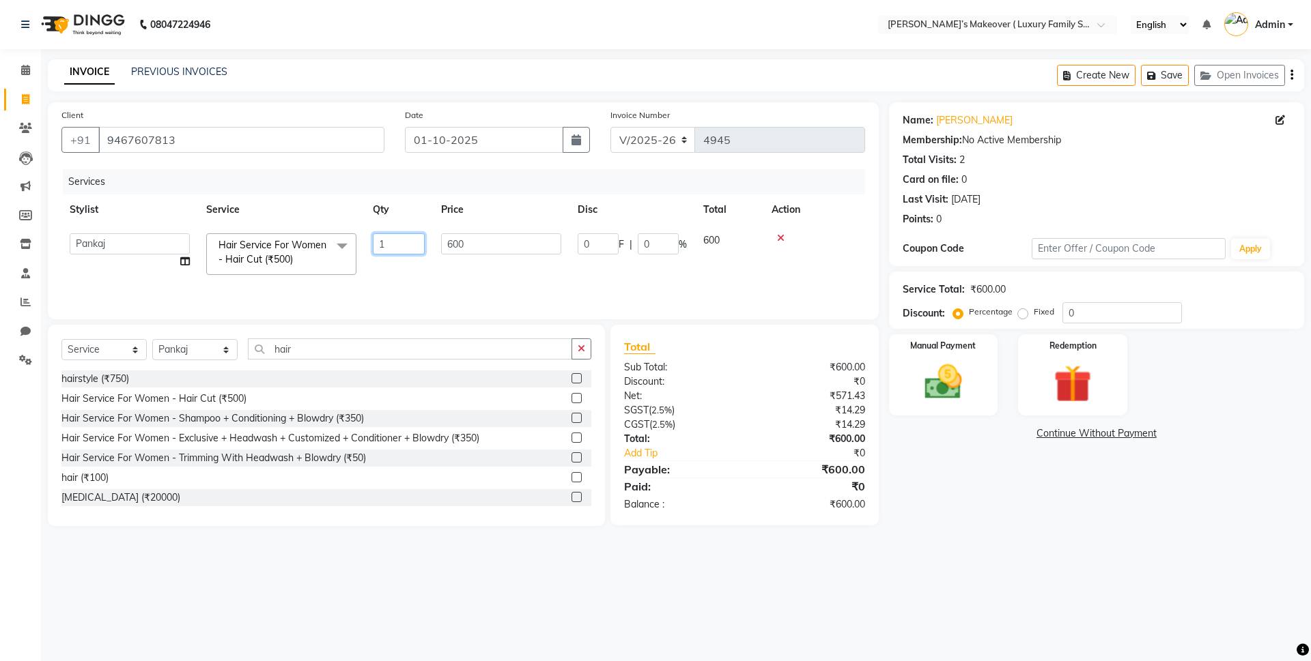
click at [392, 245] on input "1" at bounding box center [399, 243] width 52 height 21
type input "2"
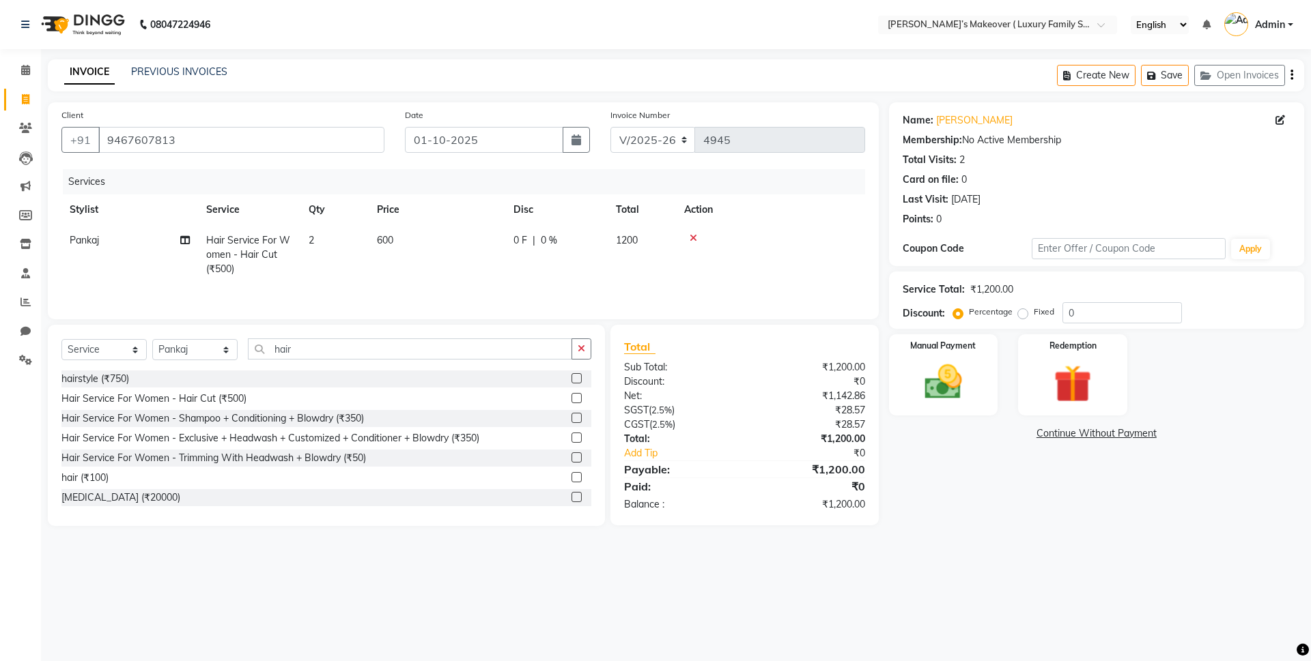
click at [813, 386] on div "₹0" at bounding box center [809, 382] width 130 height 14
click at [1292, 76] on icon "button" at bounding box center [1291, 75] width 3 height 1
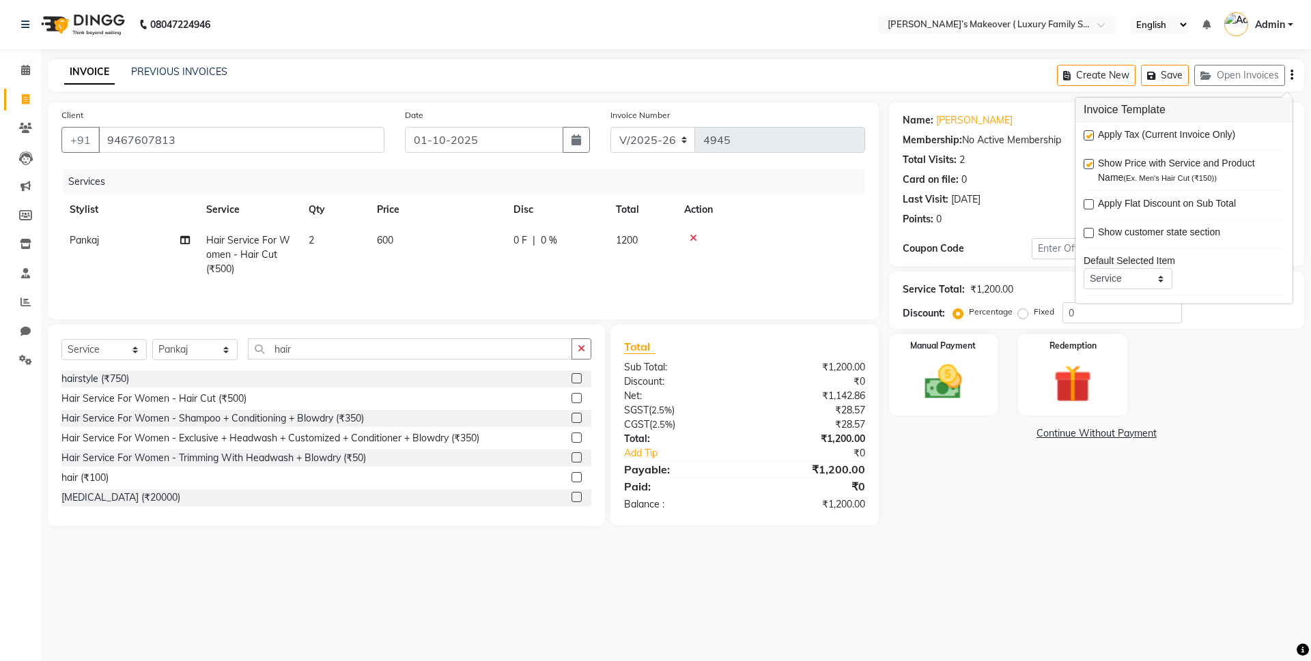
click at [1090, 136] on label at bounding box center [1088, 135] width 10 height 10
click at [1090, 136] on input "checkbox" at bounding box center [1087, 136] width 9 height 9
checkbox input "false"
click at [928, 412] on div "Manual Payment" at bounding box center [942, 375] width 113 height 84
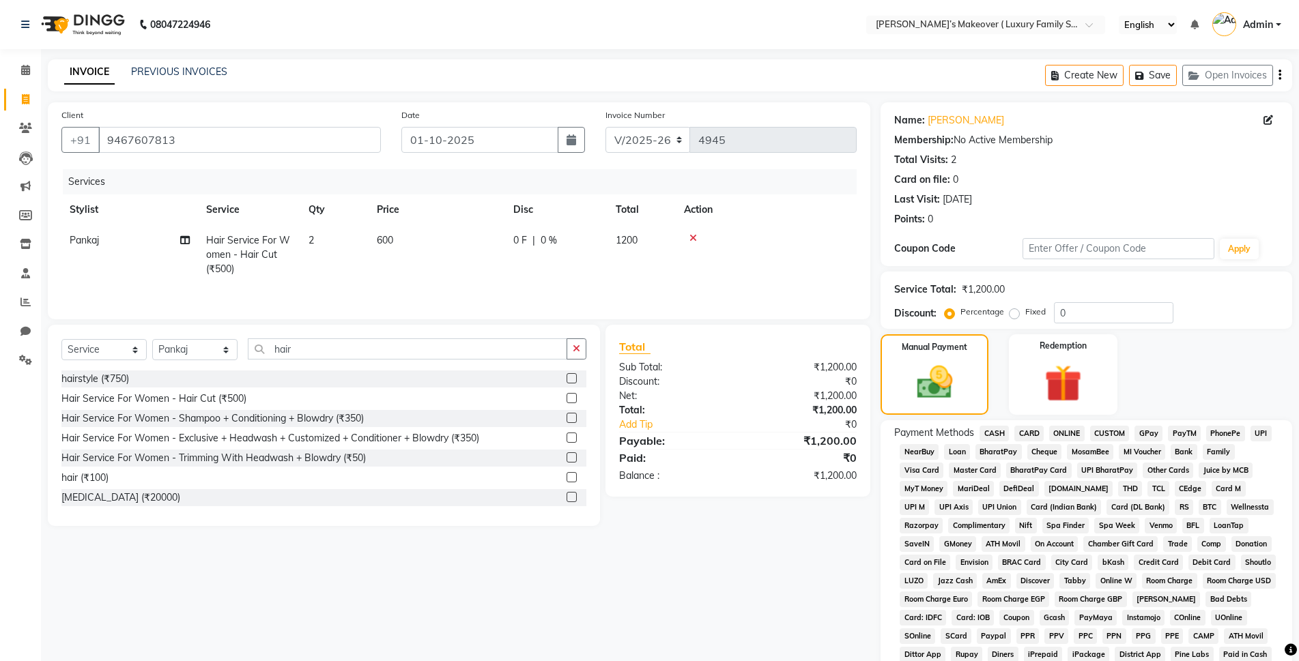
click at [1000, 436] on span "CASH" at bounding box center [993, 434] width 29 height 16
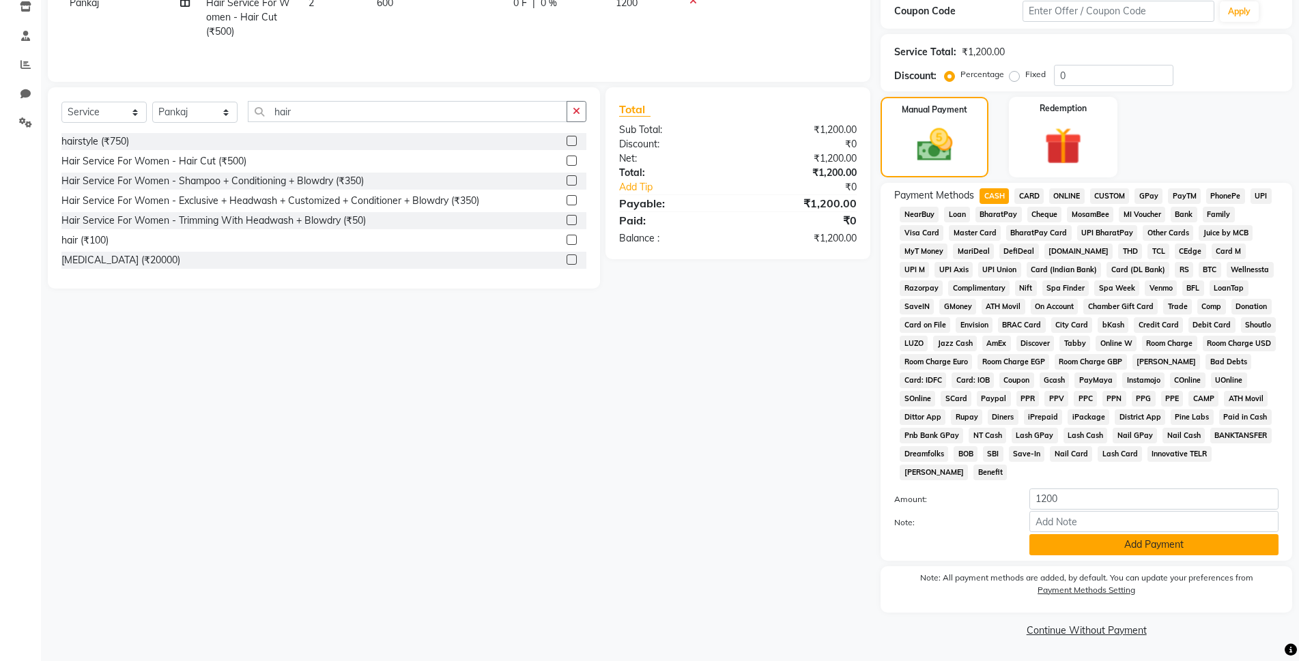
click at [1102, 543] on button "Add Payment" at bounding box center [1153, 544] width 249 height 21
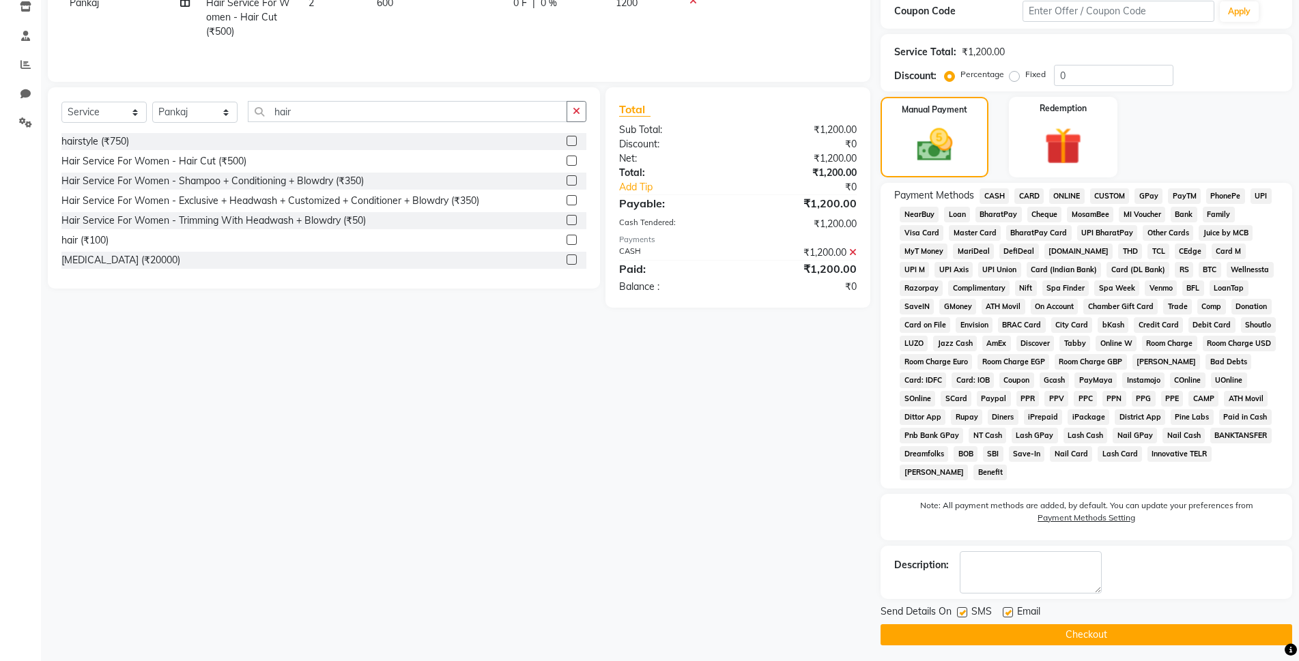
click at [1162, 627] on button "Checkout" at bounding box center [1087, 635] width 412 height 21
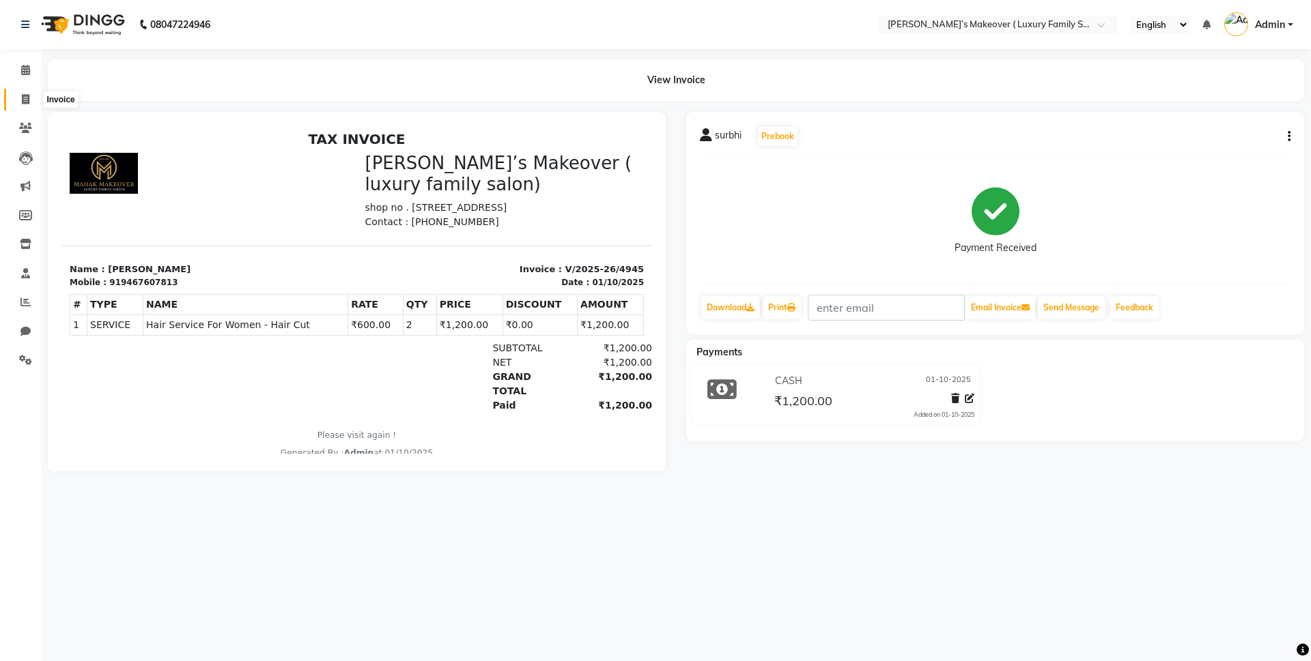
click at [29, 98] on icon at bounding box center [26, 99] width 8 height 10
select select "service"
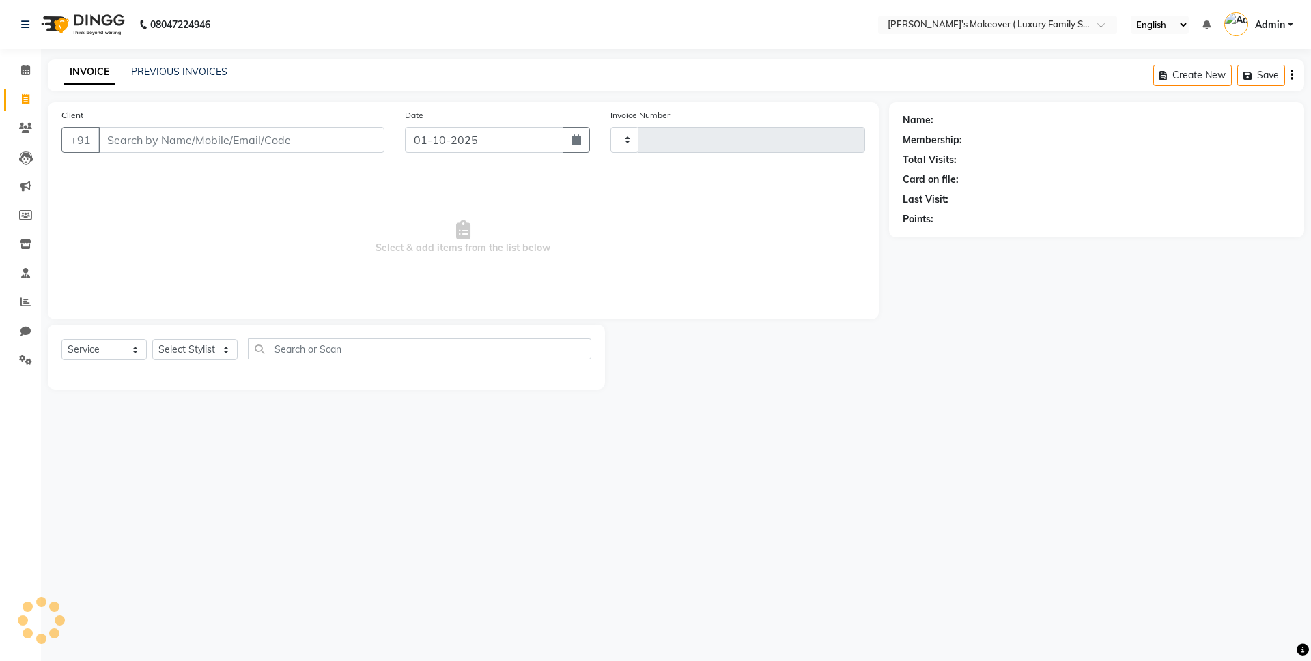
type input "4946"
select select "7777"
click at [182, 70] on link "PREVIOUS INVOICES" at bounding box center [179, 72] width 96 height 12
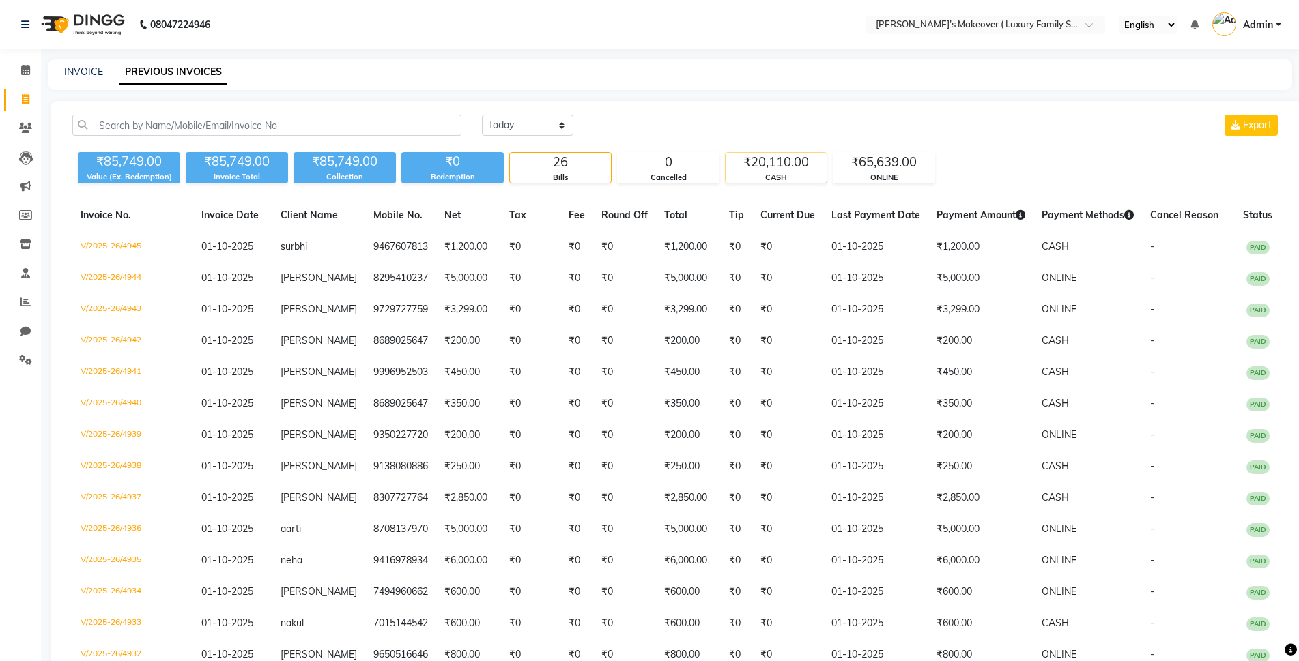
click at [810, 168] on div "₹20,110.00" at bounding box center [776, 162] width 101 height 19
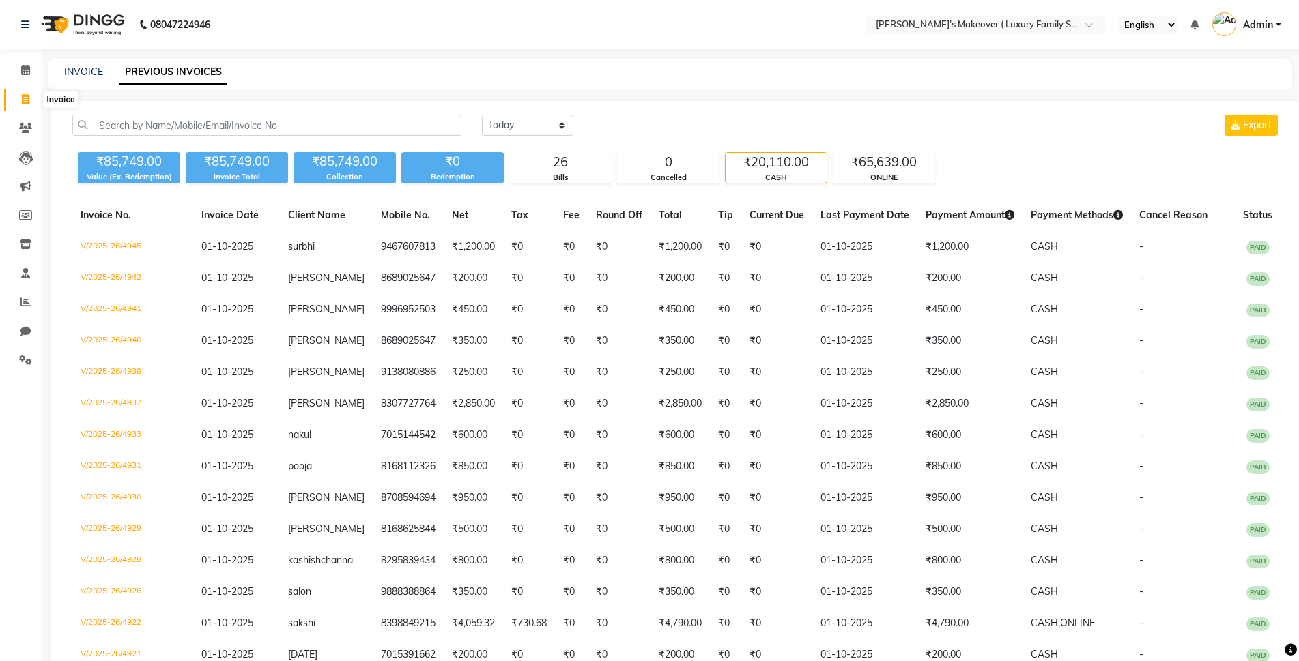
click at [30, 104] on span at bounding box center [26, 100] width 24 height 16
select select "service"
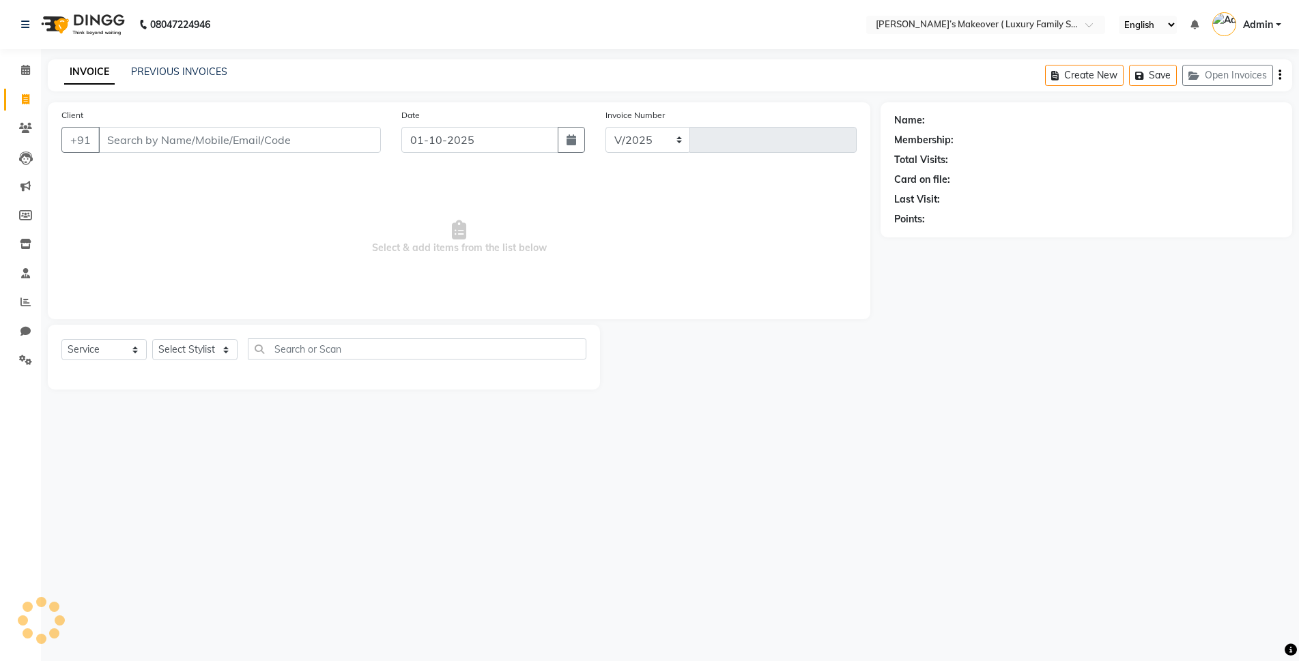
select select "7777"
type input "4946"
click at [194, 142] on input "Client" at bounding box center [239, 140] width 283 height 26
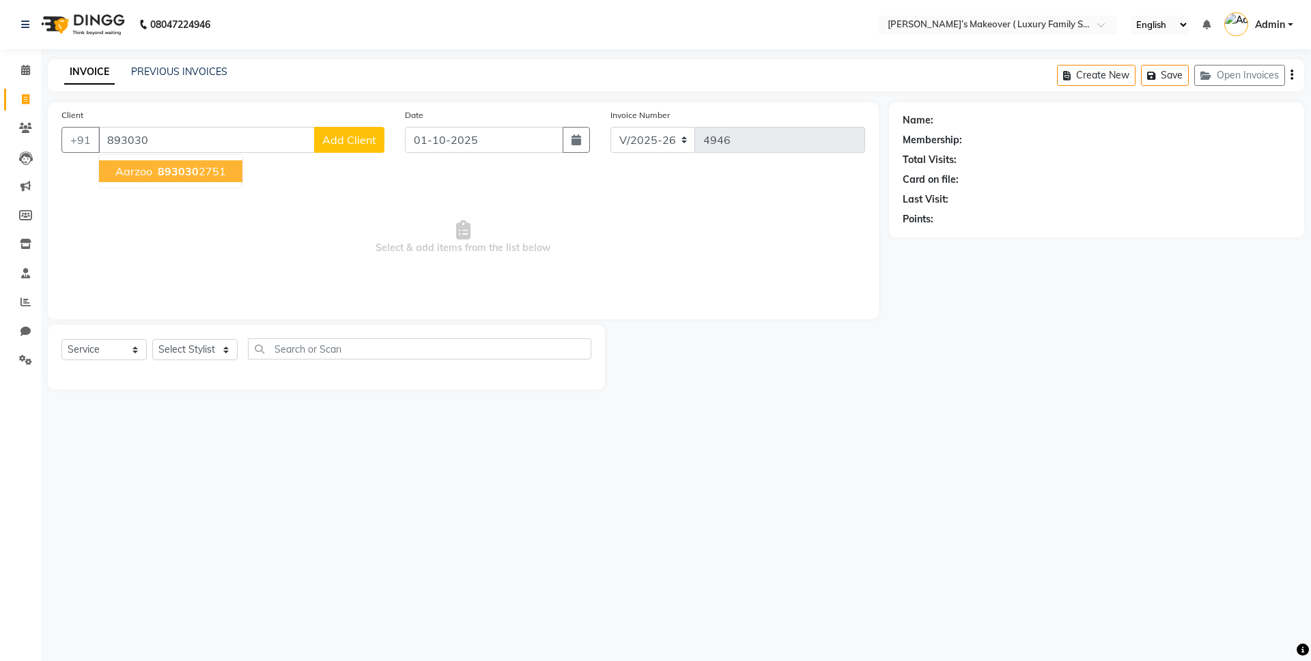
click at [205, 171] on ngb-highlight "893030 2751" at bounding box center [190, 171] width 71 height 14
type input "8930302751"
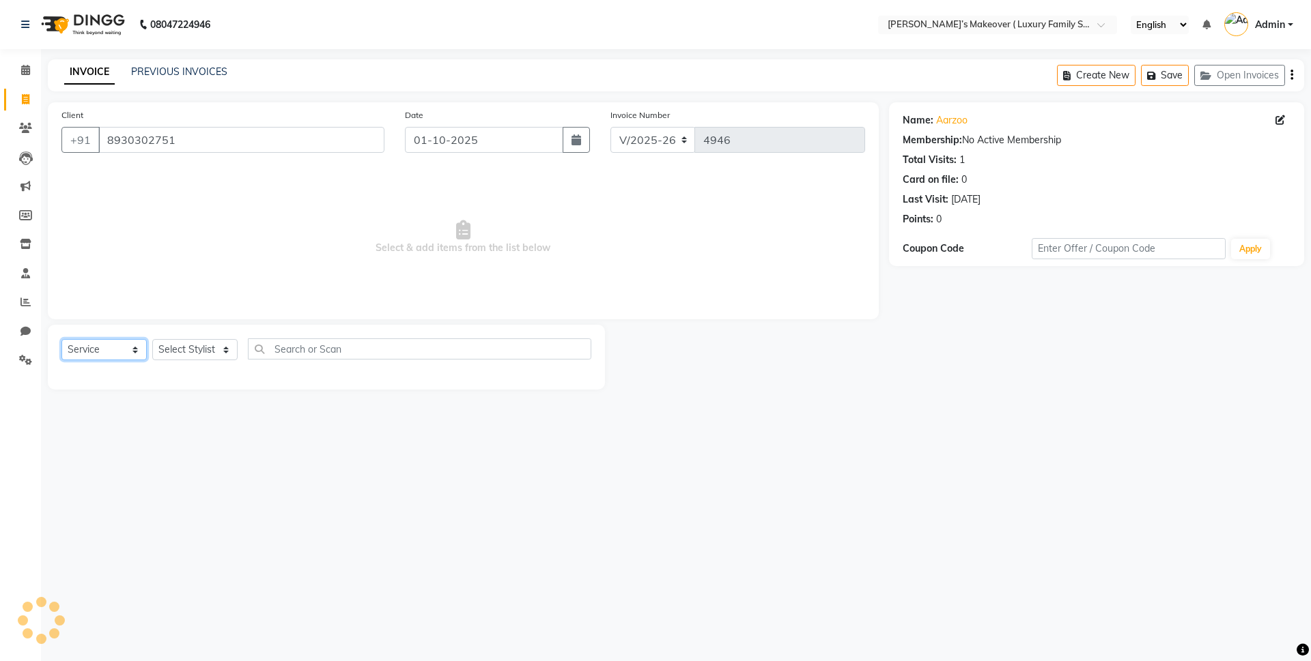
click at [87, 340] on select "Select Service Product Membership Package Voucher Prepaid Gift Card" at bounding box center [103, 349] width 85 height 21
click at [61, 339] on select "Select Service Product Membership Package Voucher Prepaid Gift Card" at bounding box center [103, 349] width 85 height 21
click at [197, 351] on select "Select Stylist Aarish Anas salmani Ankit Anshika Anshul Astha Bhoomi lamba Dipt…" at bounding box center [194, 349] width 85 height 21
select select "69523"
click at [152, 339] on select "Select Stylist Aarish Anas salmani Ankit Anshika Anshul Astha Bhoomi lamba Dipt…" at bounding box center [194, 349] width 85 height 21
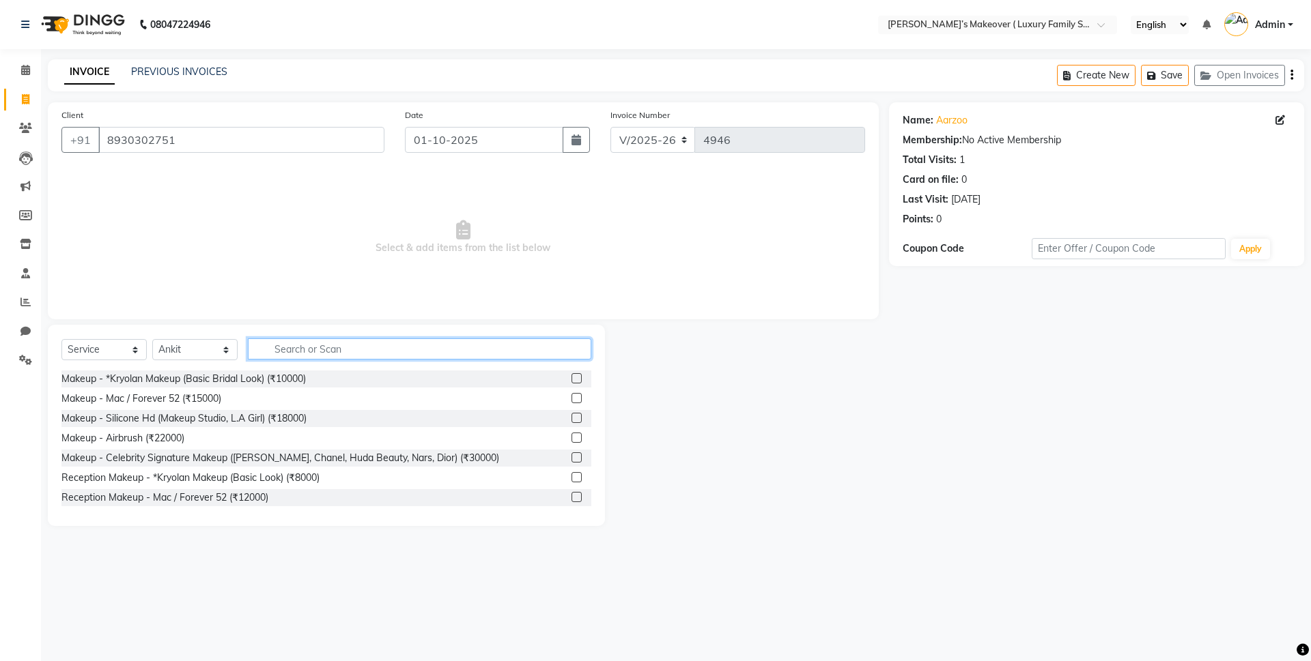
click at [284, 339] on input "text" at bounding box center [419, 349] width 343 height 21
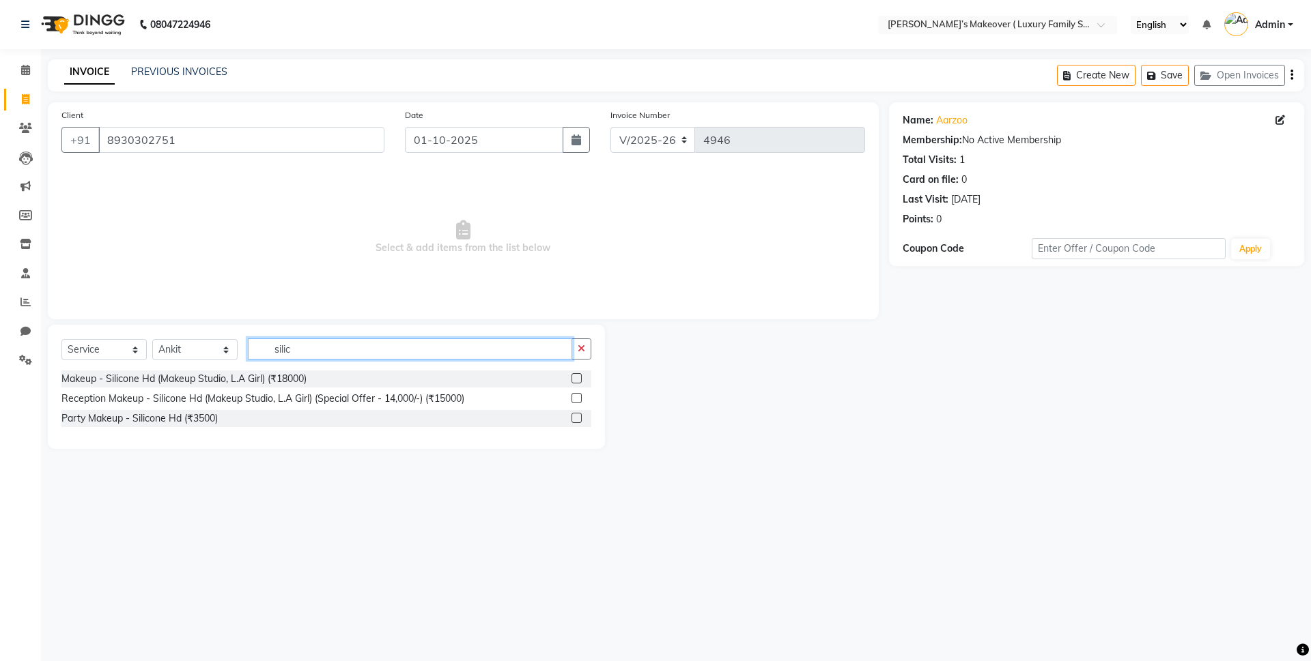
type input "silic"
click at [574, 376] on label at bounding box center [576, 378] width 10 height 10
click at [574, 376] on input "checkbox" at bounding box center [575, 379] width 9 height 9
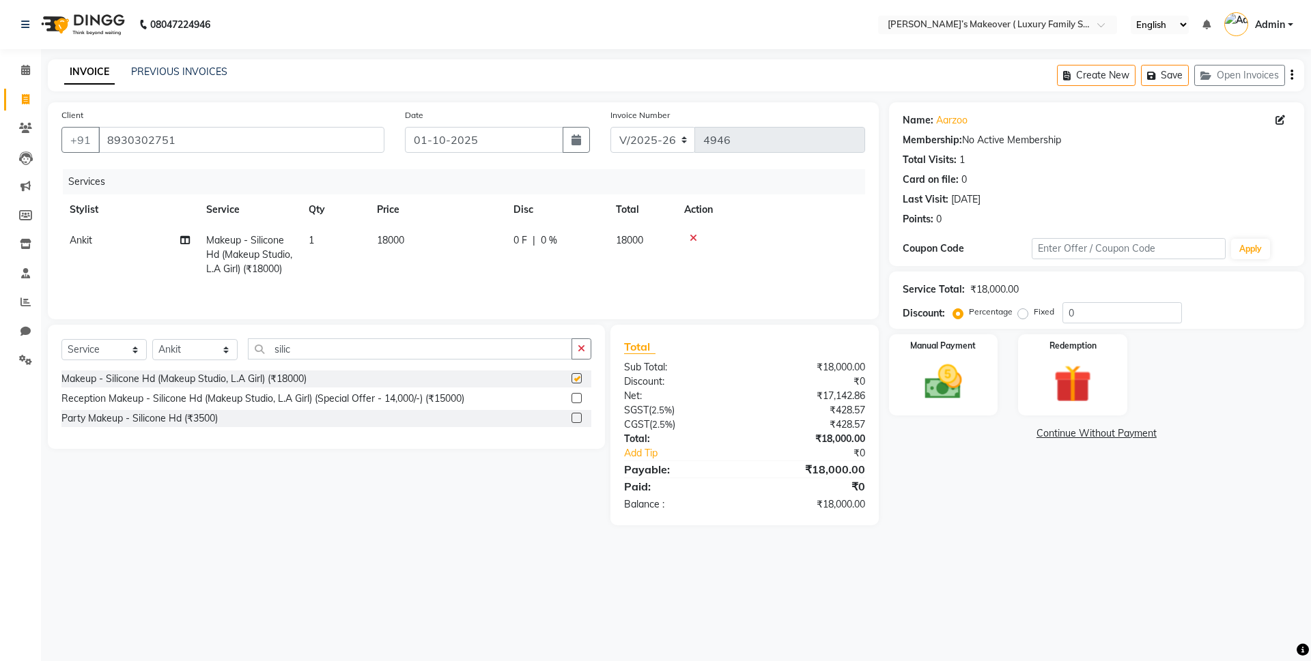
checkbox input "false"
click at [573, 397] on label at bounding box center [576, 398] width 10 height 10
click at [573, 397] on input "checkbox" at bounding box center [575, 399] width 9 height 9
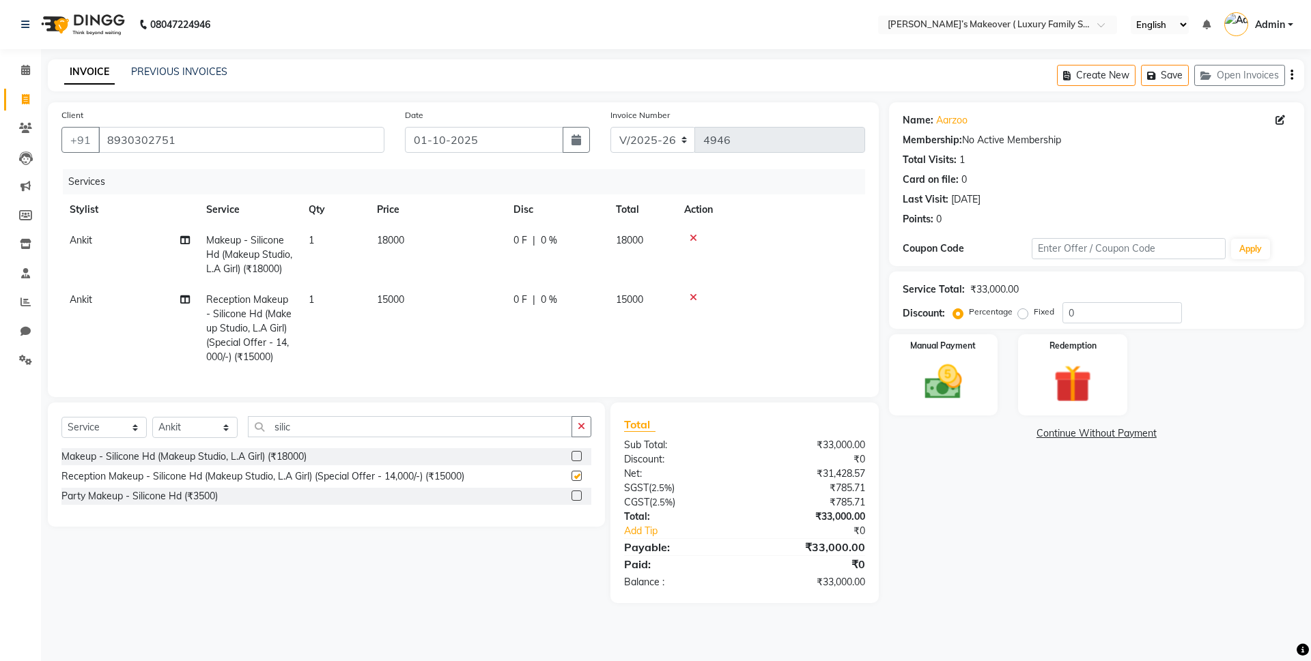
checkbox input "false"
click at [696, 238] on icon at bounding box center [693, 238] width 8 height 10
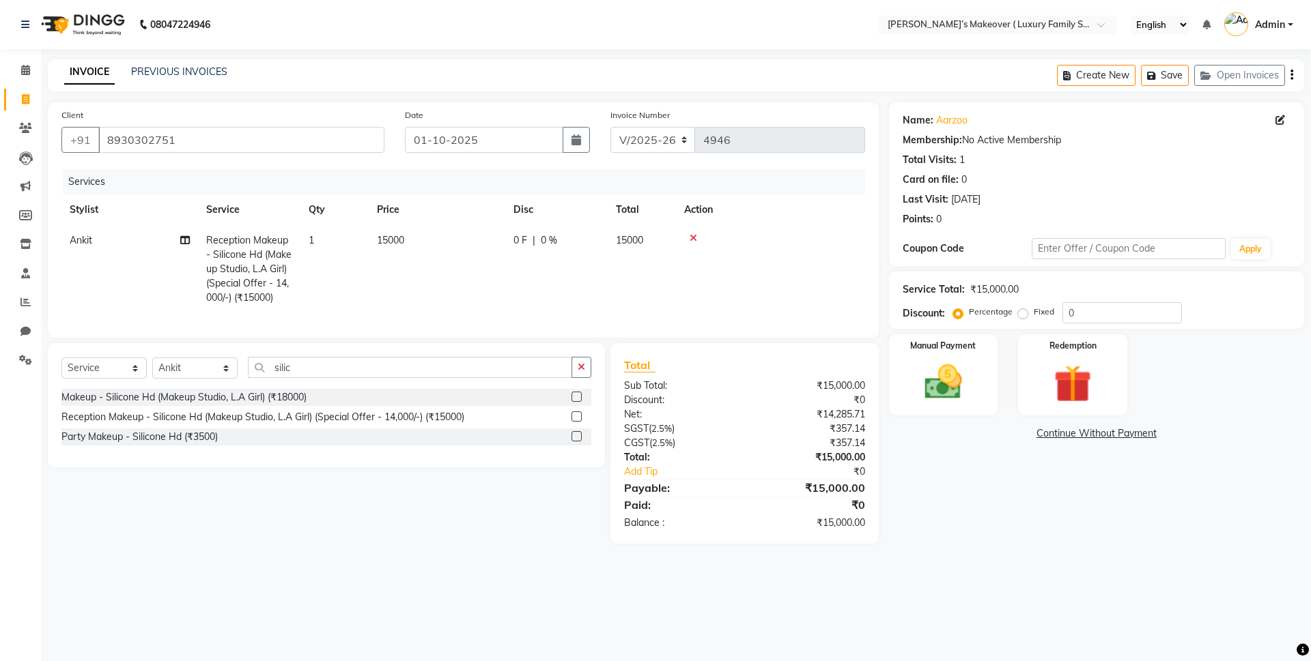
click at [1033, 313] on label "Fixed" at bounding box center [1043, 312] width 20 height 12
click at [1020, 313] on input "Fixed" at bounding box center [1025, 312] width 10 height 10
radio input "true"
click at [1083, 308] on input "0" at bounding box center [1121, 312] width 119 height 21
type input "05000"
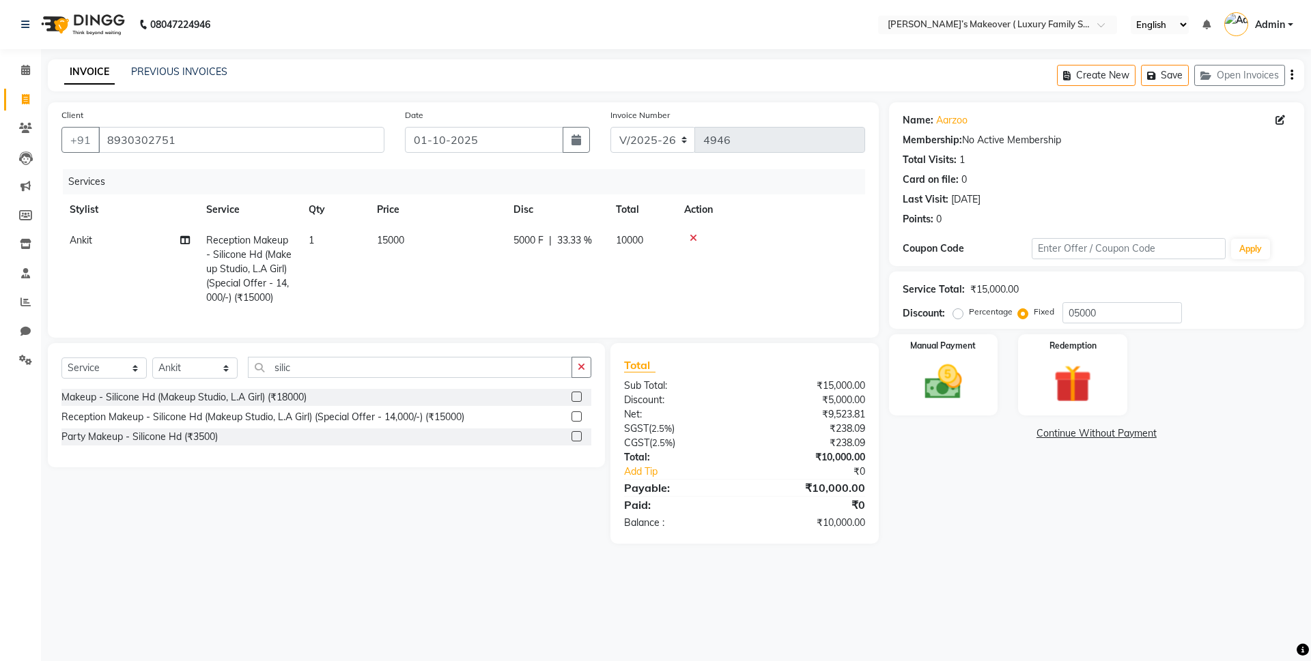
click at [1291, 75] on icon "button" at bounding box center [1291, 75] width 3 height 1
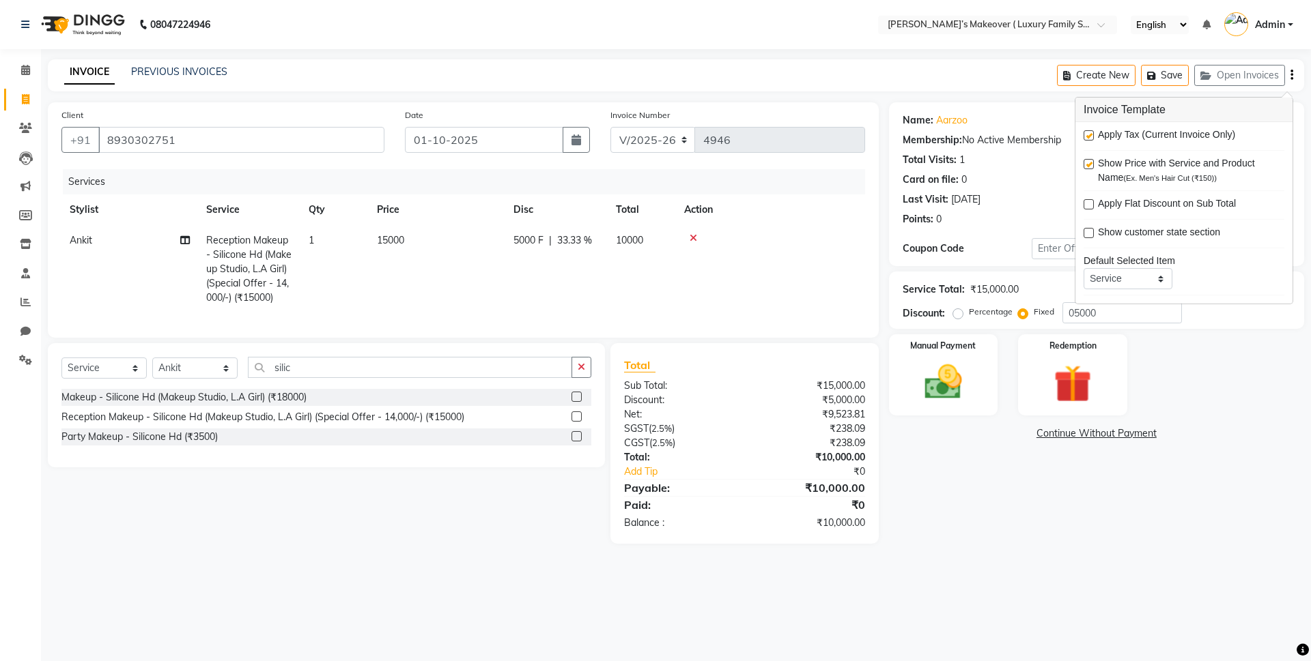
click at [1083, 135] on label at bounding box center [1088, 135] width 10 height 10
click at [1083, 135] on input "checkbox" at bounding box center [1087, 136] width 9 height 9
checkbox input "false"
click at [962, 360] on img at bounding box center [942, 382] width 63 height 45
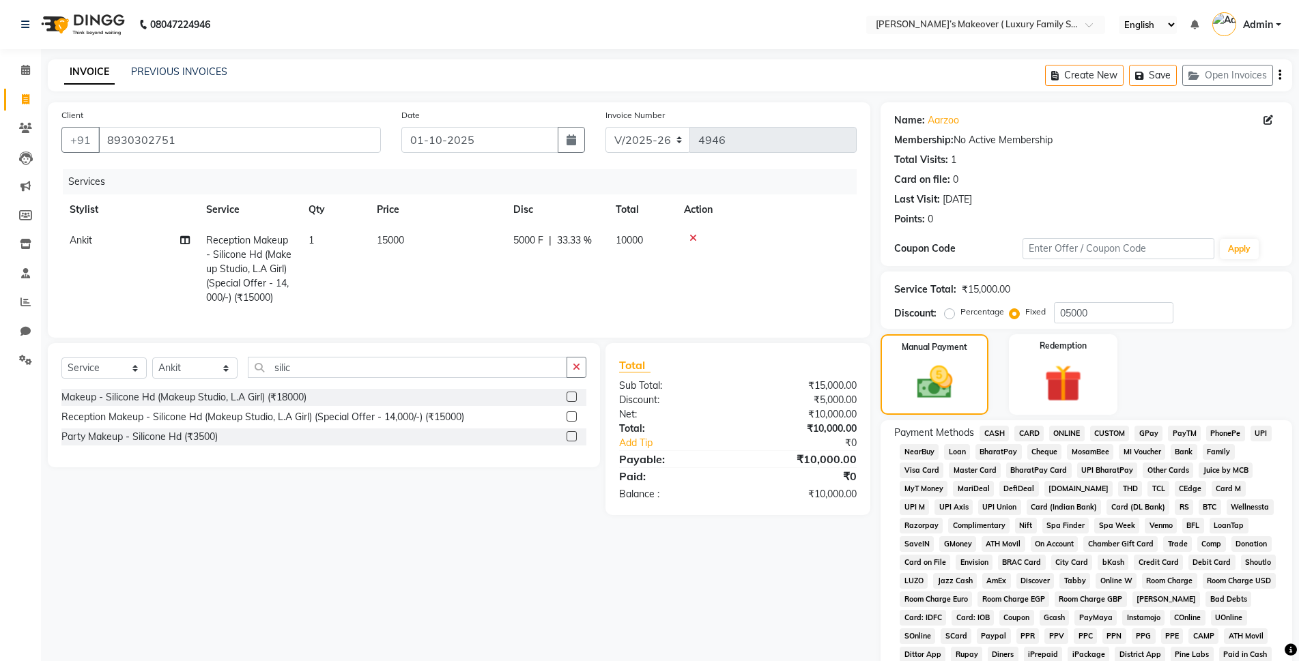
click at [997, 426] on span "CASH" at bounding box center [993, 434] width 29 height 16
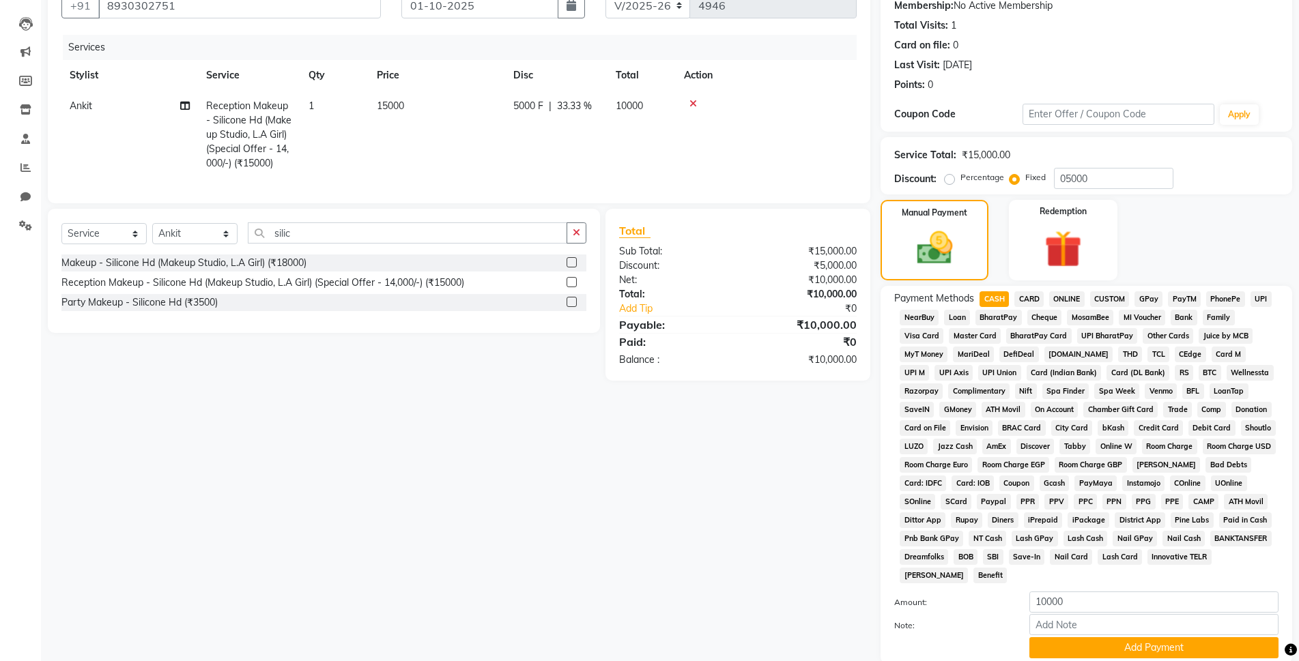
scroll to position [238, 0]
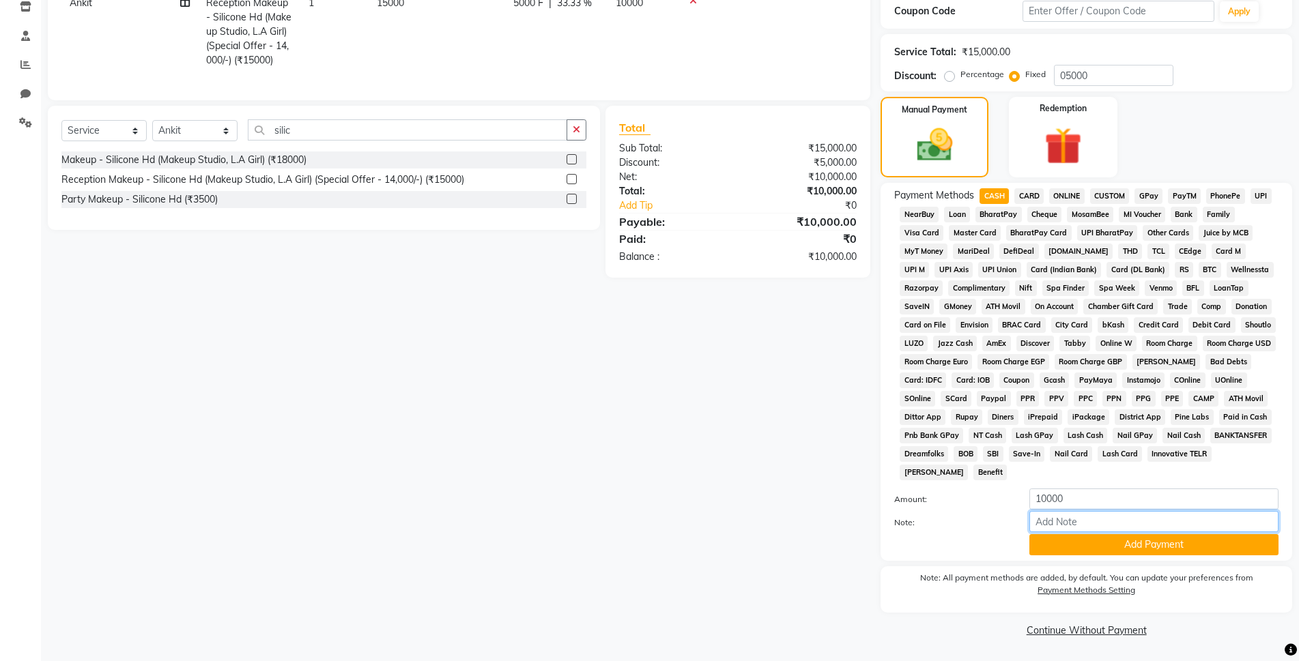
click at [1061, 531] on input "Note:" at bounding box center [1153, 521] width 249 height 21
click at [1064, 553] on button "Add Payment" at bounding box center [1153, 544] width 249 height 21
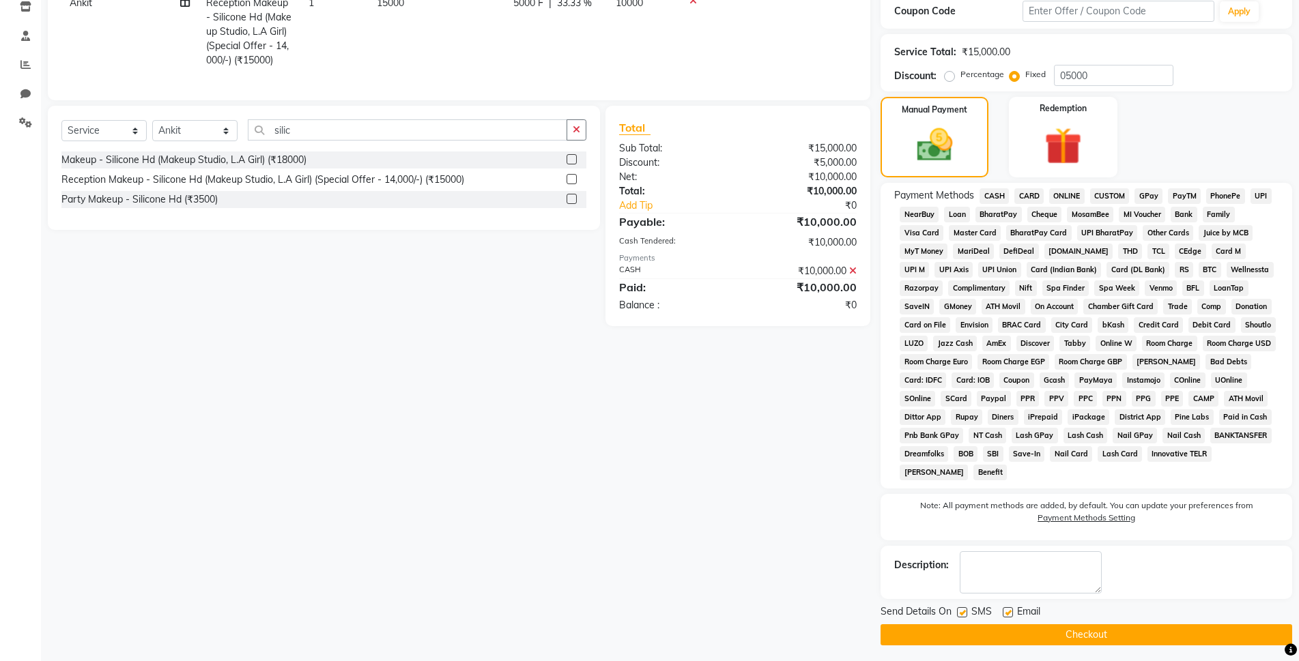
click at [1060, 640] on button "Checkout" at bounding box center [1087, 635] width 412 height 21
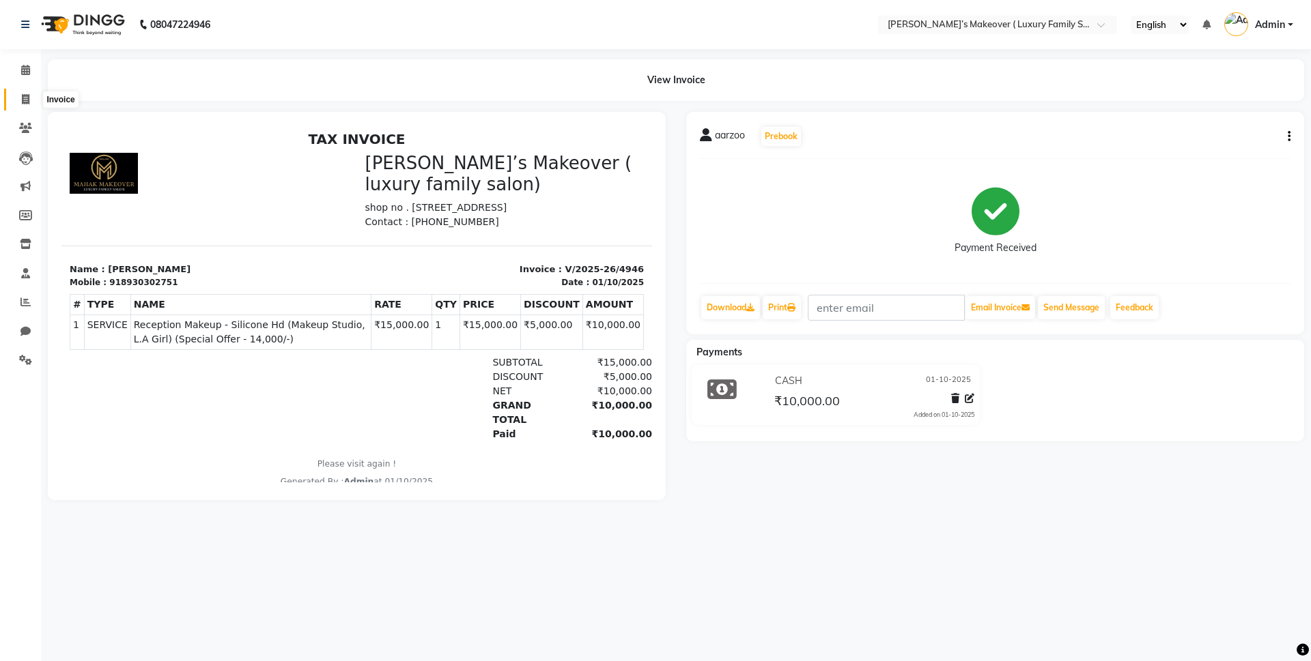
click at [27, 94] on icon at bounding box center [26, 99] width 8 height 10
select select "service"
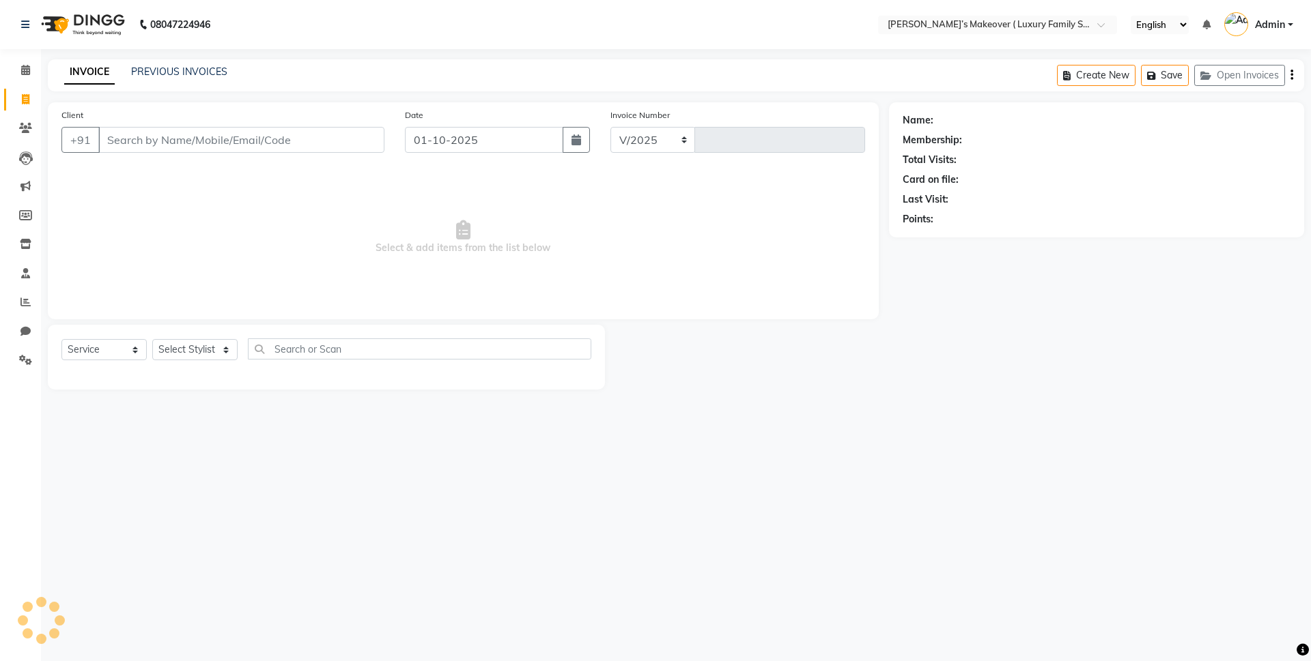
select select "7777"
type input "4947"
click at [185, 109] on div "Client +91" at bounding box center [222, 136] width 343 height 56
click at [199, 141] on input "Client" at bounding box center [241, 140] width 286 height 26
click at [213, 145] on input "Client" at bounding box center [241, 140] width 286 height 26
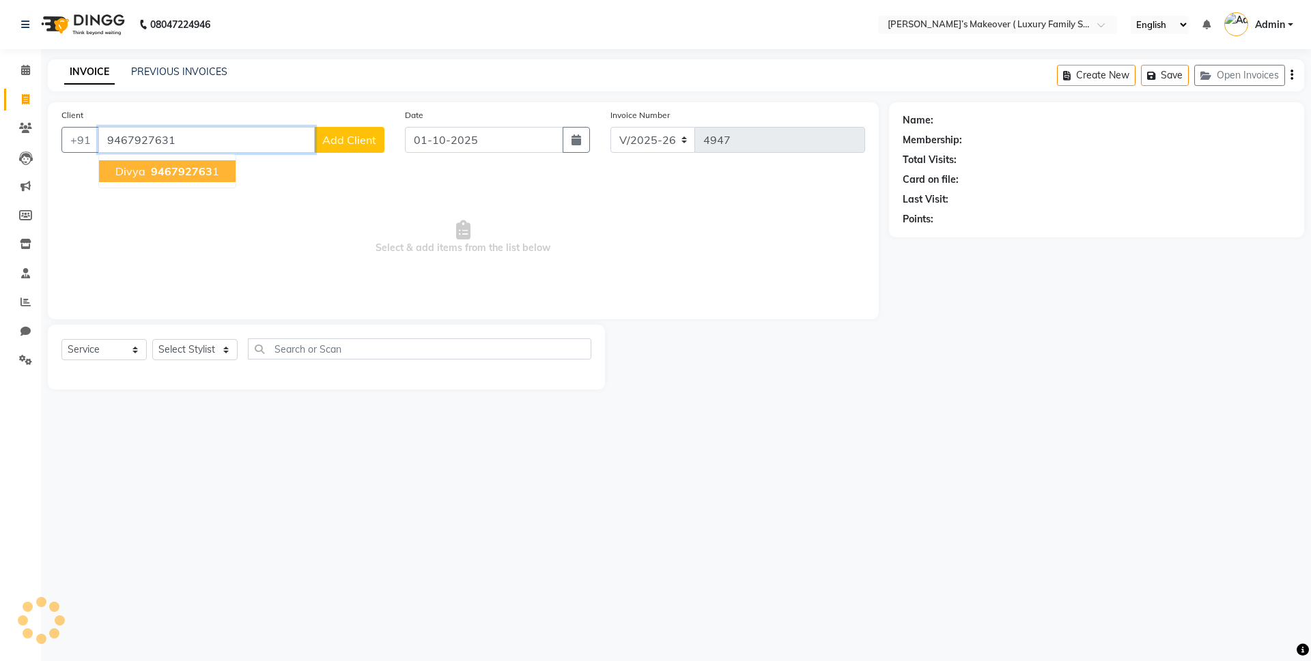
type input "9467927631"
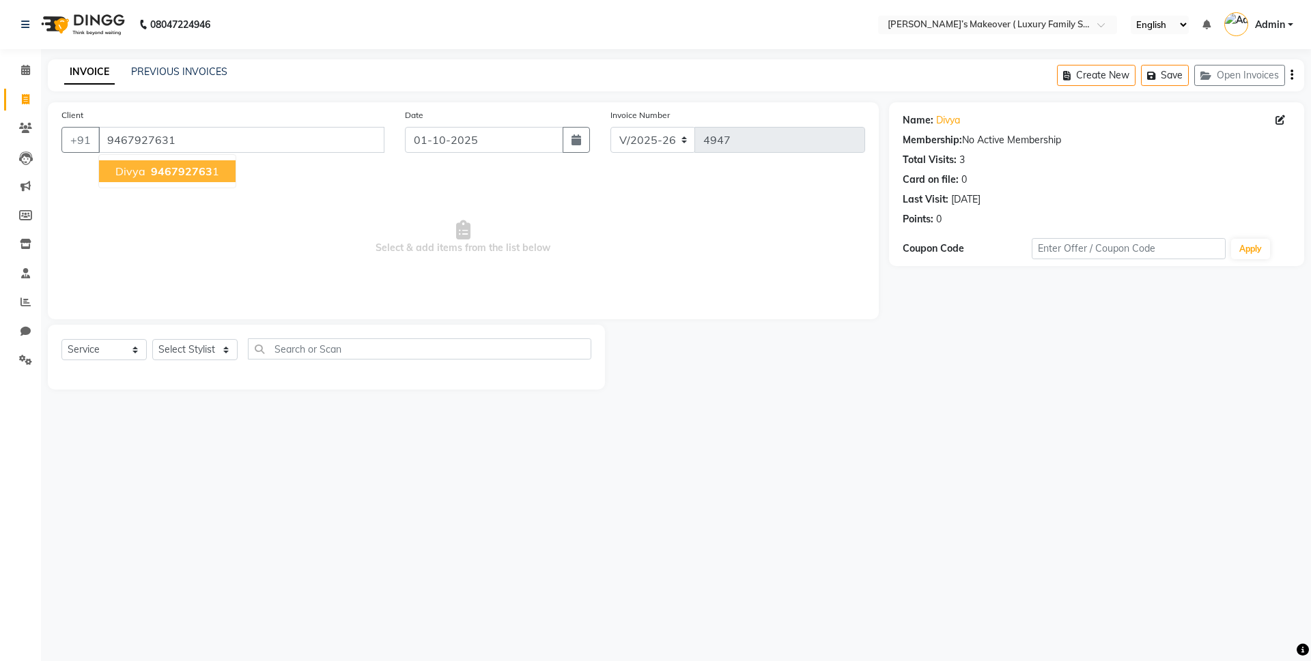
click at [205, 164] on span "946792763" at bounding box center [181, 171] width 61 height 14
click at [137, 333] on div "Select Service Product Membership Package Voucher Prepaid Gift Card Select Styl…" at bounding box center [326, 357] width 557 height 65
click at [123, 349] on select "Select Service Product Membership Package Voucher Prepaid Gift Card" at bounding box center [103, 349] width 85 height 21
click at [61, 339] on select "Select Service Product Membership Package Voucher Prepaid Gift Card" at bounding box center [103, 349] width 85 height 21
drag, startPoint x: 175, startPoint y: 347, endPoint x: 175, endPoint y: 356, distance: 9.6
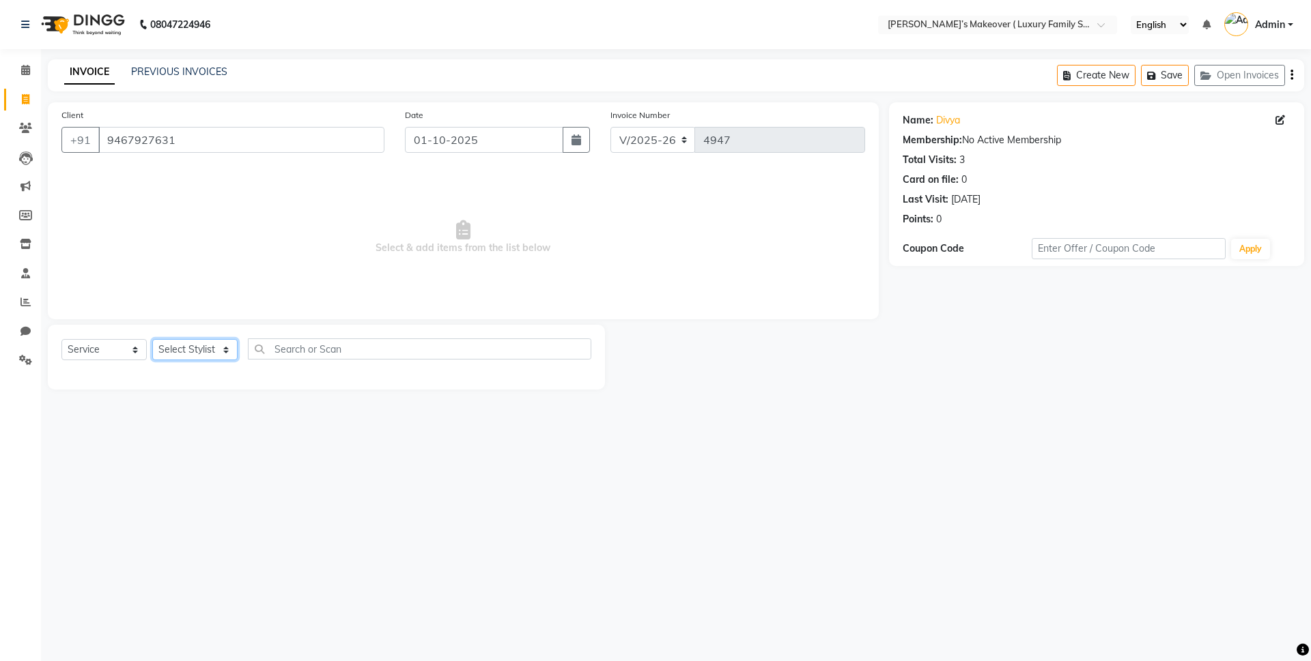
click at [175, 347] on select "Select Stylist Aarish Anas salmani Ankit Anshika Anshul Astha Bhoomi lamba Dipt…" at bounding box center [194, 349] width 85 height 21
click at [453, 468] on div "08047224946 Select Location × Mahak’s Makeover ( Luxury Family Salon) , Model T…" at bounding box center [655, 330] width 1311 height 661
click at [407, 354] on input "text" at bounding box center [419, 349] width 343 height 21
click at [184, 349] on select "Select Stylist Aarish Anas salmani Ankit Anshika Anshul Astha Bhoomi lamba Dipt…" at bounding box center [194, 349] width 85 height 21
select select "69494"
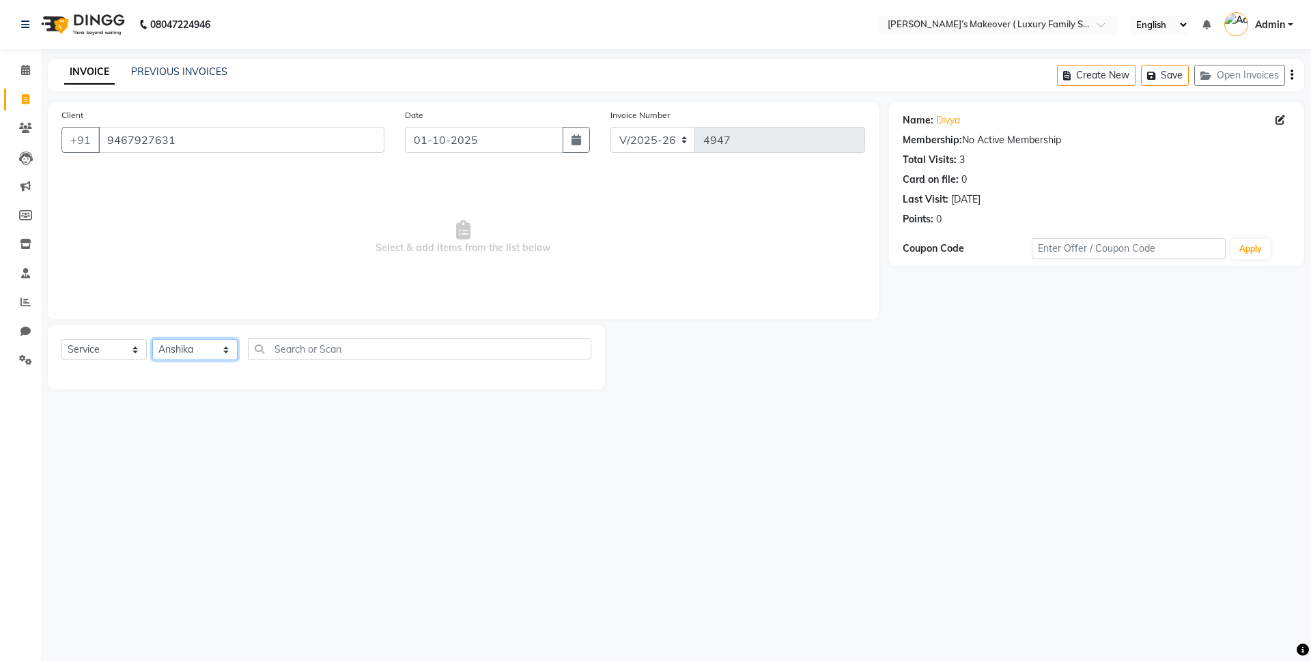
click at [152, 339] on select "Select Stylist Aarish Anas salmani Ankit Anshika Anshul Astha Bhoomi lamba Dipt…" at bounding box center [194, 349] width 85 height 21
click at [315, 352] on input "text" at bounding box center [419, 349] width 343 height 21
click at [133, 356] on select "Select Service Product Membership Package Voucher Prepaid Gift Card" at bounding box center [103, 349] width 85 height 21
click at [61, 339] on select "Select Service Product Membership Package Voucher Prepaid Gift Card" at bounding box center [103, 349] width 85 height 21
click at [298, 351] on input "ubta" at bounding box center [410, 349] width 324 height 21
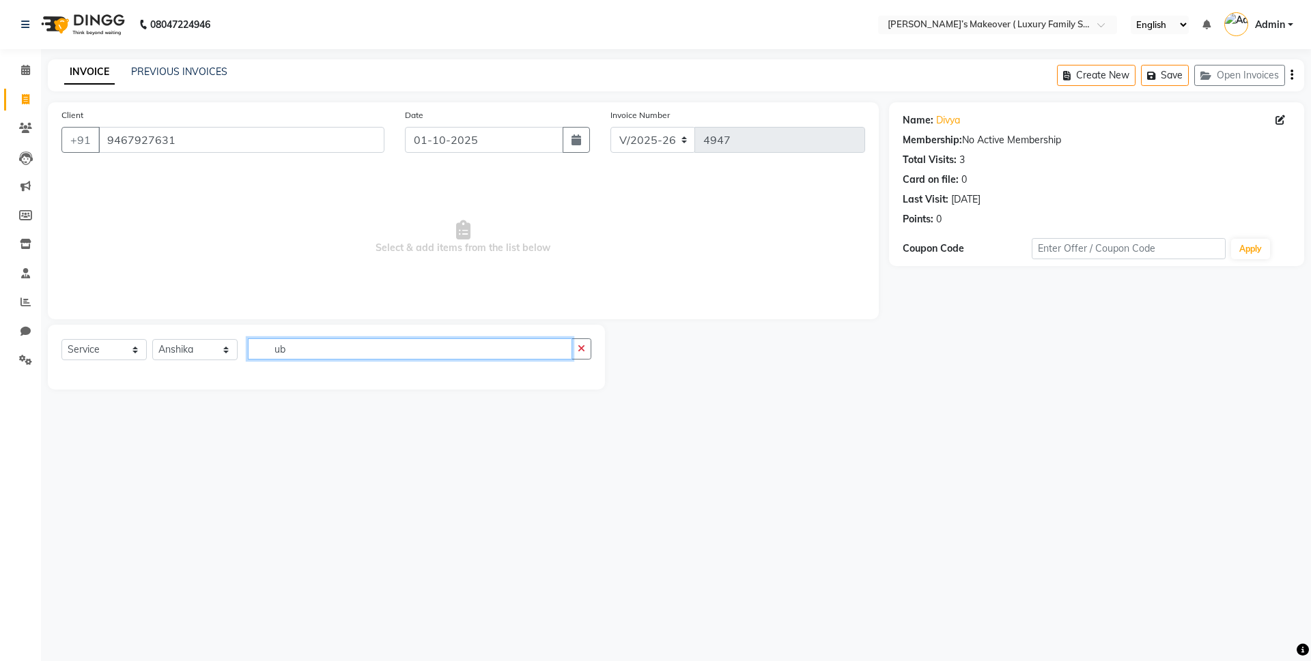
type input "u"
click at [205, 343] on select "Select Stylist Aarish Anas salmani Ankit Anshika Anshul Astha Bhoomi lamba Dipt…" at bounding box center [194, 349] width 85 height 21
select select "69515"
click at [152, 339] on select "Select Stylist Aarish Anas salmani Ankit Anshika Anshul Astha Bhoomi lamba Dipt…" at bounding box center [194, 349] width 85 height 21
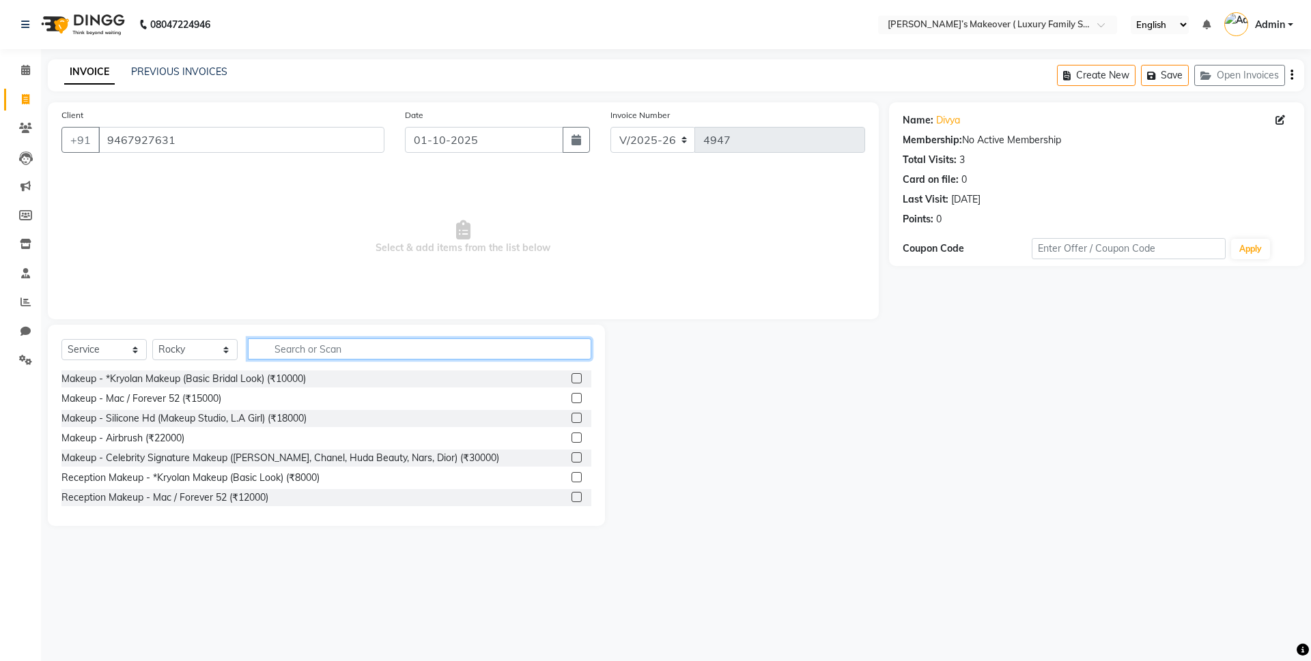
click at [319, 356] on input "text" at bounding box center [419, 349] width 343 height 21
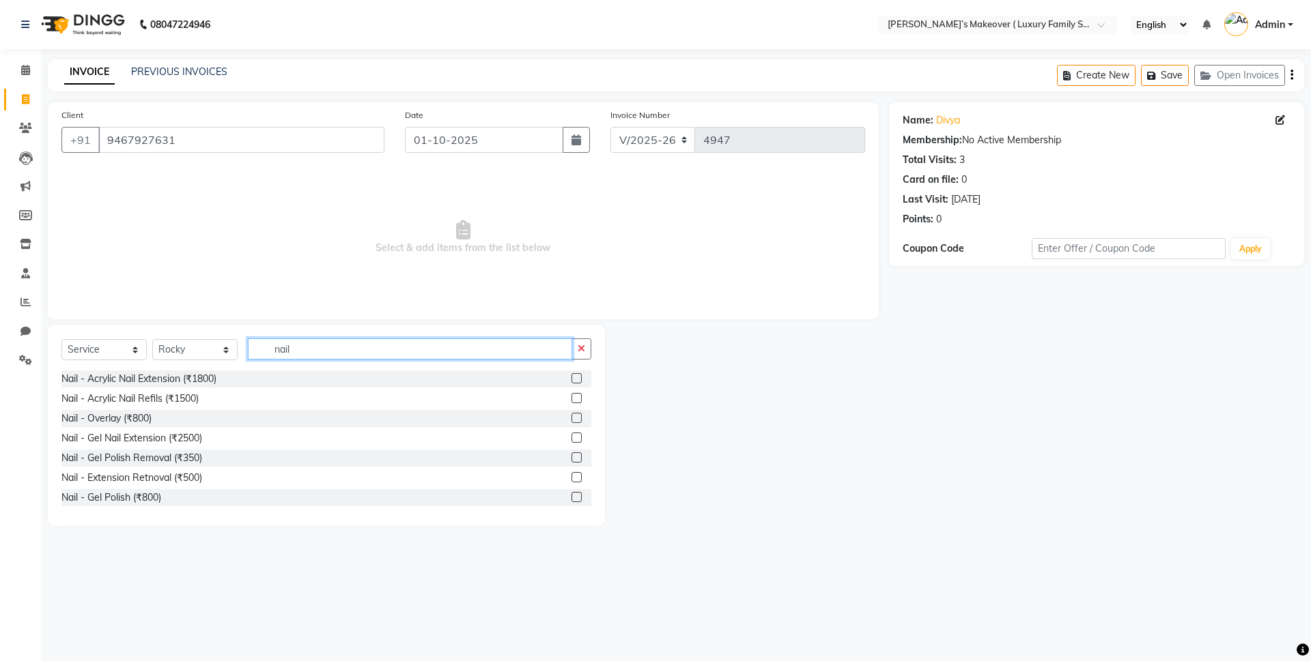
type input "nail"
click at [571, 377] on label at bounding box center [576, 378] width 10 height 10
click at [571, 377] on input "checkbox" at bounding box center [575, 379] width 9 height 9
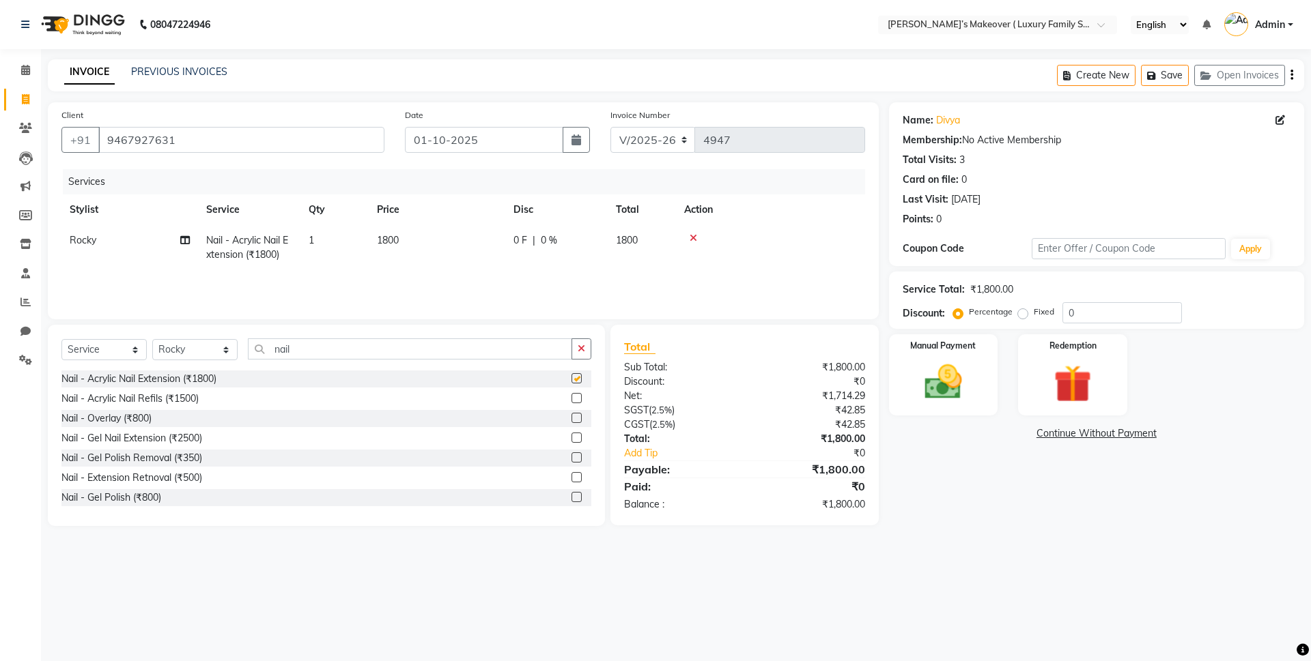
click at [479, 250] on td "1800" at bounding box center [437, 247] width 137 height 45
checkbox input "false"
select select "69515"
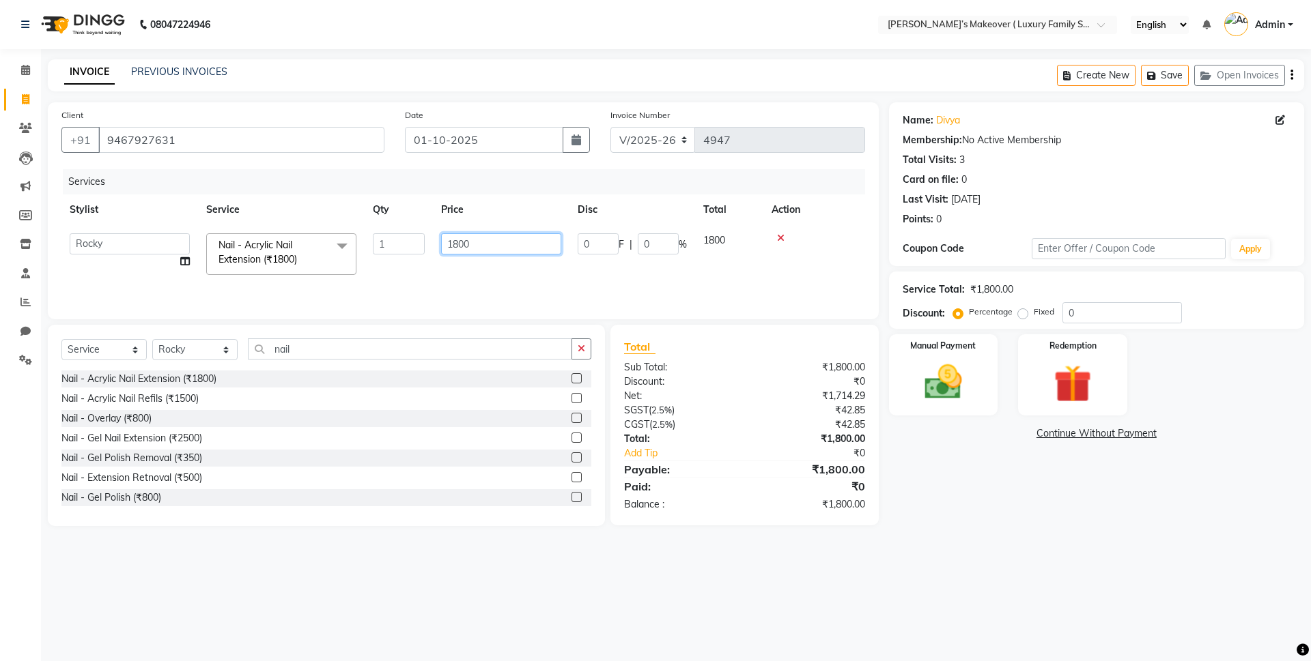
click at [457, 249] on input "1800" at bounding box center [501, 243] width 120 height 21
type input "1000"
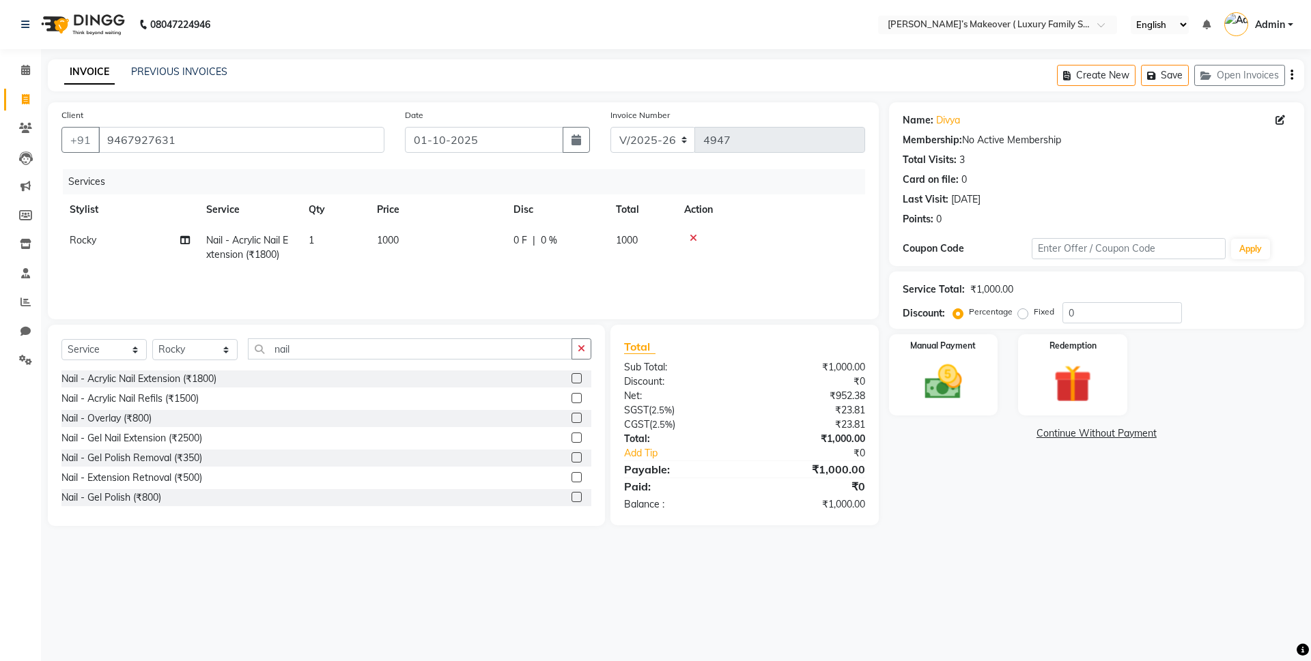
click at [728, 398] on div "Net:" at bounding box center [679, 396] width 130 height 14
click at [1290, 74] on button "button" at bounding box center [1291, 75] width 3 height 32
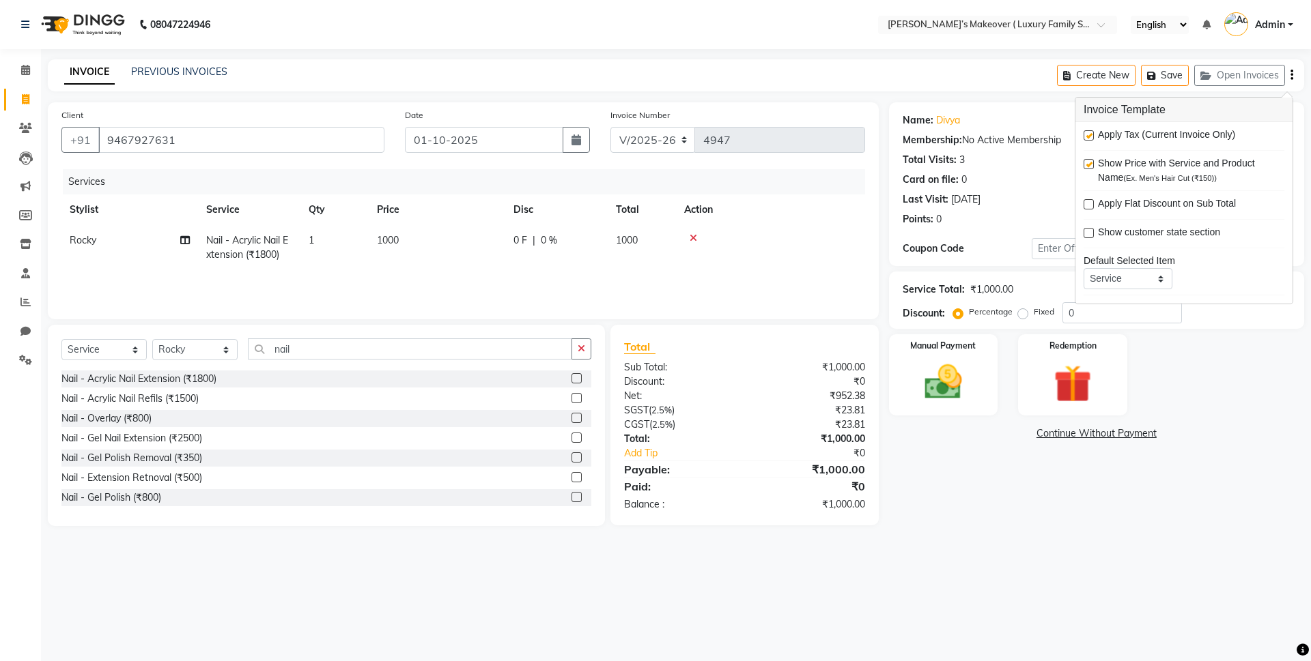
click at [1088, 136] on label at bounding box center [1088, 135] width 10 height 10
click at [1088, 136] on input "checkbox" at bounding box center [1087, 136] width 9 height 9
checkbox input "false"
click at [966, 352] on div "Manual Payment" at bounding box center [942, 375] width 113 height 84
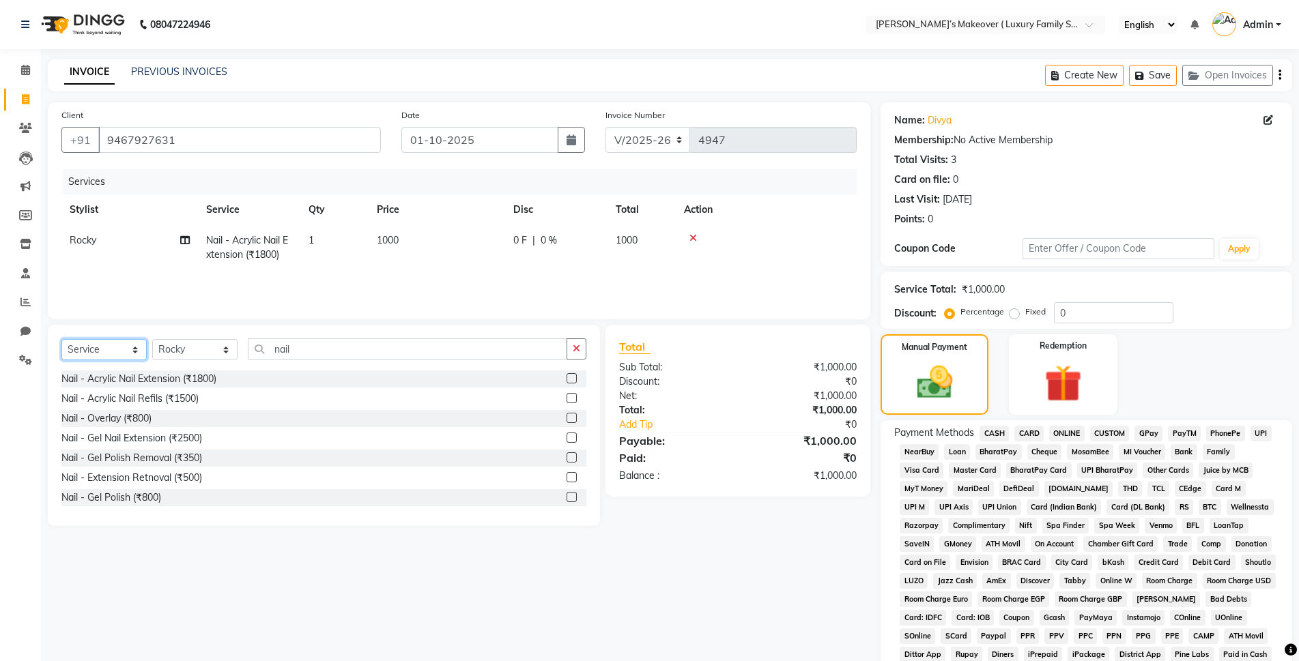
click at [105, 351] on select "Select Service Product Membership Package Voucher Prepaid Gift Card" at bounding box center [103, 349] width 85 height 21
select select "product"
click at [61, 339] on select "Select Service Product Membership Package Voucher Prepaid Gift Card" at bounding box center [103, 349] width 85 height 21
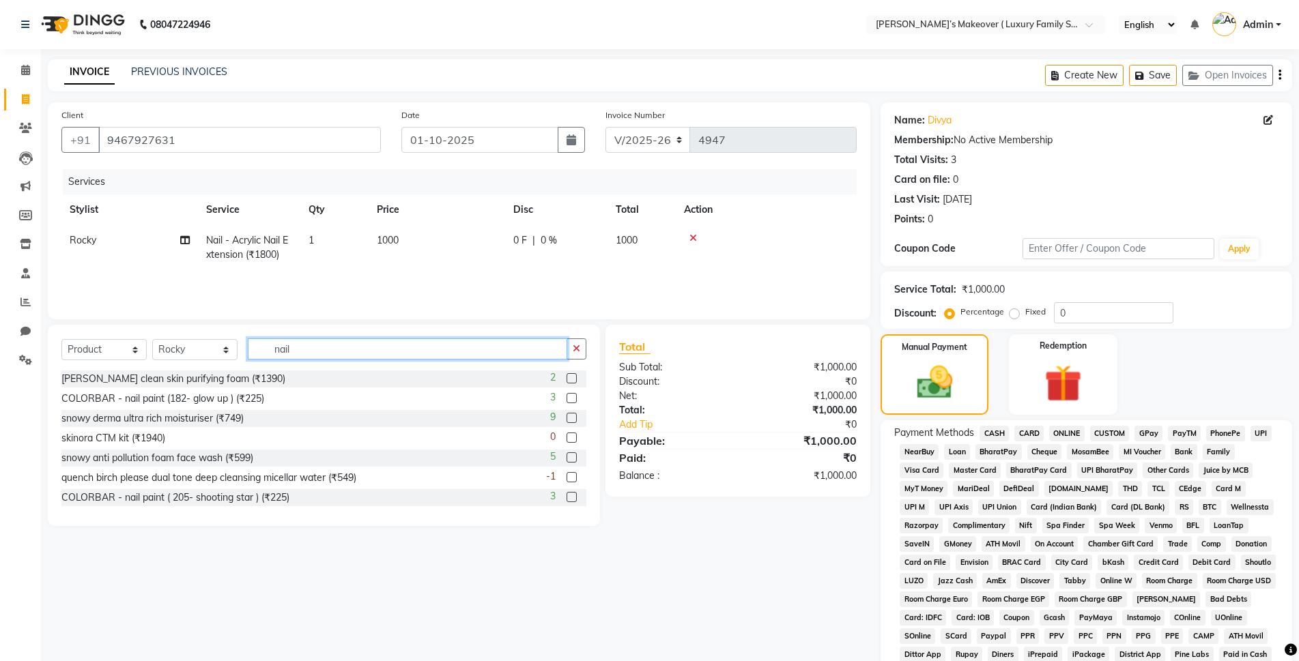
click at [313, 344] on input "nail" at bounding box center [407, 349] width 319 height 21
type input "n"
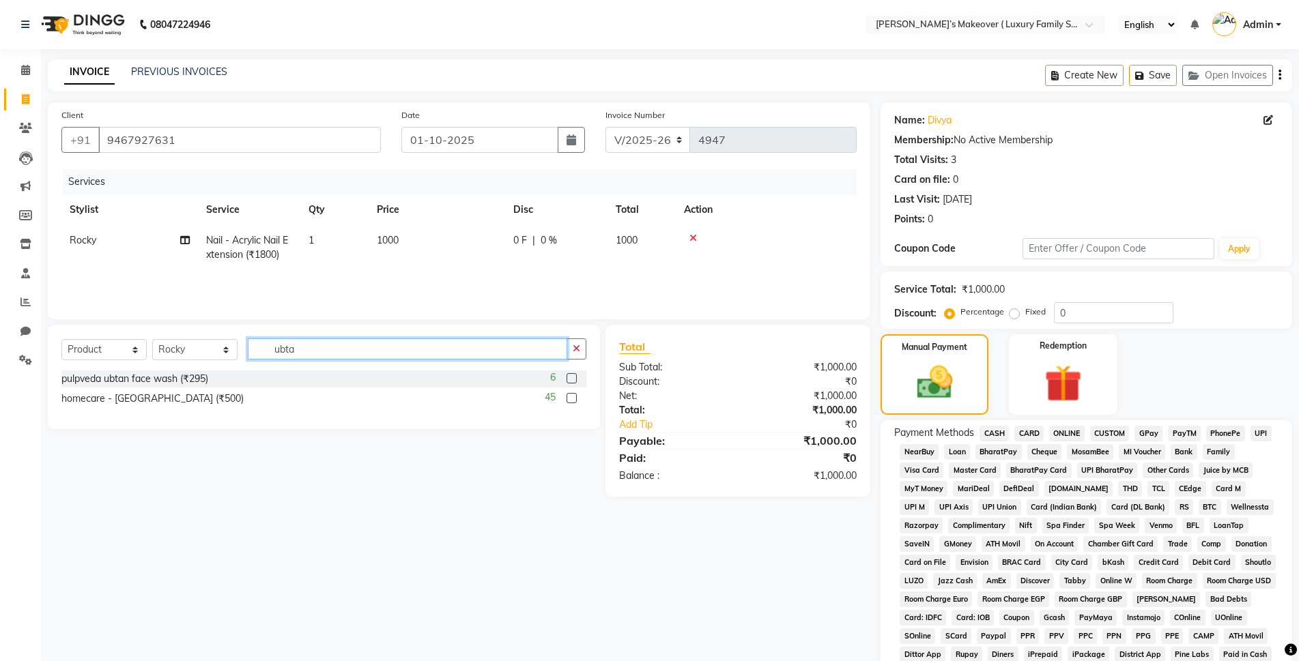
type input "ubta"
click at [573, 401] on label at bounding box center [572, 398] width 10 height 10
click at [573, 401] on input "checkbox" at bounding box center [571, 399] width 9 height 9
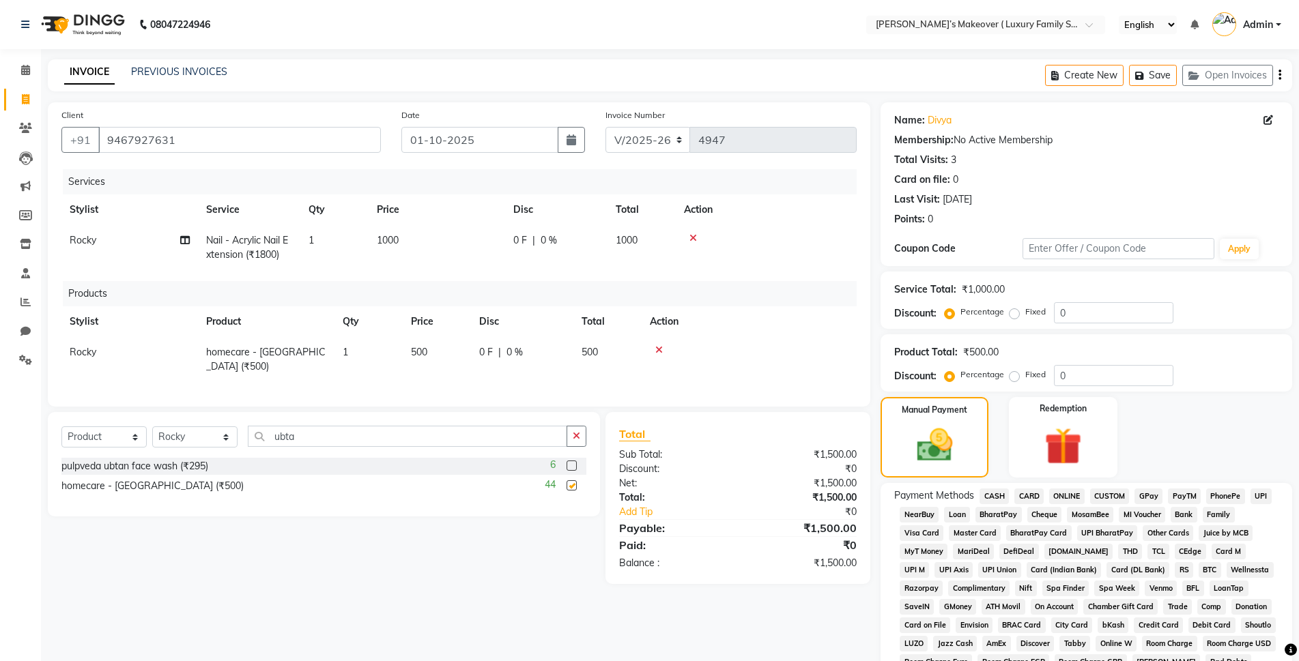
checkbox input "false"
click at [1070, 491] on span "ONLINE" at bounding box center [1066, 497] width 35 height 16
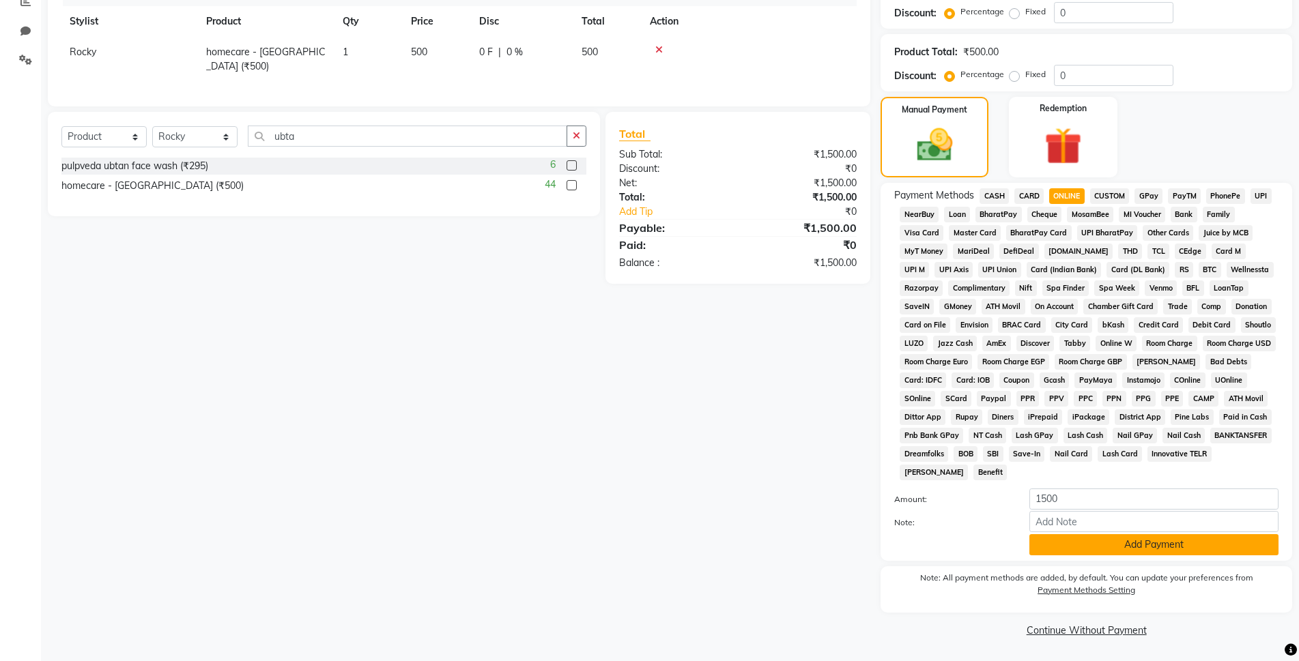
click at [1147, 551] on button "Add Payment" at bounding box center [1153, 544] width 249 height 21
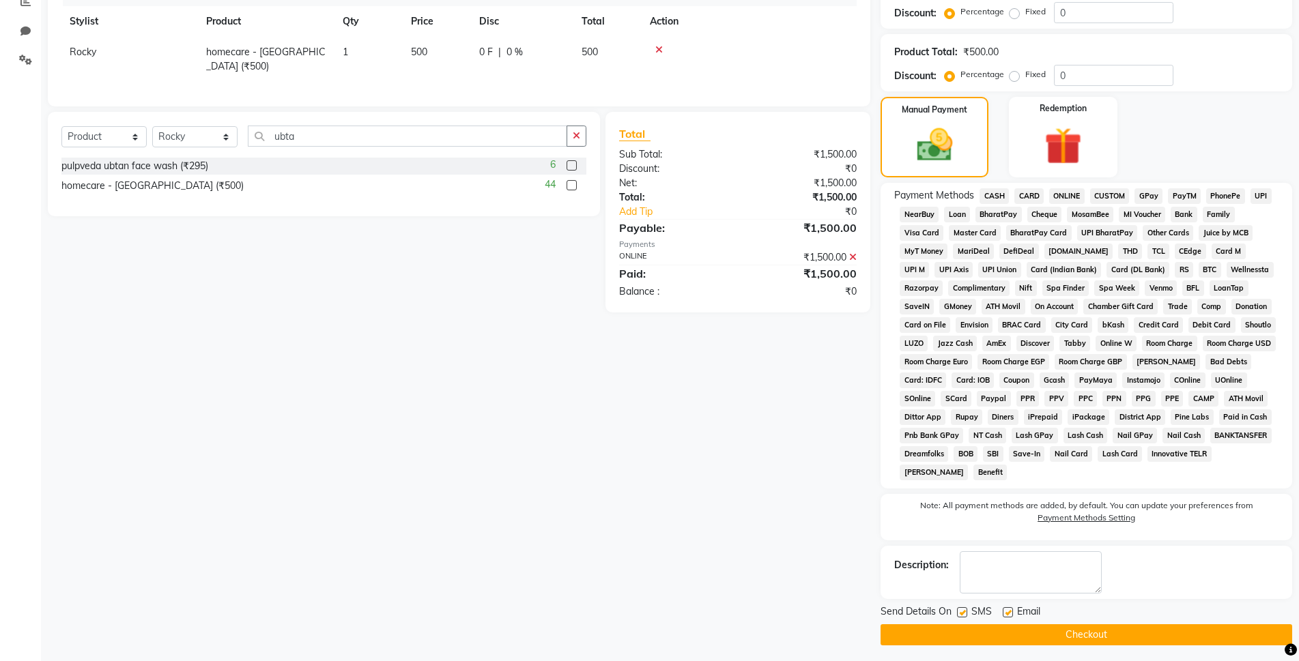
click at [1138, 632] on button "Checkout" at bounding box center [1087, 635] width 412 height 21
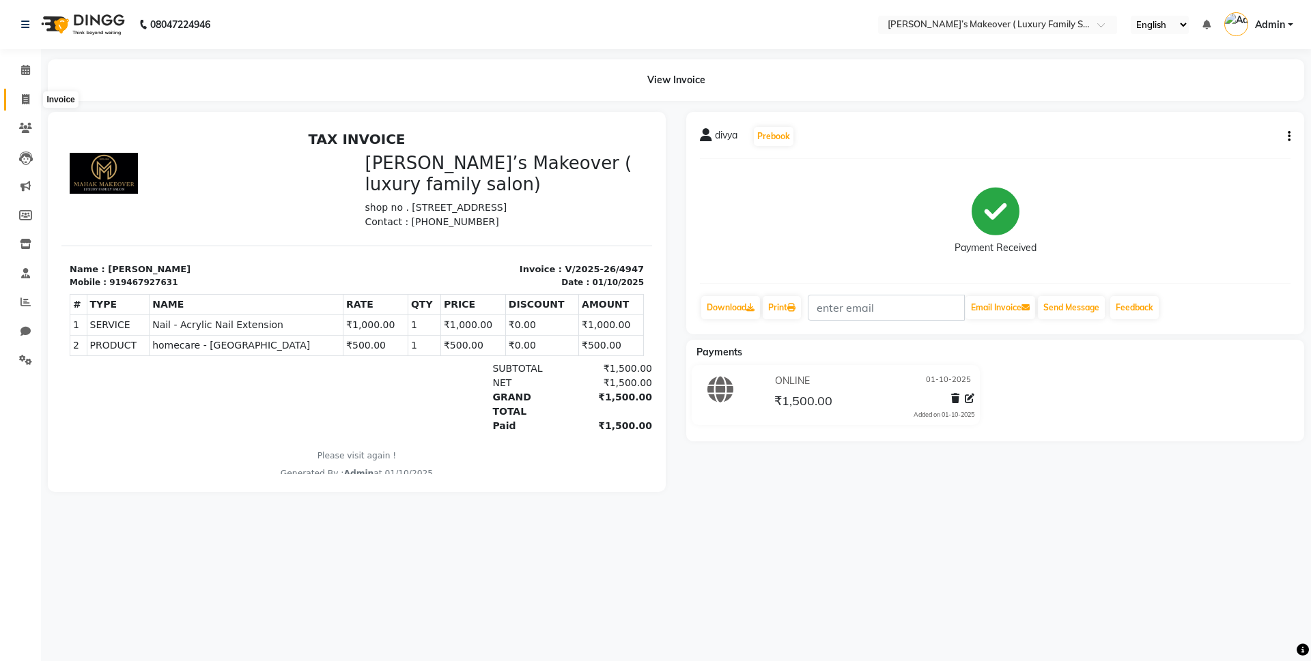
click at [34, 100] on span at bounding box center [26, 100] width 24 height 16
select select "service"
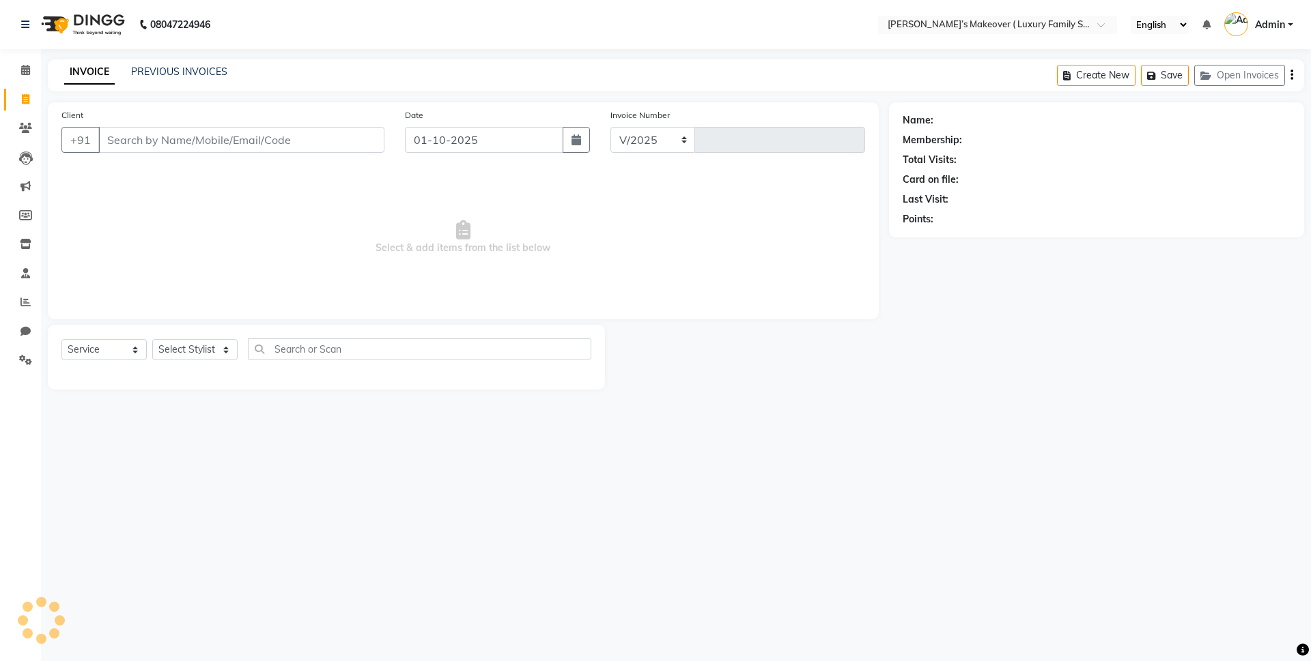
select select "7777"
type input "4948"
click at [170, 143] on input "Client" at bounding box center [241, 140] width 286 height 26
type input "9"
type input "8397917008"
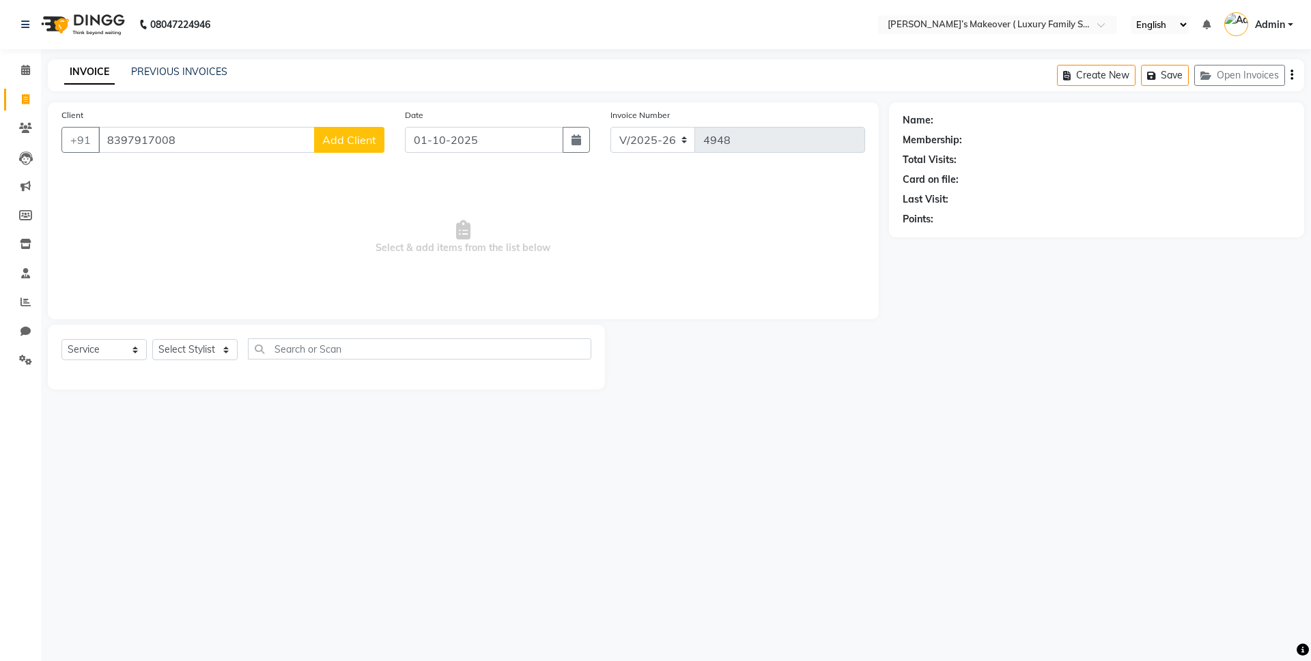
click at [367, 148] on button "Add Client" at bounding box center [349, 140] width 70 height 26
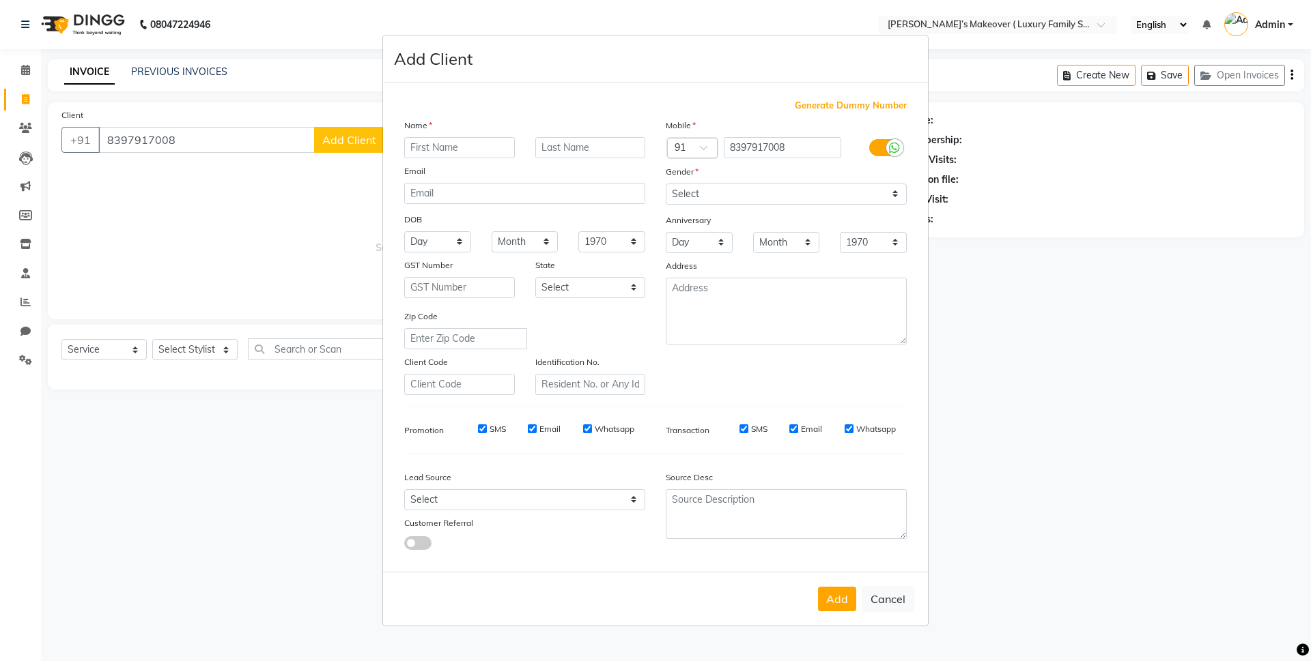
click at [426, 152] on input "text" at bounding box center [459, 147] width 111 height 21
click at [440, 146] on input "prote" at bounding box center [459, 147] width 111 height 21
type input "p"
type input "anvi"
click at [681, 203] on select "Select Male Female Other Prefer Not To Say" at bounding box center [785, 194] width 241 height 21
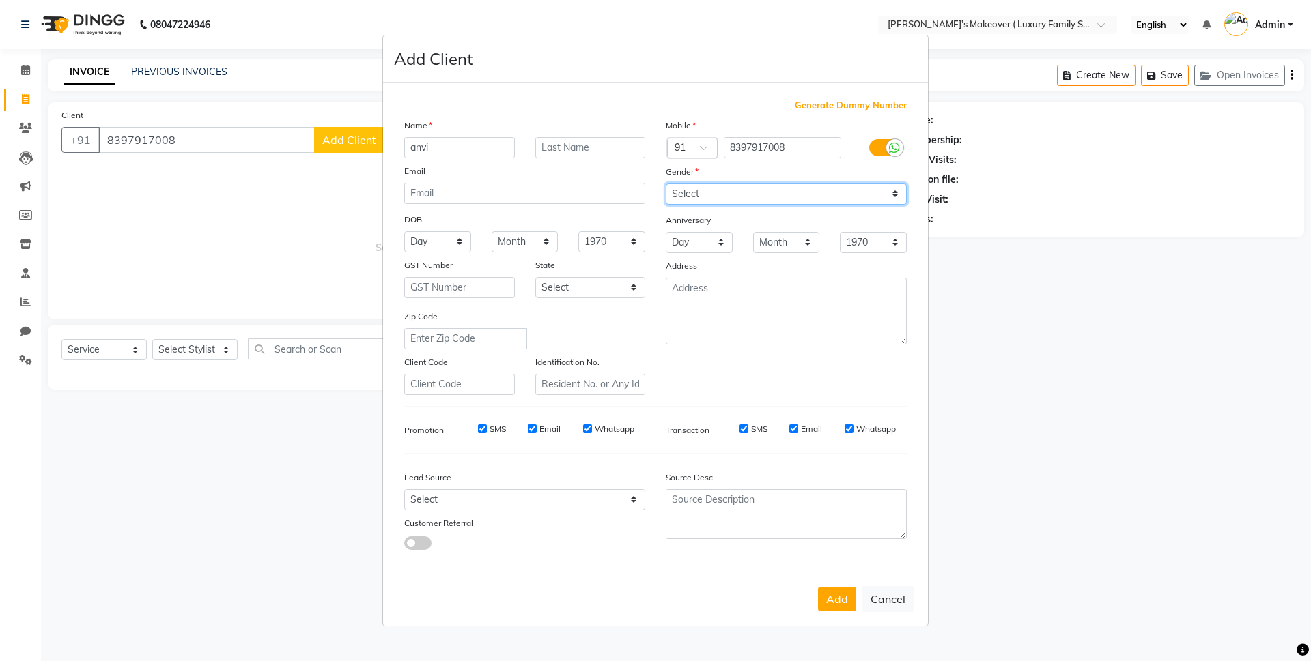
select select "female"
click at [665, 184] on select "Select Male Female Other Prefer Not To Say" at bounding box center [785, 194] width 241 height 21
click at [848, 612] on div "Add Cancel" at bounding box center [655, 599] width 545 height 54
click at [845, 606] on button "Add" at bounding box center [837, 599] width 38 height 25
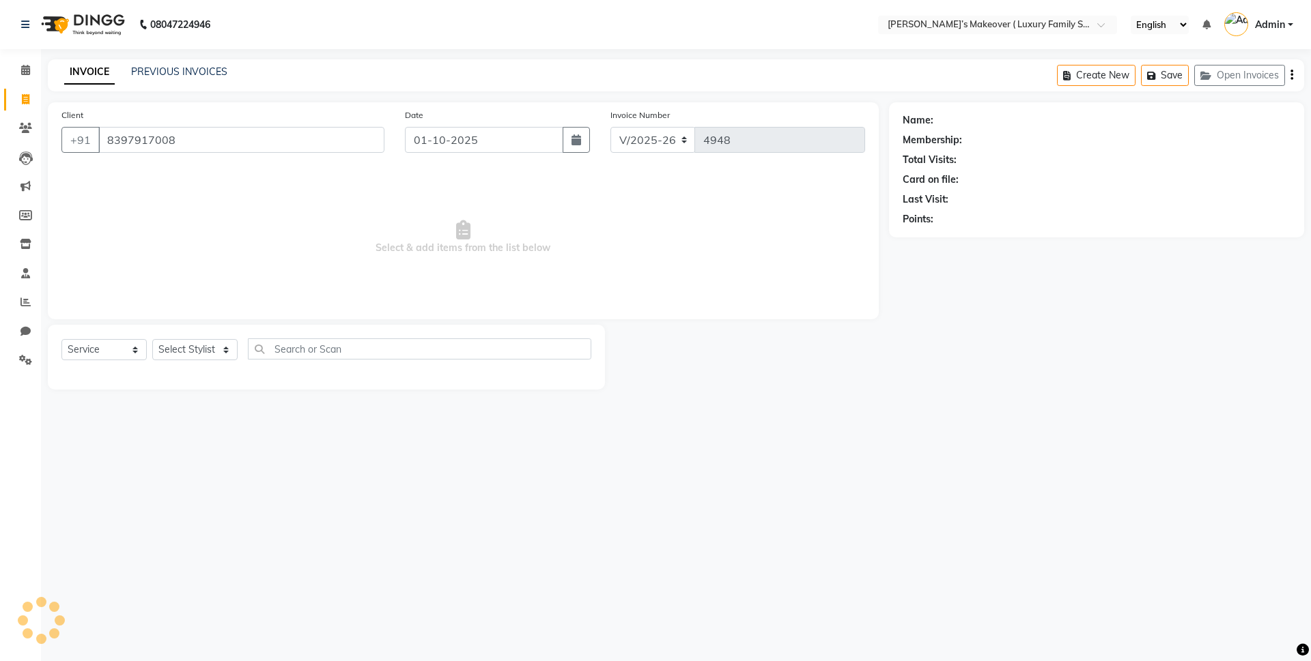
select select
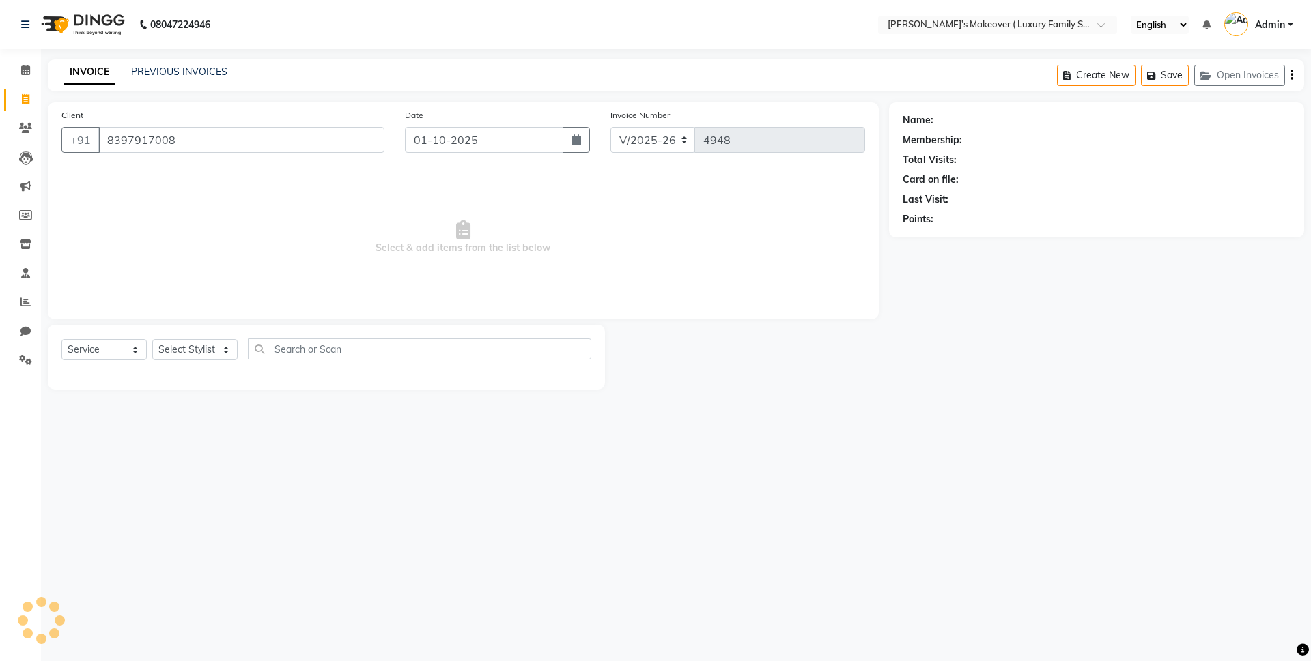
select select
checkbox input "false"
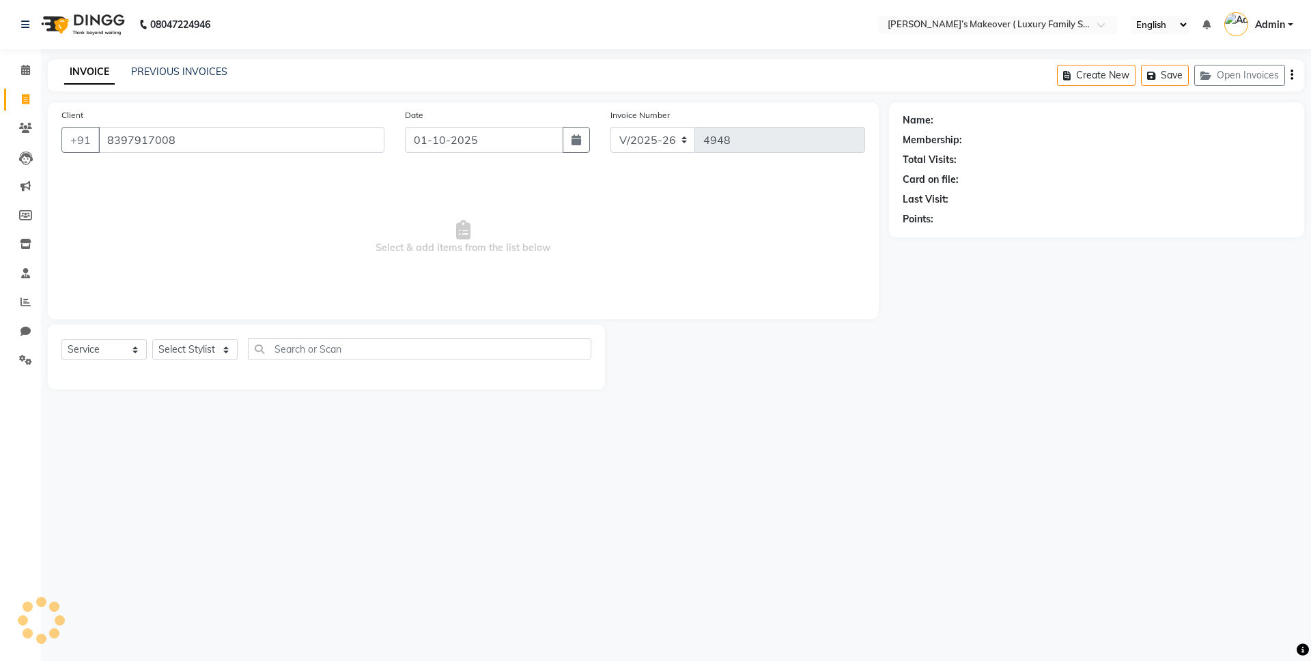
checkbox input "false"
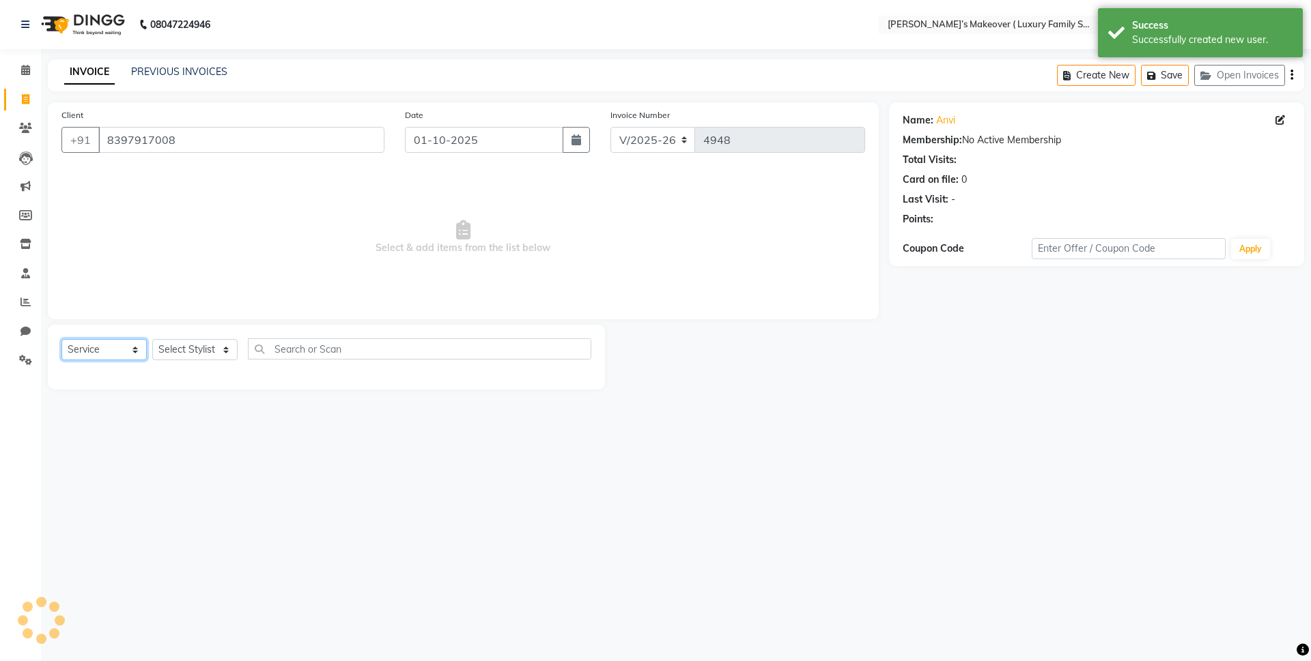
click at [70, 346] on select "Select Service Product Membership Package Voucher Prepaid Gift Card" at bounding box center [103, 349] width 85 height 21
click at [61, 339] on select "Select Service Product Membership Package Voucher Prepaid Gift Card" at bounding box center [103, 349] width 85 height 21
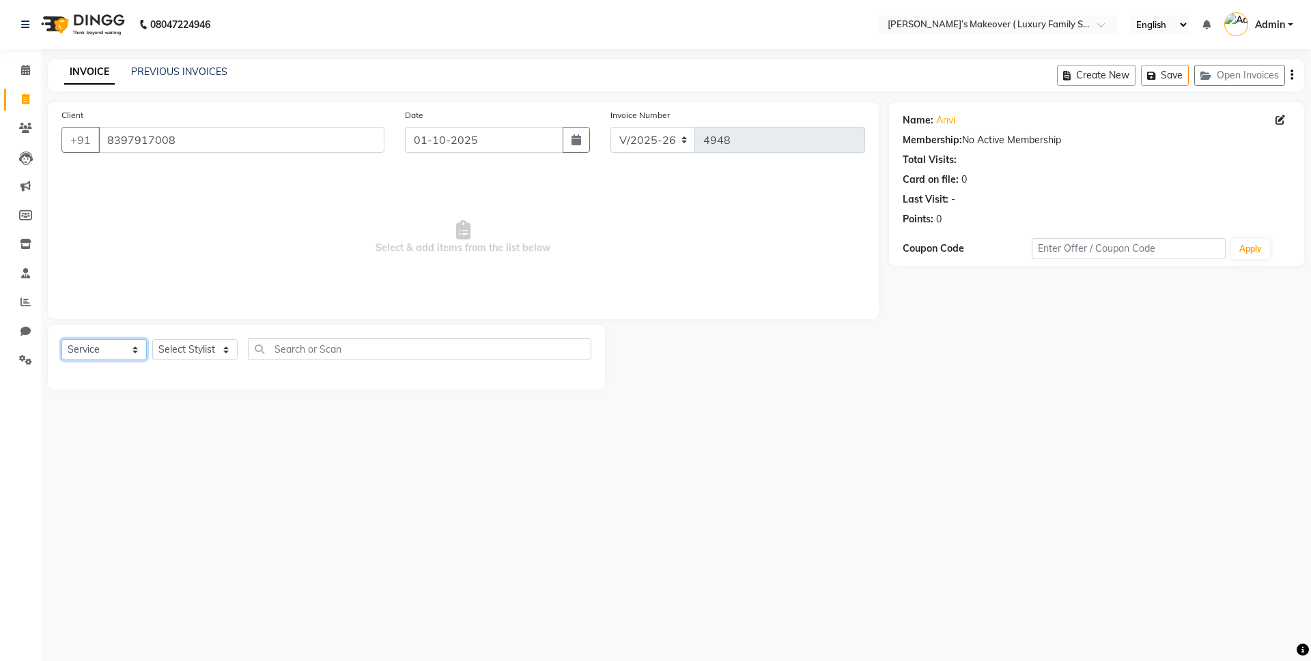
click at [115, 343] on select "Select Service Product Membership Package Voucher Prepaid Gift Card" at bounding box center [103, 349] width 85 height 21
click at [61, 339] on select "Select Service Product Membership Package Voucher Prepaid Gift Card" at bounding box center [103, 349] width 85 height 21
click at [198, 345] on select "Select Stylist Aarish Anas salmani Ankit Anshika Anshul Astha Bhoomi lamba Dipt…" at bounding box center [194, 349] width 85 height 21
click at [152, 339] on select "Select Stylist Aarish Anas salmani Ankit Anshika Anshul Astha Bhoomi lamba Dipt…" at bounding box center [194, 349] width 85 height 21
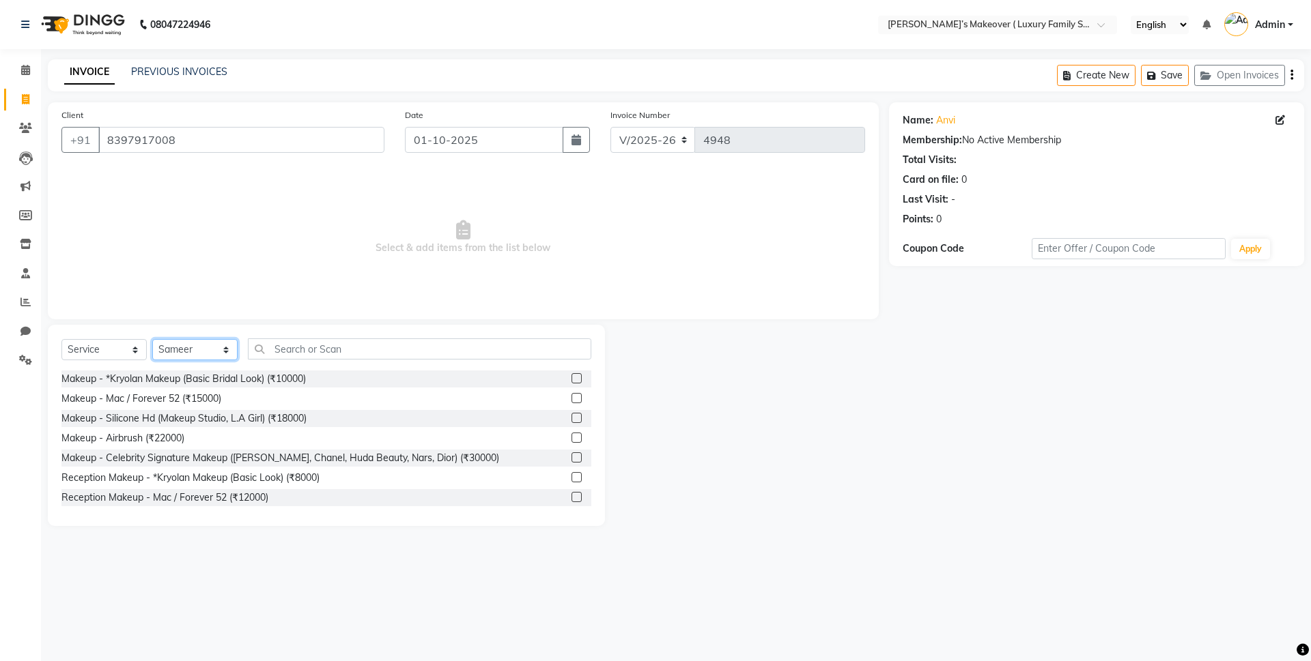
click at [172, 347] on select "Select Stylist Aarish Anas salmani Ankit Anshika Anshul Astha Bhoomi lamba Dipt…" at bounding box center [194, 349] width 85 height 21
select select "69516"
click at [152, 339] on select "Select Stylist Aarish Anas salmani Ankit Anshika Anshul Astha Bhoomi lamba Dipt…" at bounding box center [194, 349] width 85 height 21
click at [288, 356] on input "text" at bounding box center [419, 349] width 343 height 21
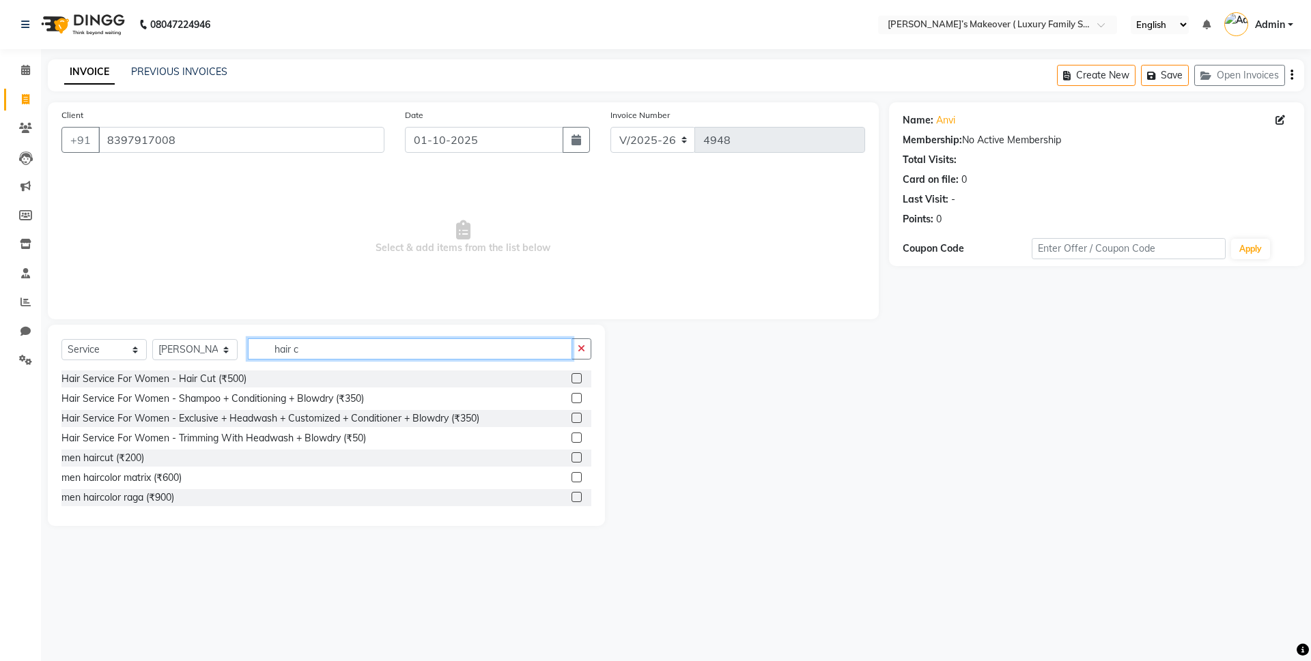
type input "hair c"
click at [208, 352] on select "Select Stylist Aarish Anas salmani Ankit Anshika Anshul Astha Bhoomi lamba Dipt…" at bounding box center [194, 349] width 85 height 21
select select "69520"
click at [152, 339] on select "Select Stylist Aarish Anas salmani Ankit Anshika Anshul Astha Bhoomi lamba Dipt…" at bounding box center [194, 349] width 85 height 21
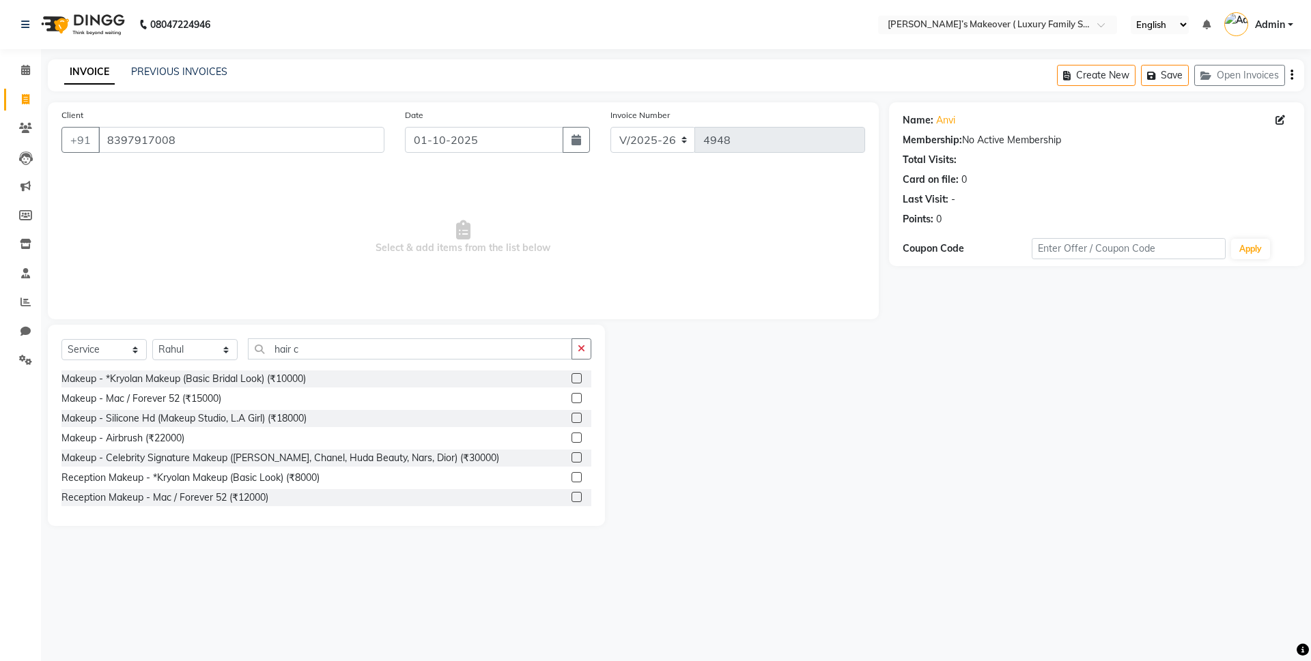
click at [349, 337] on div "Select Service Product Membership Package Voucher Prepaid Gift Card Select Styl…" at bounding box center [326, 425] width 557 height 201
click at [347, 358] on input "hair c" at bounding box center [410, 349] width 324 height 21
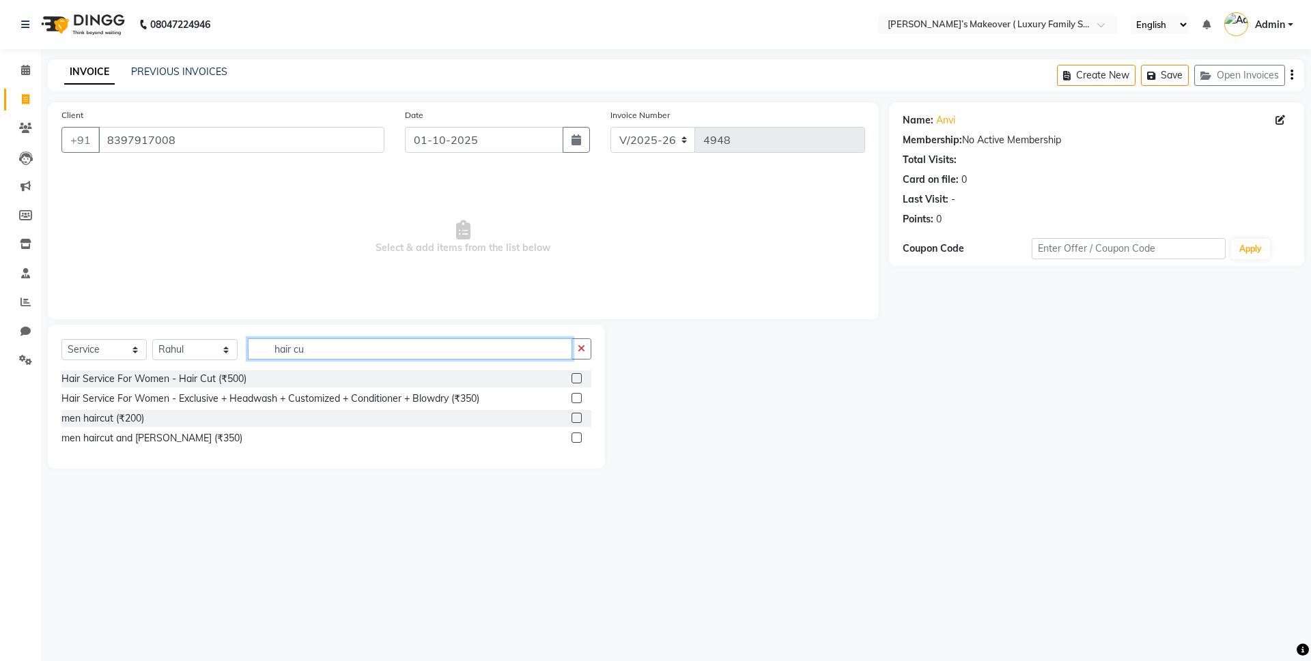
type input "hair cu"
click at [573, 384] on div at bounding box center [575, 380] width 9 height 14
click at [577, 375] on label at bounding box center [576, 378] width 10 height 10
click at [577, 375] on input "checkbox" at bounding box center [575, 379] width 9 height 9
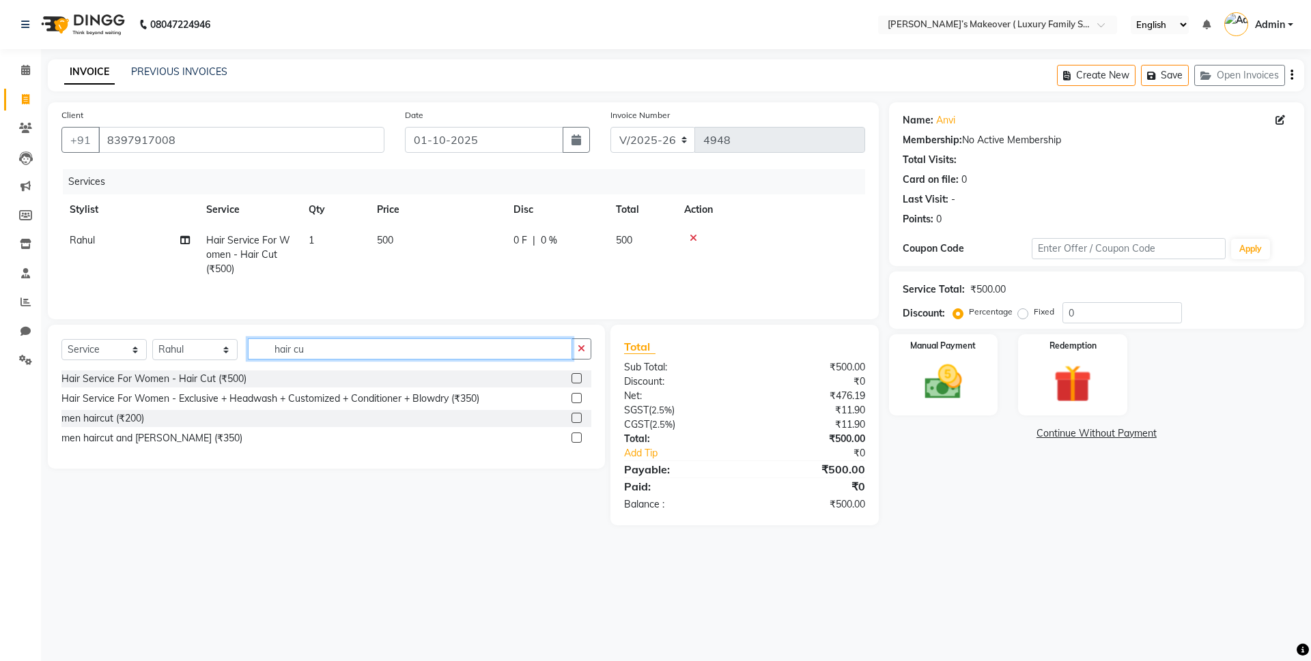
checkbox input "false"
click at [507, 358] on input "hair cu" at bounding box center [410, 349] width 324 height 21
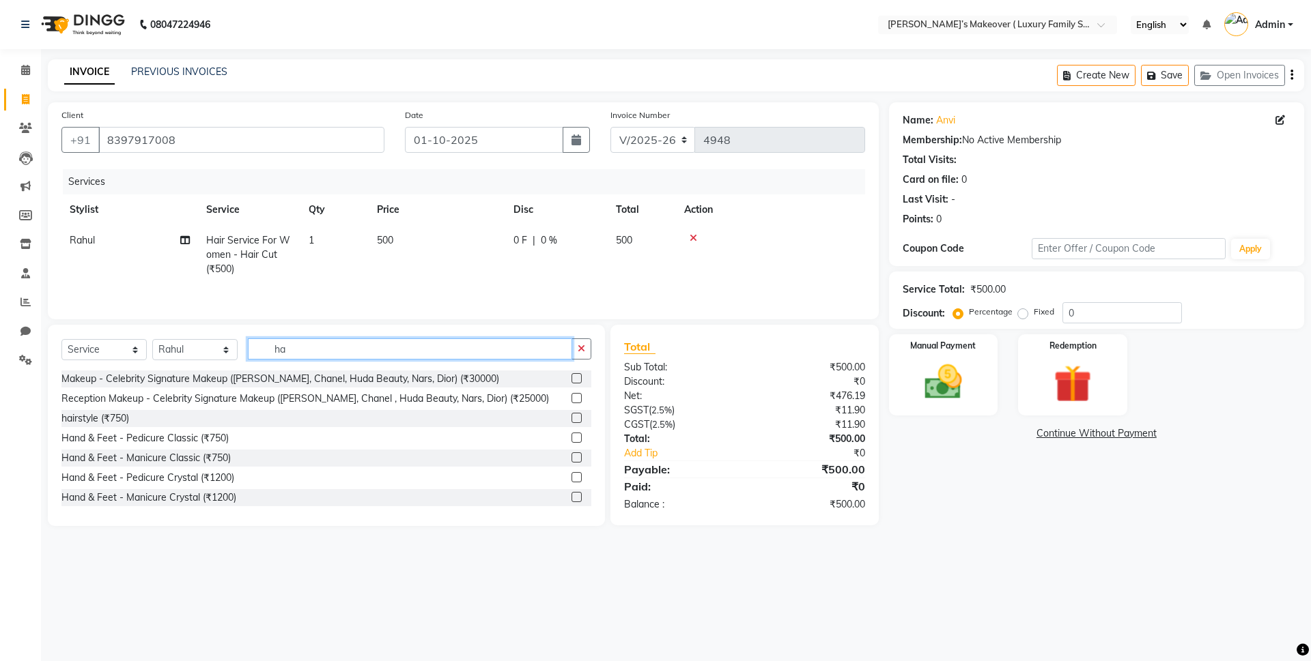
type input "h"
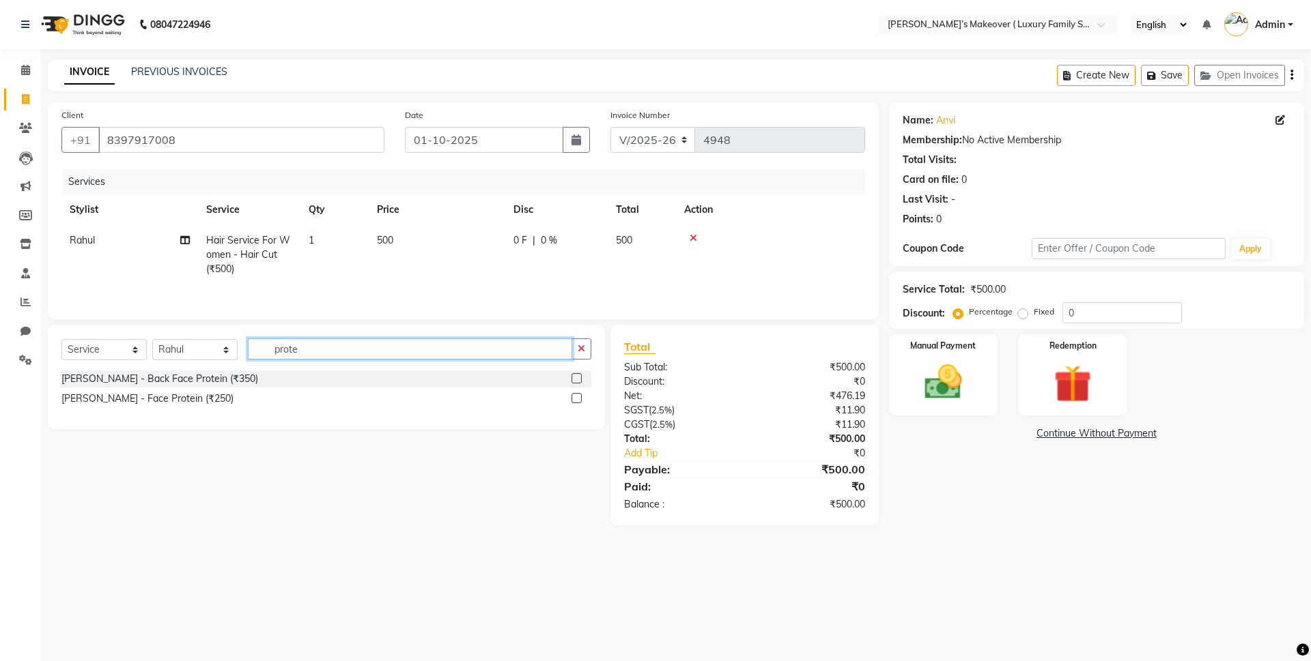
type input "prote"
click at [577, 403] on label at bounding box center [576, 398] width 10 height 10
click at [577, 403] on input "checkbox" at bounding box center [575, 399] width 9 height 9
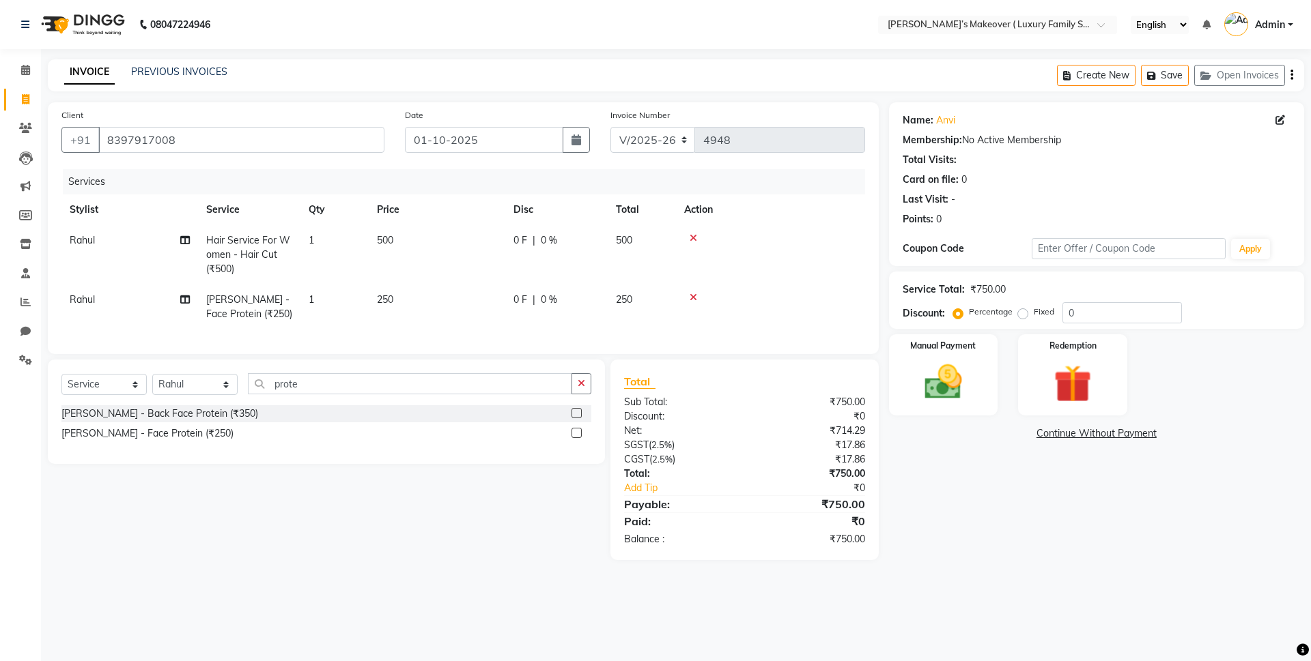
click at [1291, 75] on icon "button" at bounding box center [1291, 75] width 3 height 1
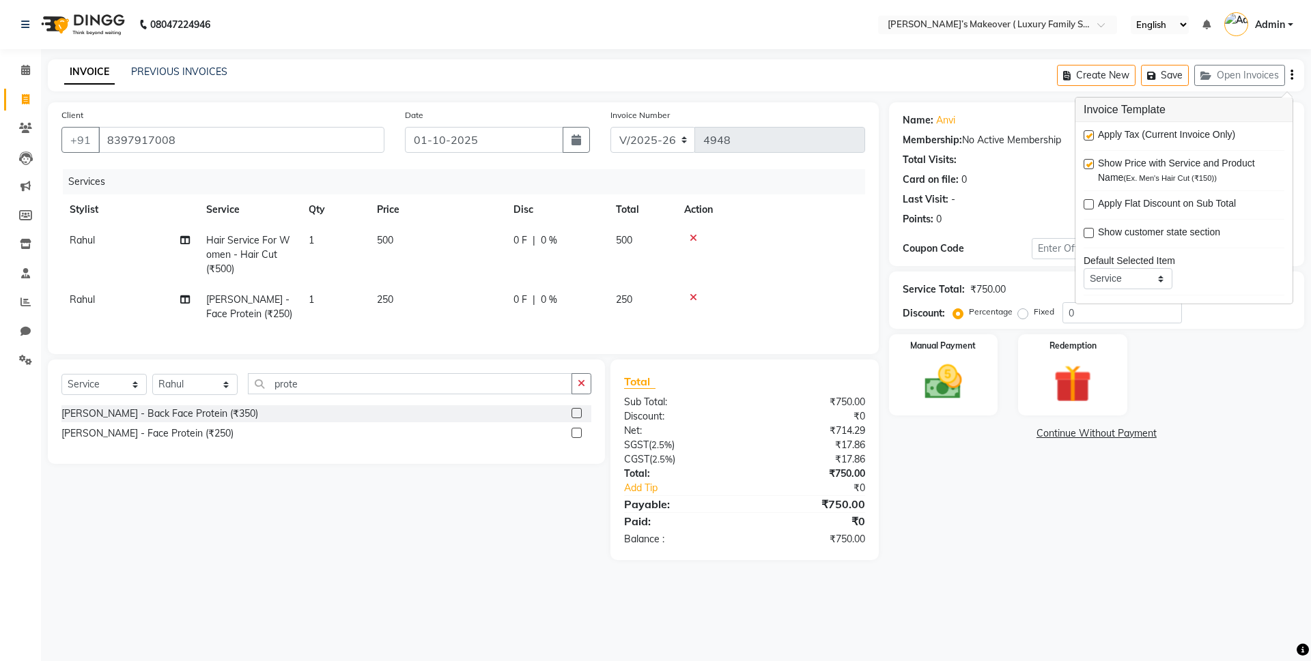
click at [1091, 134] on label at bounding box center [1088, 135] width 10 height 10
click at [1091, 134] on input "checkbox" at bounding box center [1087, 136] width 9 height 9
click at [962, 384] on img at bounding box center [942, 382] width 63 height 45
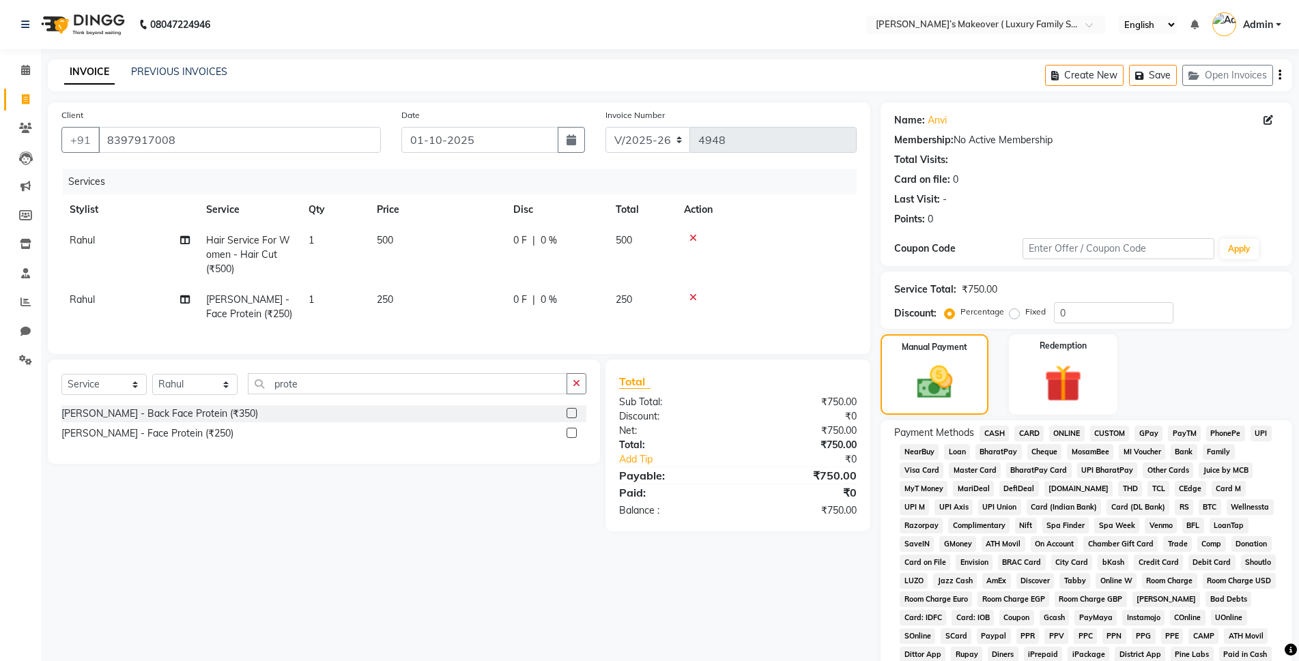
click at [1068, 439] on span "ONLINE" at bounding box center [1066, 434] width 35 height 16
click at [1074, 432] on span "ONLINE" at bounding box center [1066, 434] width 35 height 16
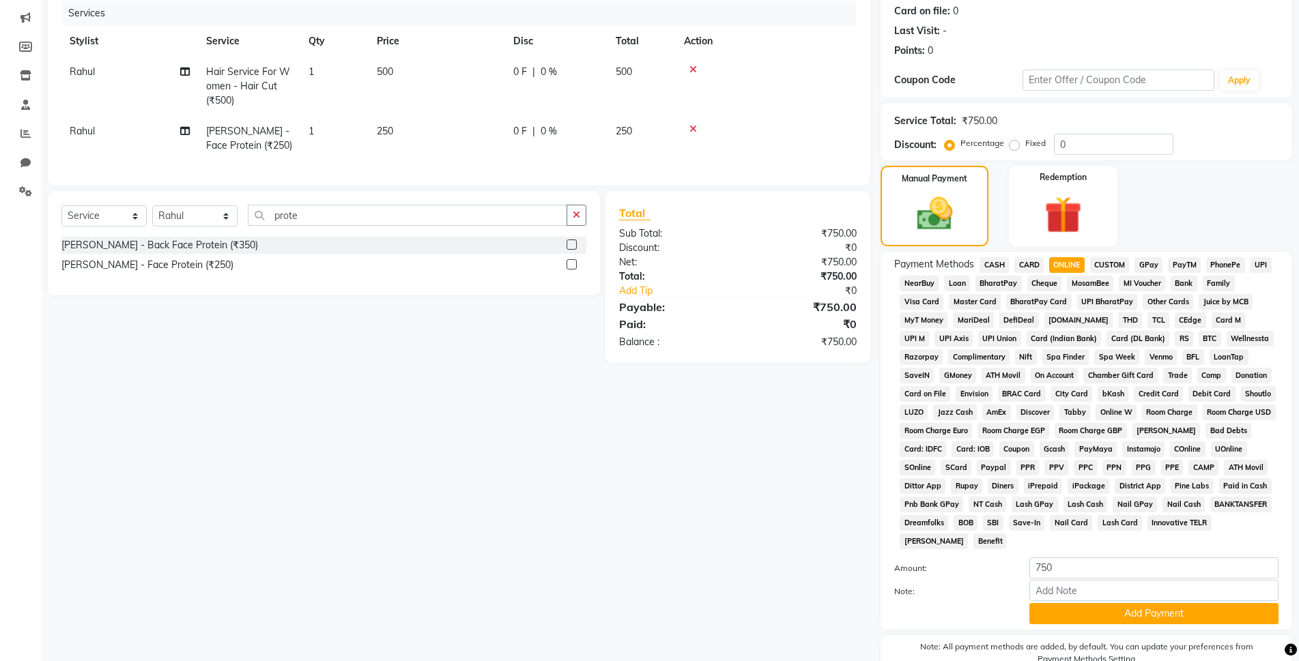
scroll to position [238, 0]
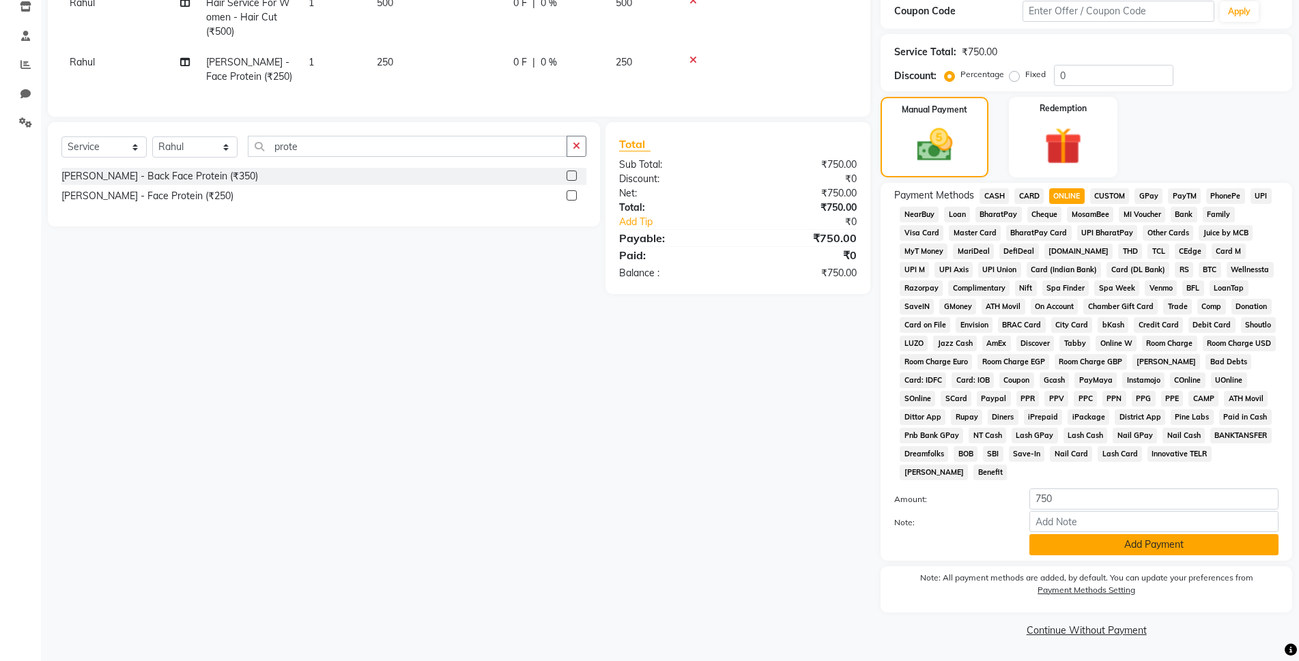
click at [1091, 550] on button "Add Payment" at bounding box center [1153, 544] width 249 height 21
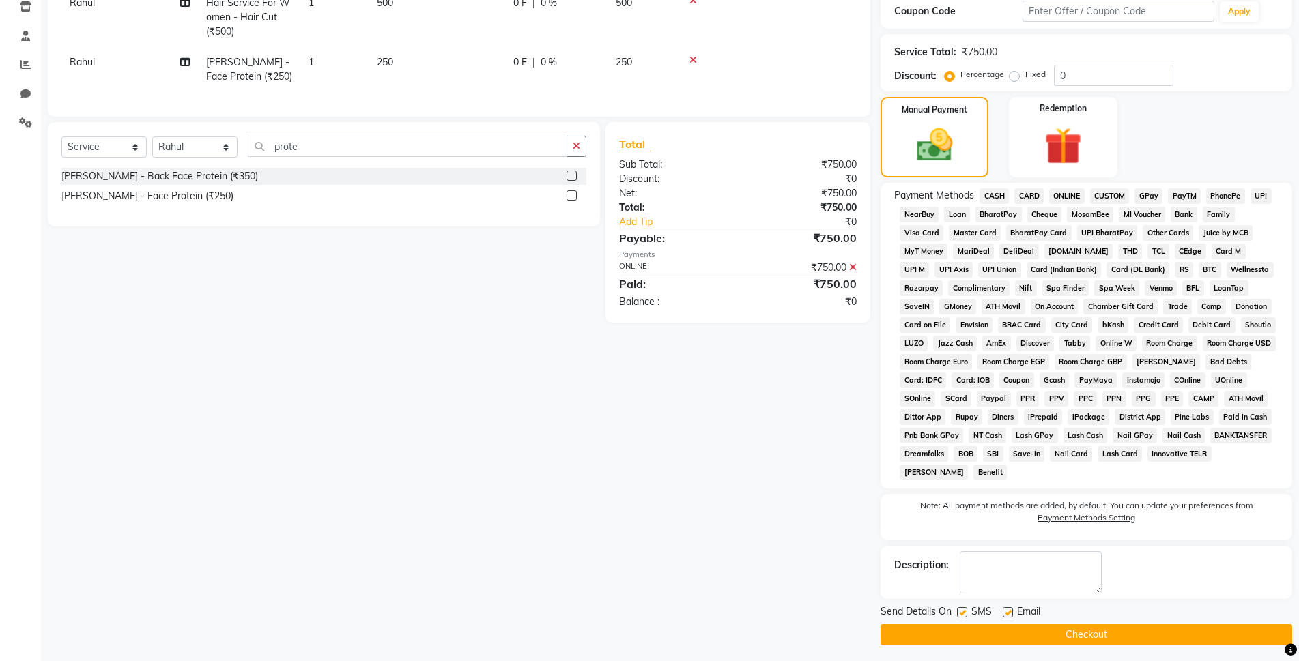
click at [1123, 627] on button "Checkout" at bounding box center [1087, 635] width 412 height 21
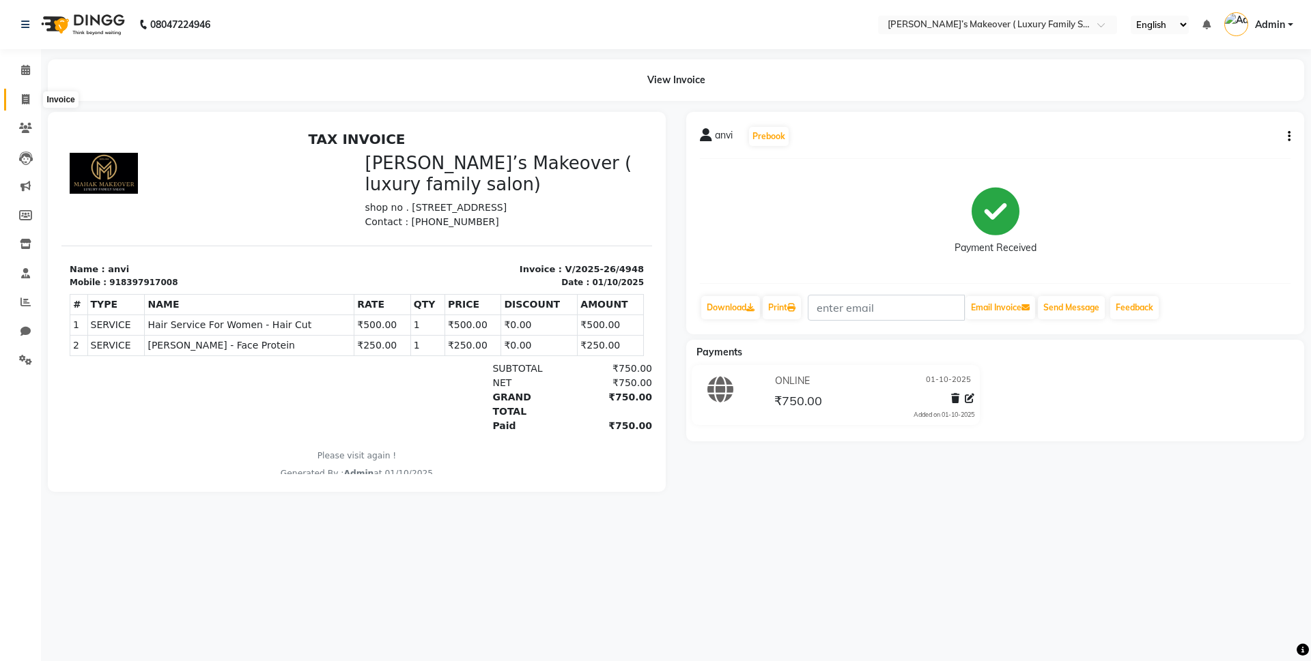
click at [27, 102] on icon at bounding box center [26, 99] width 8 height 10
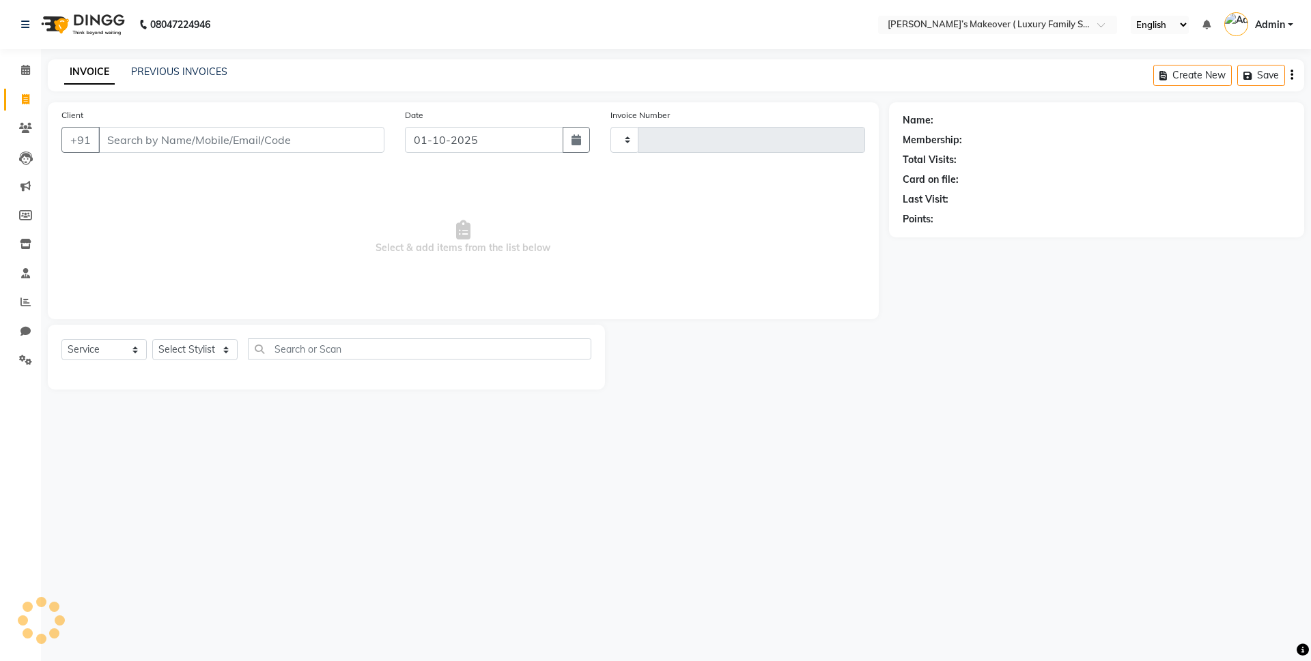
click at [200, 146] on input "Client" at bounding box center [241, 140] width 286 height 26
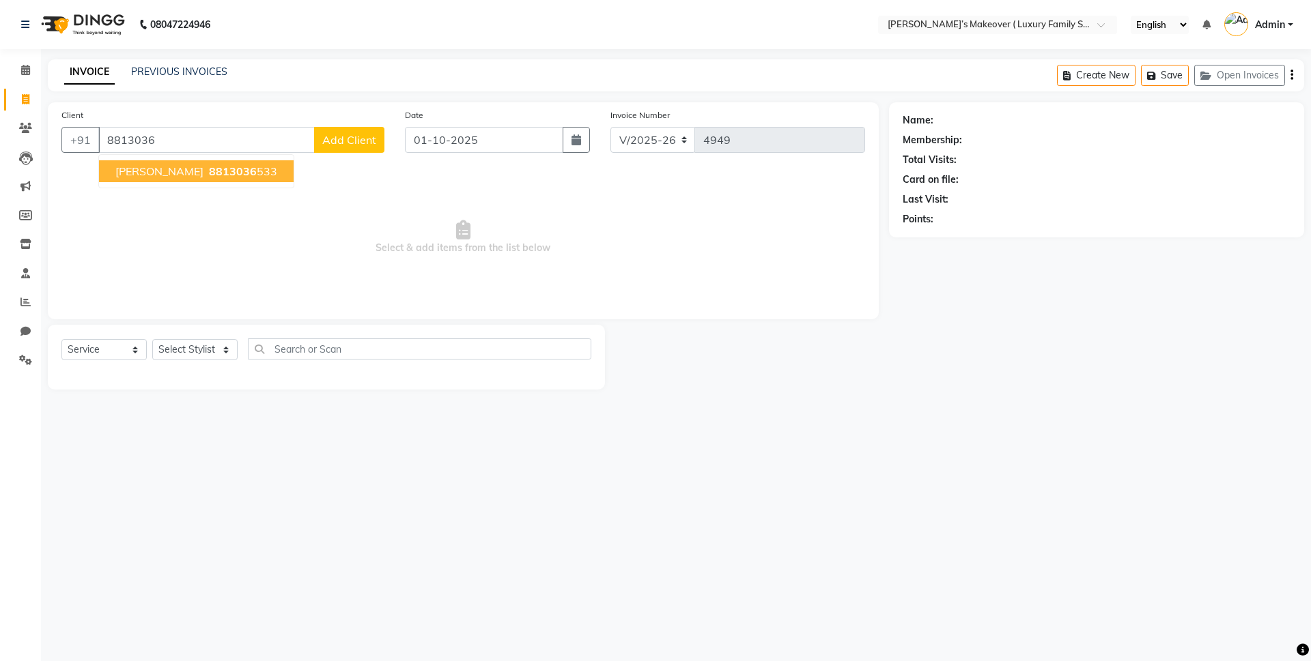
click at [238, 175] on ngb-highlight "8813036 533" at bounding box center [241, 171] width 71 height 14
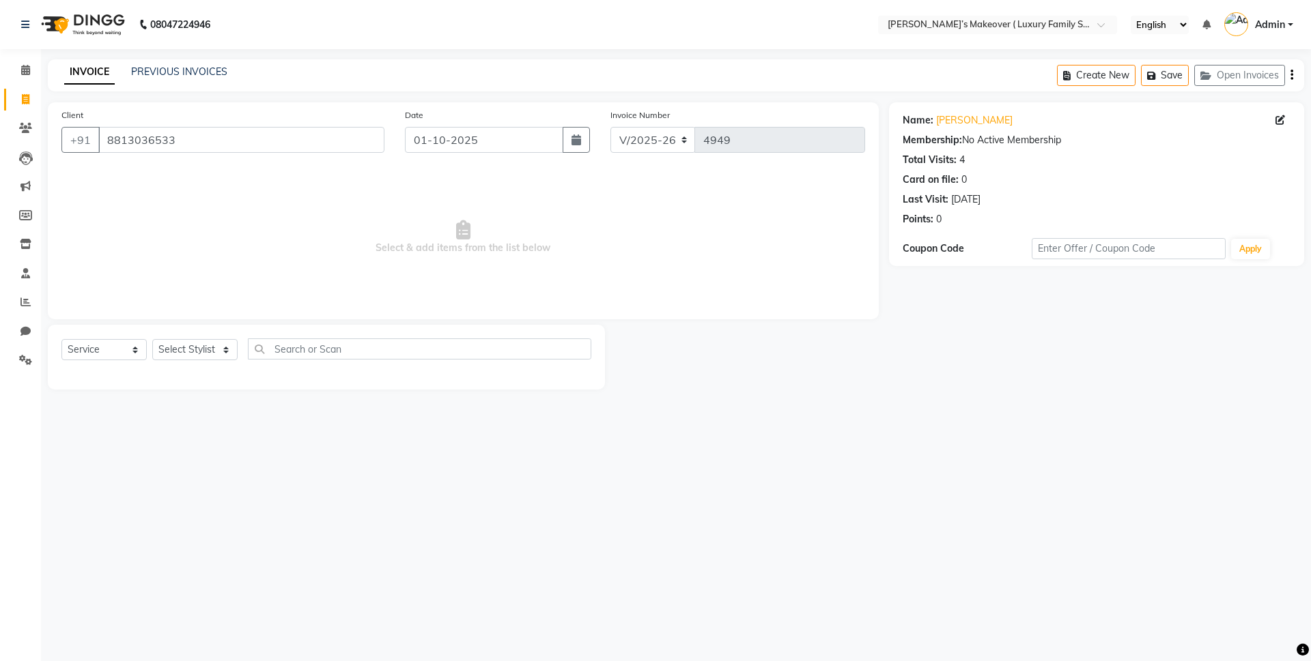
click at [61, 352] on div "Select Service Product Membership Package Voucher Prepaid Gift Card Select Styl…" at bounding box center [326, 357] width 557 height 65
click at [84, 357] on select "Select Service Product Membership Package Voucher Prepaid Gift Card" at bounding box center [103, 349] width 85 height 21
click at [61, 339] on select "Select Service Product Membership Package Voucher Prepaid Gift Card" at bounding box center [103, 349] width 85 height 21
click at [180, 352] on select "Select Stylist Aarish Anas salmani Ankit Anshika Anshul Astha Bhoomi lamba Dipt…" at bounding box center [194, 349] width 85 height 21
click at [152, 339] on select "Select Stylist Aarish Anas salmani Ankit Anshika Anshul Astha Bhoomi lamba Dipt…" at bounding box center [194, 349] width 85 height 21
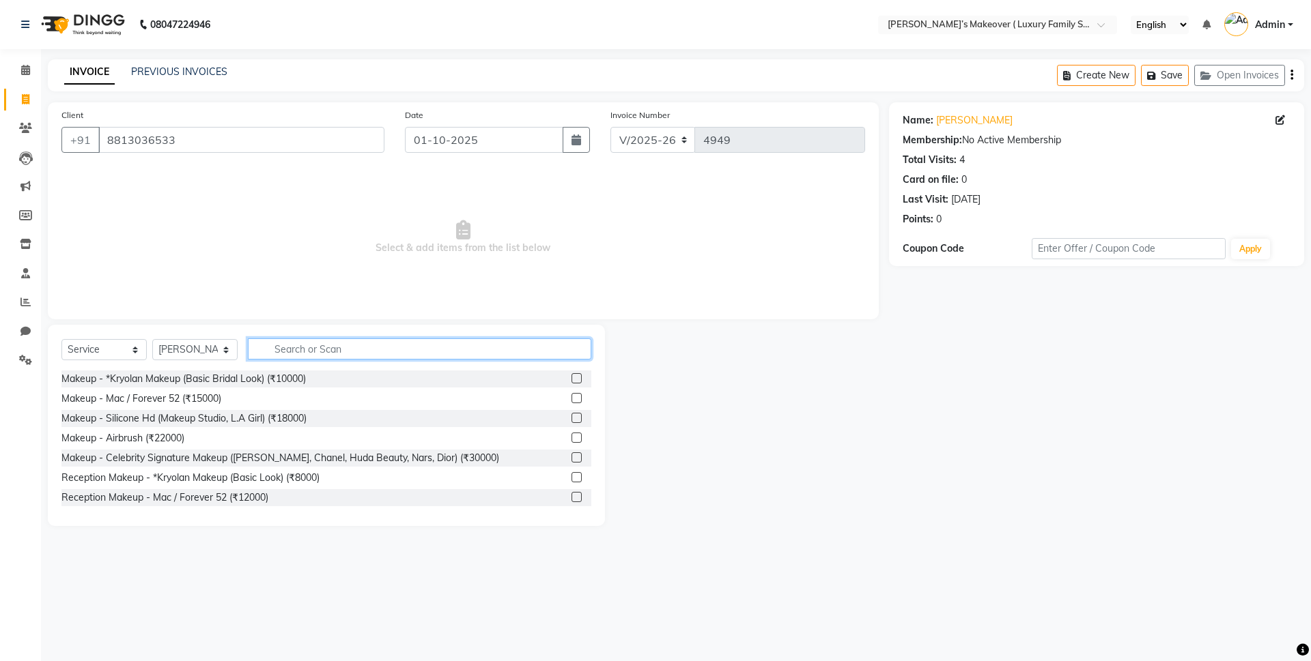
click at [307, 351] on input "text" at bounding box center [419, 349] width 343 height 21
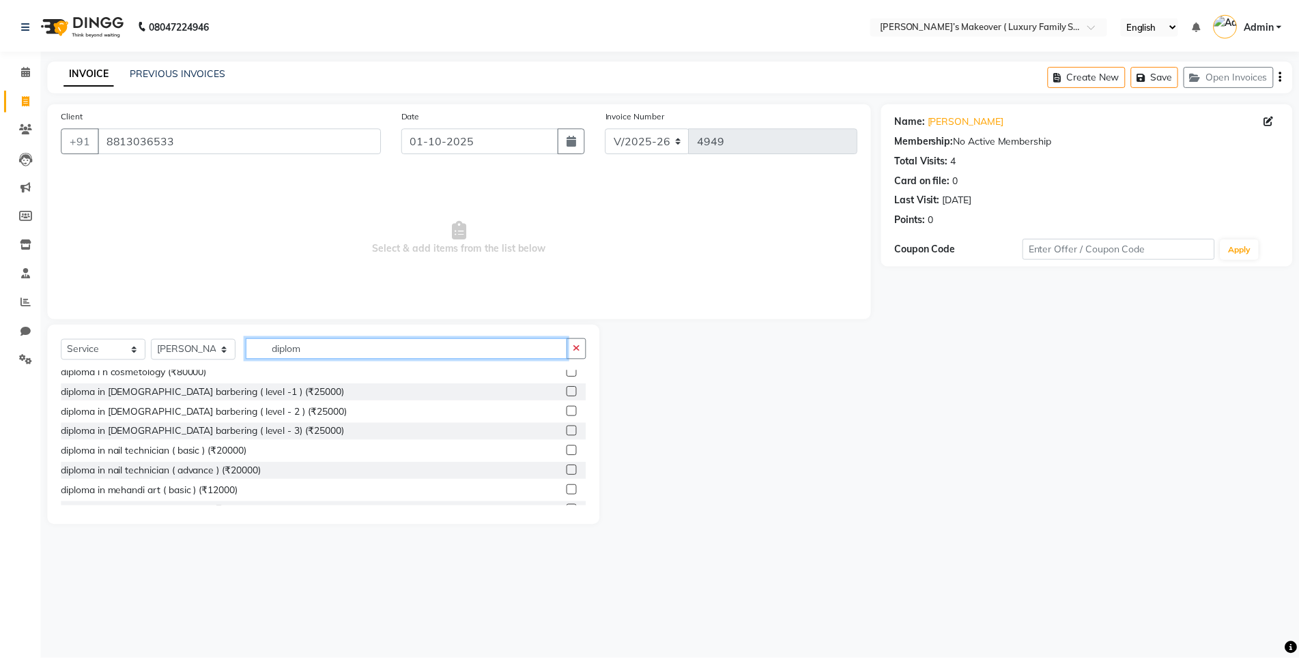
scroll to position [160, 0]
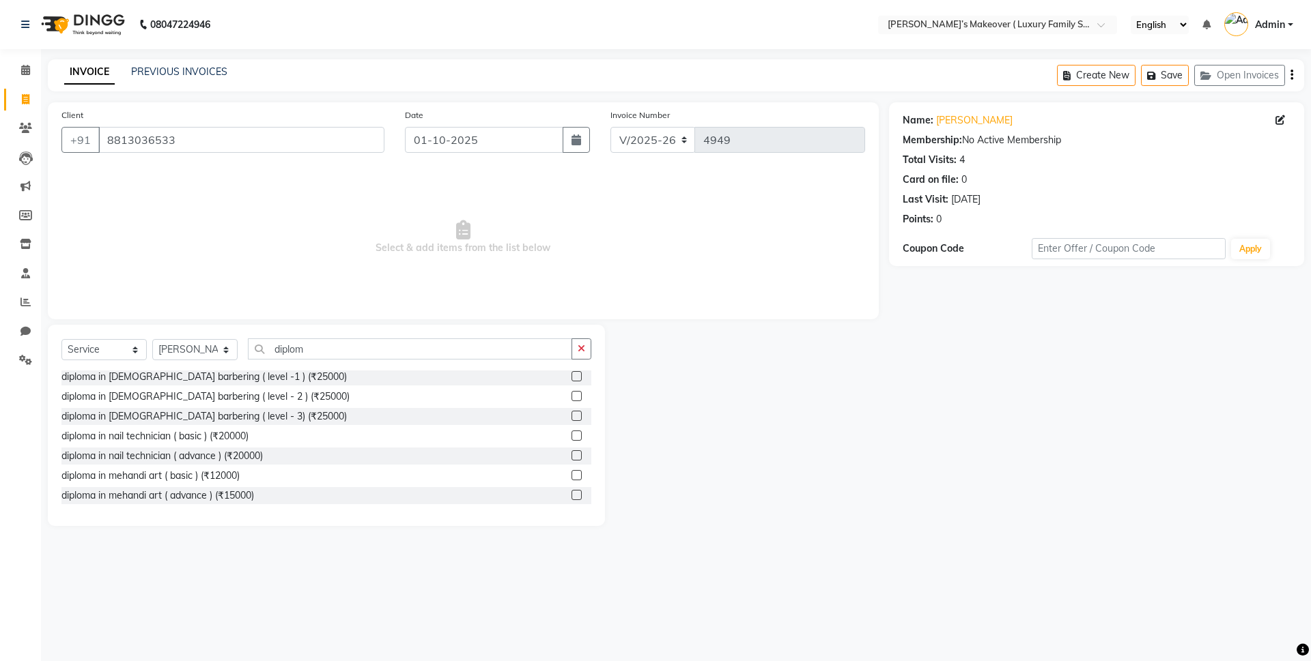
click at [571, 438] on label at bounding box center [576, 436] width 10 height 10
click at [571, 438] on input "checkbox" at bounding box center [575, 436] width 9 height 9
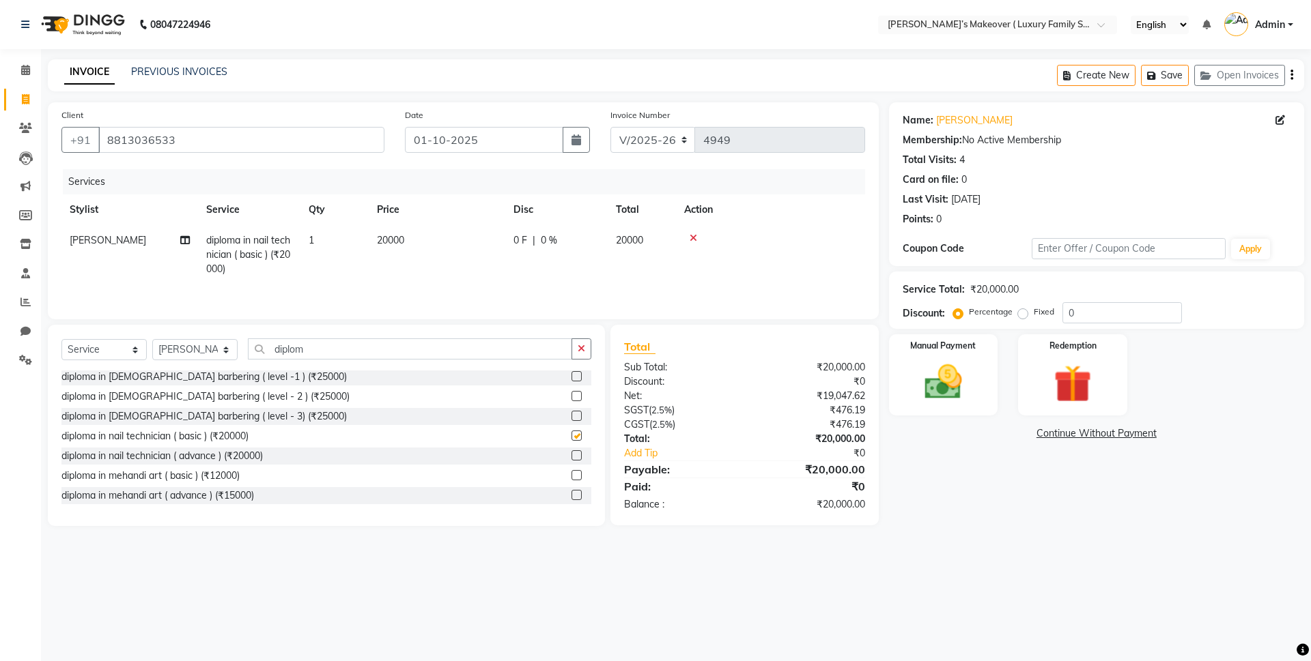
click at [432, 244] on td "20000" at bounding box center [437, 254] width 137 height 59
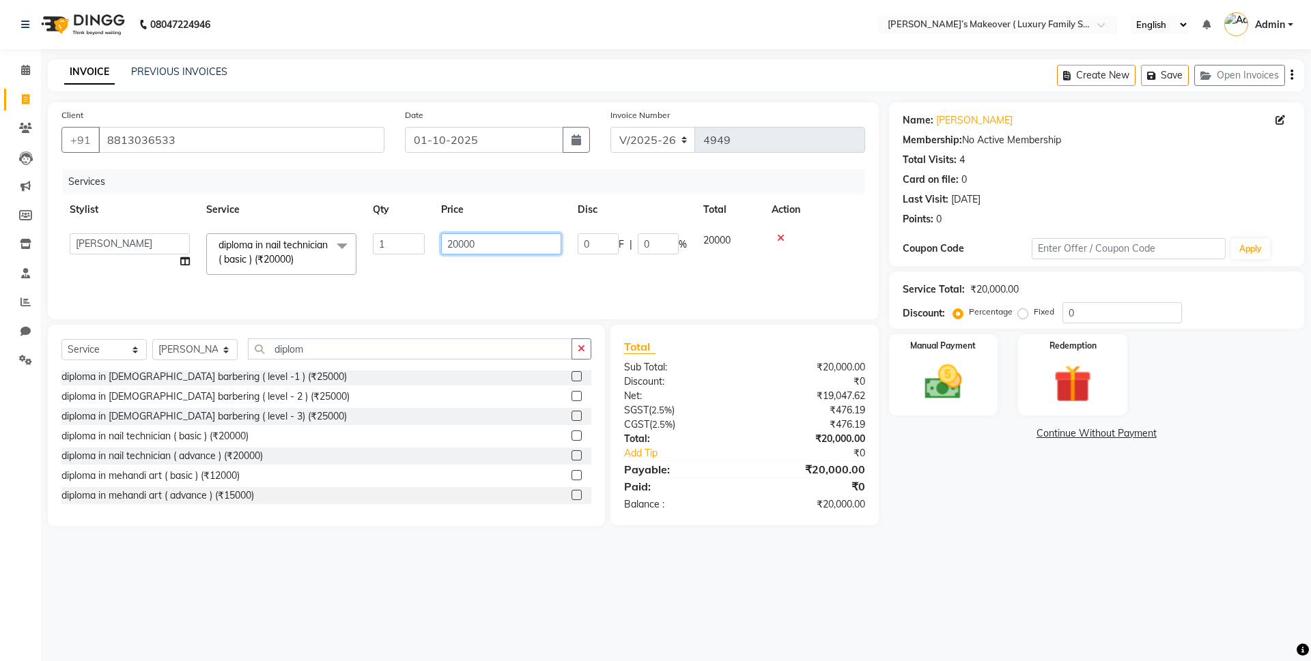
click at [456, 240] on input "20000" at bounding box center [501, 243] width 120 height 21
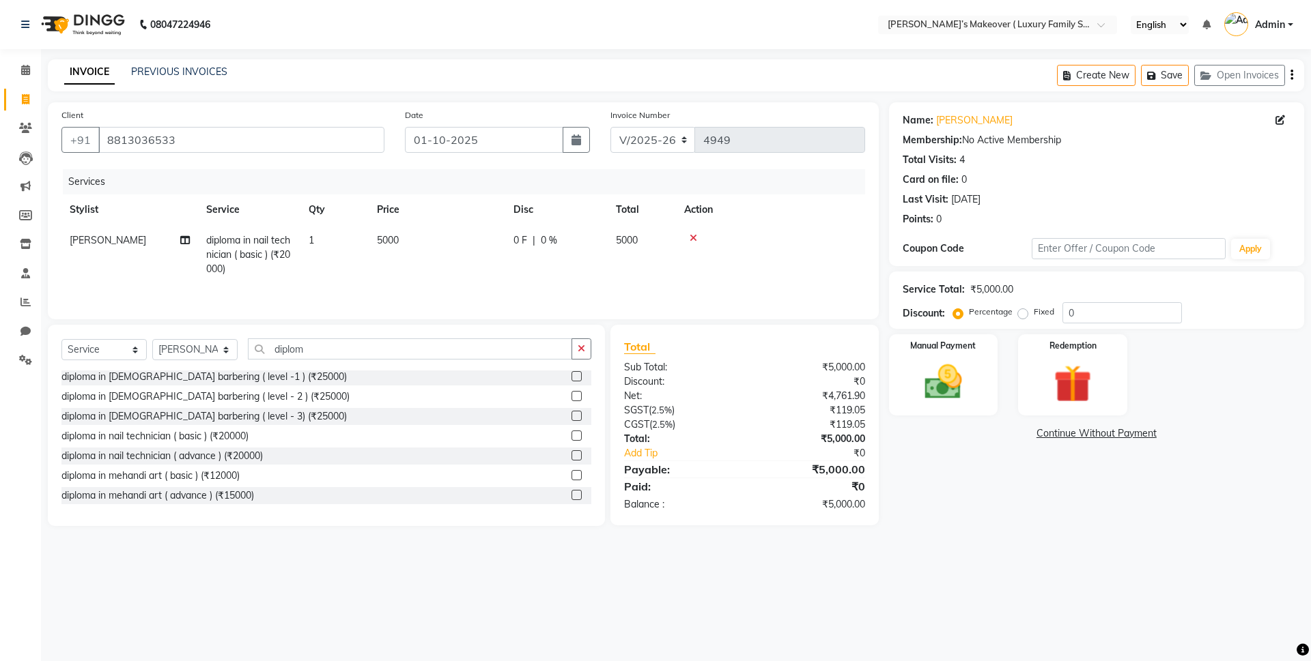
click at [1289, 73] on div "Create New Save Open Invoices" at bounding box center [1180, 75] width 247 height 32
click at [1291, 75] on icon "button" at bounding box center [1291, 75] width 3 height 1
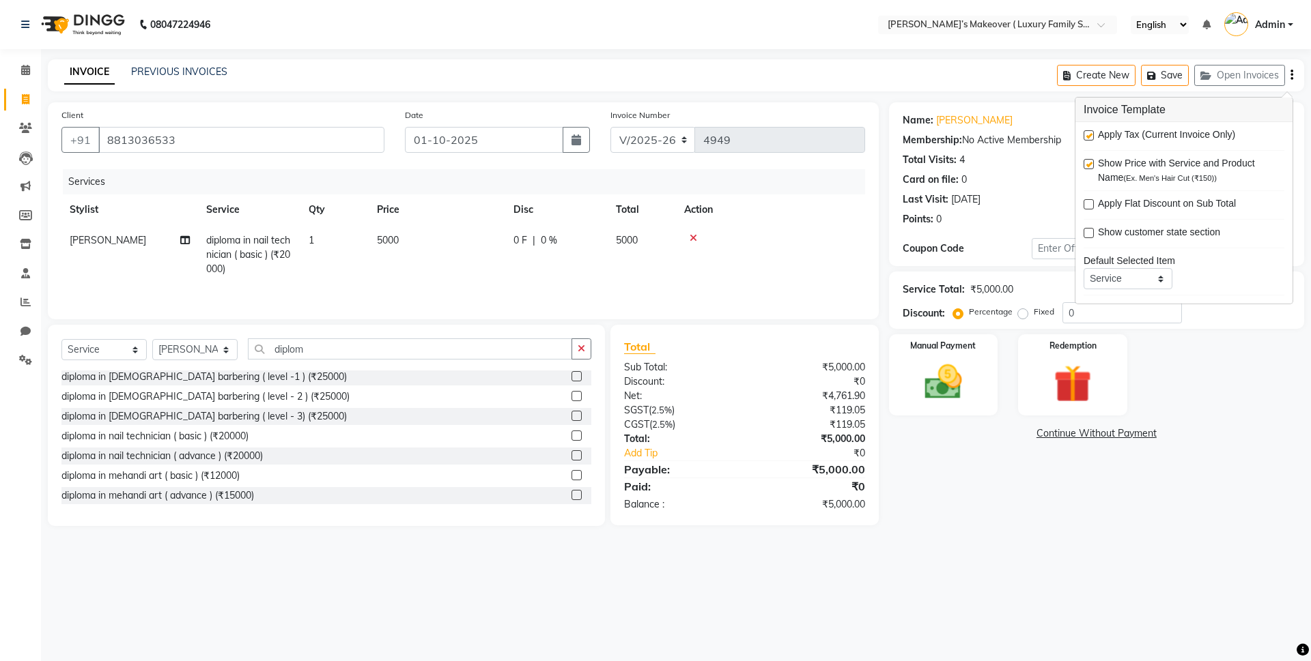
click at [1089, 132] on label at bounding box center [1088, 135] width 10 height 10
click at [1089, 132] on input "checkbox" at bounding box center [1087, 136] width 9 height 9
click at [972, 346] on label "Manual Payment" at bounding box center [943, 345] width 68 height 13
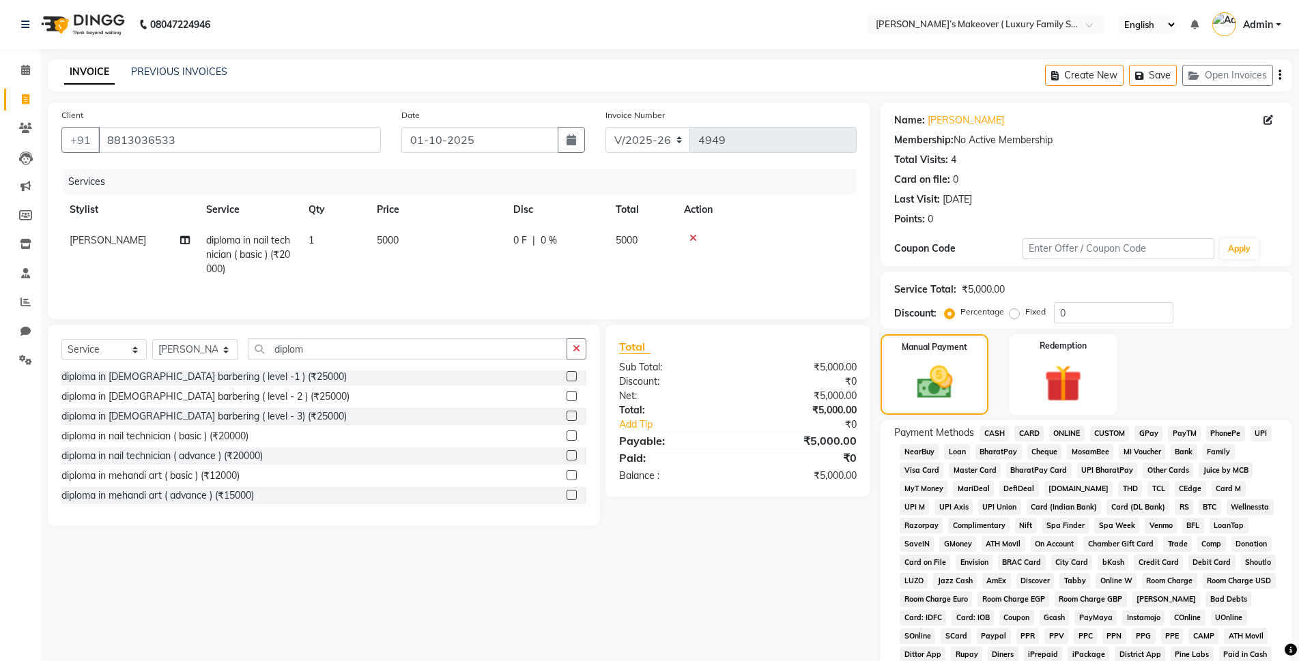
click at [1062, 427] on span "ONLINE" at bounding box center [1066, 434] width 35 height 16
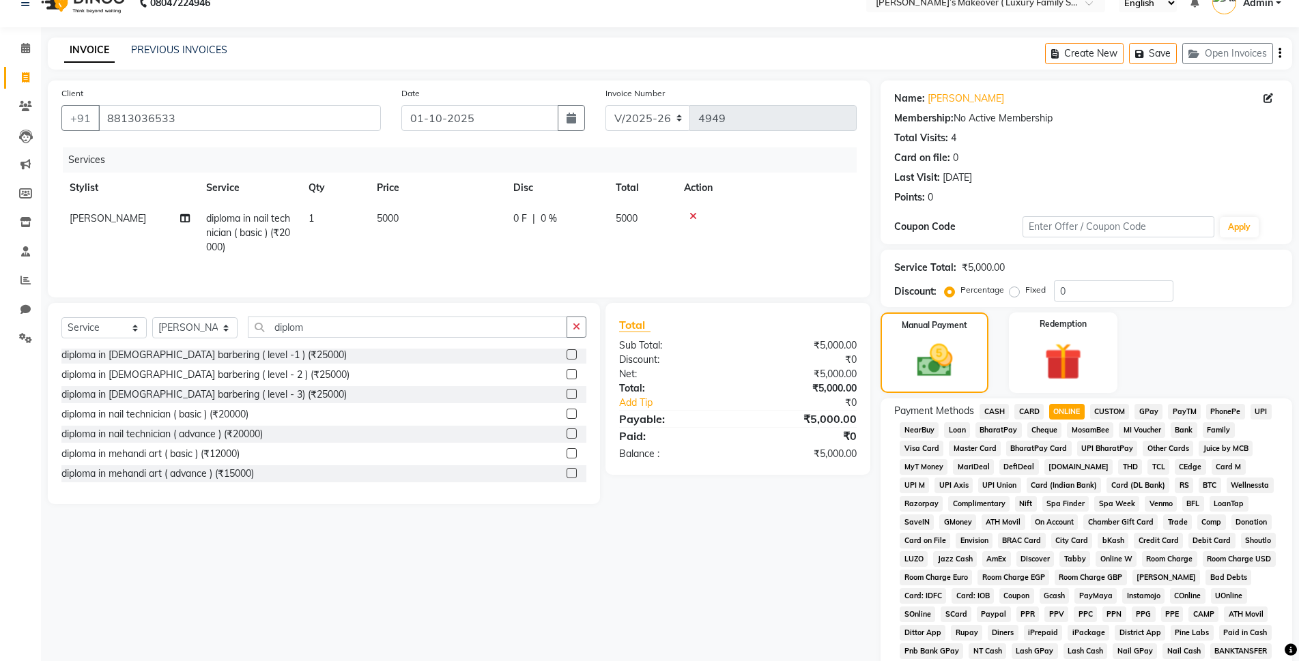
scroll to position [238, 0]
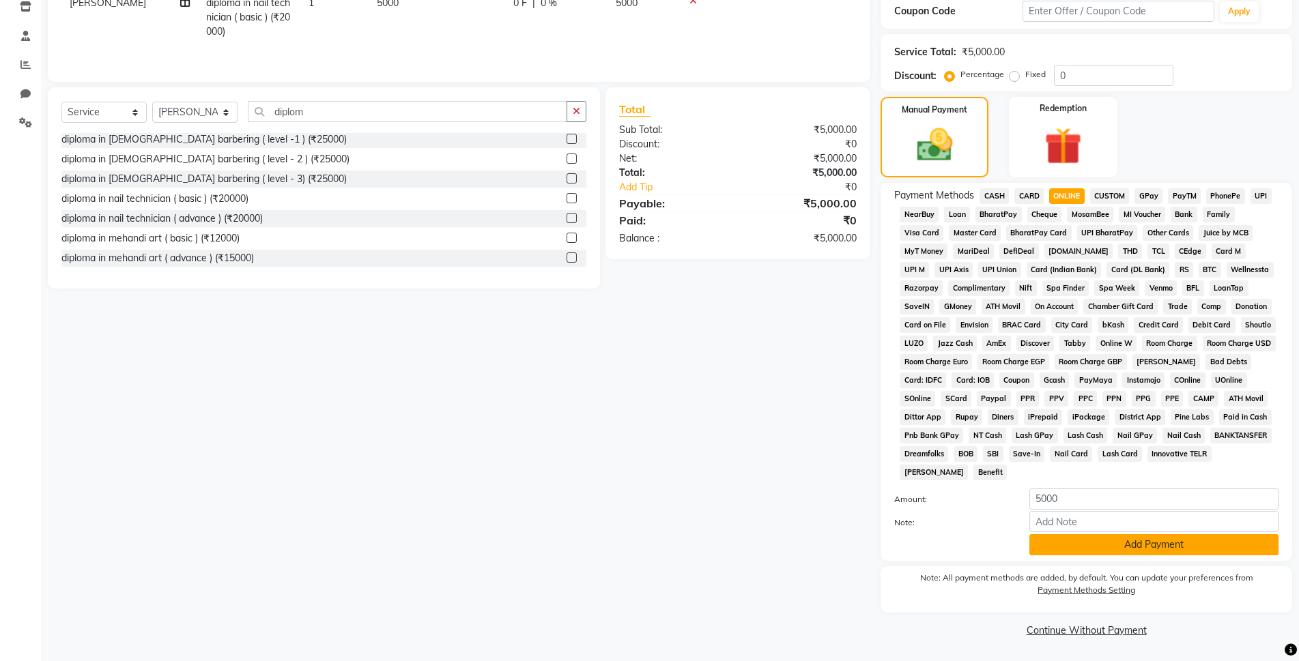
click at [1137, 541] on button "Add Payment" at bounding box center [1153, 544] width 249 height 21
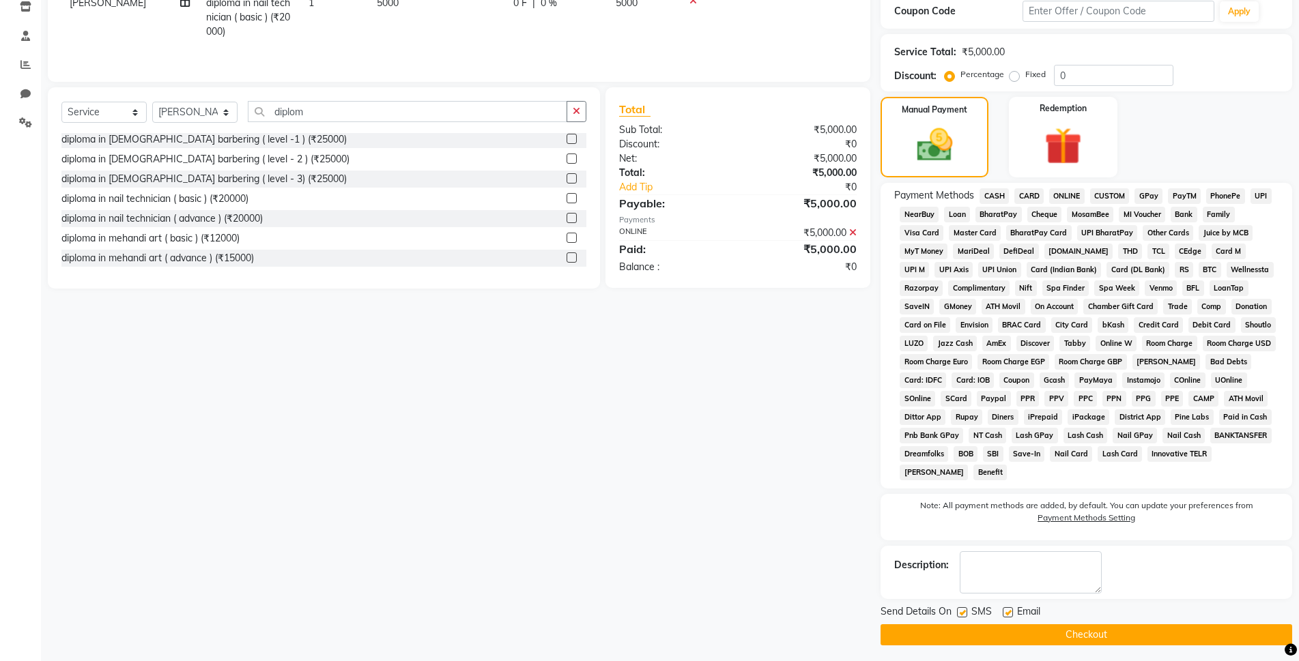
click at [1132, 633] on button "Checkout" at bounding box center [1087, 635] width 412 height 21
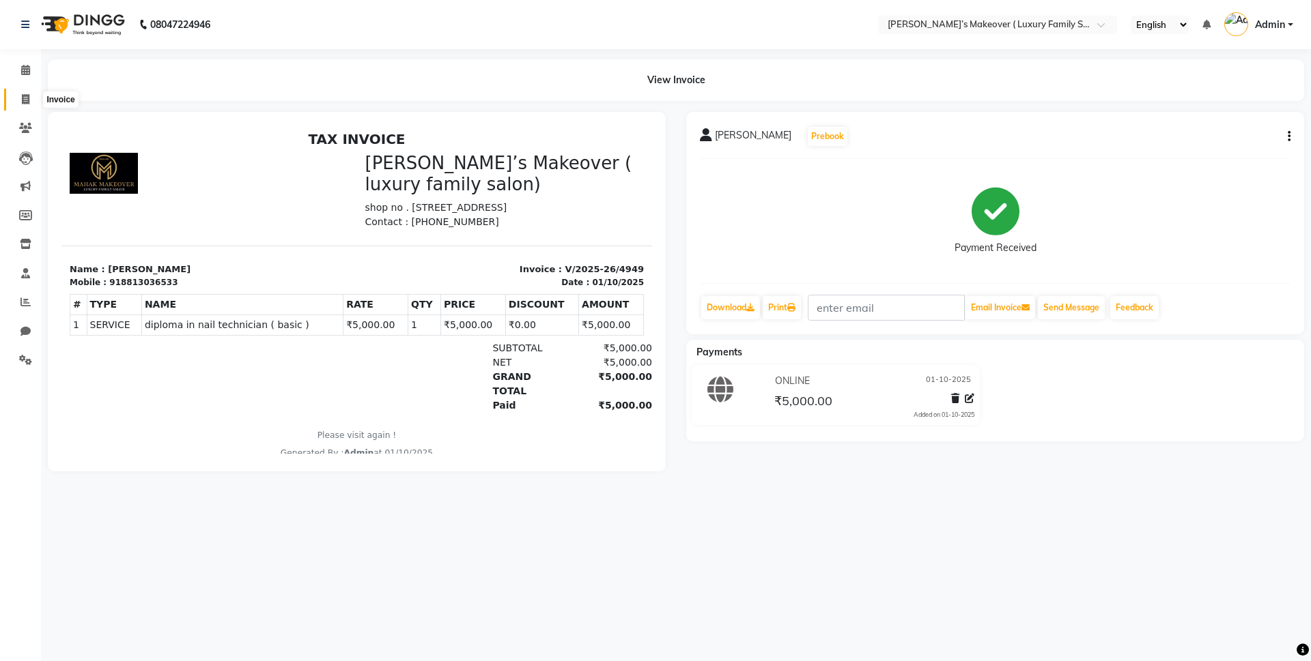
click at [25, 104] on span at bounding box center [26, 100] width 24 height 16
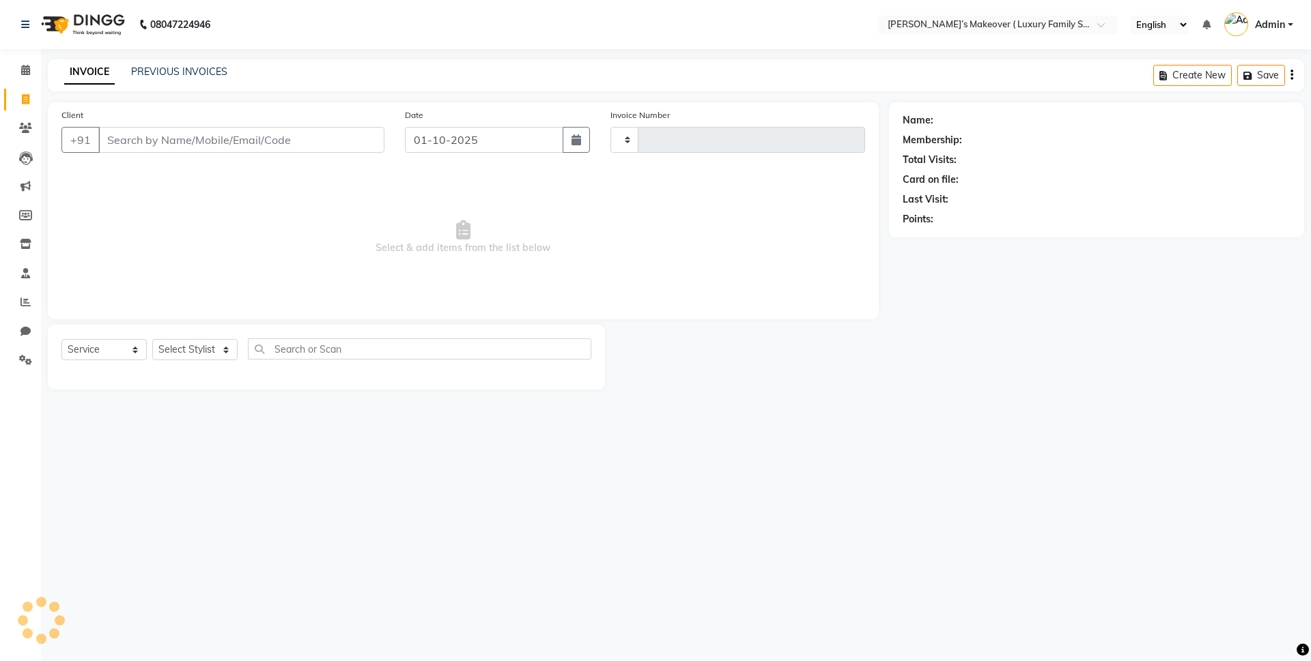
click at [166, 143] on input "Client" at bounding box center [241, 140] width 286 height 26
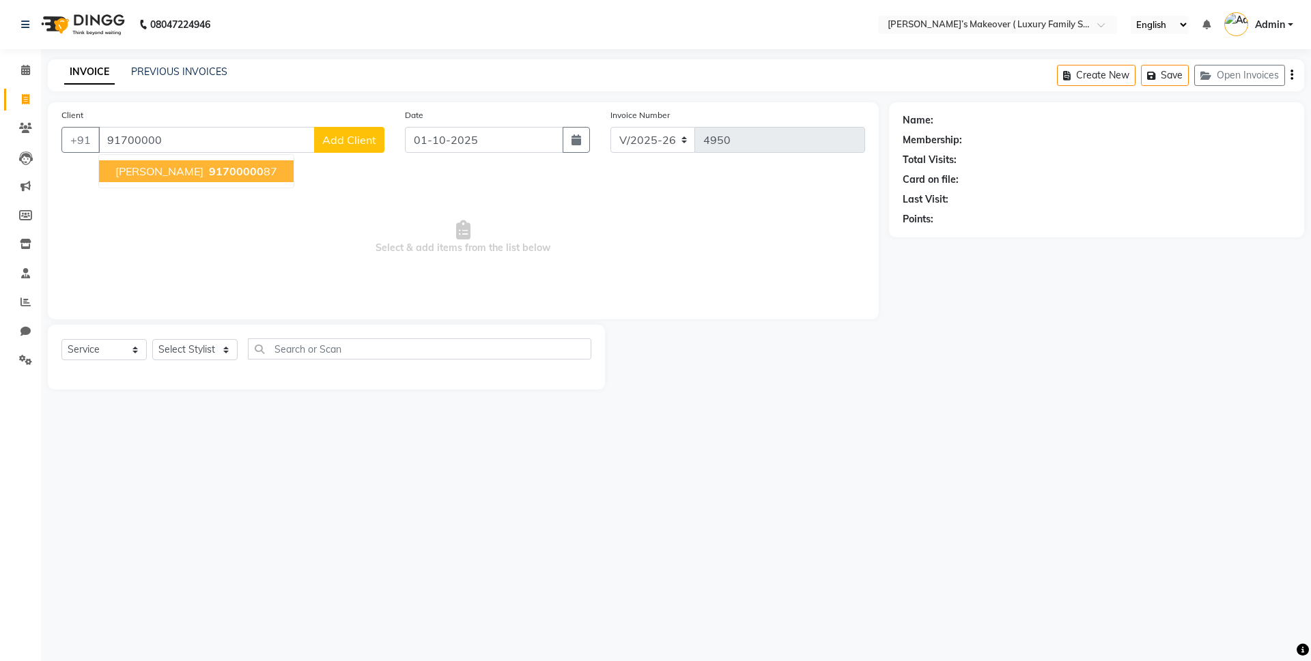
click at [231, 167] on span "91700000" at bounding box center [236, 171] width 55 height 14
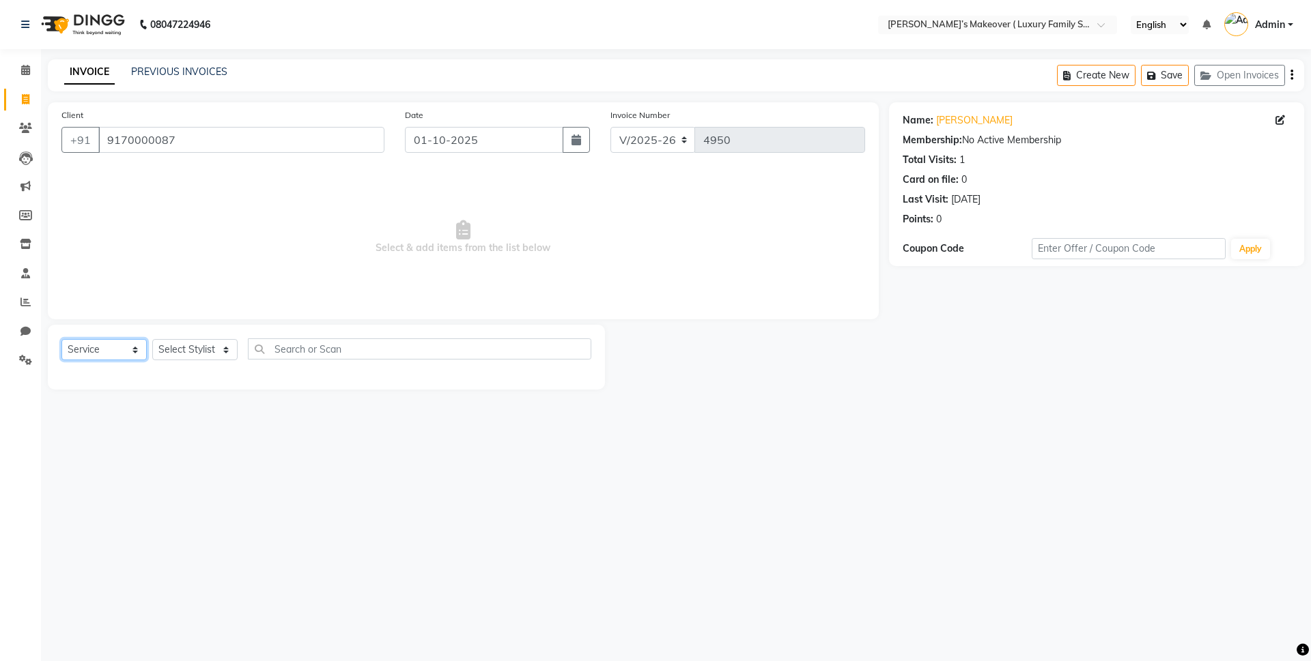
drag, startPoint x: 122, startPoint y: 345, endPoint x: 119, endPoint y: 356, distance: 11.9
click at [122, 345] on select "Select Service Product Membership Package Voucher Prepaid Gift Card" at bounding box center [103, 349] width 85 height 21
click at [61, 339] on select "Select Service Product Membership Package Voucher Prepaid Gift Card" at bounding box center [103, 349] width 85 height 21
click at [171, 349] on select "Select Stylist Aarish Anas salmani Ankit Anshika Anshul Astha Bhoomi lamba Dipt…" at bounding box center [194, 349] width 85 height 21
click at [152, 339] on select "Select Stylist Aarish Anas salmani Ankit Anshika Anshul Astha Bhoomi lamba Dipt…" at bounding box center [194, 349] width 85 height 21
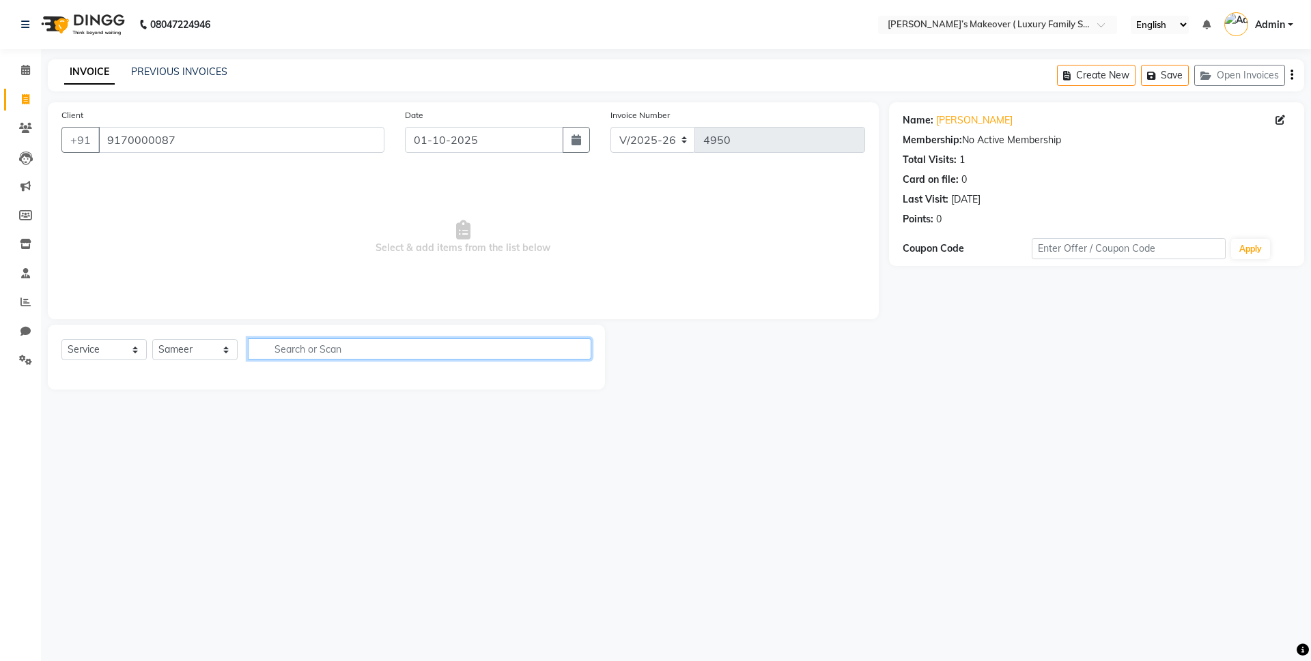
click at [328, 355] on input "text" at bounding box center [419, 349] width 343 height 21
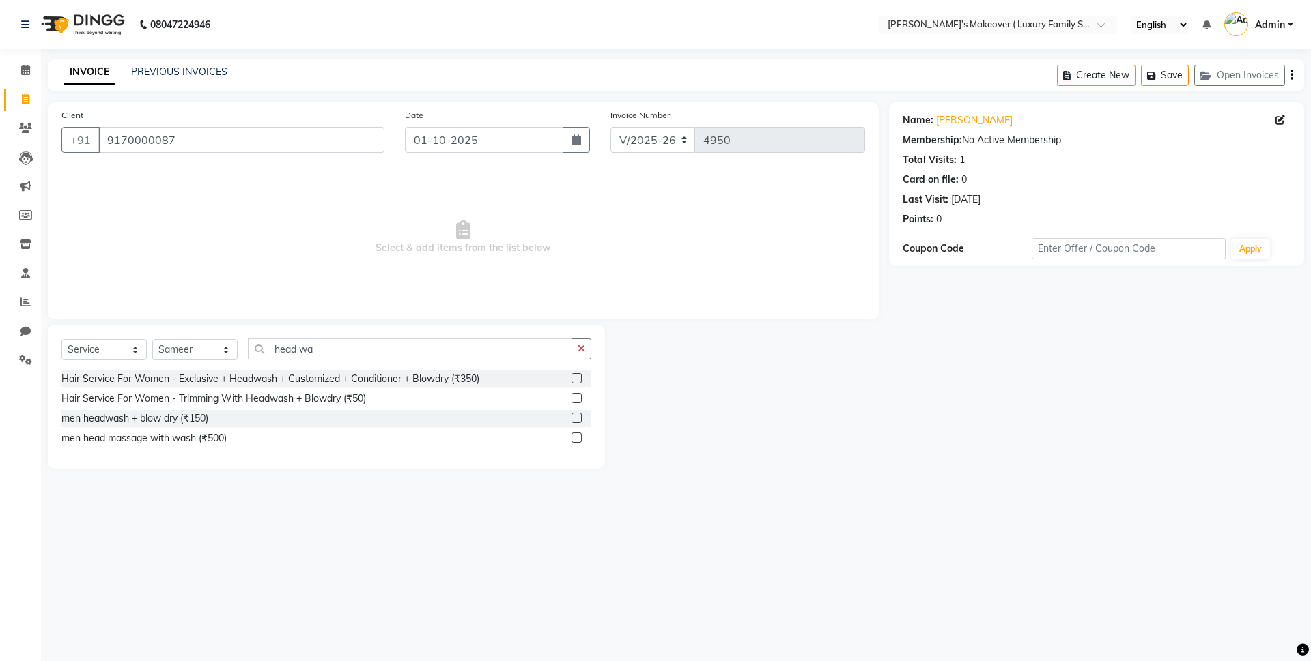
click at [575, 439] on label at bounding box center [576, 438] width 10 height 10
click at [575, 439] on input "checkbox" at bounding box center [575, 438] width 9 height 9
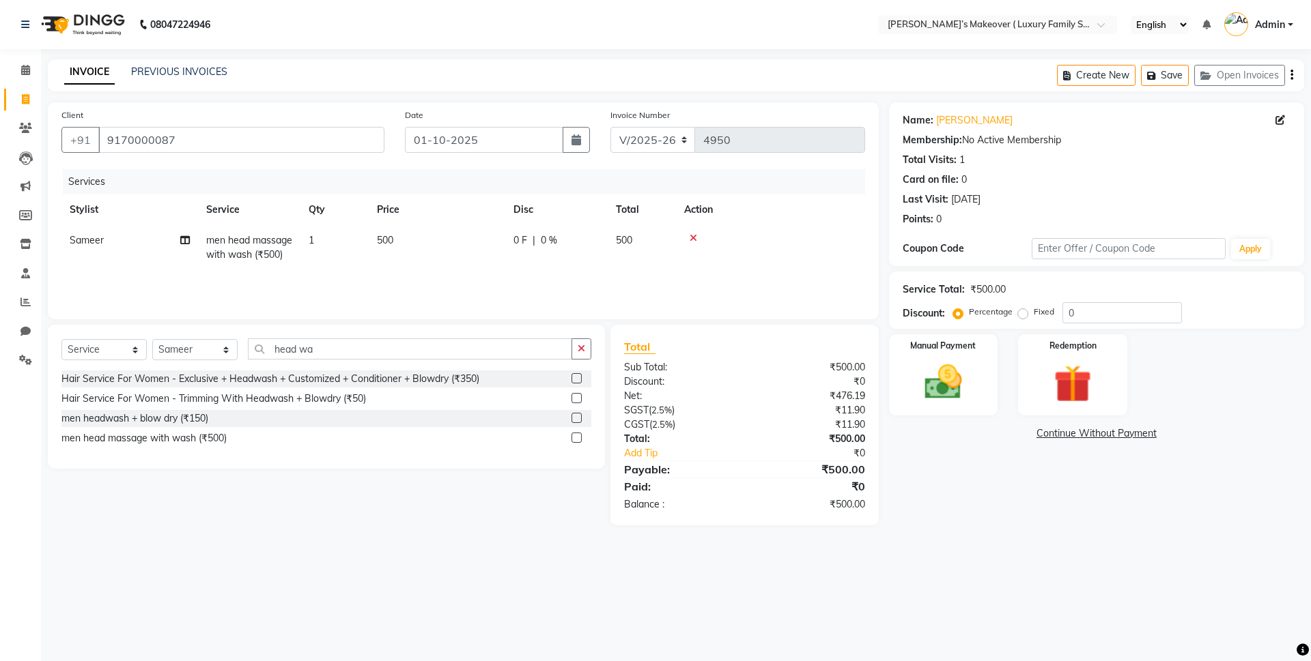
click at [1293, 72] on div "Create New Save Open Invoices" at bounding box center [1180, 75] width 247 height 32
click at [1290, 75] on icon "button" at bounding box center [1291, 75] width 3 height 1
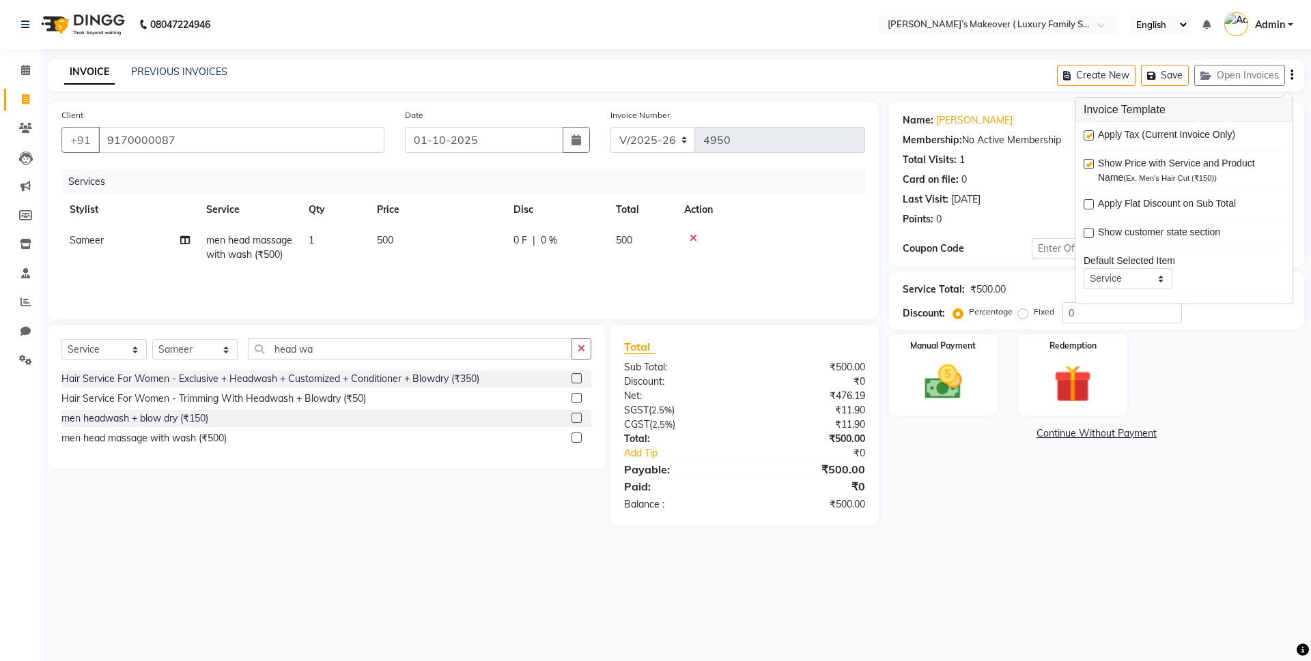
click at [1085, 137] on label at bounding box center [1088, 135] width 10 height 10
click at [1085, 137] on input "checkbox" at bounding box center [1087, 136] width 9 height 9
click at [970, 345] on label "Manual Payment" at bounding box center [943, 345] width 68 height 13
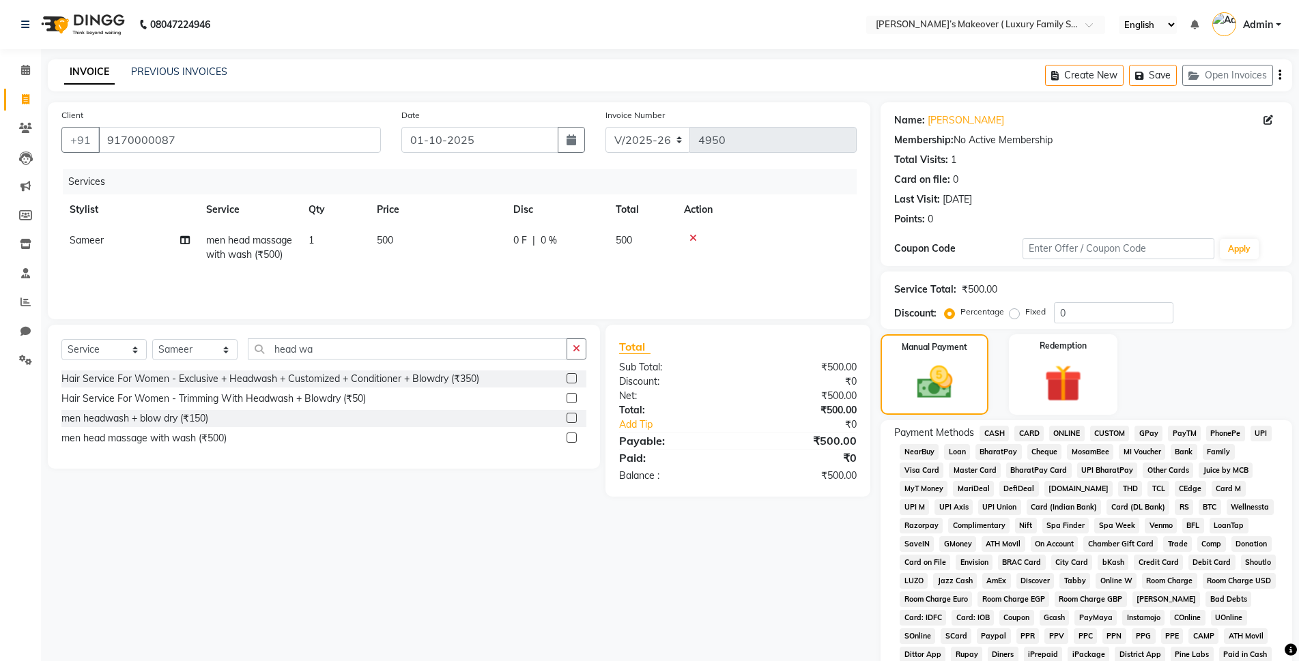
click at [994, 430] on span "CASH" at bounding box center [993, 434] width 29 height 16
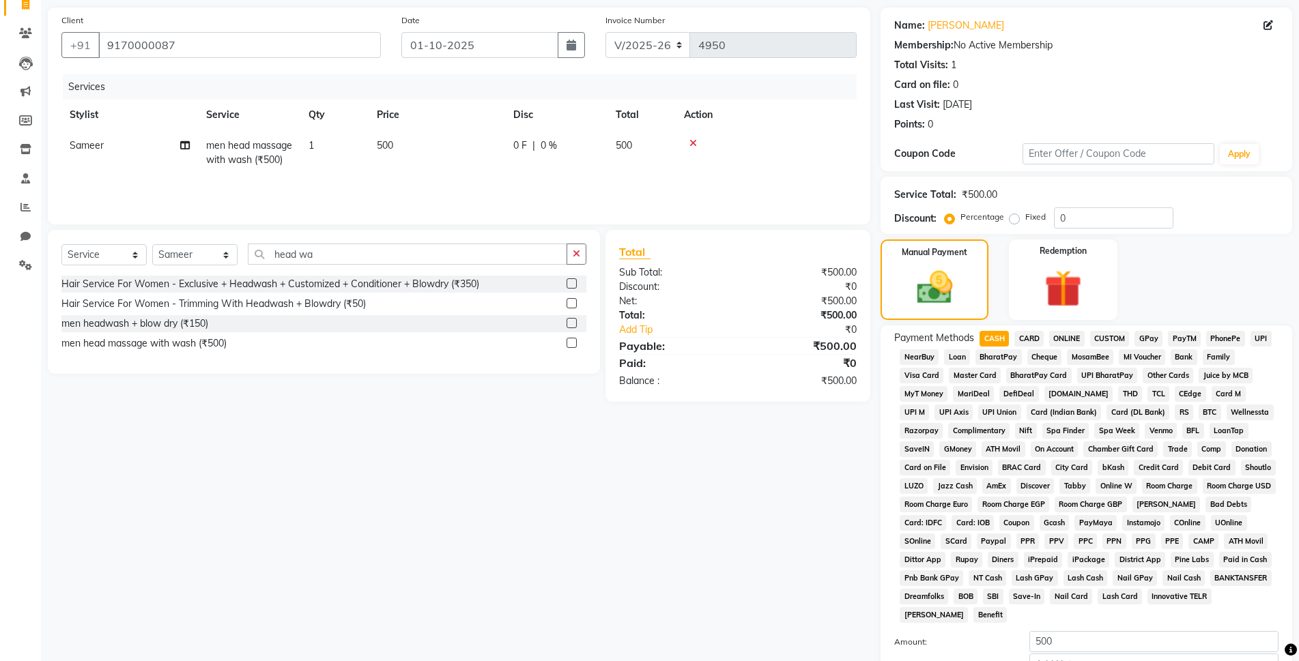
scroll to position [238, 0]
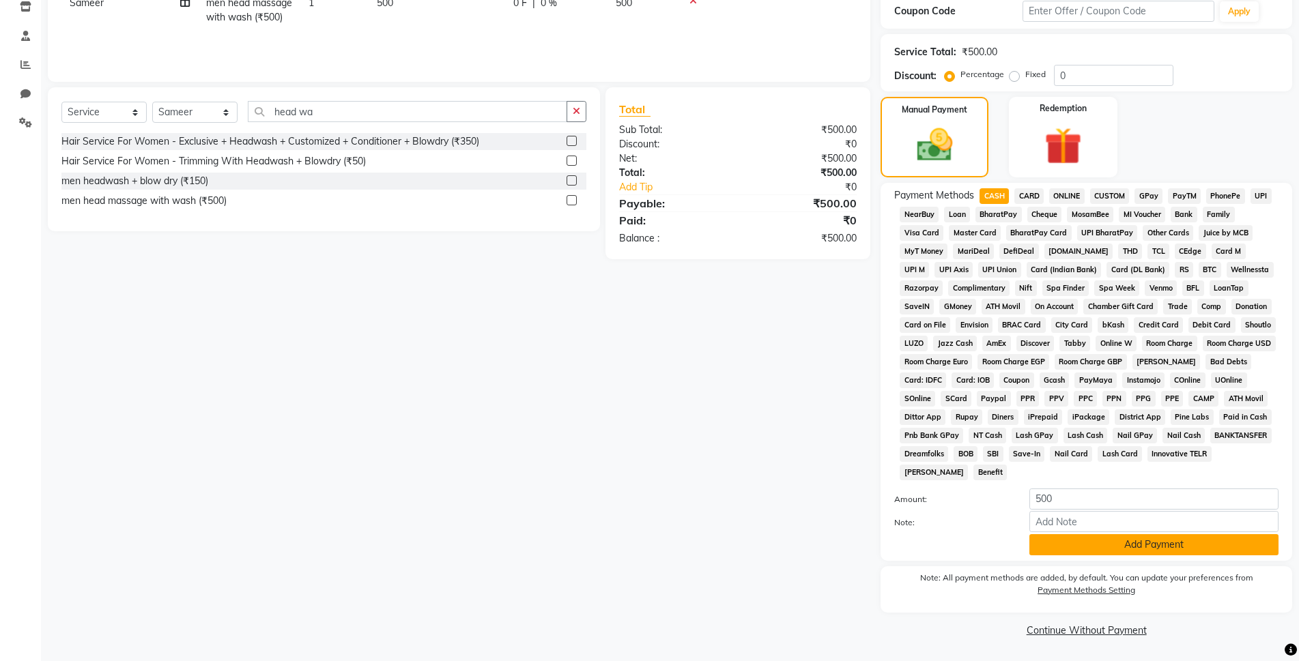
click at [1057, 552] on button "Add Payment" at bounding box center [1153, 544] width 249 height 21
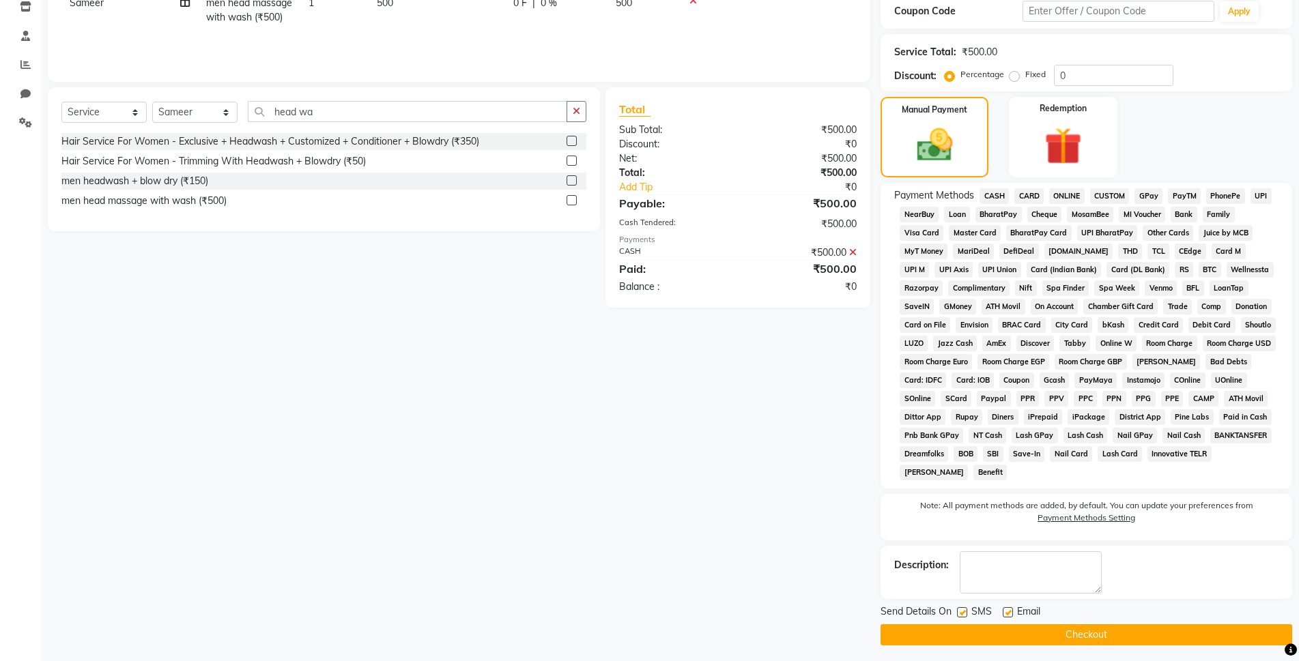
click at [1065, 647] on main "INVOICE PREVIOUS INVOICES Create New Save Open Invoices Client +91 9170000087 D…" at bounding box center [670, 244] width 1258 height 844
click at [1074, 640] on button "Checkout" at bounding box center [1087, 635] width 412 height 21
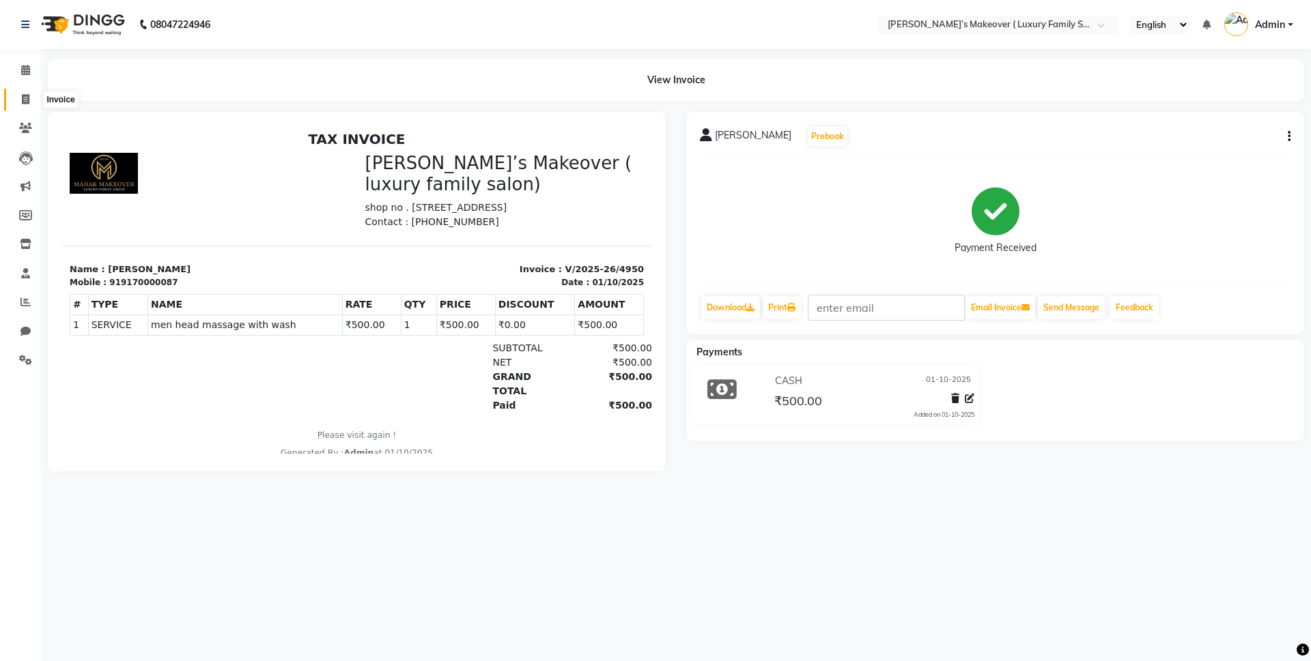
click at [26, 99] on icon at bounding box center [26, 99] width 8 height 10
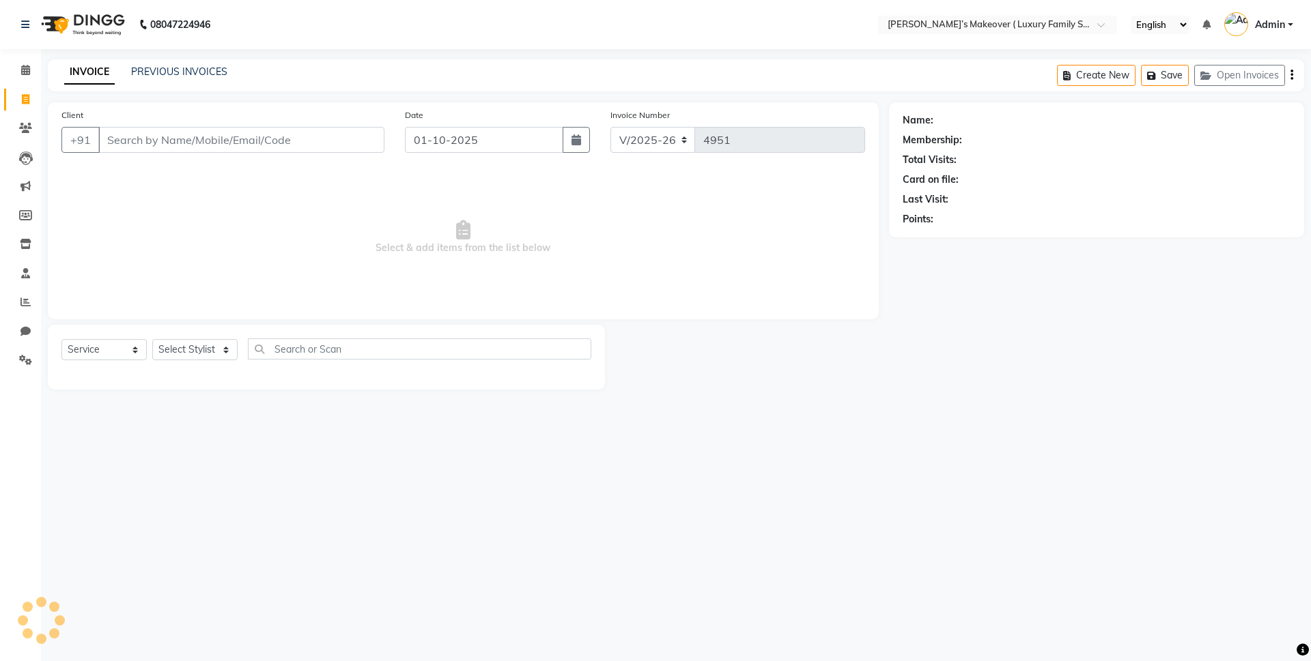
click at [195, 137] on input "Client" at bounding box center [241, 140] width 286 height 26
click at [167, 76] on link "PREVIOUS INVOICES" at bounding box center [179, 72] width 96 height 12
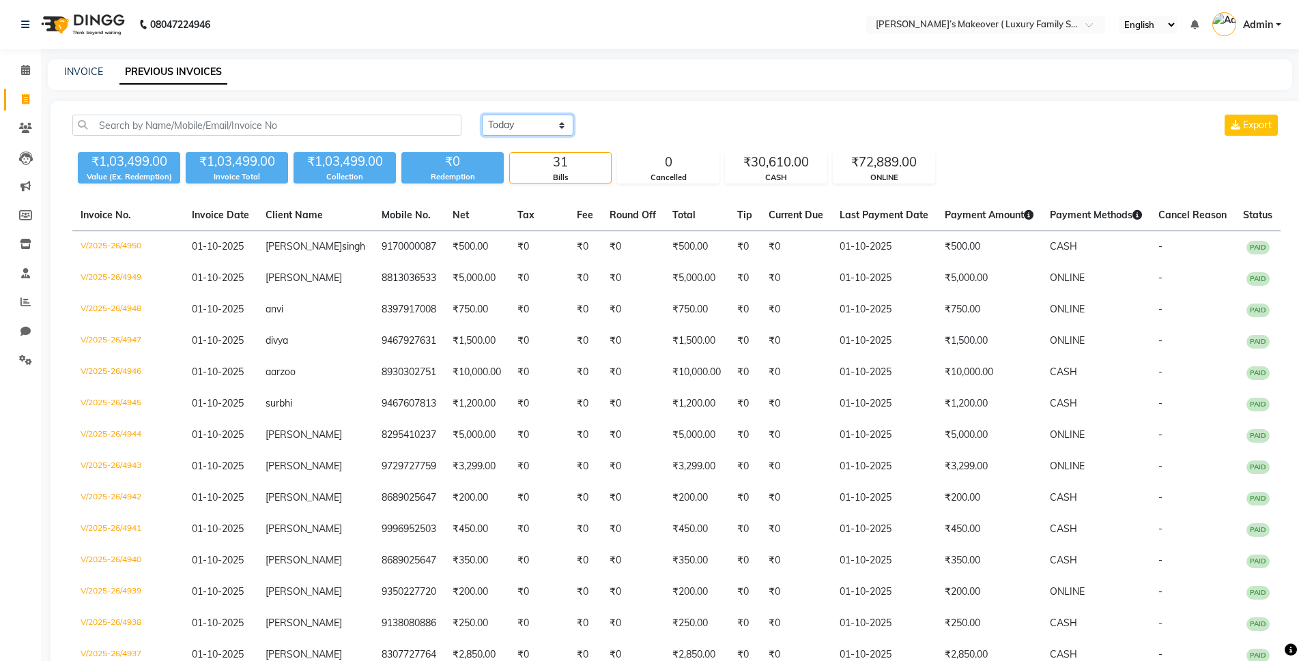
click at [547, 126] on select "[DATE] [DATE] Custom Range" at bounding box center [527, 125] width 91 height 21
click at [482, 115] on select "[DATE] [DATE] Custom Range" at bounding box center [527, 125] width 91 height 21
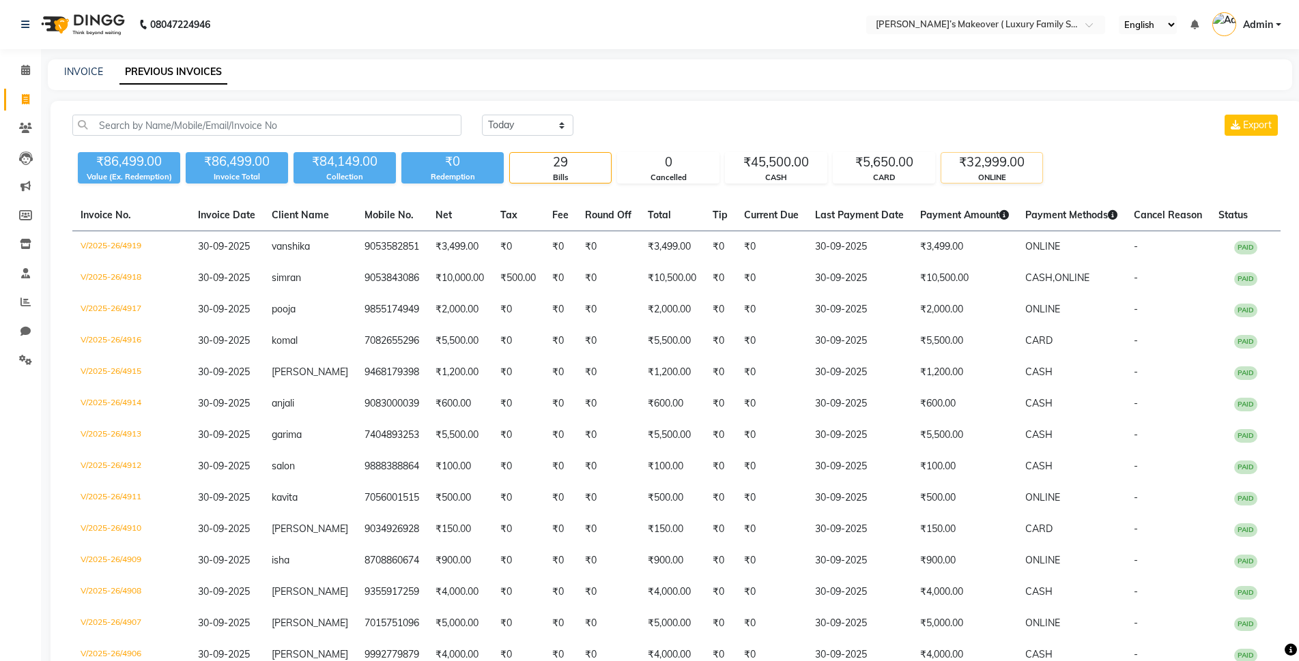
click at [970, 165] on div "₹32,999.00" at bounding box center [991, 162] width 101 height 19
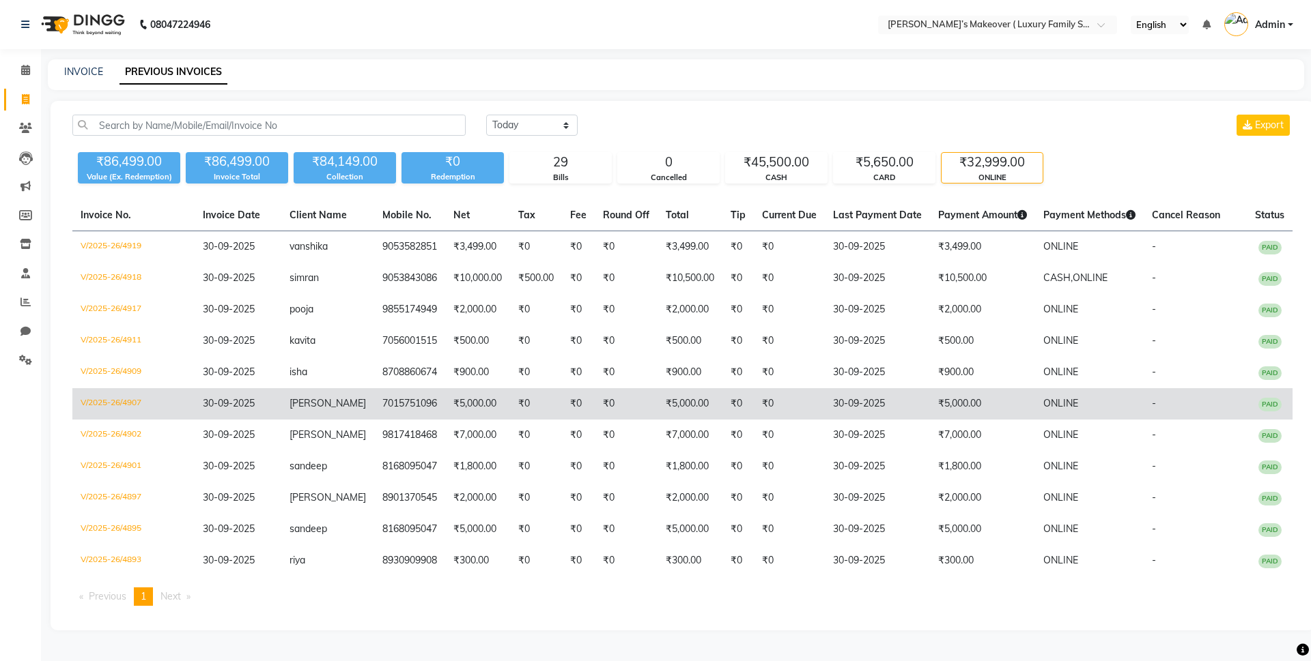
click at [132, 404] on td "V/2025-26/4907" at bounding box center [133, 403] width 122 height 31
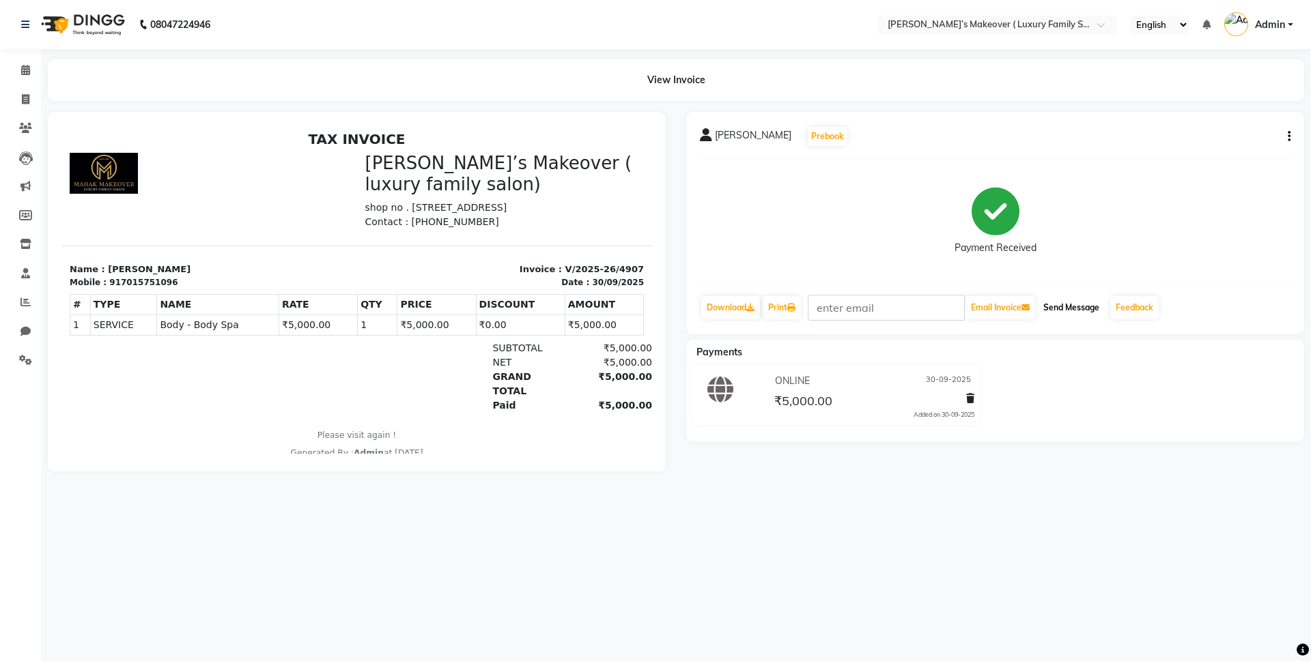
click at [1083, 311] on button "Send Message" at bounding box center [1070, 307] width 67 height 23
click at [994, 311] on button "Email Invoice" at bounding box center [1000, 307] width 70 height 23
click at [859, 304] on input "text" at bounding box center [885, 308] width 157 height 26
type input "[EMAIL_ADDRESS][DOMAIN_NAME]"
click at [973, 313] on button "Email Invoice" at bounding box center [1000, 307] width 70 height 23
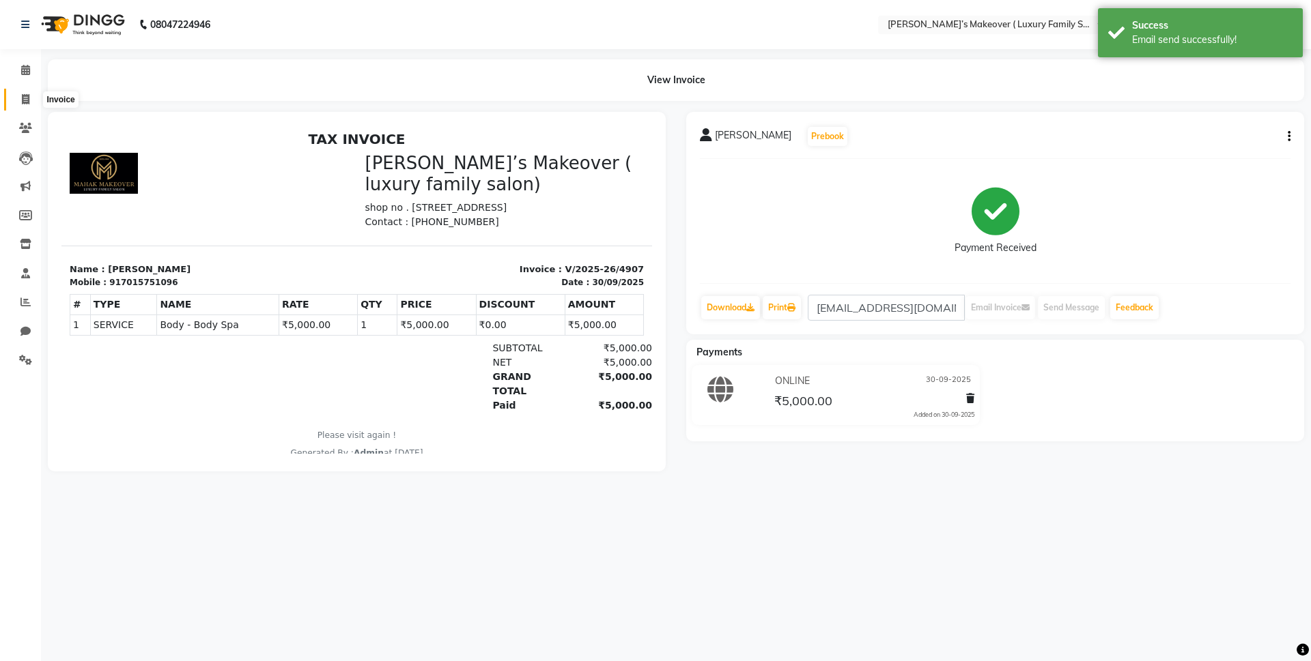
click at [24, 94] on icon at bounding box center [26, 99] width 8 height 10
select select "service"
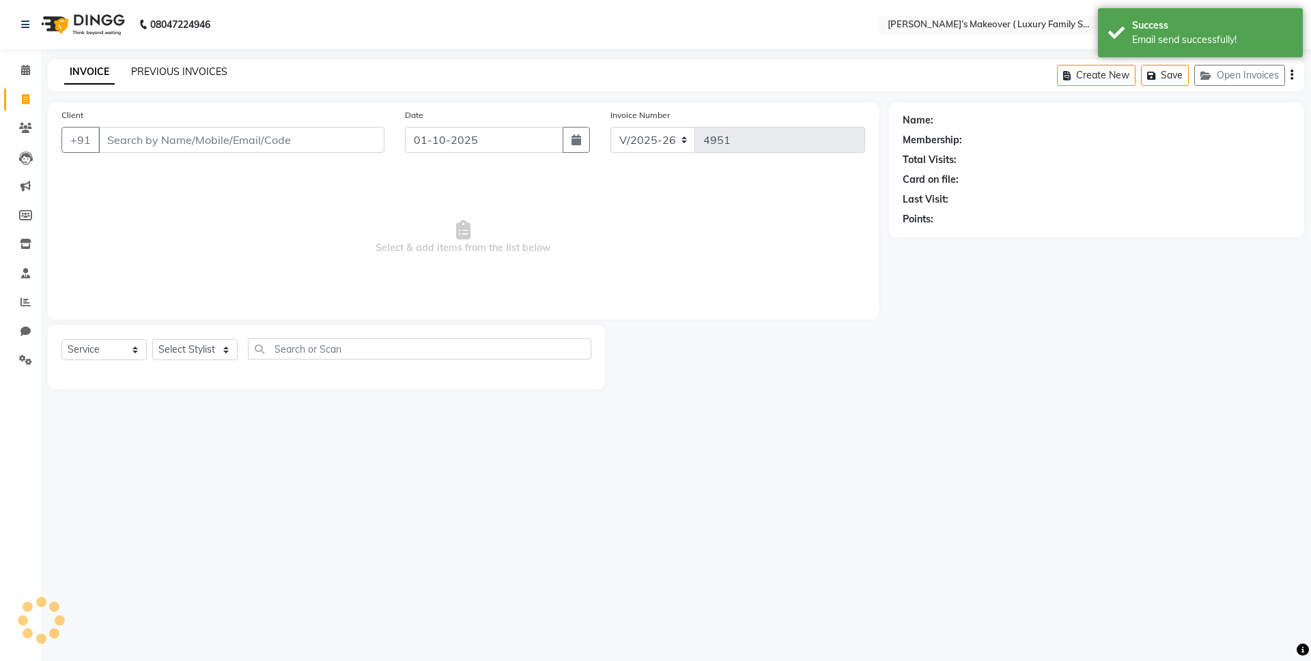
click at [173, 66] on link "PREVIOUS INVOICES" at bounding box center [179, 72] width 96 height 12
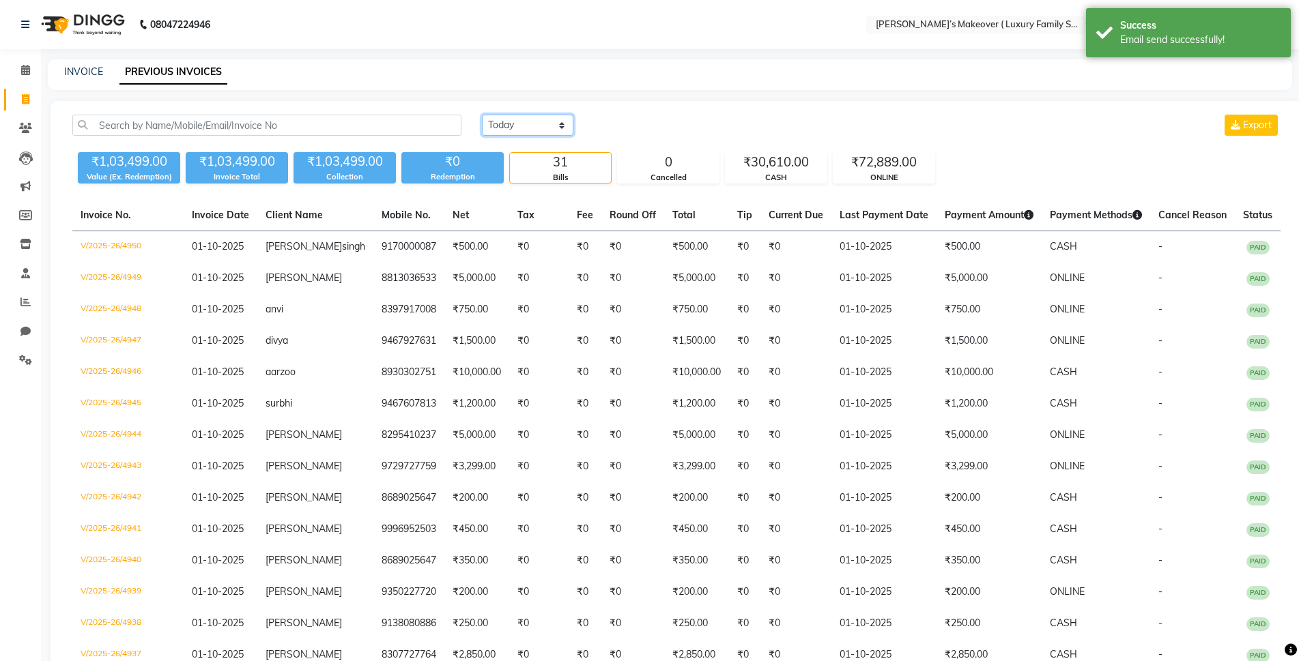
click at [547, 126] on select "[DATE] [DATE] Custom Range" at bounding box center [527, 125] width 91 height 21
select select "[DATE]"
click at [482, 115] on select "[DATE] [DATE] Custom Range" at bounding box center [527, 125] width 91 height 21
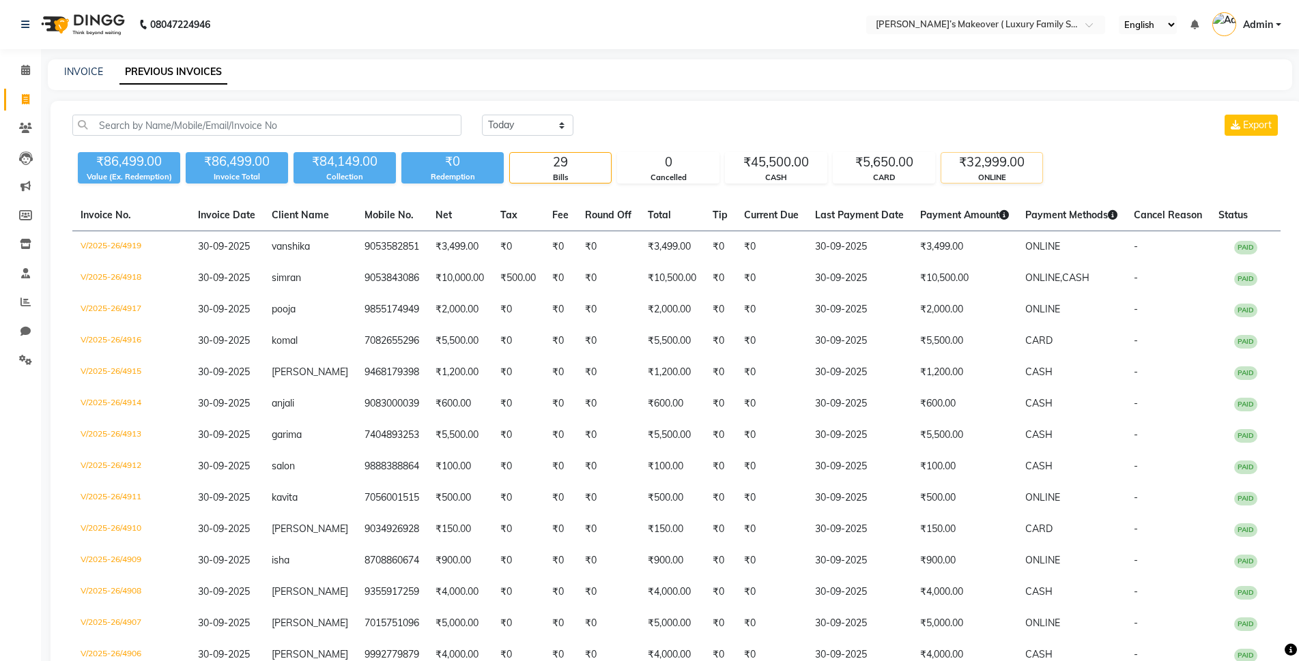
click at [988, 180] on div "ONLINE" at bounding box center [991, 178] width 101 height 12
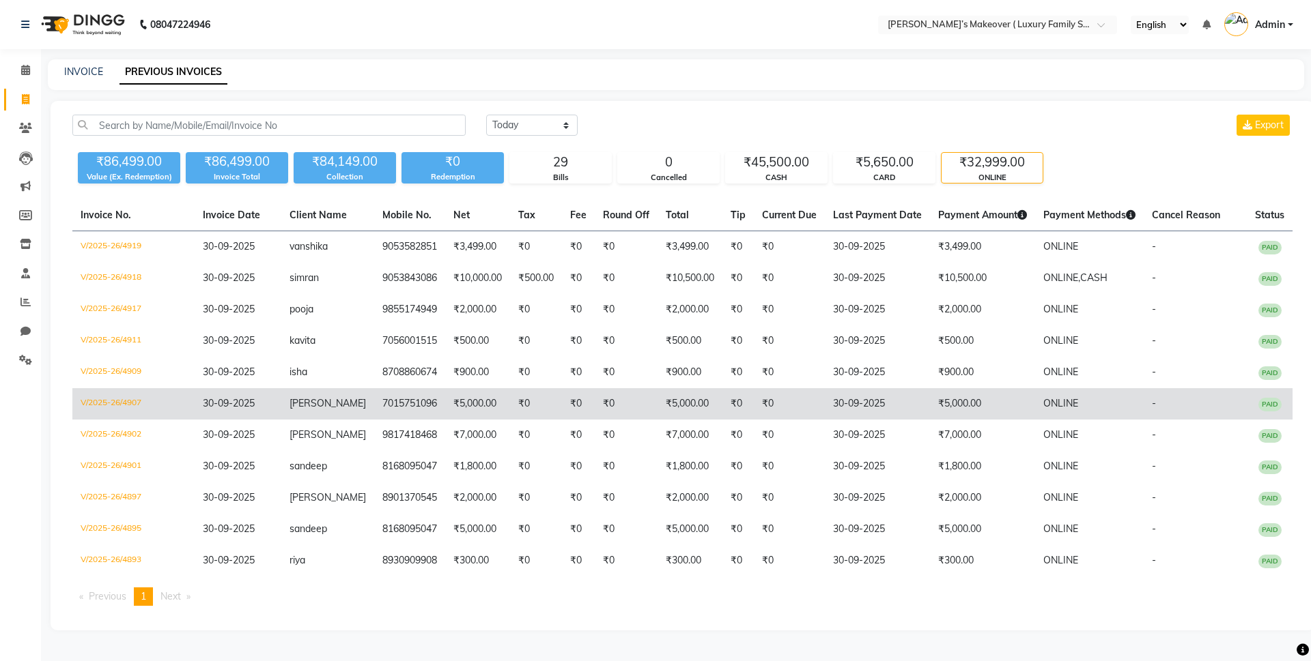
click at [134, 403] on td "V/2025-26/4907" at bounding box center [133, 403] width 122 height 31
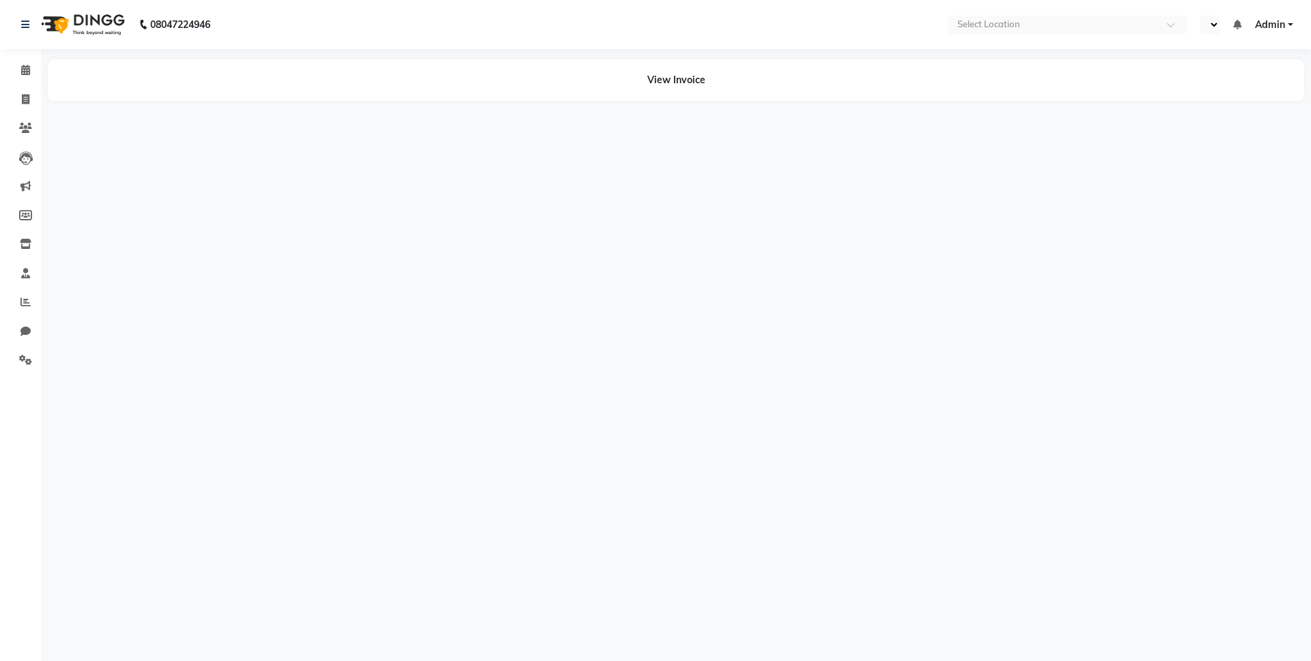
select select "en"
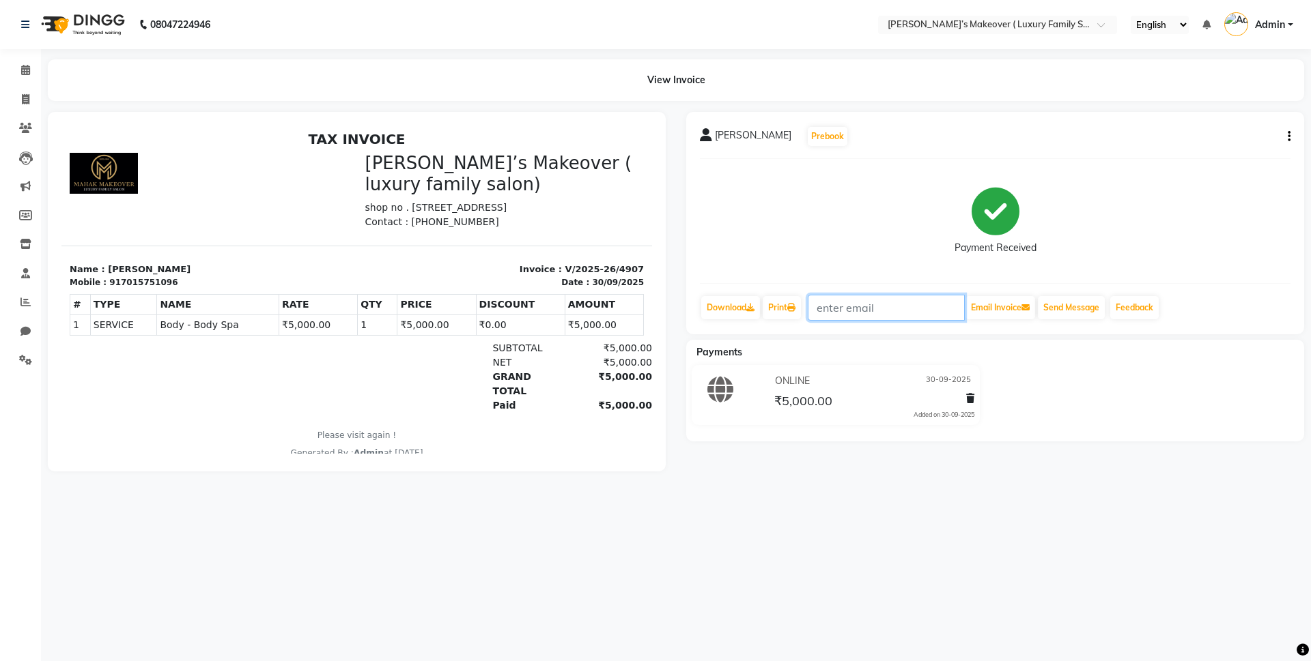
click at [923, 300] on input "text" at bounding box center [885, 308] width 157 height 26
type input "vishaltrikha100@gmail.com"
click at [1012, 307] on button "Email Invoice" at bounding box center [1000, 307] width 70 height 23
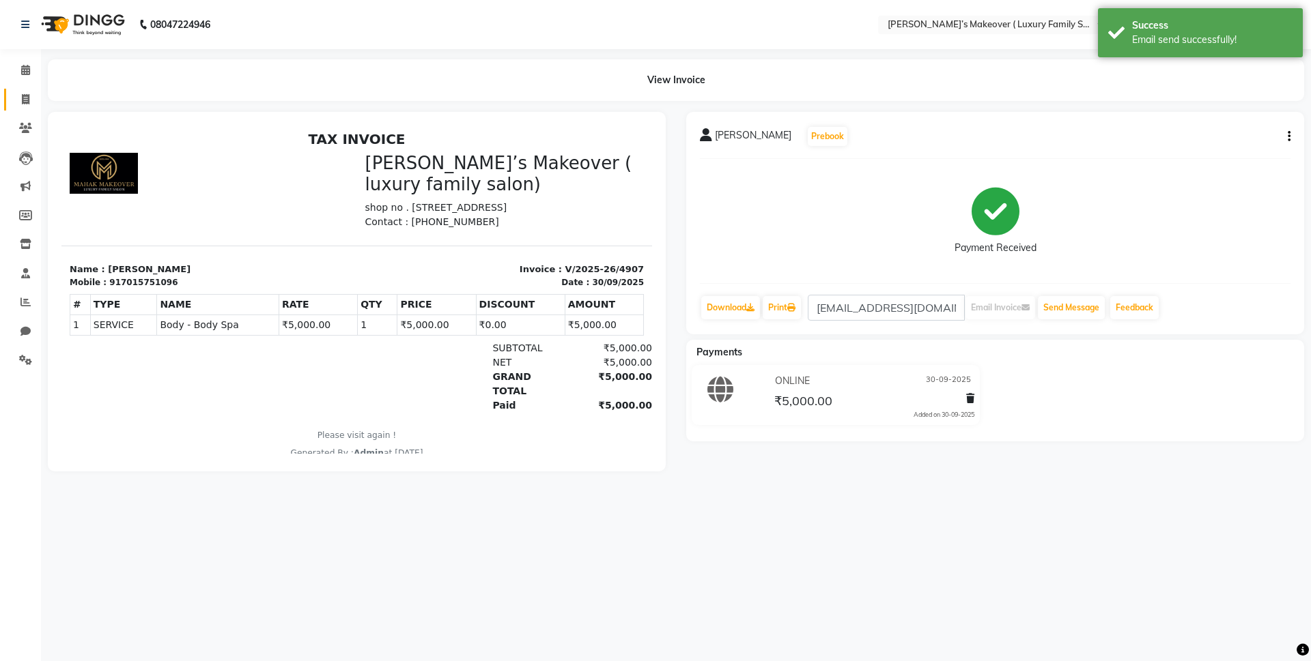
click at [38, 98] on div "View Invoice" at bounding box center [676, 80] width 1276 height 42
click at [29, 100] on icon at bounding box center [26, 99] width 8 height 10
select select "service"
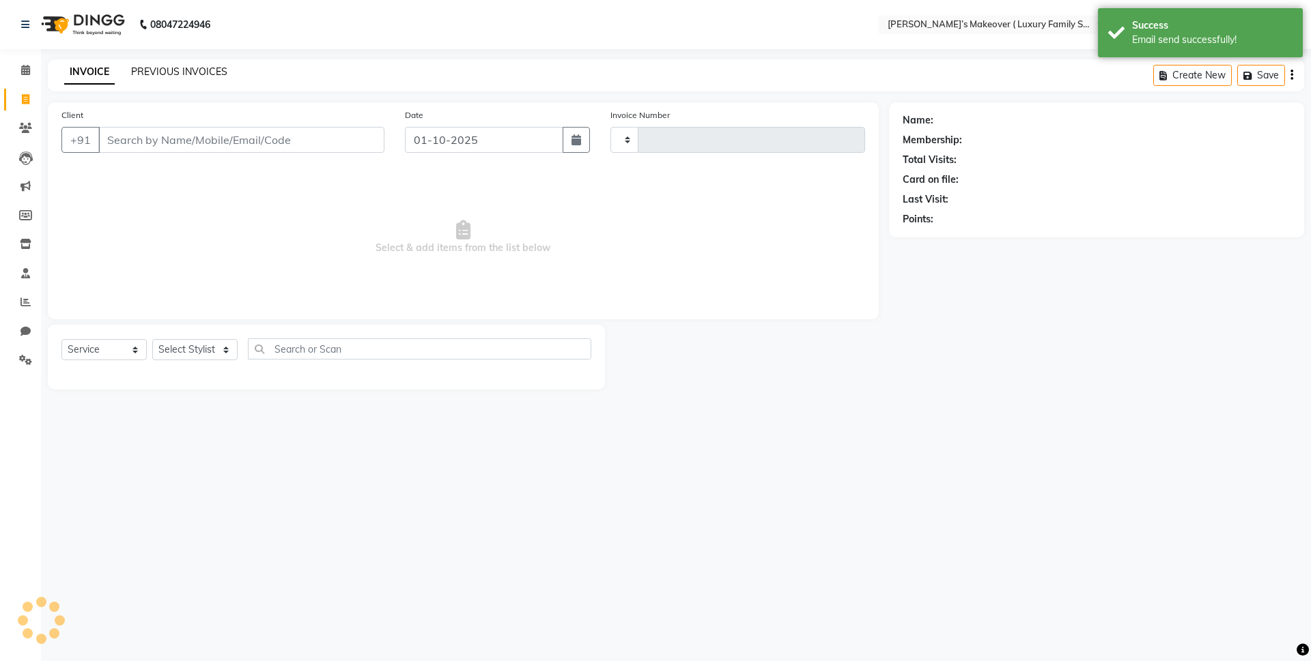
click at [180, 76] on link "PREVIOUS INVOICES" at bounding box center [179, 72] width 96 height 12
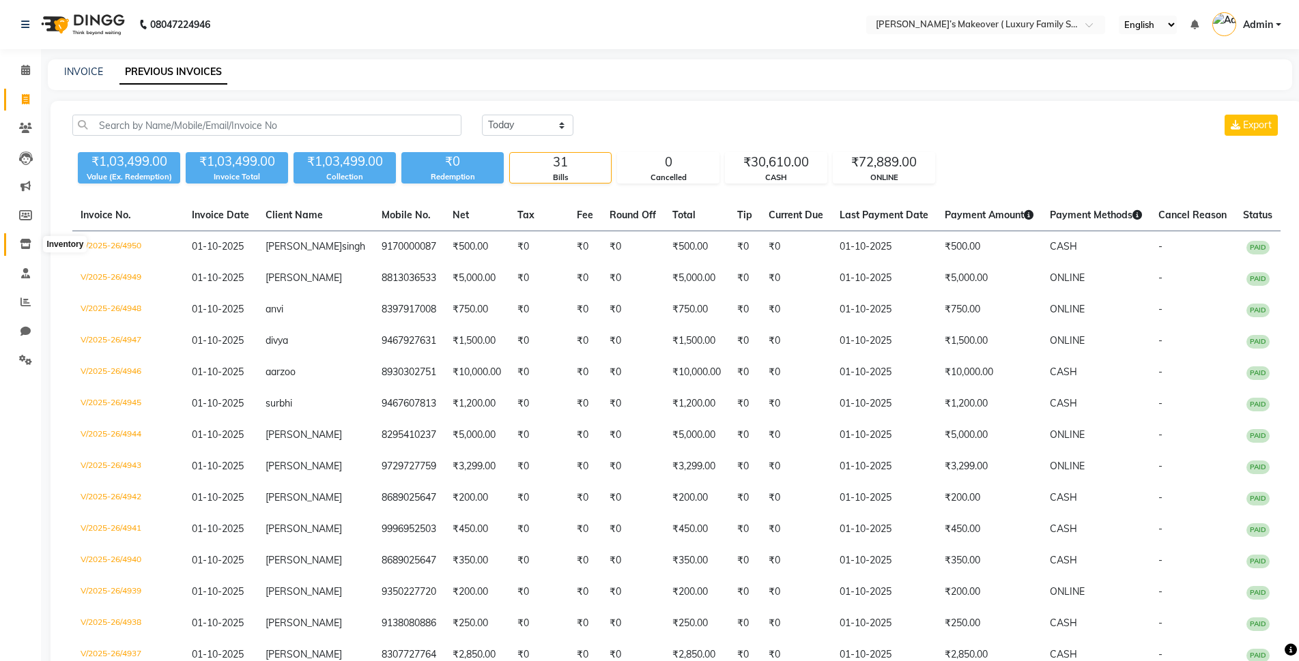
click at [25, 238] on span at bounding box center [26, 245] width 24 height 16
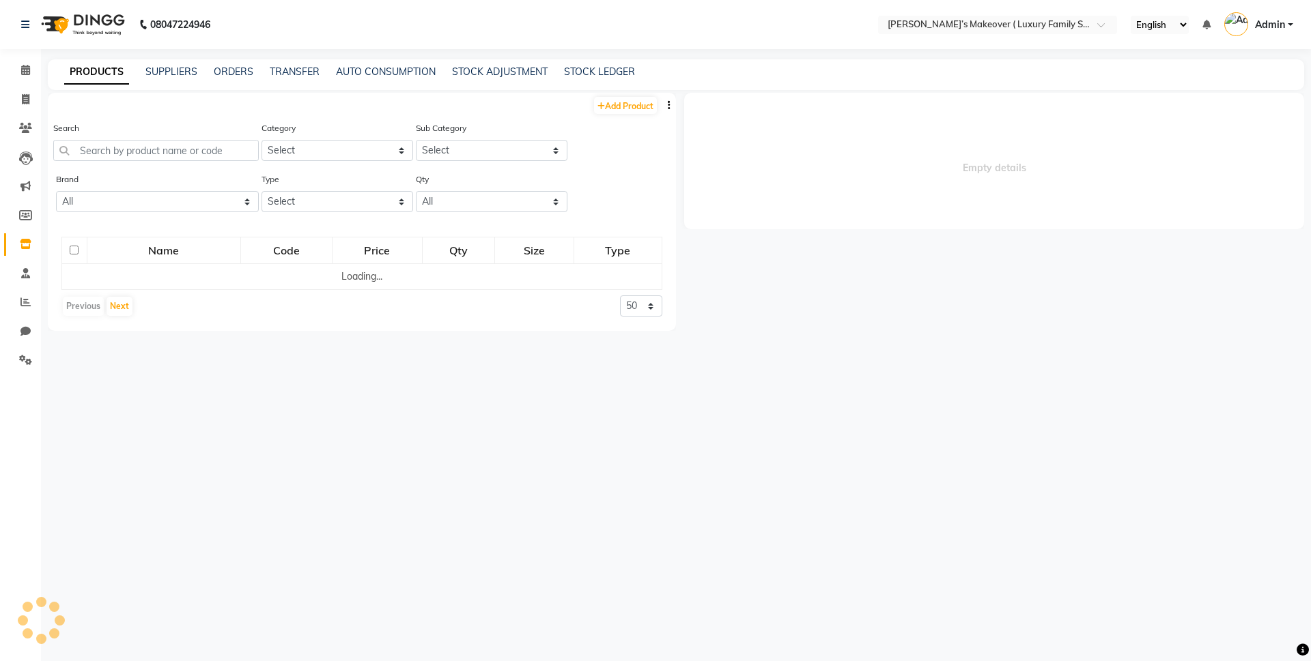
select select
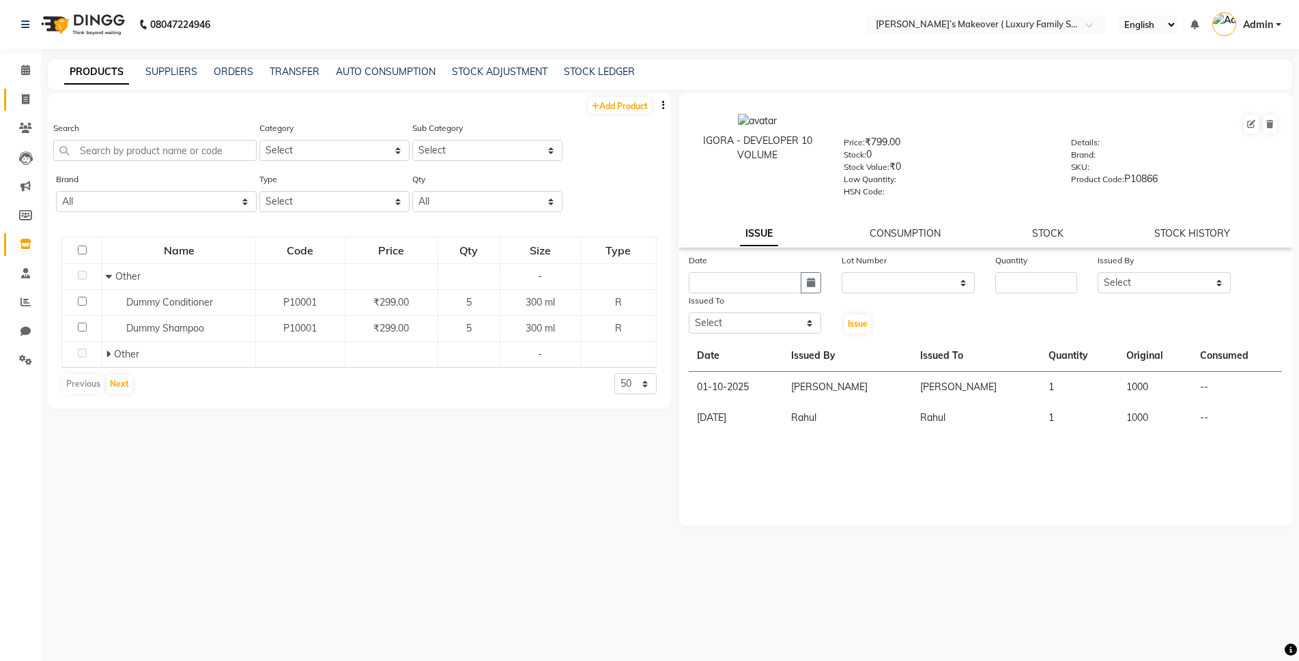
drag, startPoint x: 29, startPoint y: 89, endPoint x: 31, endPoint y: 98, distance: 9.1
click at [29, 89] on link "Invoice" at bounding box center [20, 100] width 33 height 23
select select "service"
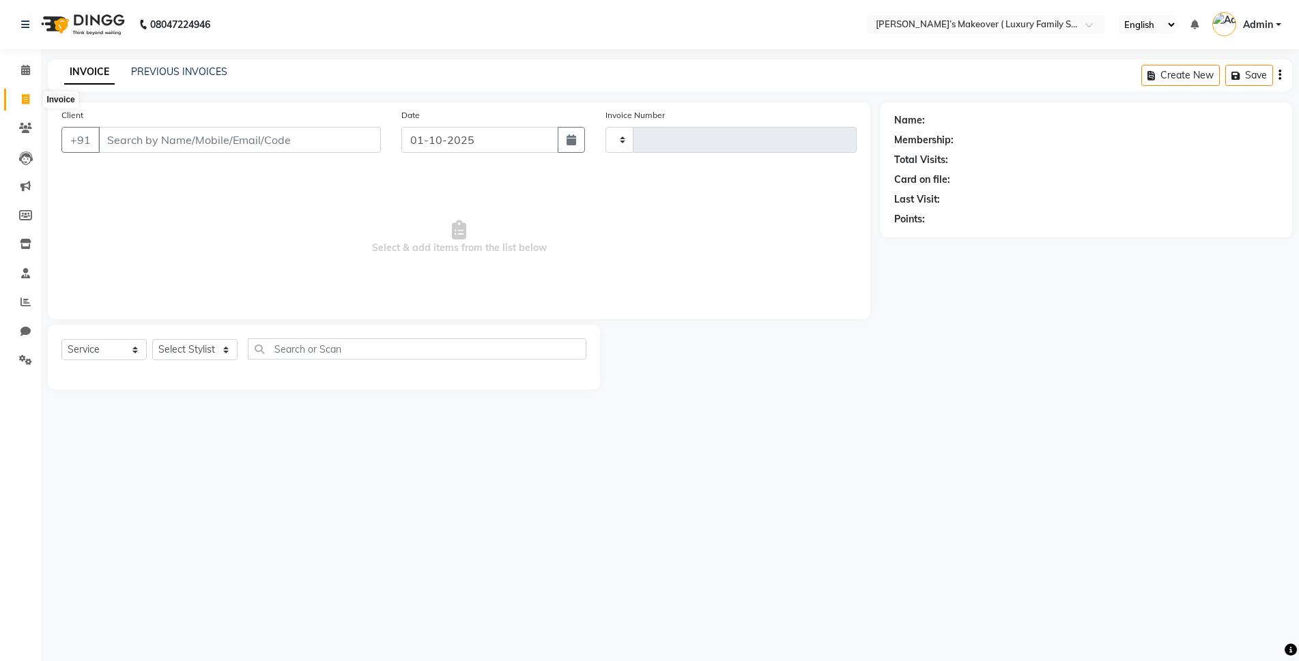
type input "4951"
select select "7777"
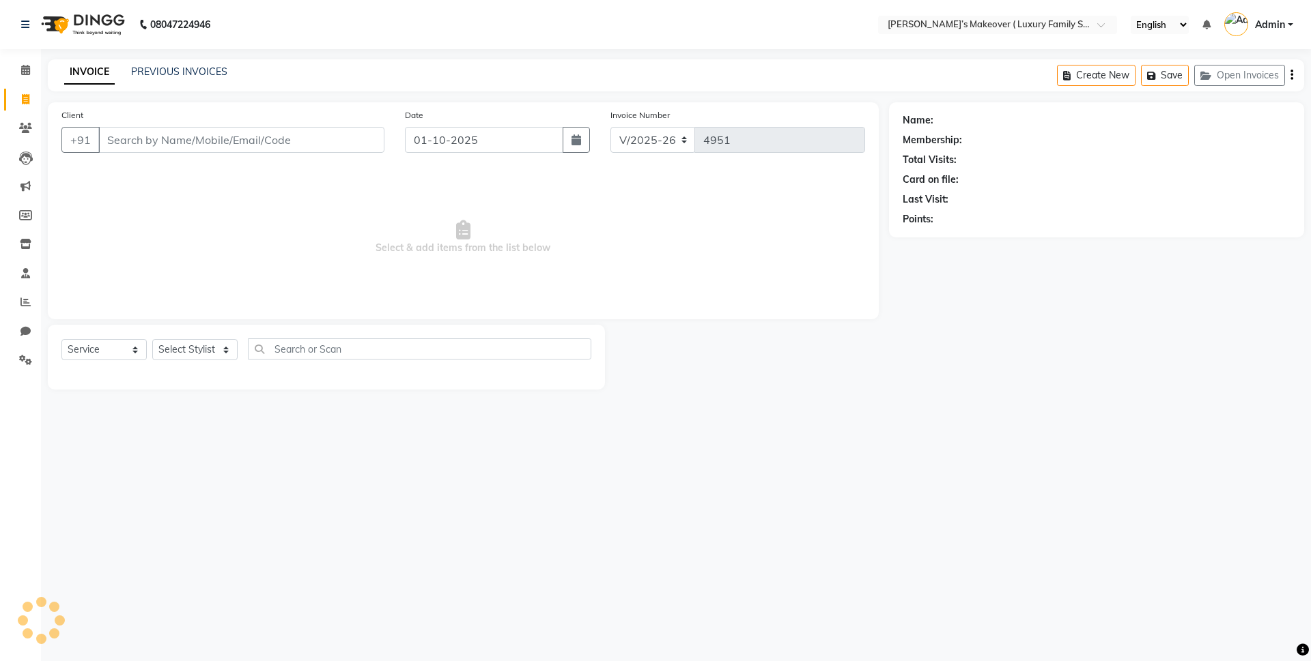
click at [160, 142] on input "Client" at bounding box center [241, 140] width 286 height 26
type input "8930362144"
click at [363, 150] on button "Add Client" at bounding box center [349, 140] width 70 height 26
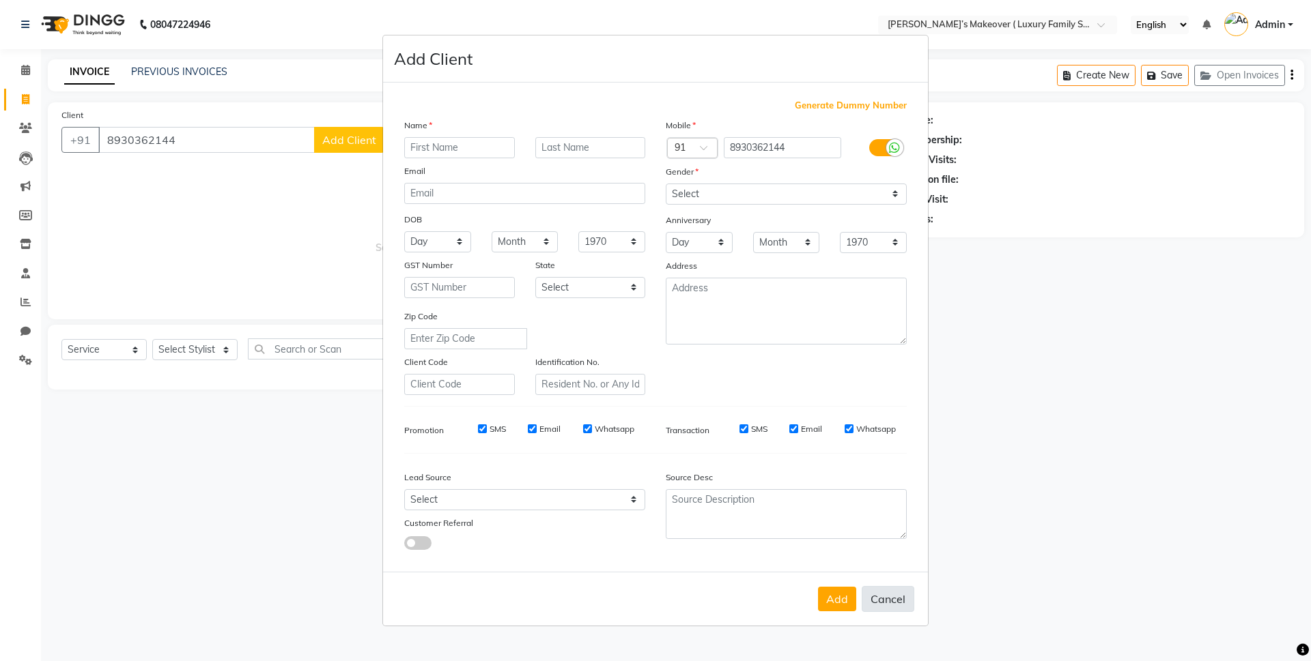
click at [867, 598] on button "Cancel" at bounding box center [887, 599] width 53 height 26
select select
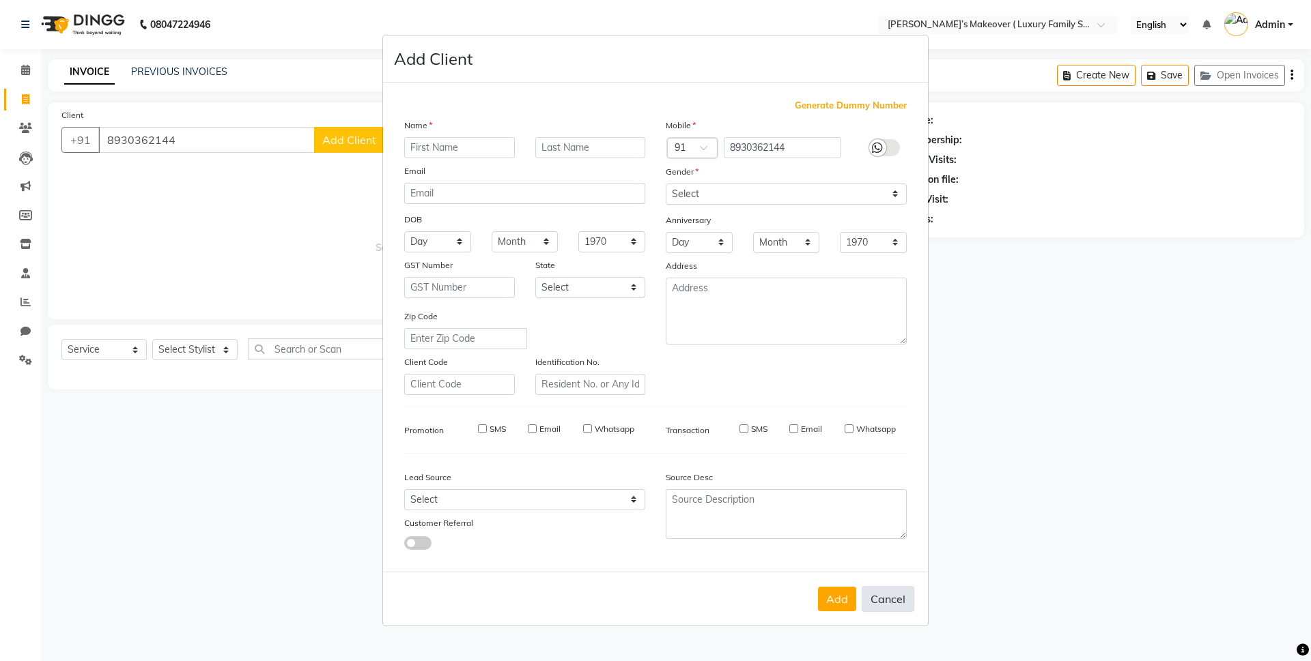
select select
checkbox input "false"
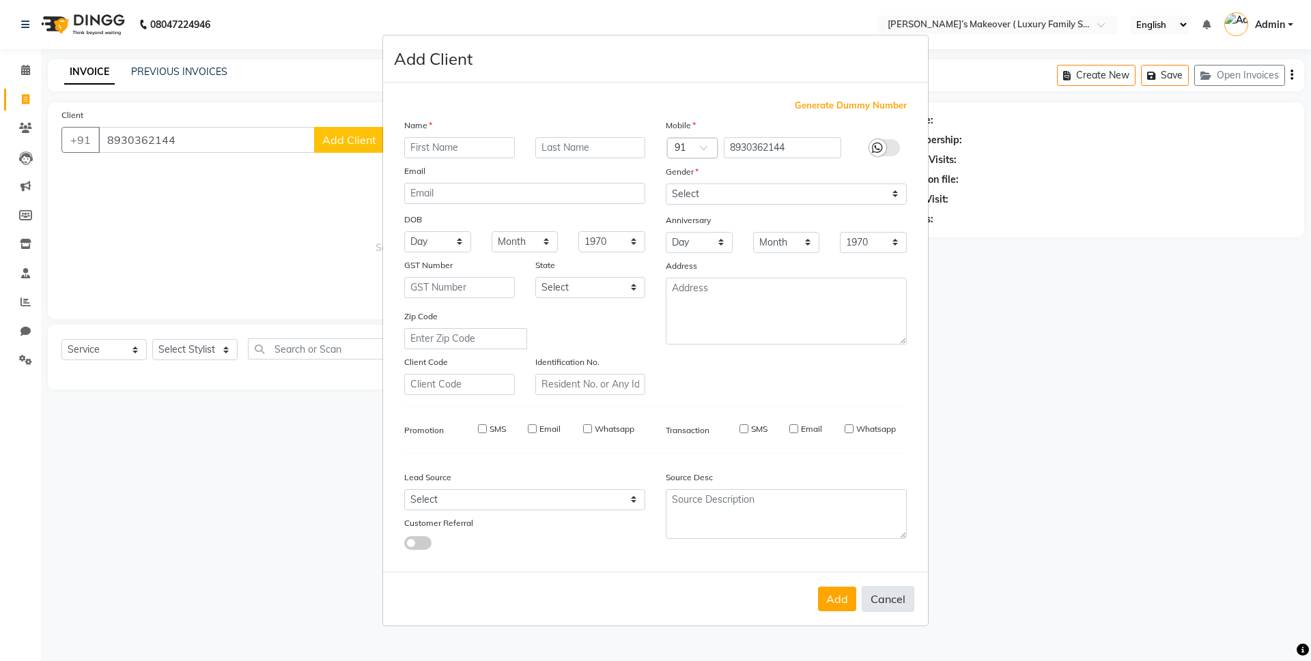
checkbox input "false"
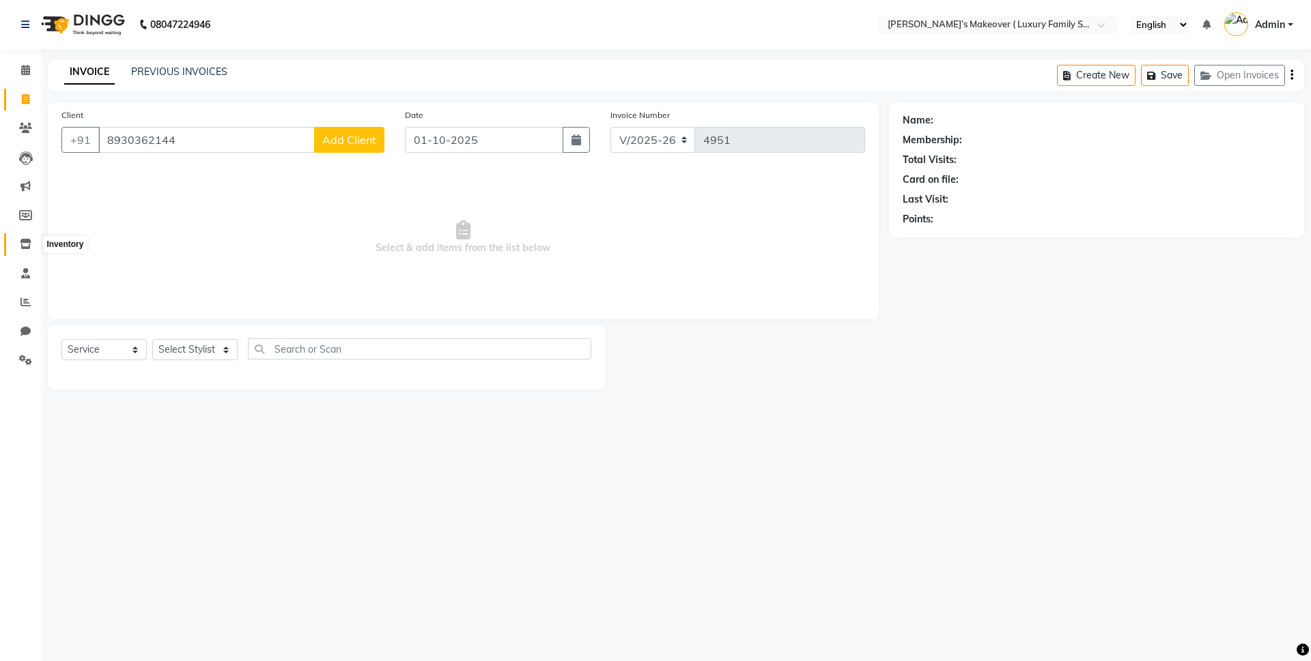
click at [33, 247] on span at bounding box center [26, 245] width 24 height 16
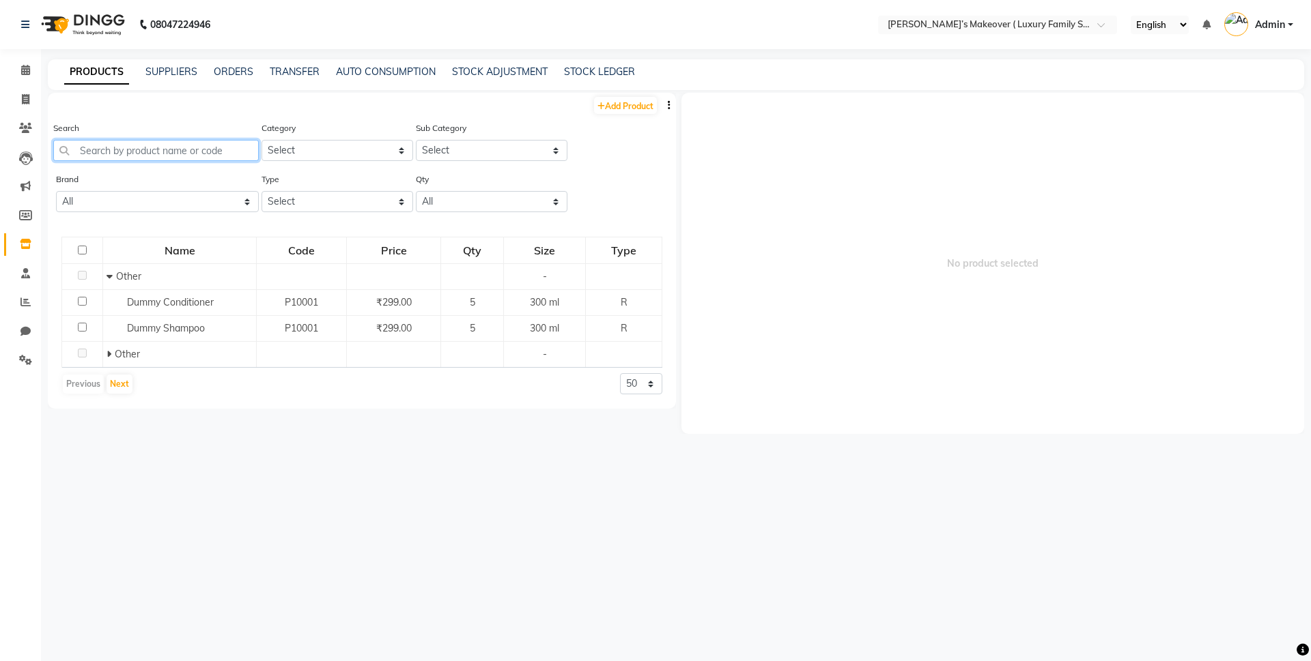
click at [144, 148] on input "text" at bounding box center [155, 150] width 205 height 21
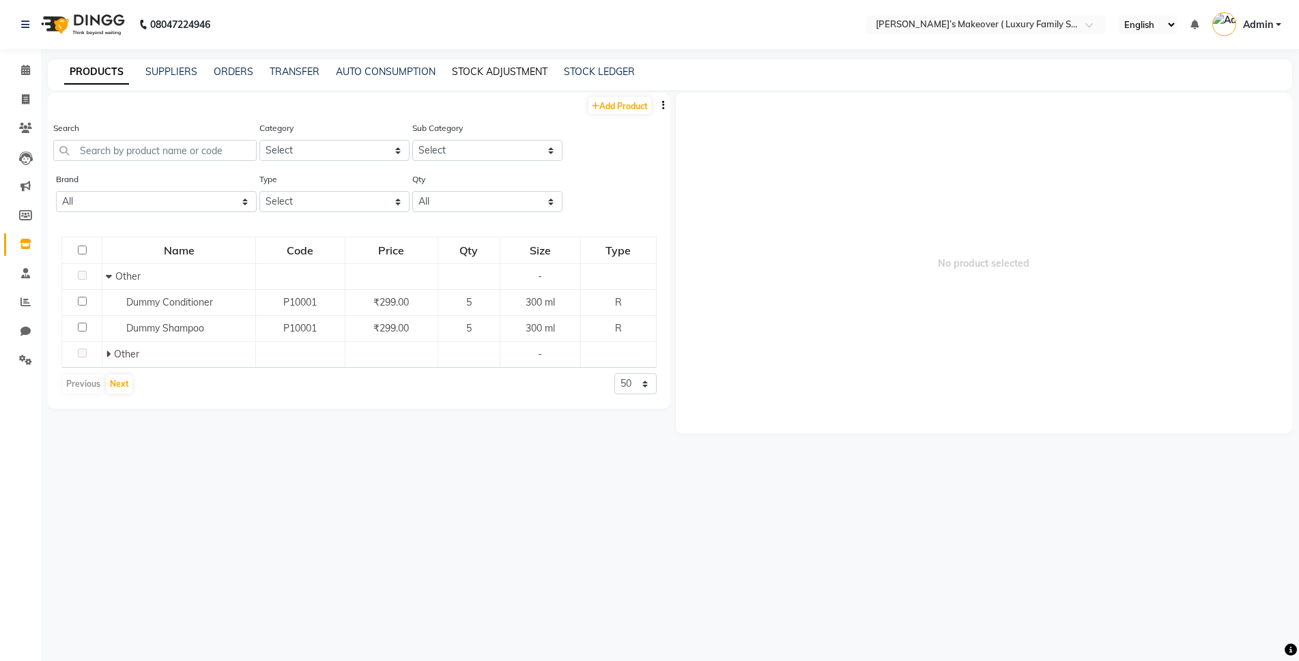
click at [487, 69] on link "STOCK ADJUSTMENT" at bounding box center [500, 72] width 96 height 12
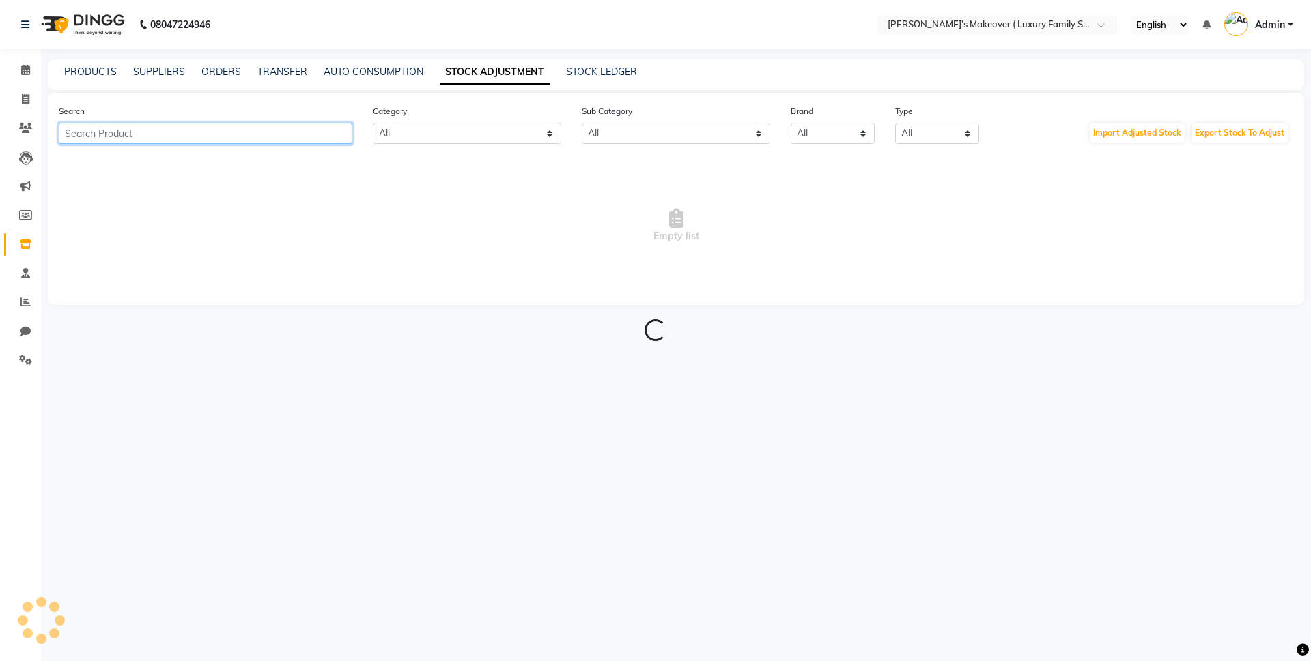
click at [229, 134] on input "text" at bounding box center [206, 133] width 294 height 21
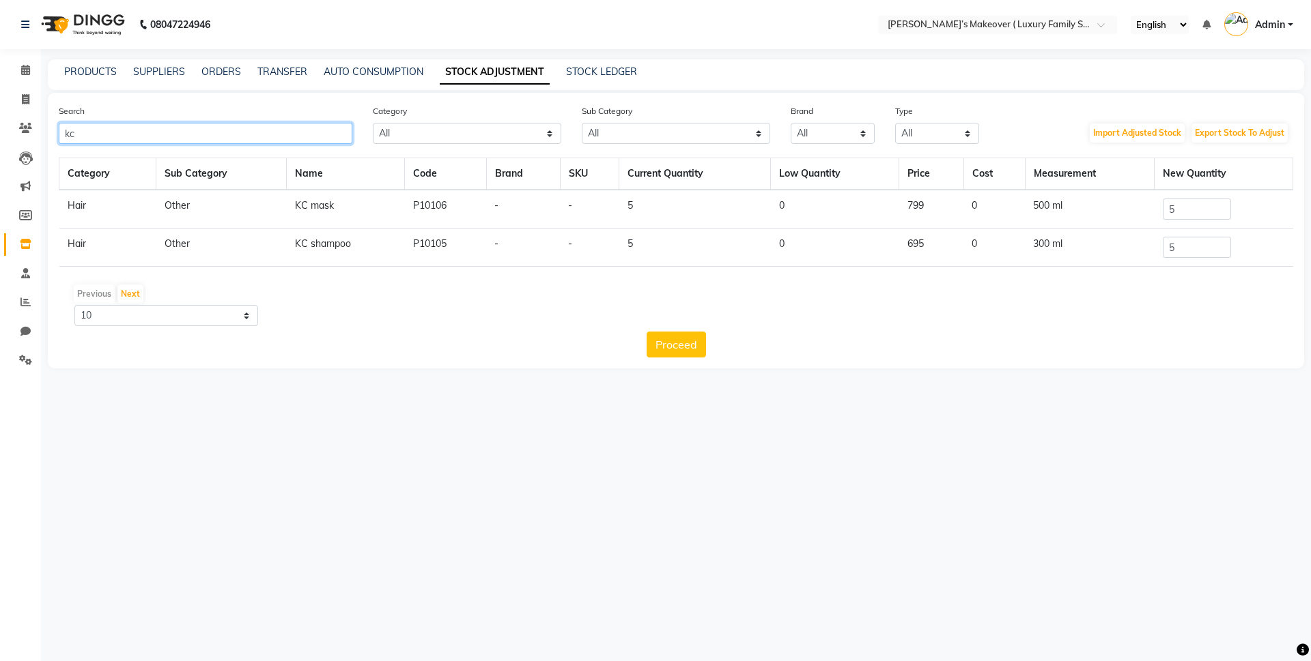
type input "kc"
click at [1212, 214] on input "5" at bounding box center [1196, 209] width 68 height 21
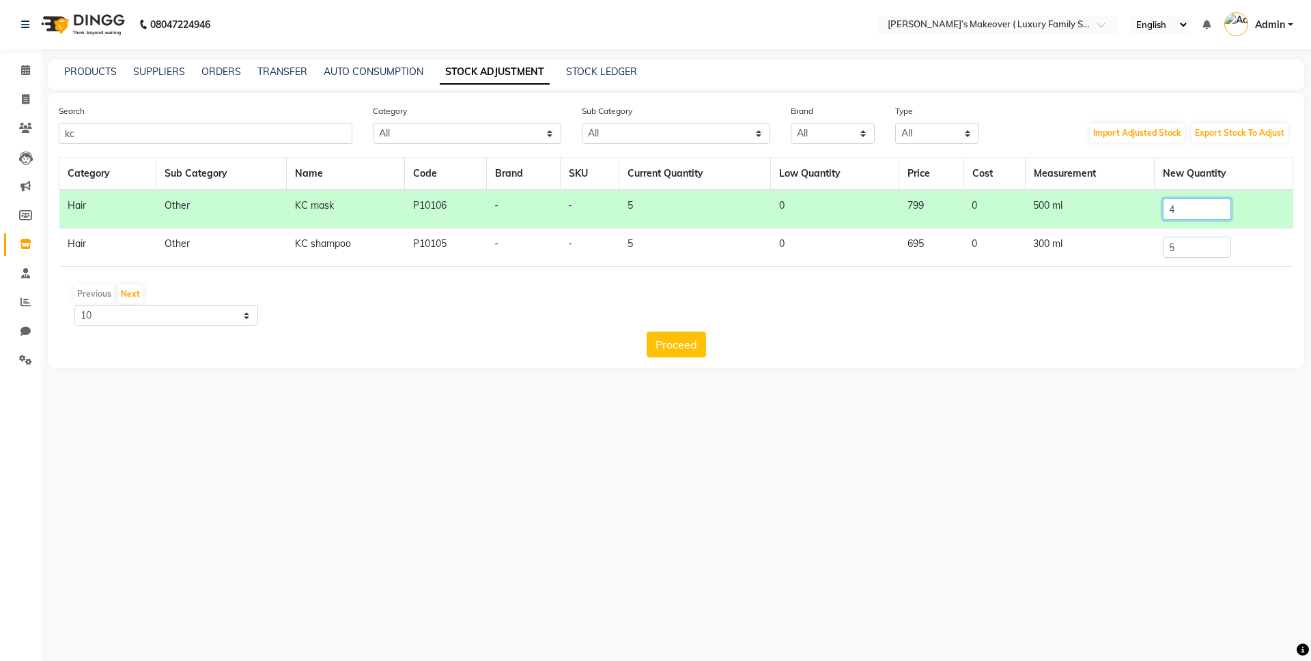
type input "4"
click at [1190, 242] on input "5" at bounding box center [1196, 247] width 68 height 21
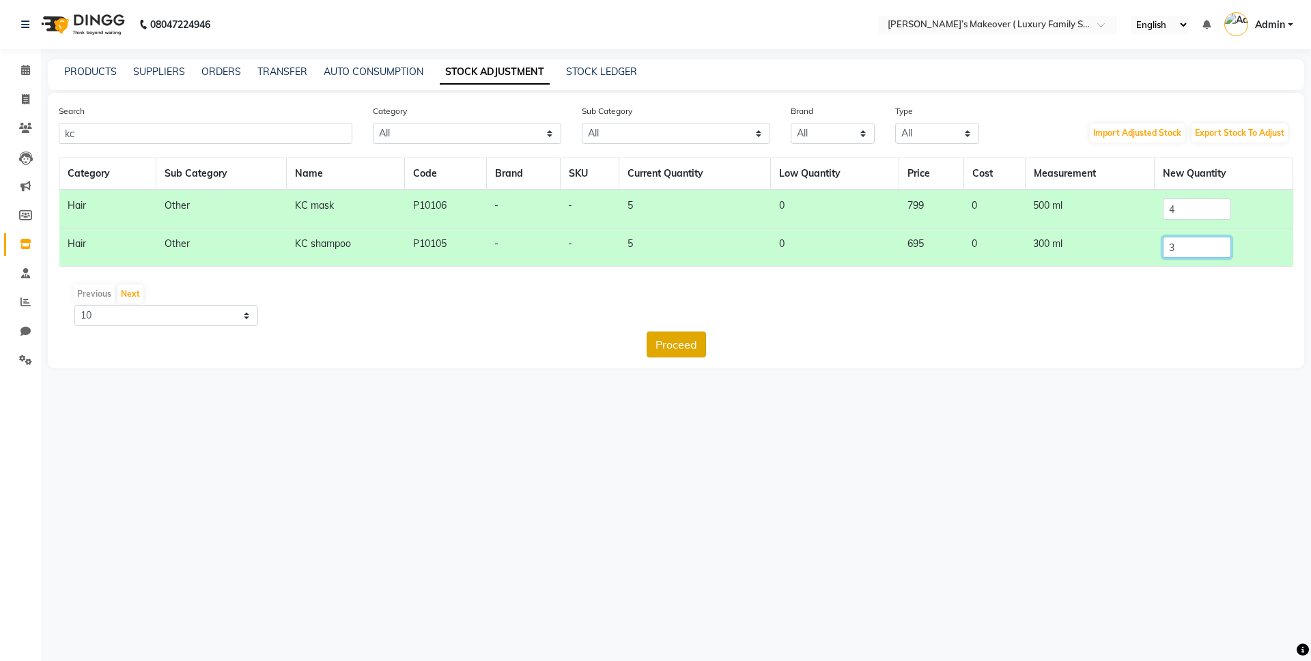
type input "3"
click at [704, 343] on button "Proceed" at bounding box center [675, 345] width 59 height 26
click at [706, 348] on button "Submit" at bounding box center [705, 345] width 54 height 26
